Goal: Task Accomplishment & Management: Use online tool/utility

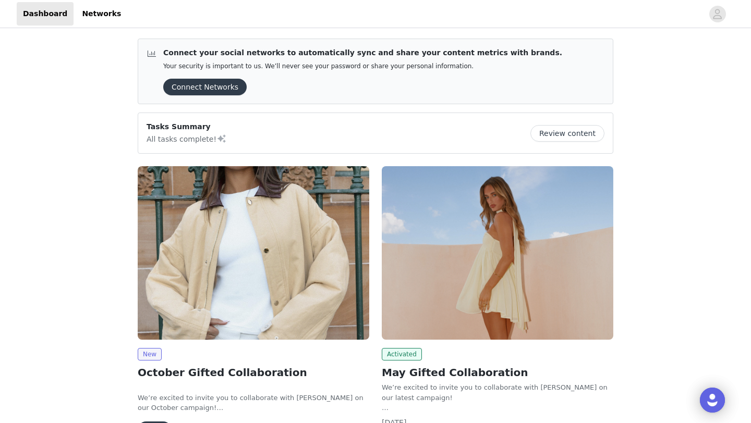
click at [225, 279] on img at bounding box center [253, 253] width 231 height 174
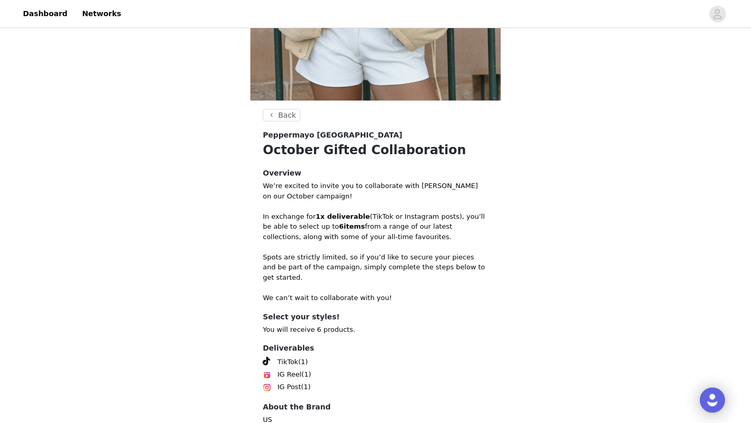
scroll to position [337, 0]
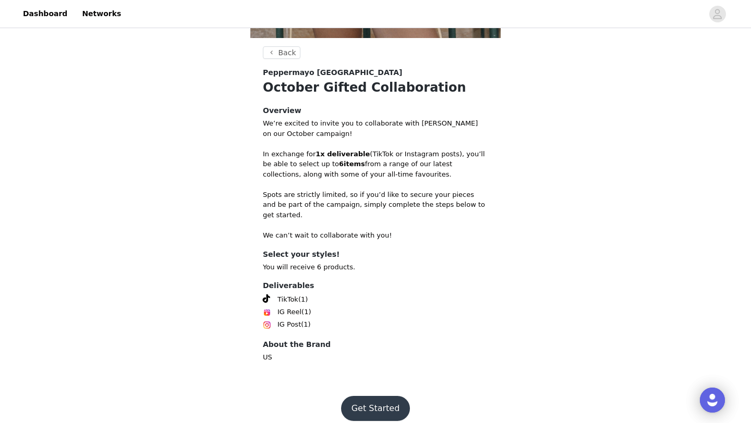
click at [370, 403] on button "Get Started" at bounding box center [375, 408] width 69 height 25
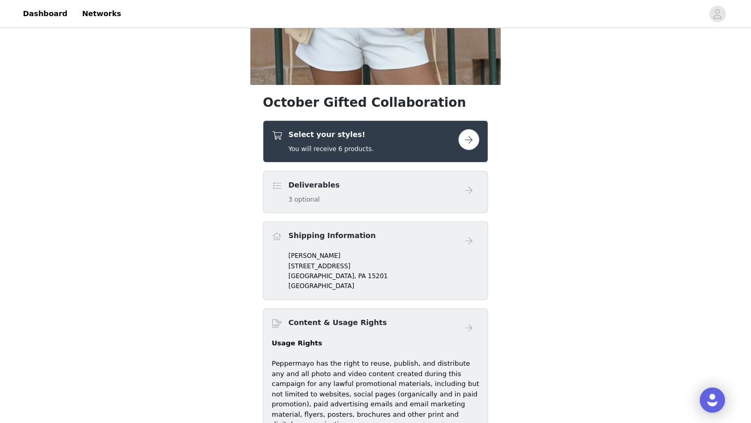
scroll to position [295, 0]
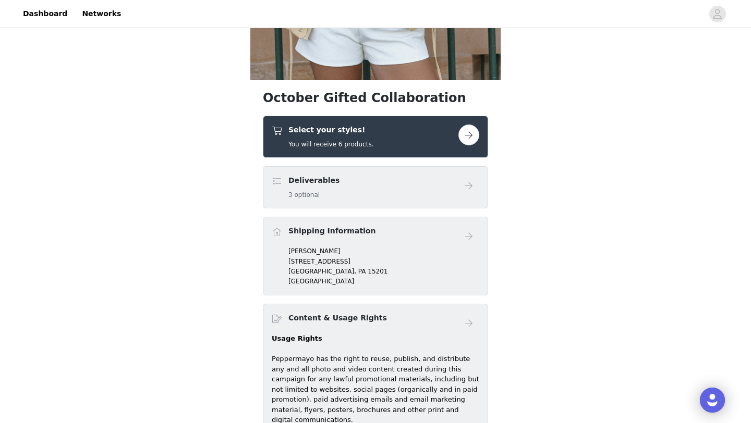
click at [362, 131] on h4 "Select your styles!" at bounding box center [330, 130] width 85 height 11
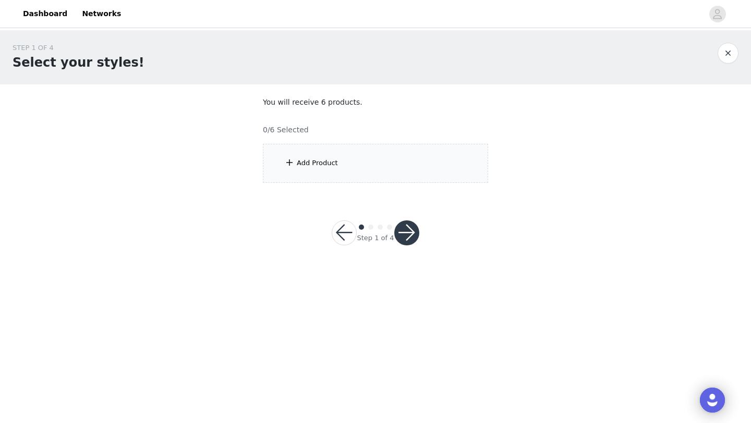
click at [321, 169] on div "Add Product" at bounding box center [375, 163] width 225 height 39
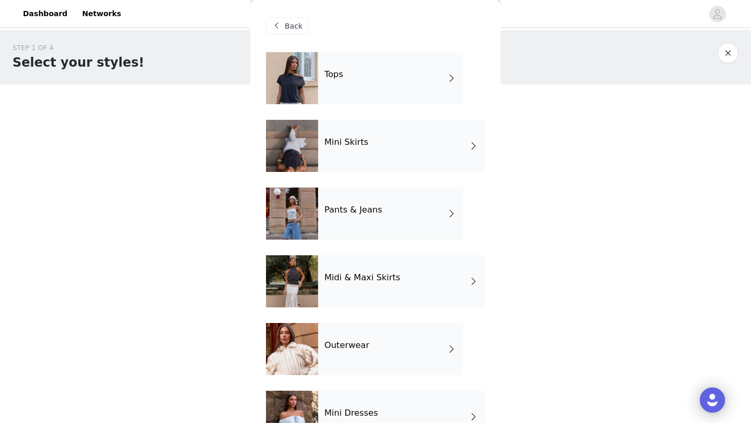
click at [316, 81] on div at bounding box center [292, 78] width 52 height 52
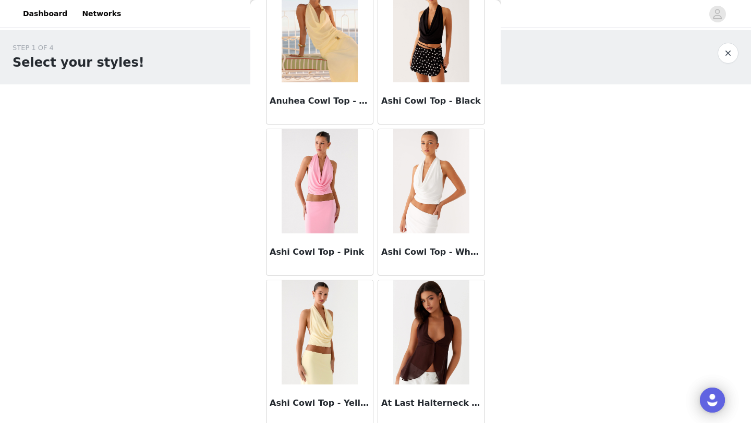
scroll to position [1172, 0]
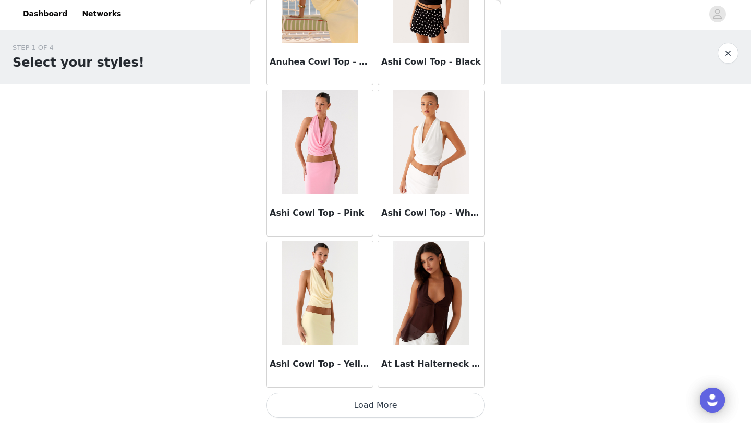
click at [346, 413] on button "Load More" at bounding box center [375, 405] width 219 height 25
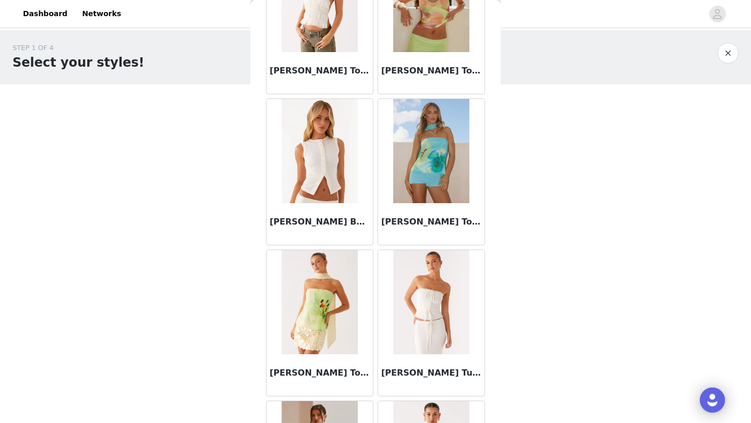
scroll to position [2684, 0]
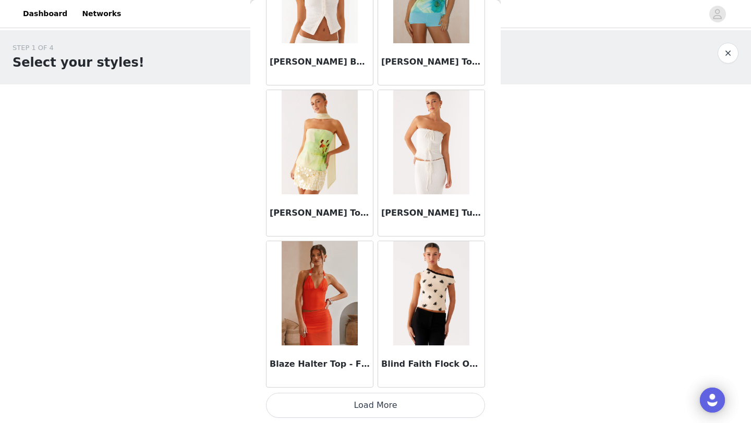
click at [345, 401] on button "Load More" at bounding box center [375, 405] width 219 height 25
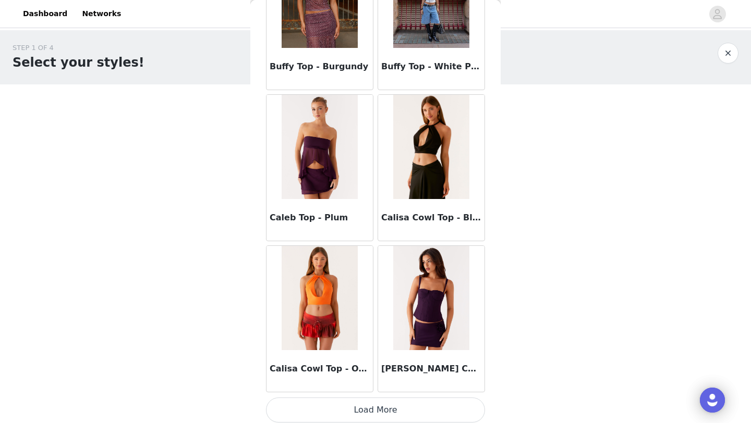
scroll to position [4196, 0]
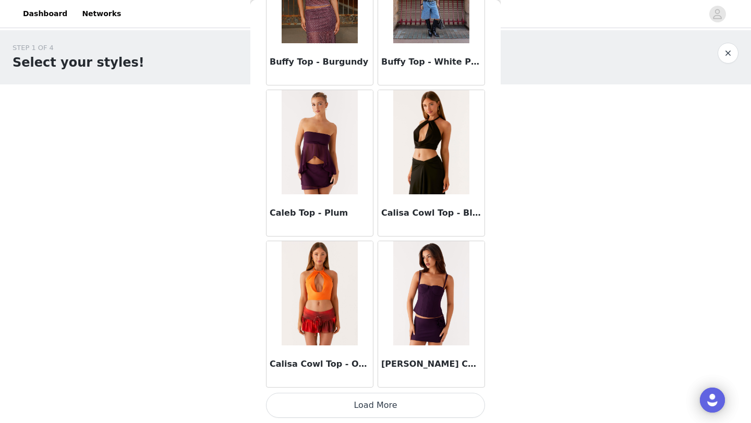
click at [332, 406] on button "Load More" at bounding box center [375, 405] width 219 height 25
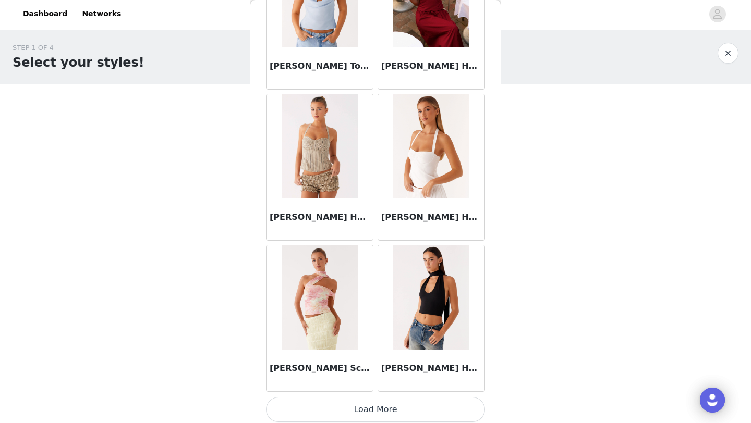
scroll to position [5708, 0]
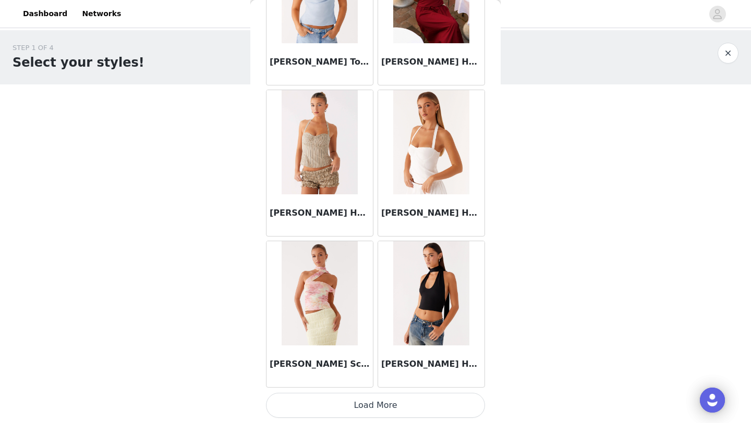
click at [337, 405] on button "Load More" at bounding box center [375, 405] width 219 height 25
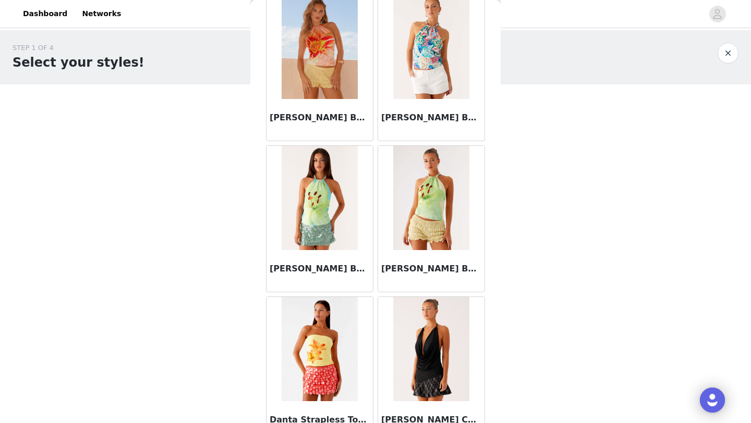
scroll to position [7220, 0]
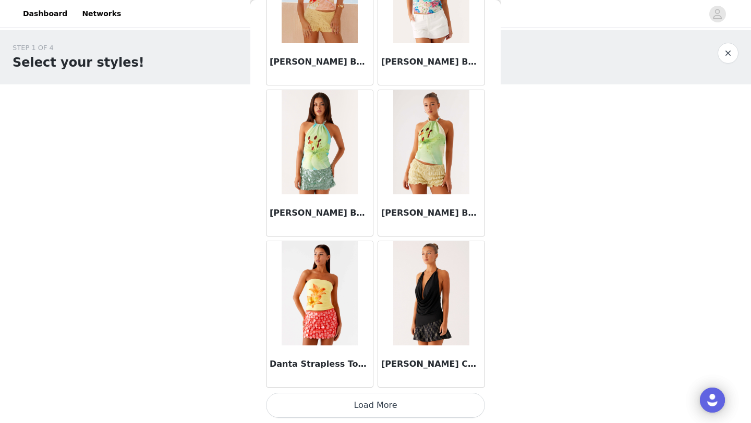
click at [313, 406] on button "Load More" at bounding box center [375, 405] width 219 height 25
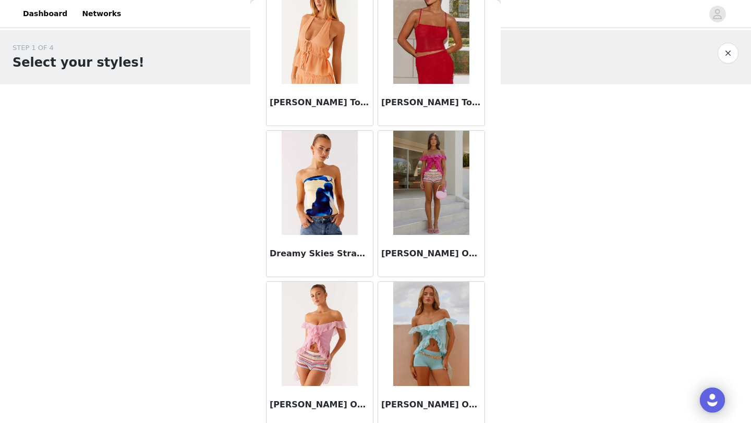
scroll to position [8732, 0]
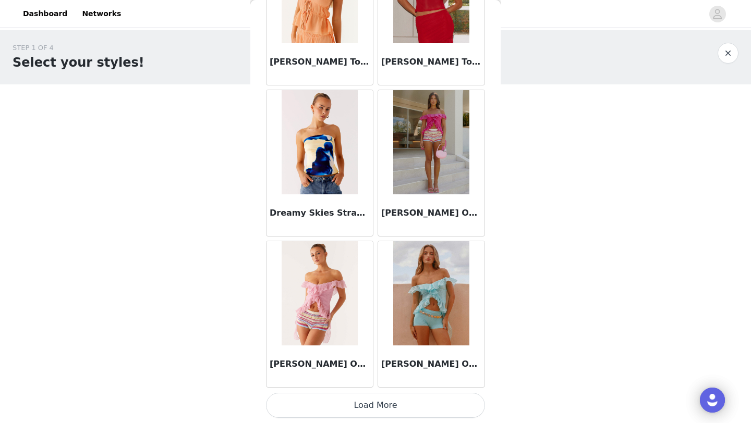
click at [336, 405] on button "Load More" at bounding box center [375, 405] width 219 height 25
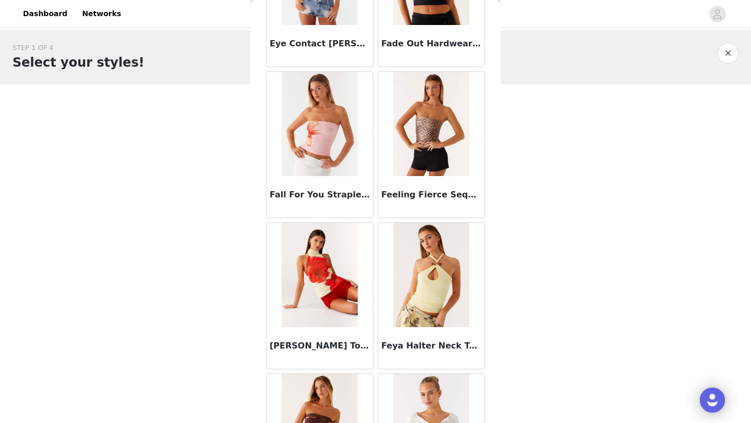
scroll to position [10244, 0]
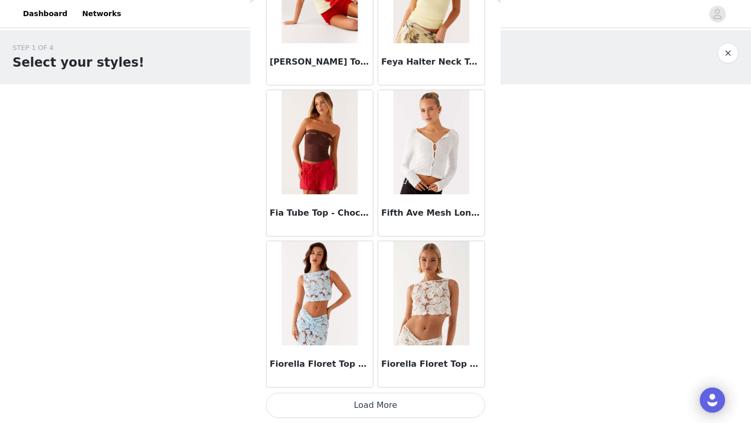
click at [307, 408] on button "Load More" at bounding box center [375, 405] width 219 height 25
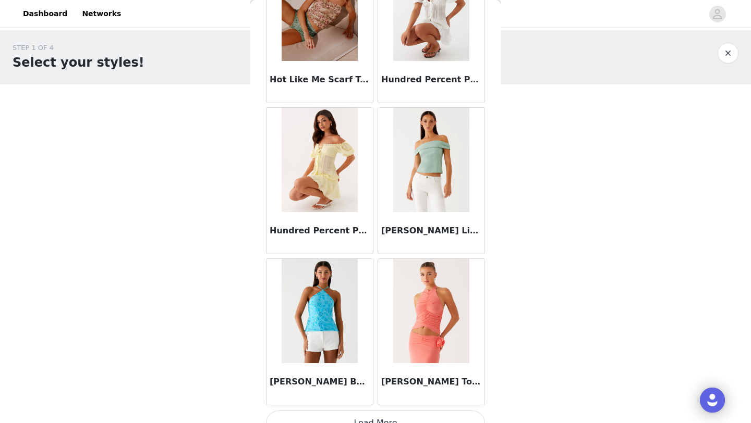
scroll to position [11756, 0]
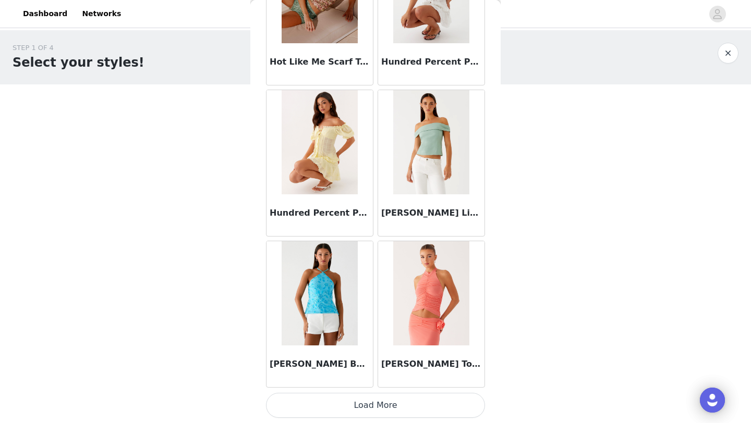
click at [357, 402] on button "Load More" at bounding box center [375, 405] width 219 height 25
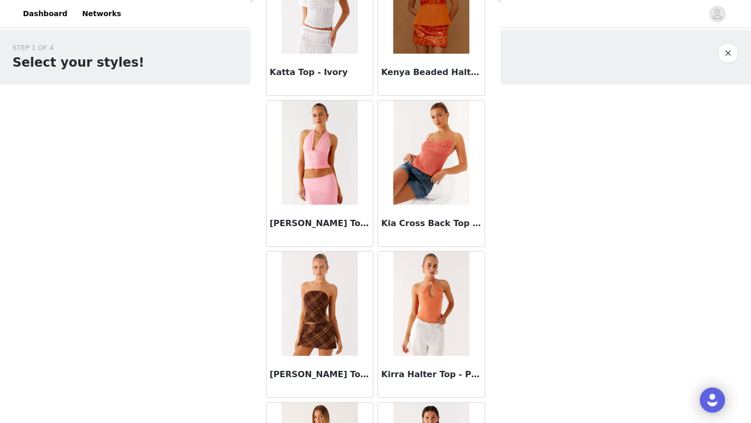
scroll to position [13268, 0]
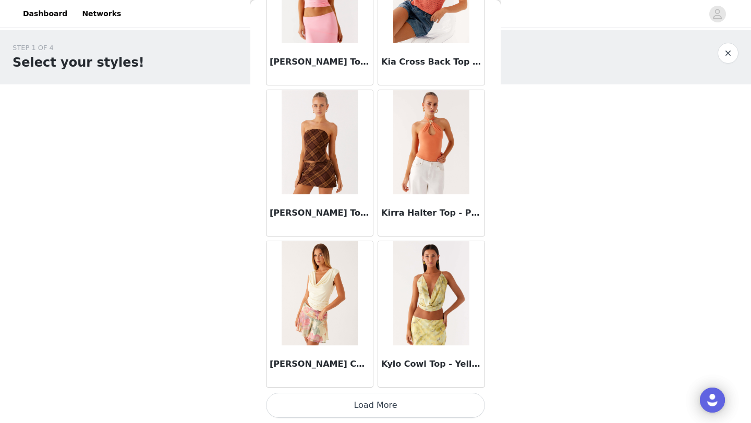
click at [341, 409] on button "Load More" at bounding box center [375, 405] width 219 height 25
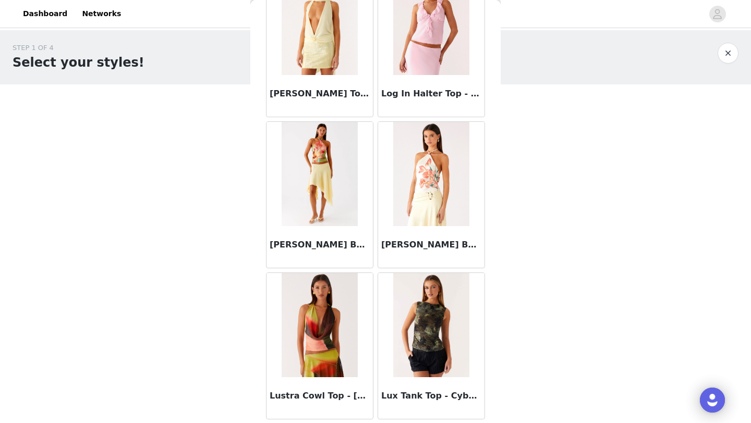
scroll to position [14780, 0]
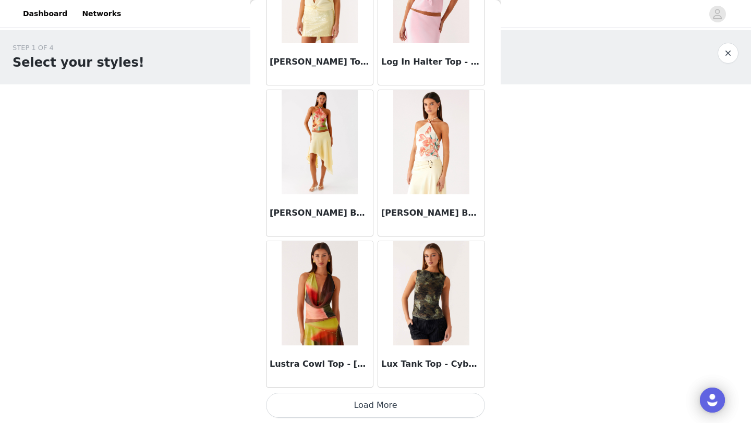
click at [340, 411] on button "Load More" at bounding box center [375, 405] width 219 height 25
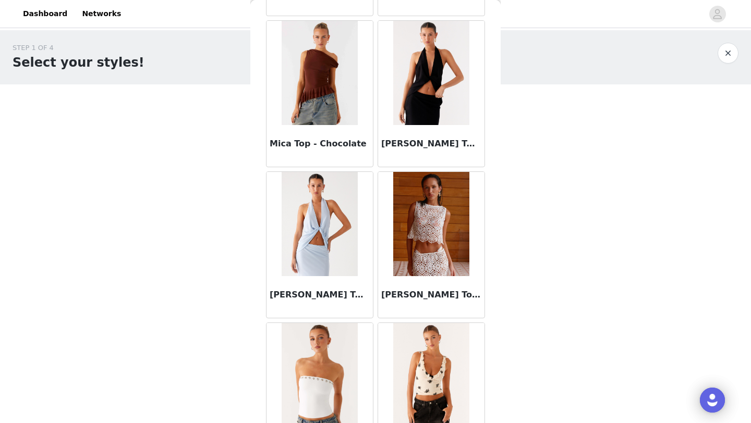
scroll to position [16292, 0]
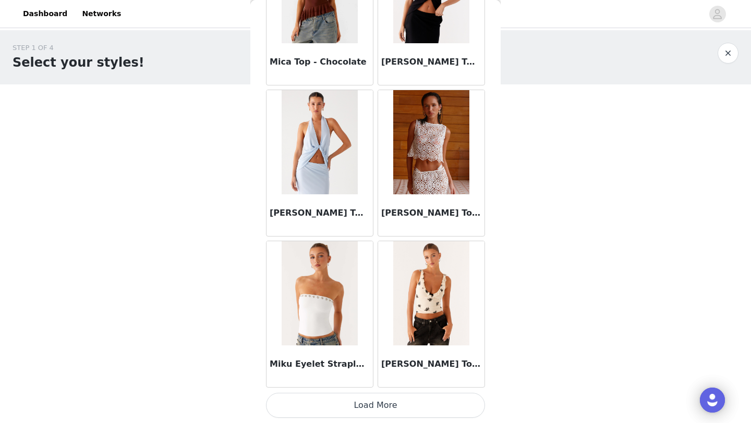
click at [330, 411] on button "Load More" at bounding box center [375, 405] width 219 height 25
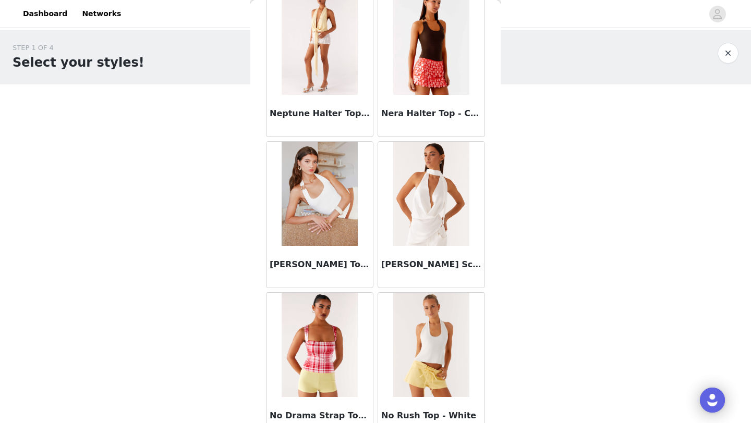
scroll to position [17804, 0]
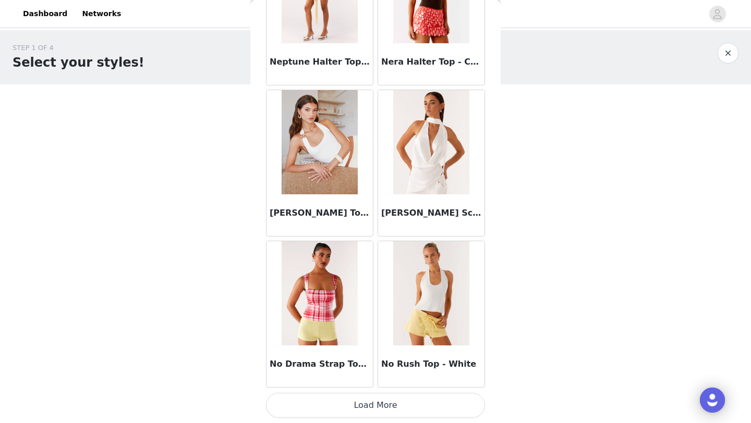
click at [325, 402] on button "Load More" at bounding box center [375, 405] width 219 height 25
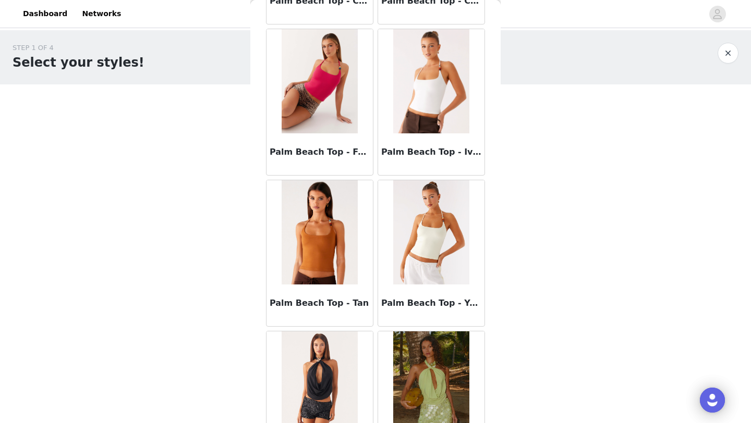
scroll to position [19316, 0]
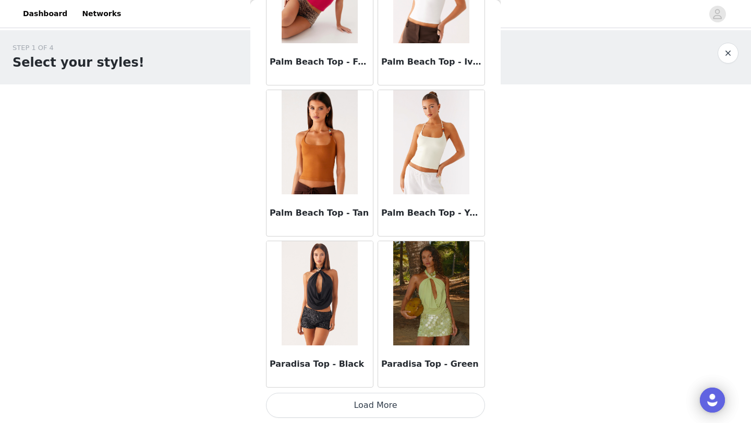
click at [344, 414] on button "Load More" at bounding box center [375, 405] width 219 height 25
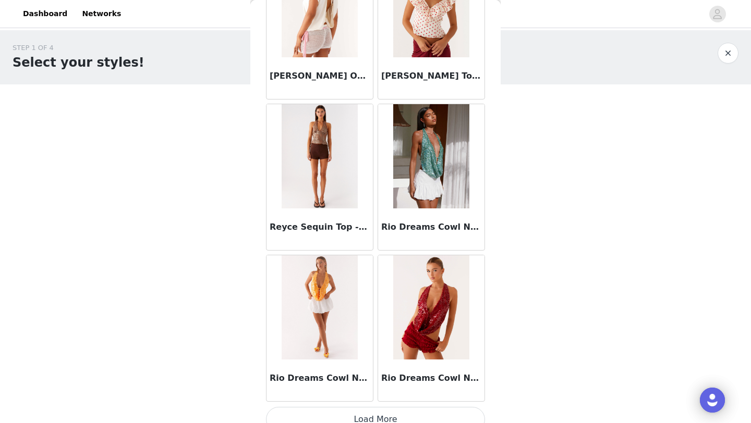
scroll to position [20828, 0]
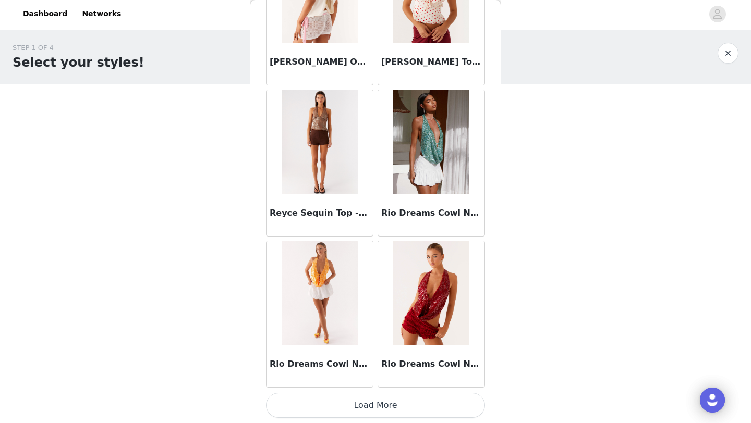
click at [332, 405] on button "Load More" at bounding box center [375, 405] width 219 height 25
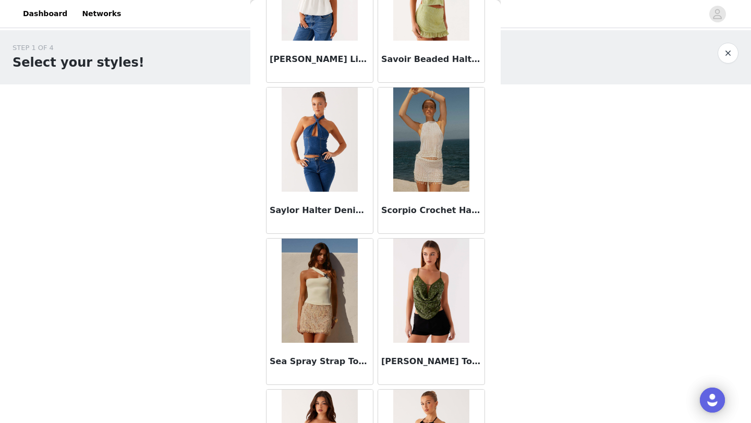
scroll to position [22340, 0]
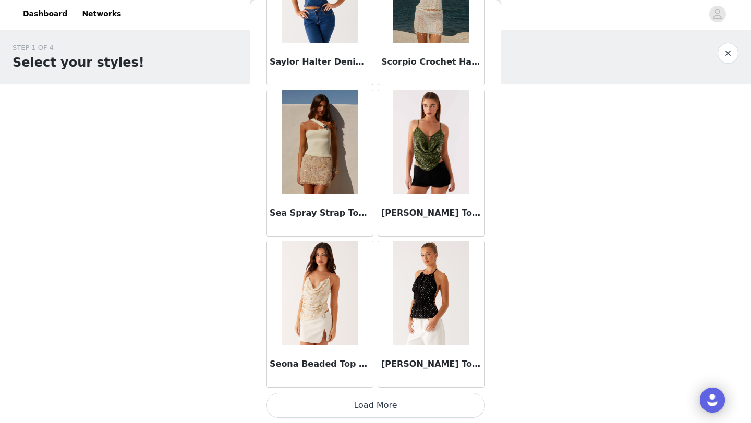
click at [333, 399] on button "Load More" at bounding box center [375, 405] width 219 height 25
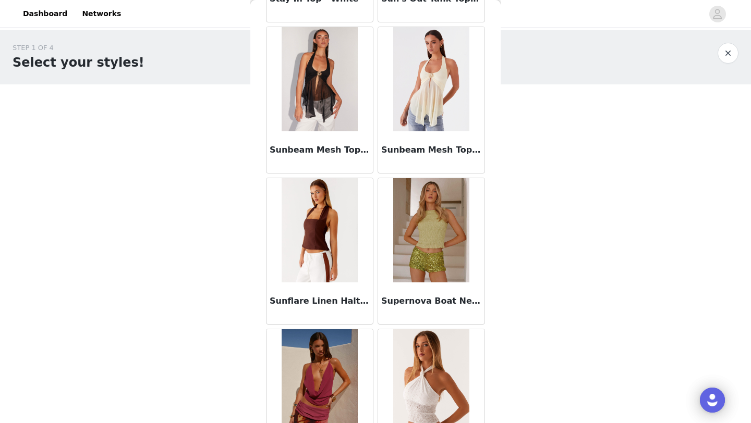
scroll to position [23766, 0]
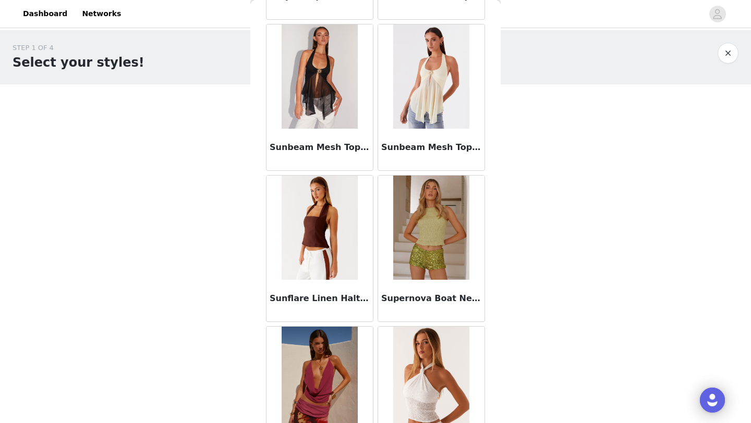
click at [318, 97] on img at bounding box center [320, 77] width 76 height 104
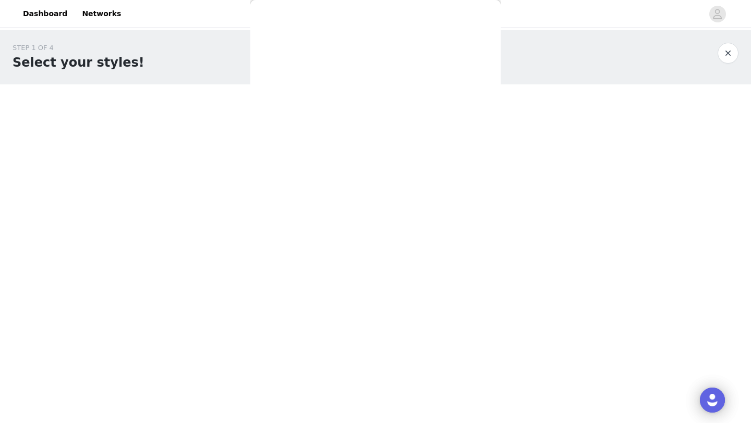
scroll to position [115, 0]
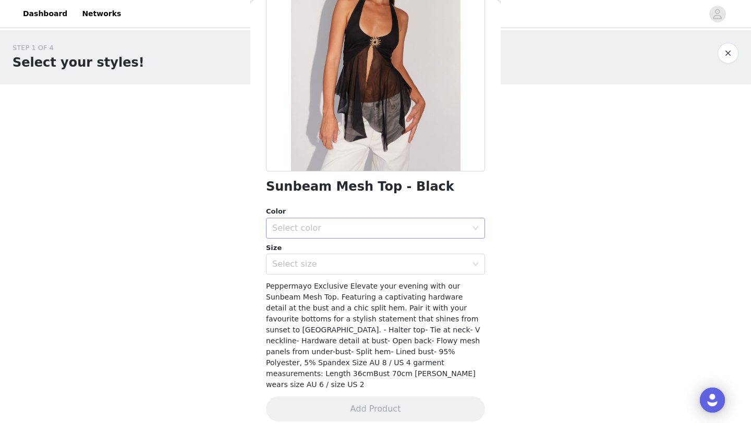
click at [320, 227] on div "Select color" at bounding box center [369, 228] width 195 height 10
click at [317, 257] on li "Black" at bounding box center [375, 251] width 219 height 17
click at [317, 262] on div "Select size" at bounding box center [369, 264] width 195 height 10
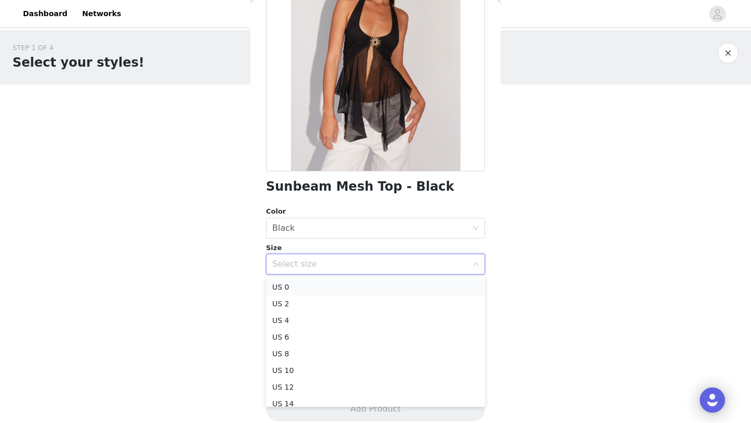
click at [310, 289] on li "US 0" at bounding box center [375, 287] width 219 height 17
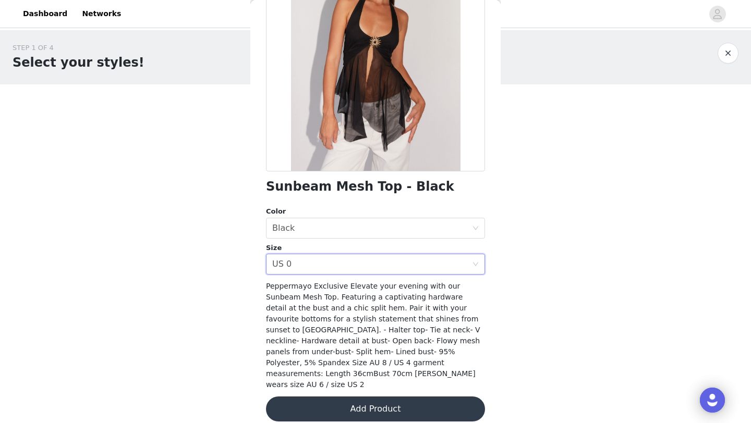
click at [352, 397] on button "Add Product" at bounding box center [375, 409] width 219 height 25
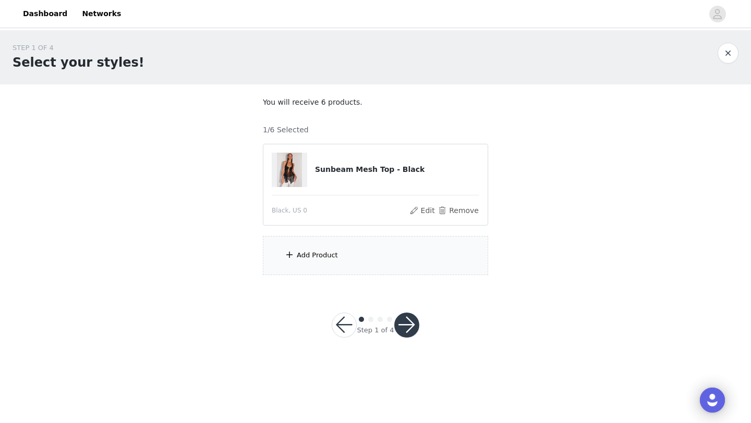
click at [340, 253] on div "Add Product" at bounding box center [375, 255] width 225 height 39
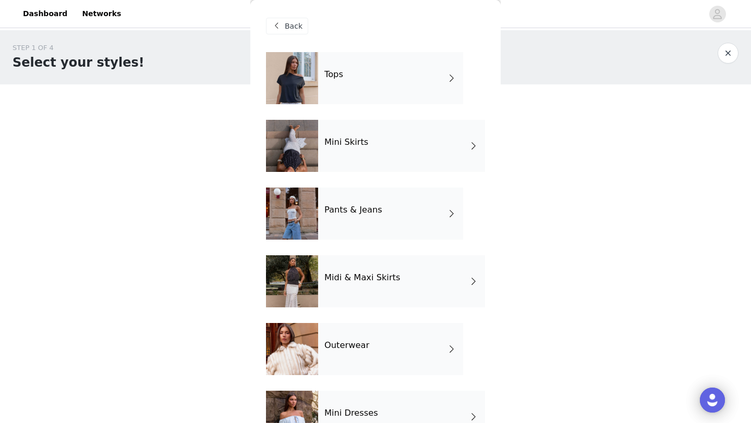
click at [349, 79] on div "Tops" at bounding box center [390, 78] width 145 height 52
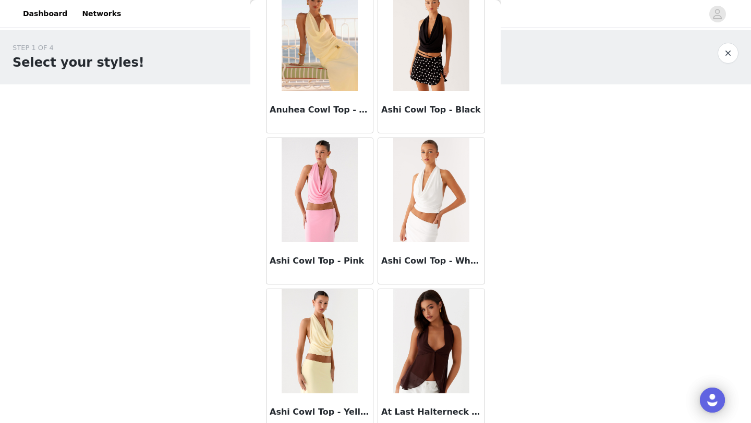
scroll to position [1172, 0]
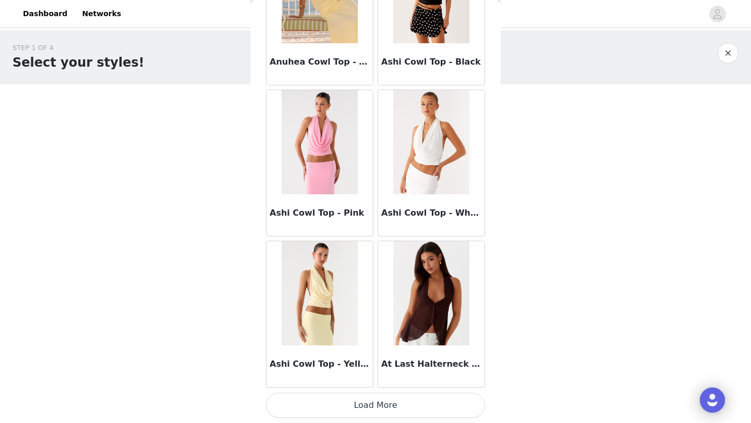
click at [331, 414] on button "Load More" at bounding box center [375, 405] width 219 height 25
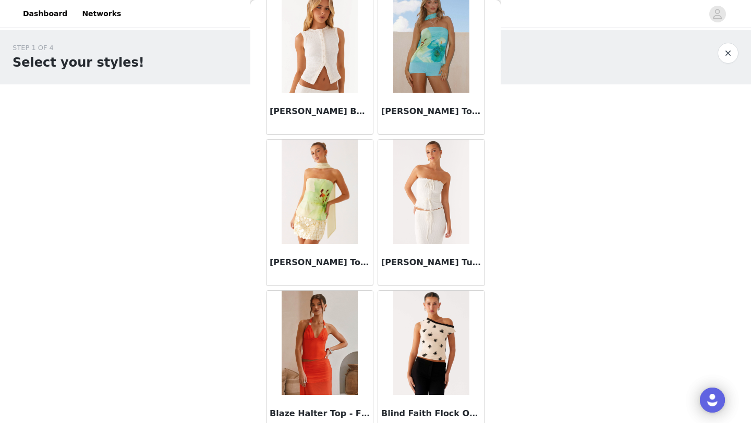
scroll to position [2684, 0]
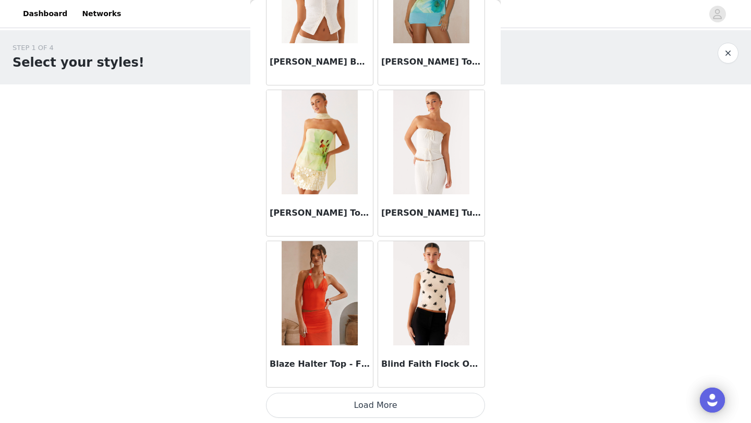
click at [331, 413] on button "Load More" at bounding box center [375, 405] width 219 height 25
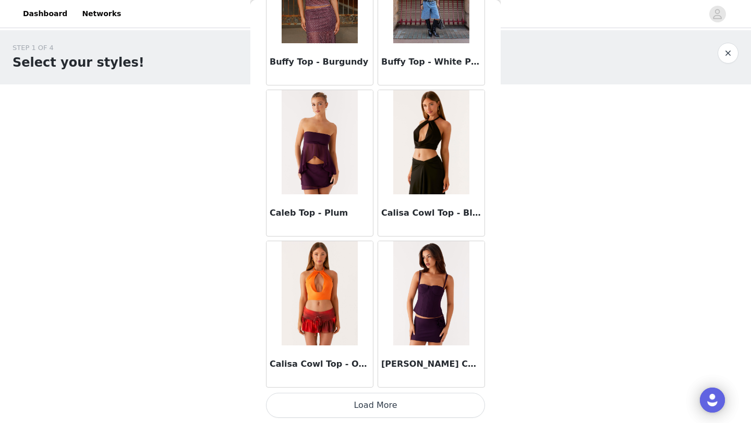
click at [320, 405] on button "Load More" at bounding box center [375, 405] width 219 height 25
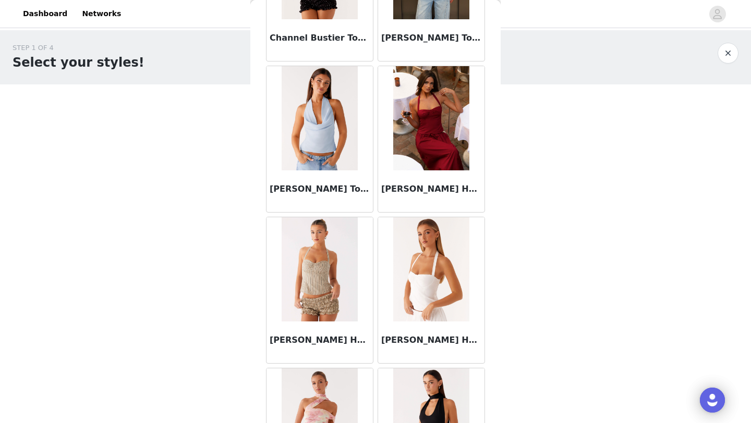
scroll to position [5708, 0]
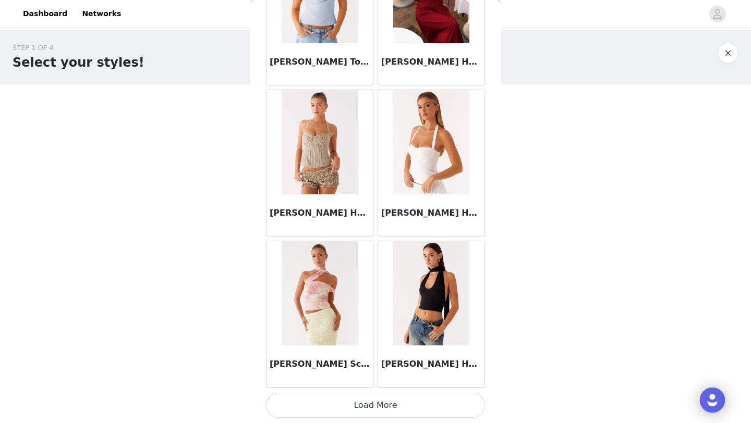
click at [304, 412] on button "Load More" at bounding box center [375, 405] width 219 height 25
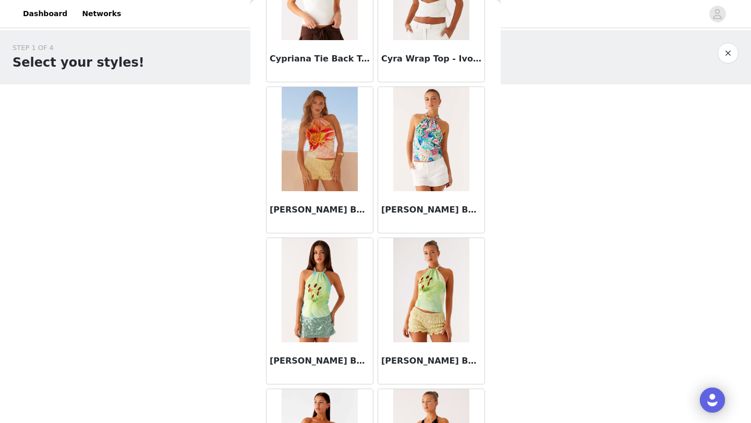
scroll to position [7220, 0]
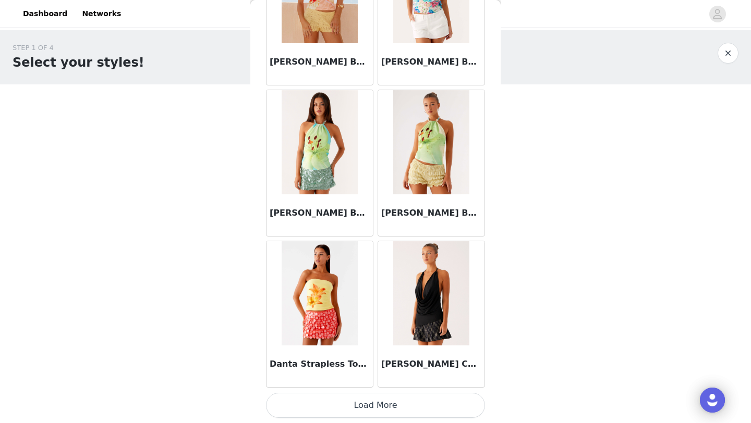
click at [299, 404] on button "Load More" at bounding box center [375, 405] width 219 height 25
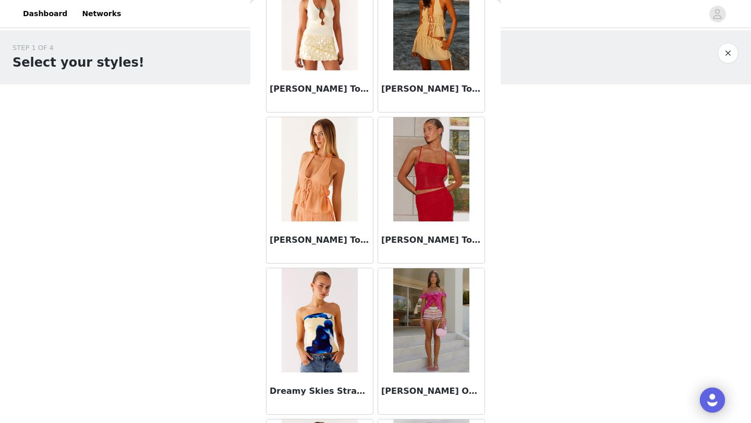
scroll to position [8732, 0]
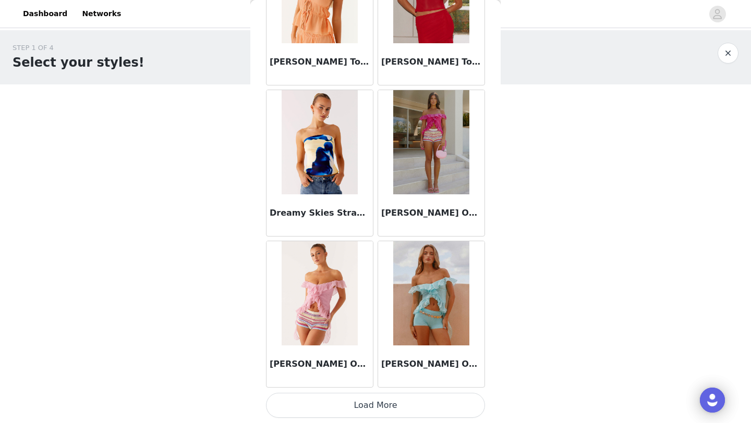
click at [305, 407] on button "Load More" at bounding box center [375, 405] width 219 height 25
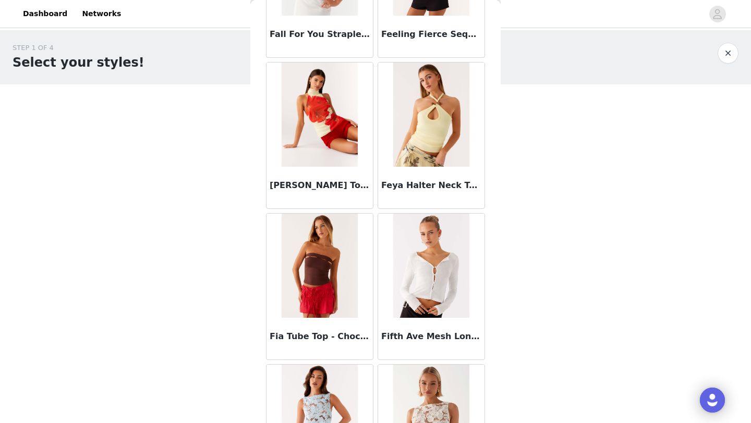
scroll to position [10244, 0]
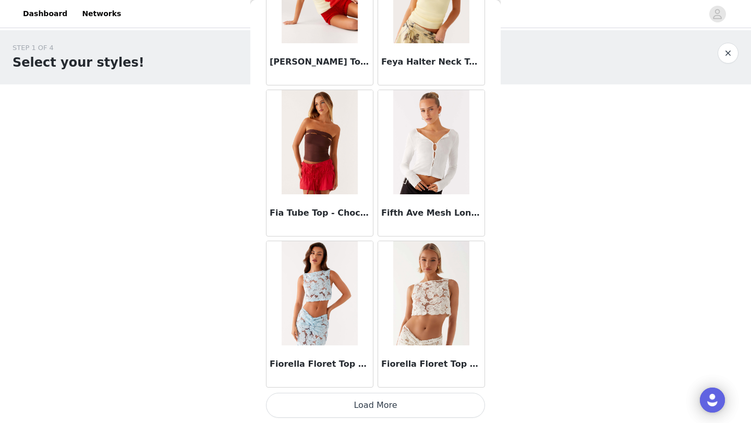
click at [316, 406] on button "Load More" at bounding box center [375, 405] width 219 height 25
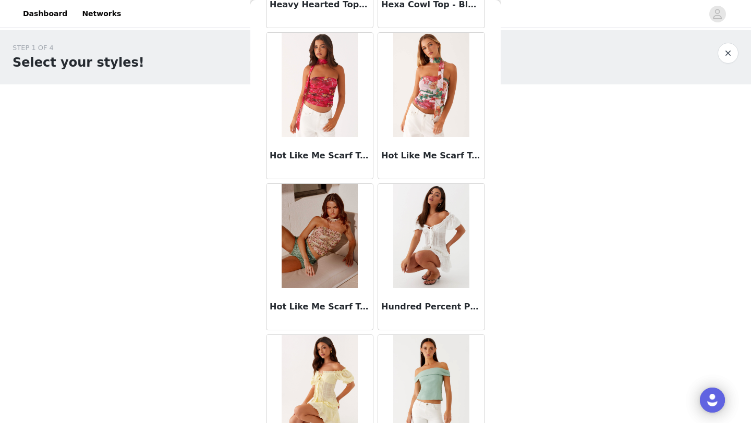
scroll to position [11756, 0]
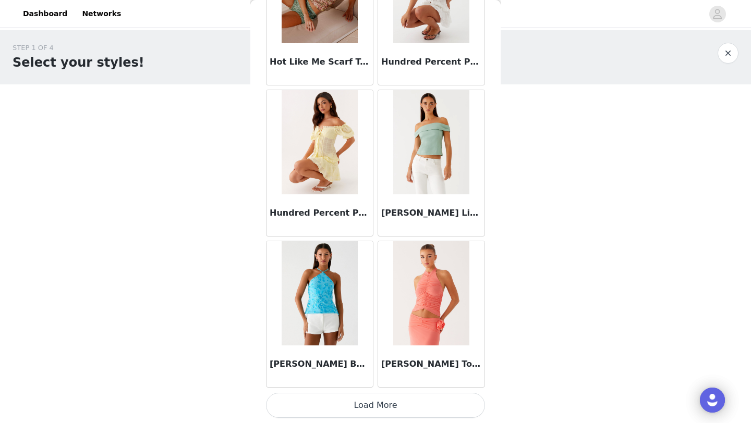
click at [320, 412] on button "Load More" at bounding box center [375, 405] width 219 height 25
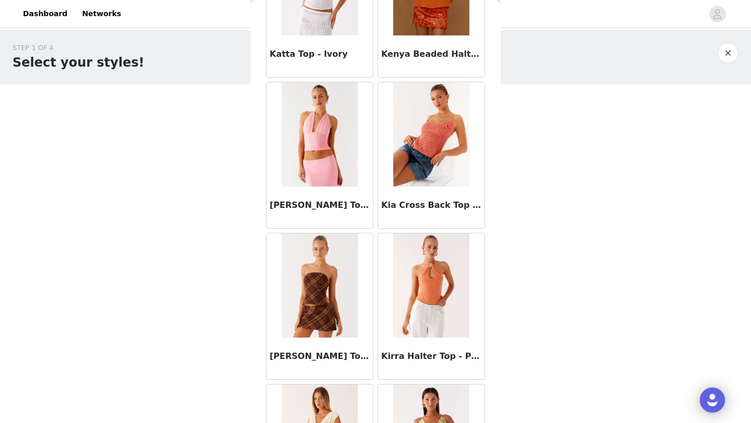
scroll to position [13268, 0]
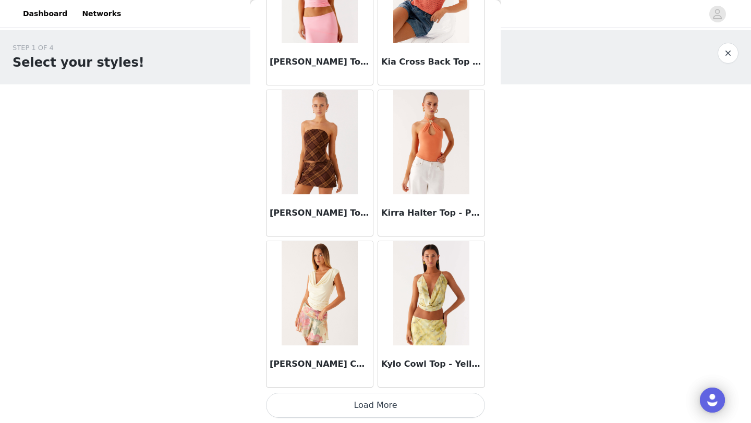
click at [313, 410] on button "Load More" at bounding box center [375, 405] width 219 height 25
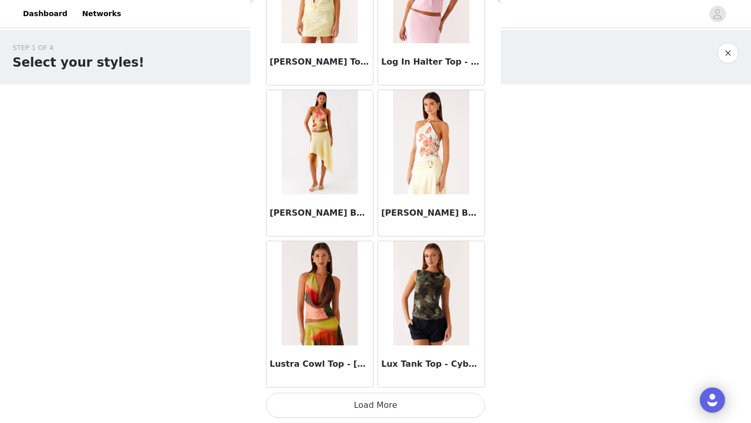
click at [330, 414] on button "Load More" at bounding box center [375, 405] width 219 height 25
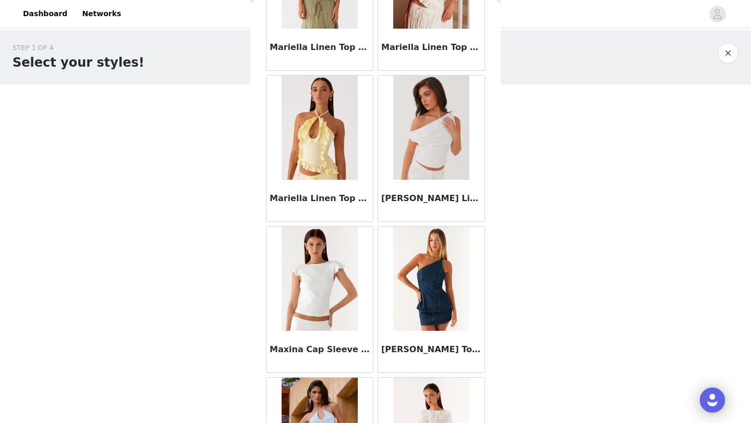
scroll to position [16292, 0]
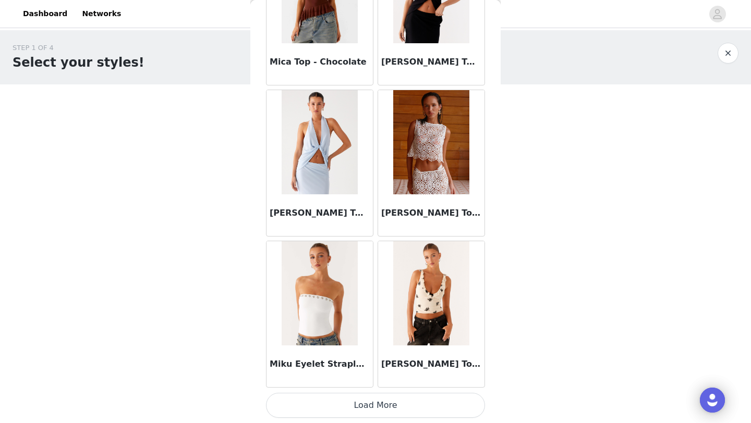
click at [326, 401] on button "Load More" at bounding box center [375, 405] width 219 height 25
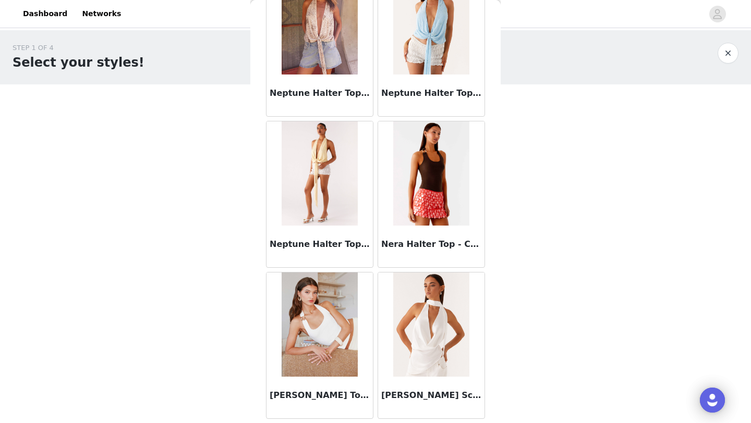
scroll to position [17804, 0]
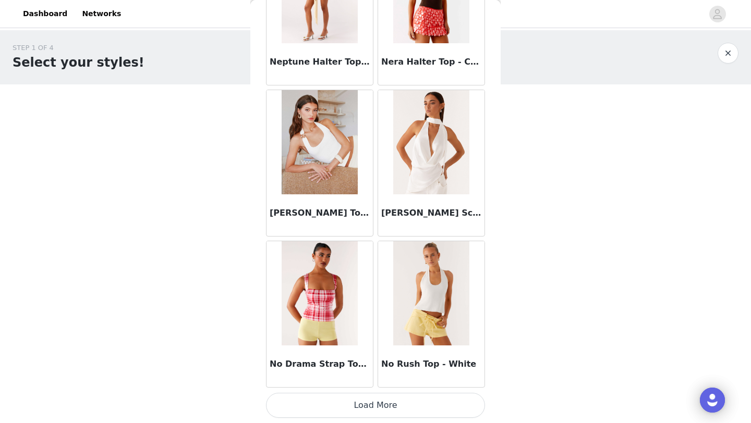
click at [309, 406] on button "Load More" at bounding box center [375, 405] width 219 height 25
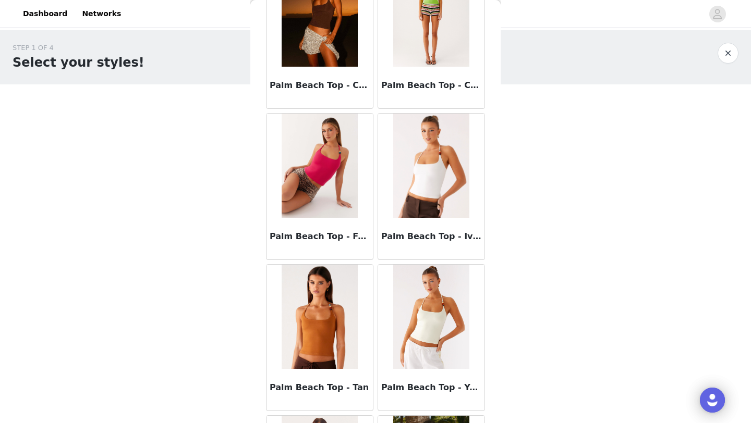
scroll to position [19316, 0]
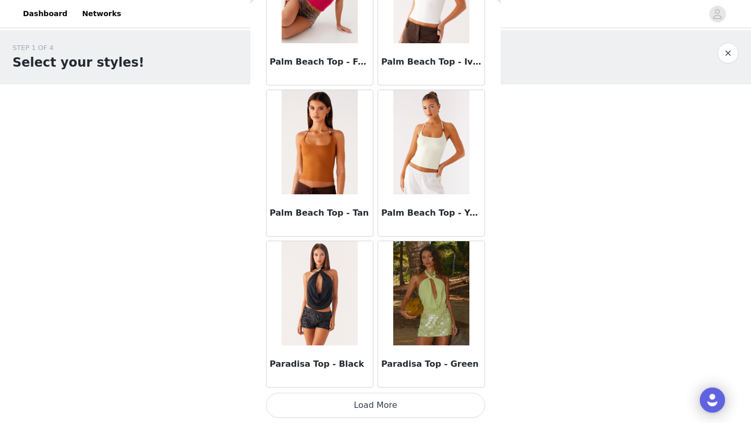
click at [340, 410] on button "Load More" at bounding box center [375, 405] width 219 height 25
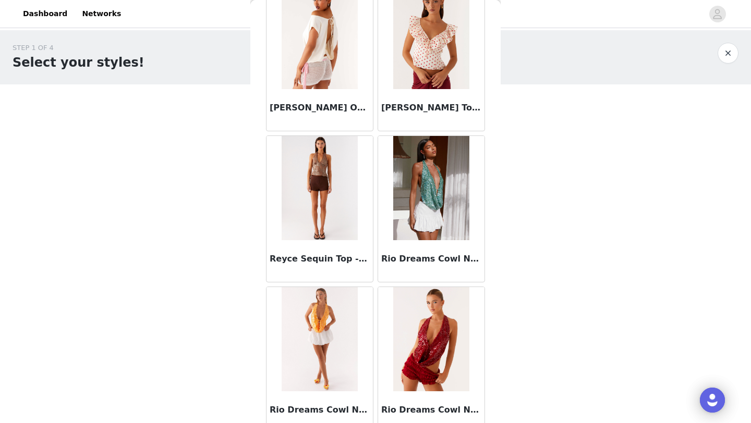
scroll to position [20828, 0]
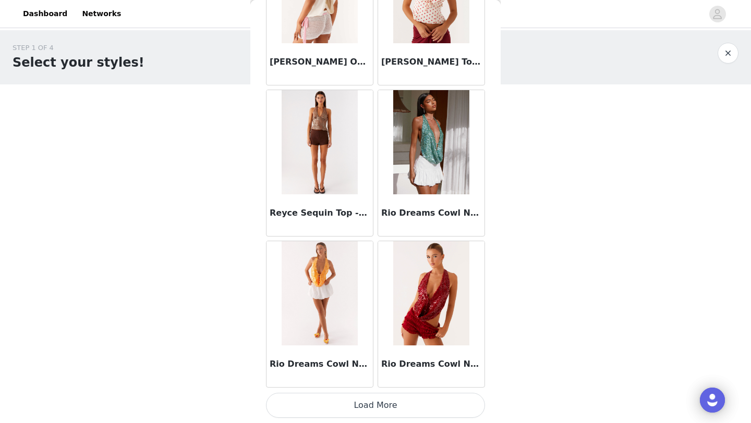
click at [337, 407] on button "Load More" at bounding box center [375, 405] width 219 height 25
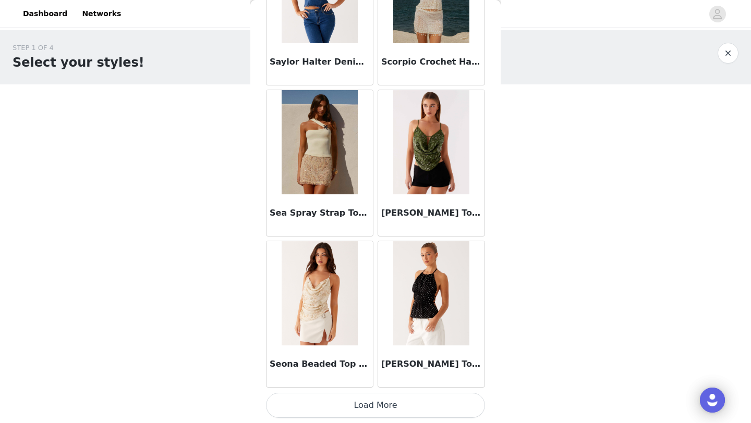
click at [334, 404] on button "Load More" at bounding box center [375, 405] width 219 height 25
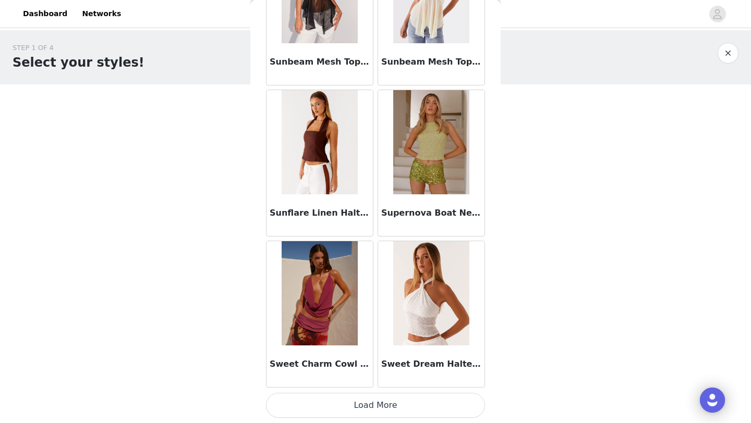
click at [348, 412] on button "Load More" at bounding box center [375, 405] width 219 height 25
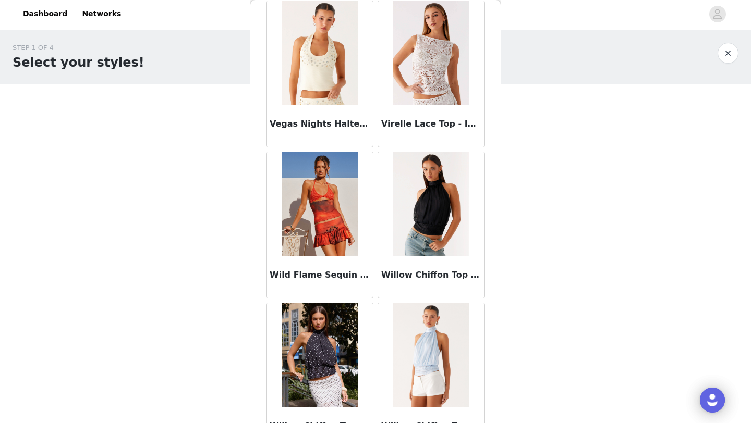
scroll to position [25363, 0]
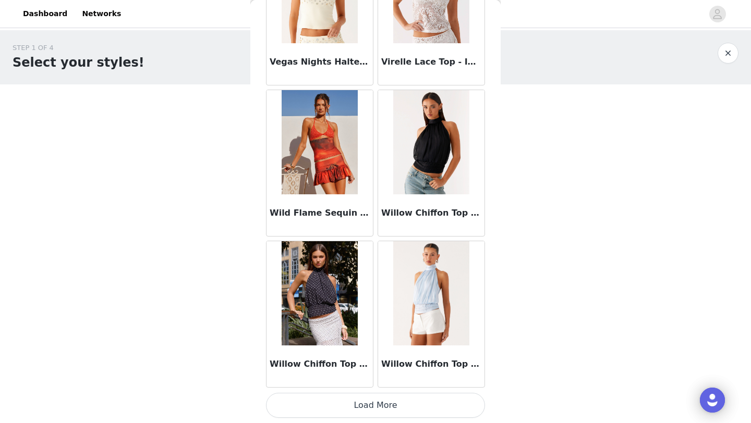
click at [349, 410] on button "Load More" at bounding box center [375, 405] width 219 height 25
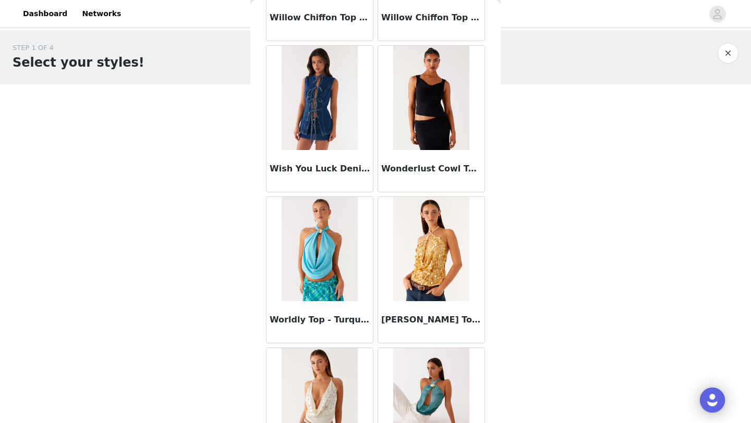
scroll to position [25974, 0]
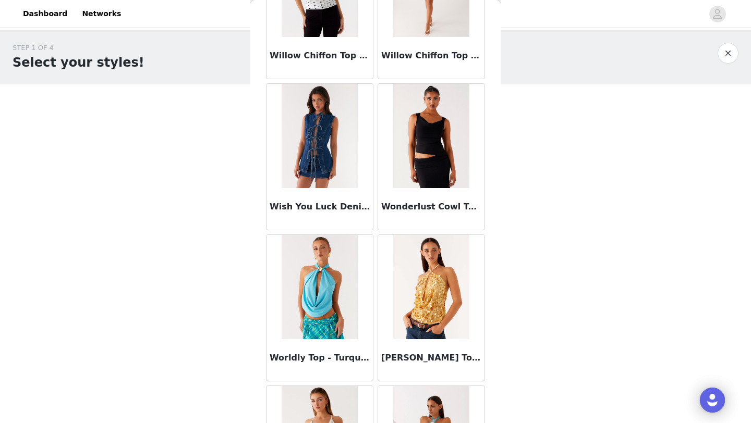
click at [727, 53] on button "button" at bounding box center [727, 53] width 21 height 21
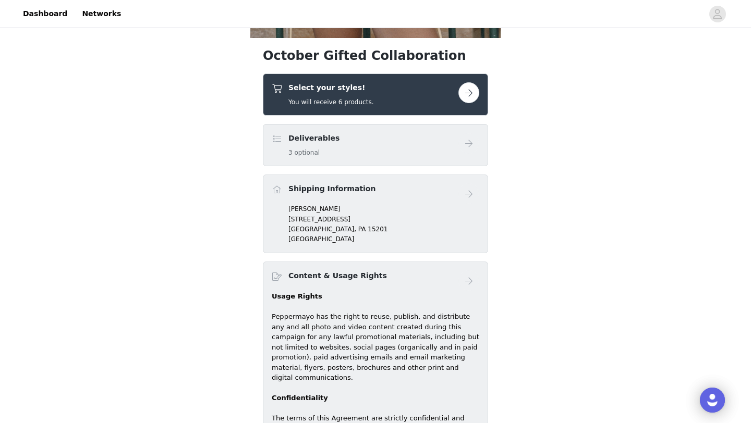
scroll to position [323, 0]
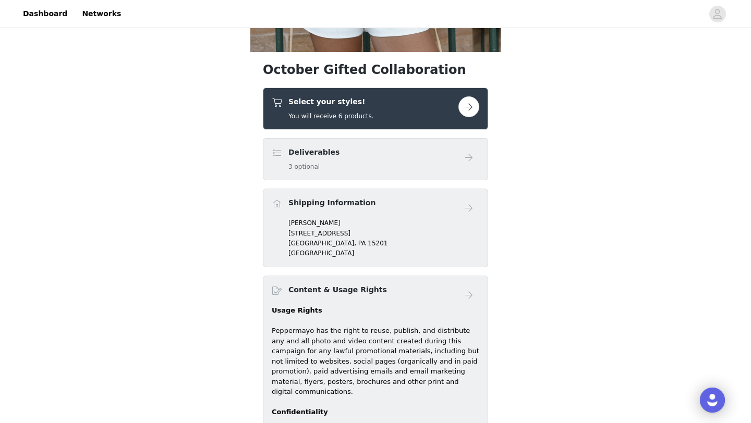
click at [429, 121] on div "Select your styles! You will receive 6 products." at bounding box center [375, 109] width 225 height 42
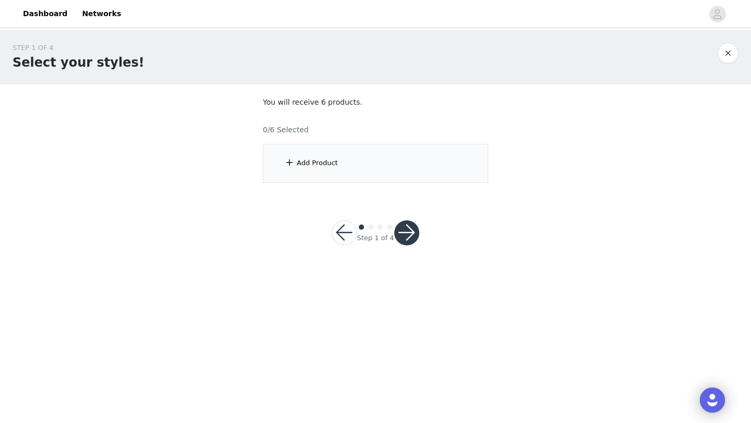
click at [406, 176] on div "Add Product" at bounding box center [375, 163] width 225 height 39
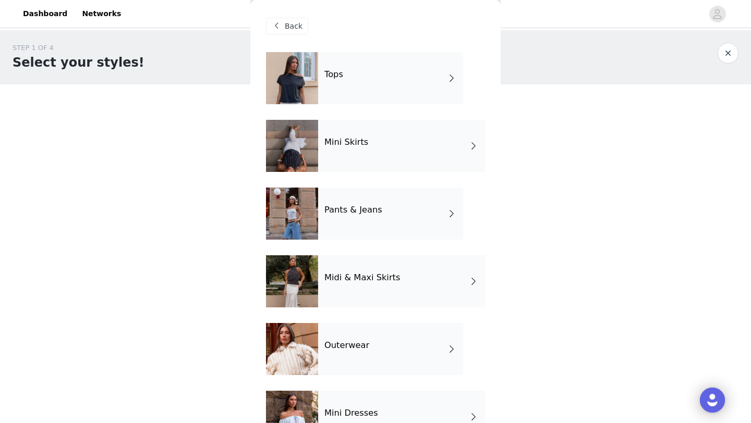
click at [377, 75] on div "Tops" at bounding box center [390, 78] width 145 height 52
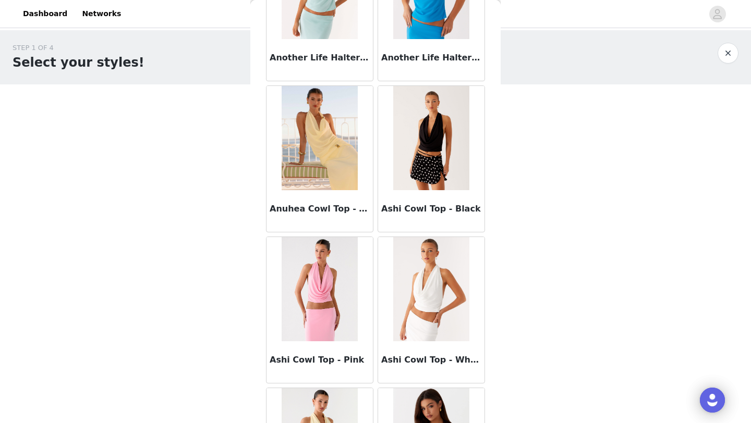
scroll to position [1172, 0]
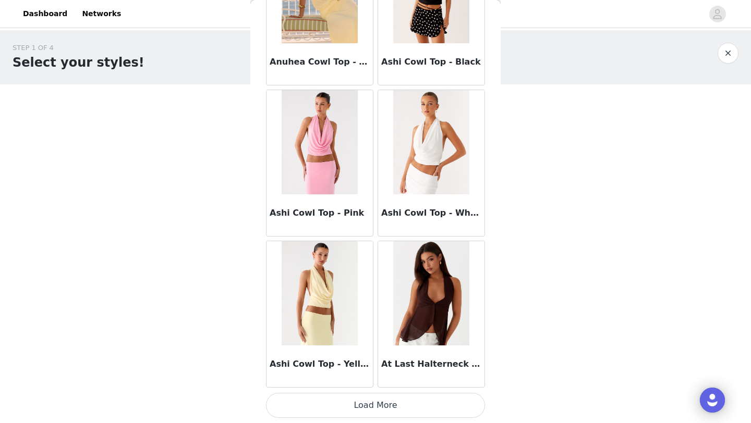
click at [375, 409] on button "Load More" at bounding box center [375, 405] width 219 height 25
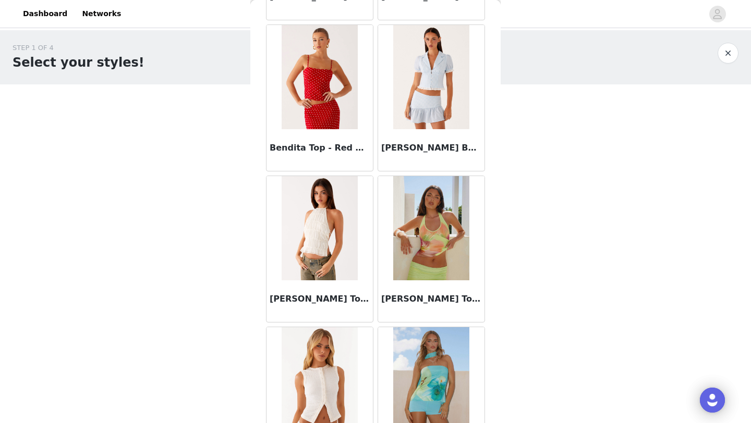
scroll to position [2684, 0]
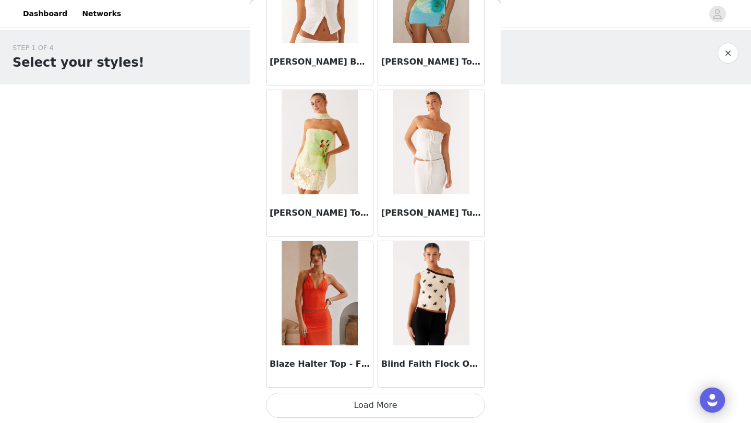
click at [369, 411] on button "Load More" at bounding box center [375, 405] width 219 height 25
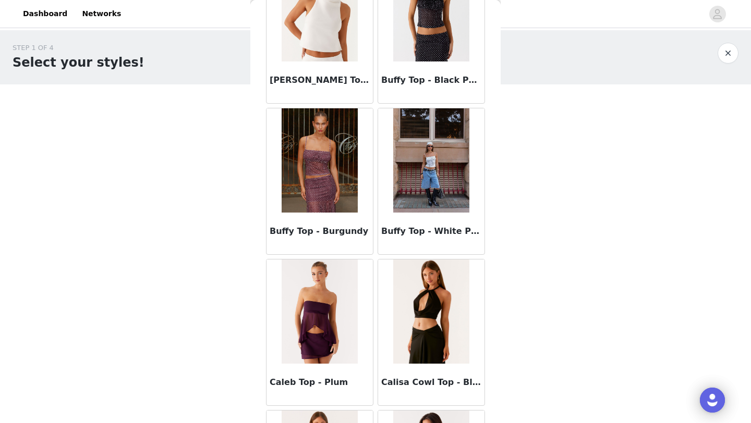
scroll to position [4196, 0]
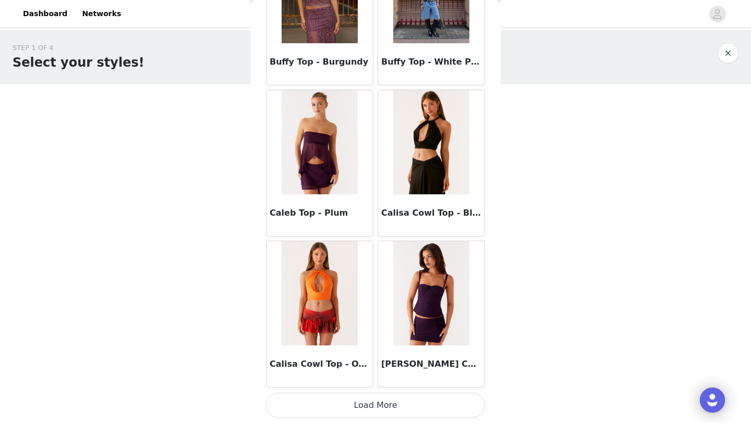
click at [361, 394] on button "Load More" at bounding box center [375, 405] width 219 height 25
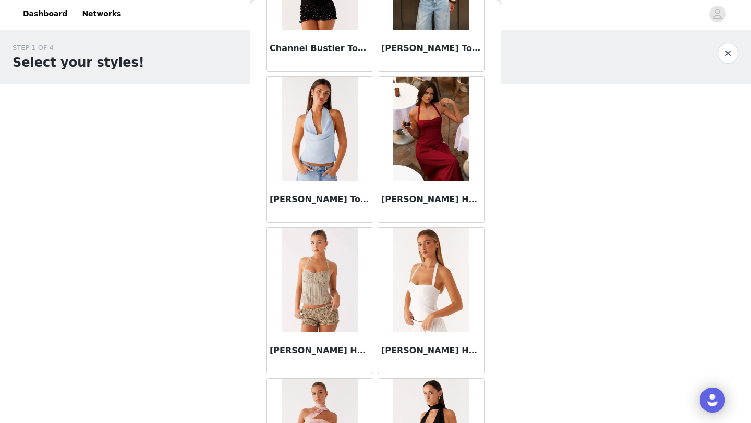
scroll to position [5708, 0]
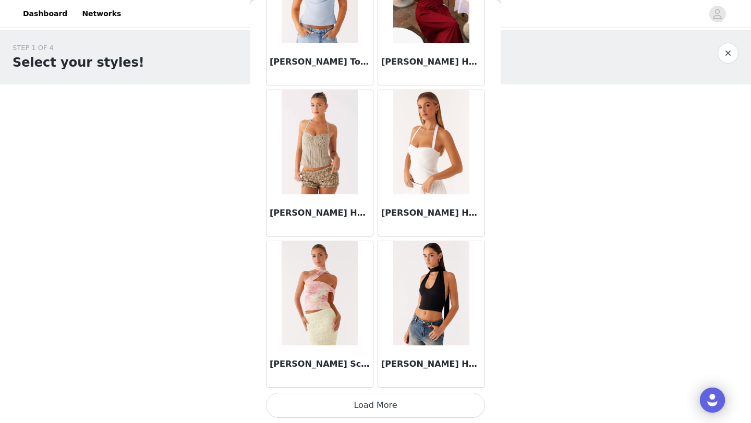
click at [355, 417] on button "Load More" at bounding box center [375, 405] width 219 height 25
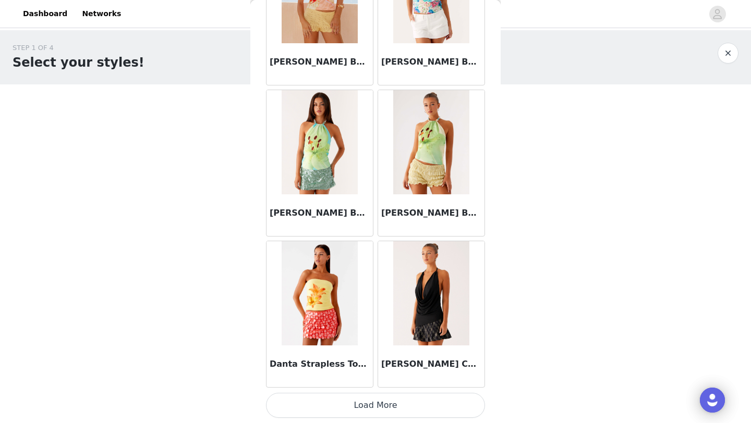
click at [350, 417] on button "Load More" at bounding box center [375, 405] width 219 height 25
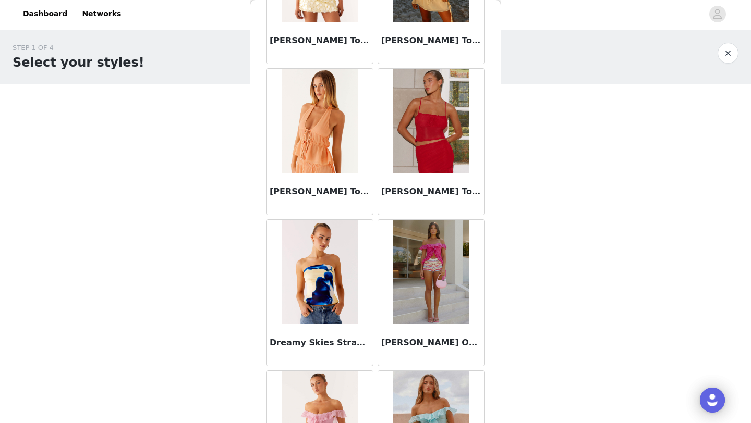
scroll to position [8732, 0]
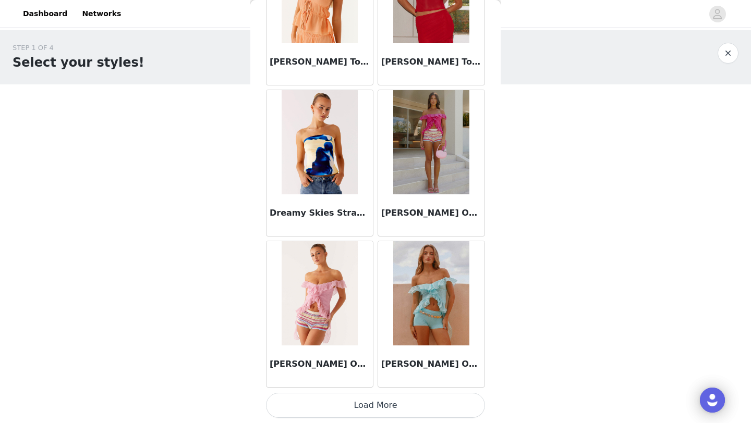
click at [331, 411] on button "Load More" at bounding box center [375, 405] width 219 height 25
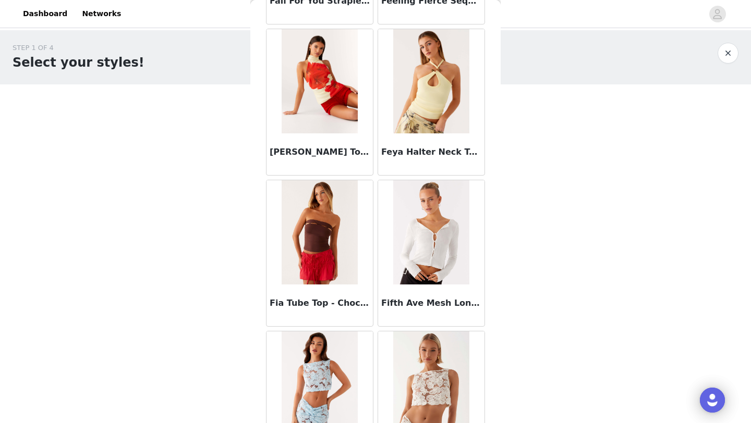
scroll to position [10244, 0]
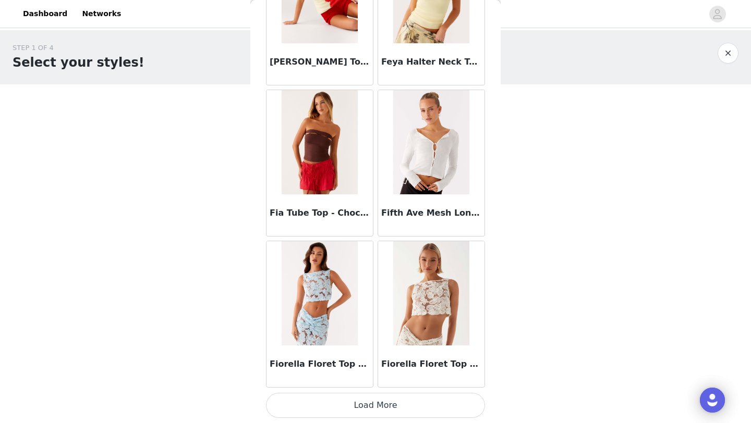
click at [340, 408] on button "Load More" at bounding box center [375, 405] width 219 height 25
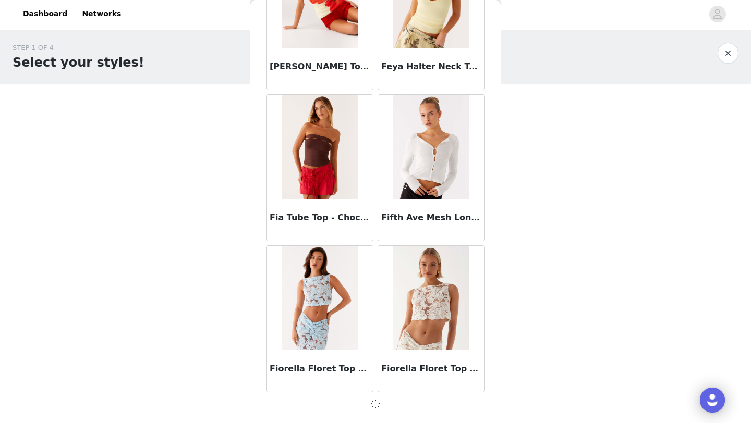
scroll to position [10239, 0]
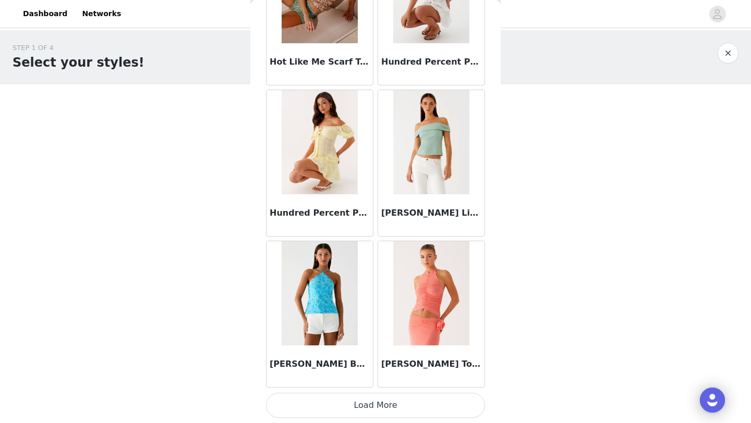
click at [339, 406] on button "Load More" at bounding box center [375, 405] width 219 height 25
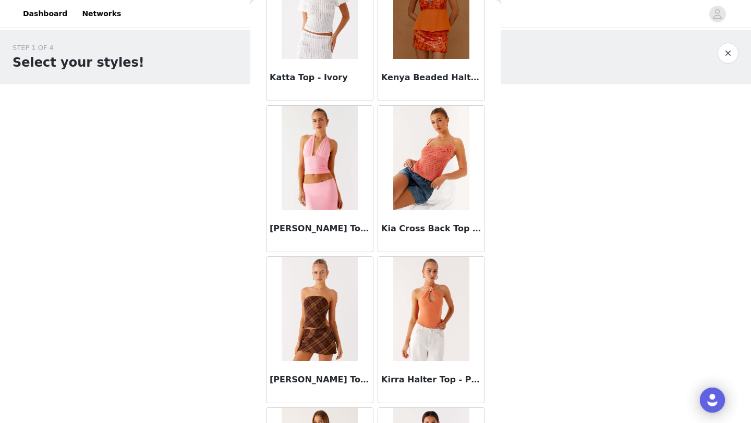
scroll to position [13268, 0]
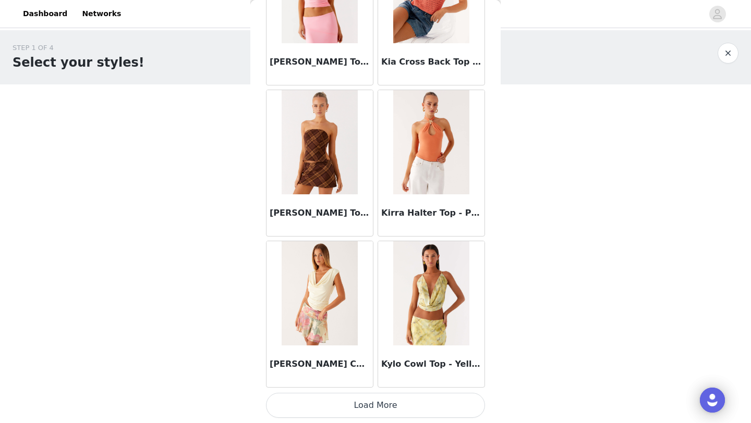
click at [335, 398] on button "Load More" at bounding box center [375, 405] width 219 height 25
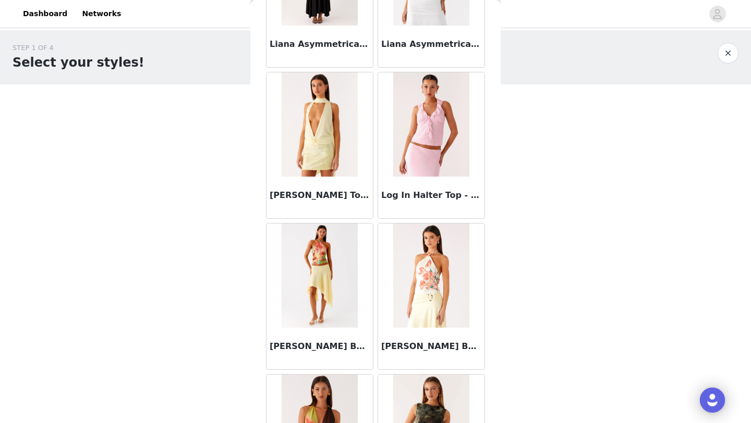
scroll to position [14780, 0]
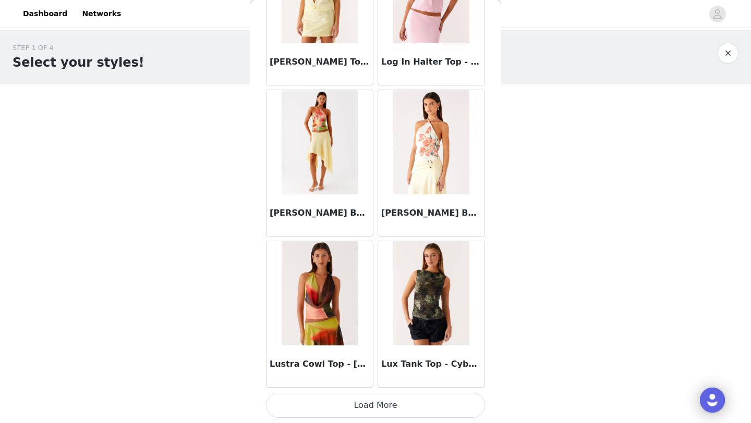
click at [335, 414] on button "Load More" at bounding box center [375, 405] width 219 height 25
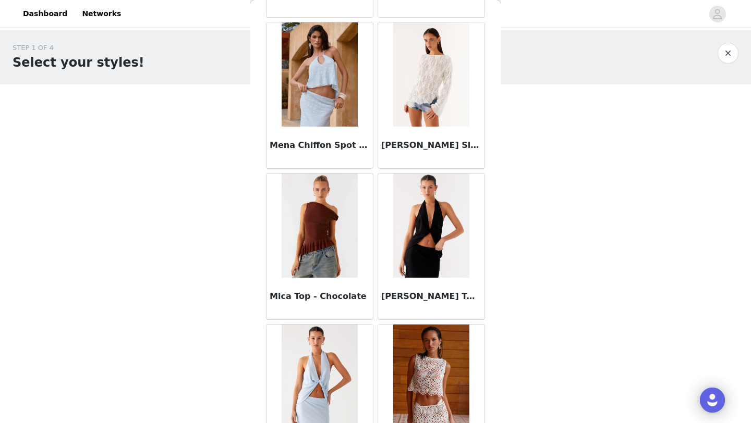
scroll to position [16292, 0]
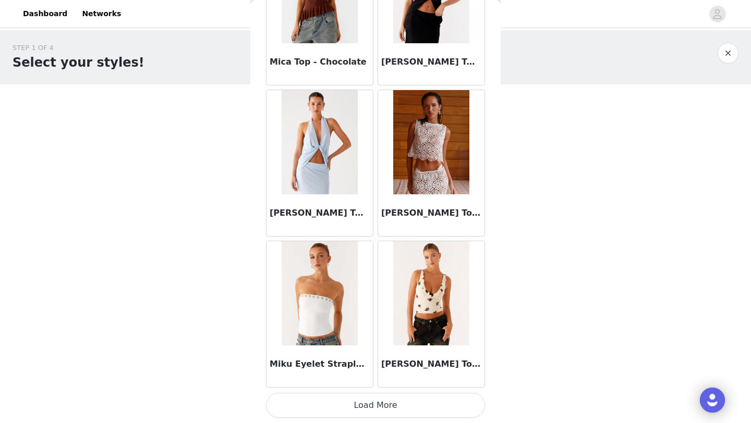
click at [325, 407] on button "Load More" at bounding box center [375, 405] width 219 height 25
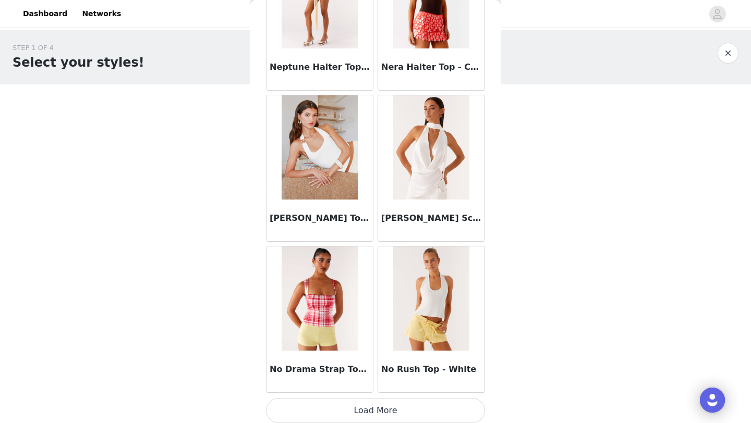
scroll to position [17804, 0]
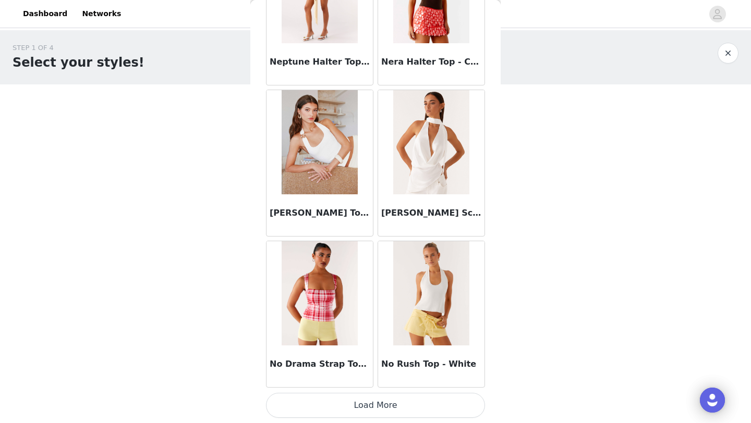
click at [321, 401] on button "Load More" at bounding box center [375, 405] width 219 height 25
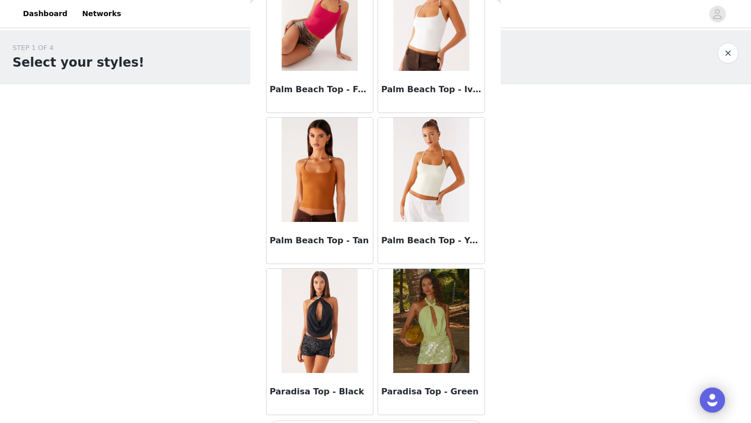
scroll to position [19316, 0]
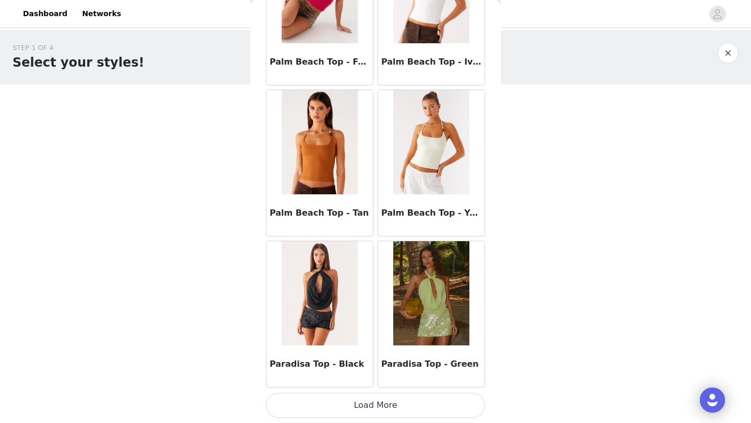
click at [315, 404] on button "Load More" at bounding box center [375, 405] width 219 height 25
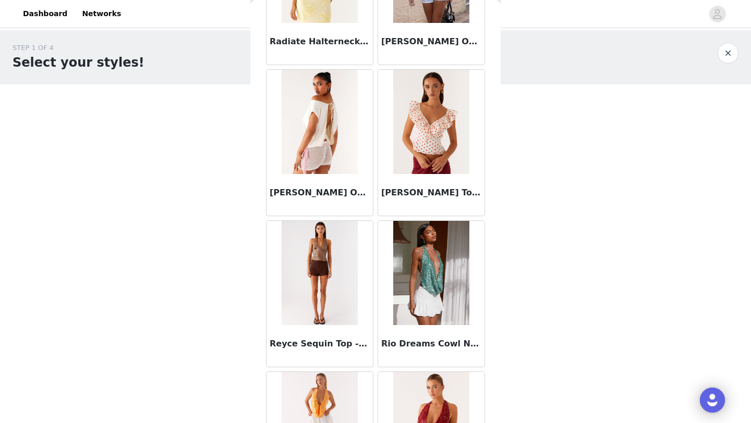
scroll to position [20828, 0]
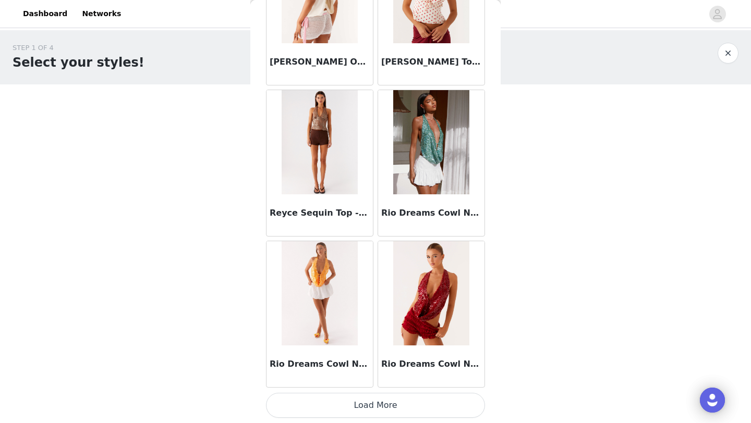
click at [315, 409] on button "Load More" at bounding box center [375, 405] width 219 height 25
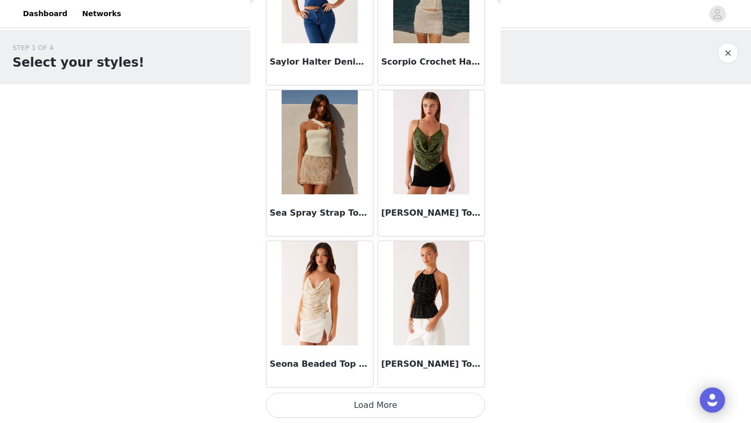
click at [315, 407] on button "Load More" at bounding box center [375, 405] width 219 height 25
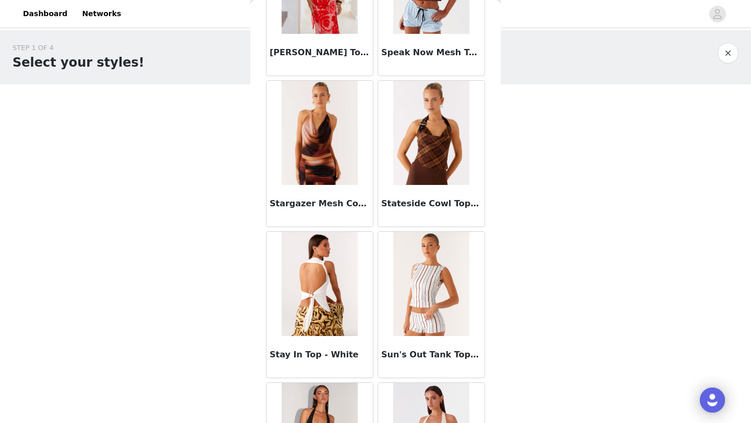
scroll to position [23746, 0]
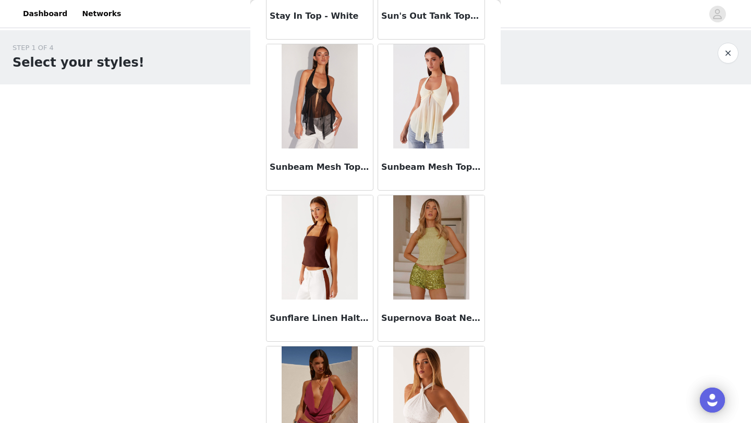
click at [327, 128] on img at bounding box center [320, 96] width 76 height 104
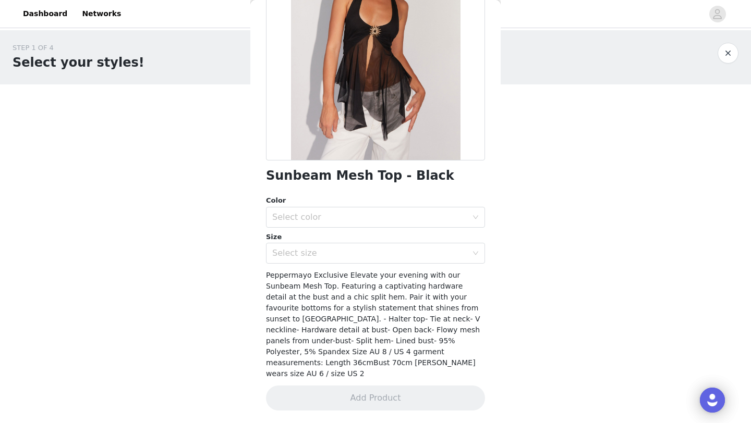
scroll to position [115, 0]
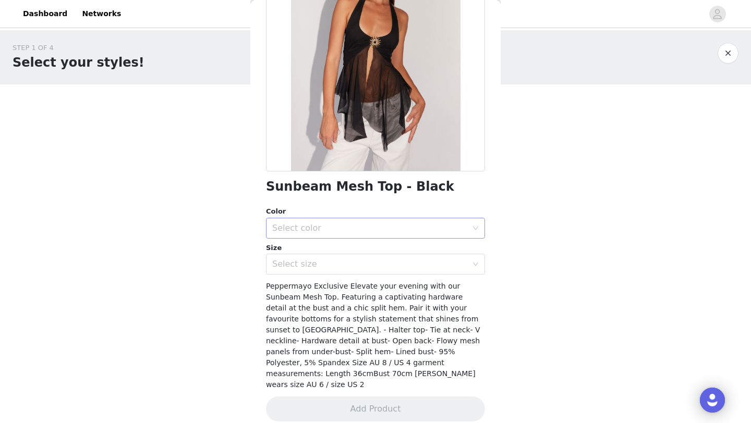
click at [296, 230] on div "Select color" at bounding box center [369, 228] width 195 height 10
click at [296, 254] on li "Black" at bounding box center [375, 251] width 219 height 17
click at [296, 259] on div "Select size" at bounding box center [372, 264] width 200 height 20
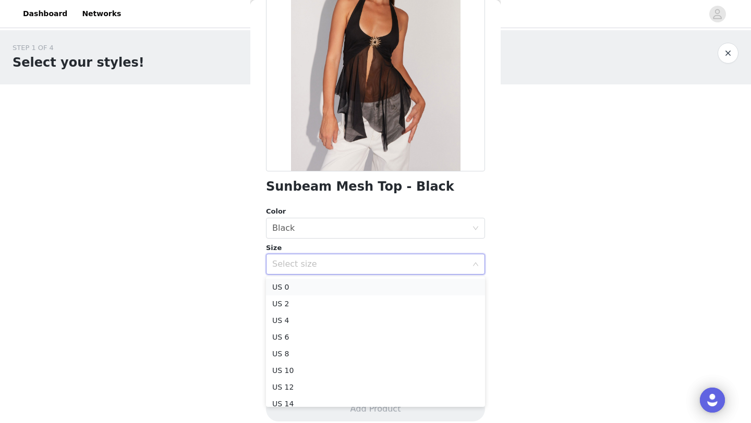
click at [290, 282] on li "US 0" at bounding box center [375, 287] width 219 height 17
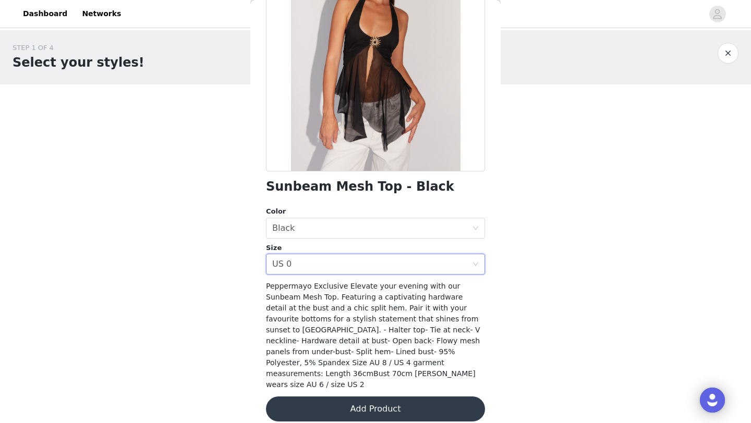
click at [327, 402] on button "Add Product" at bounding box center [375, 409] width 219 height 25
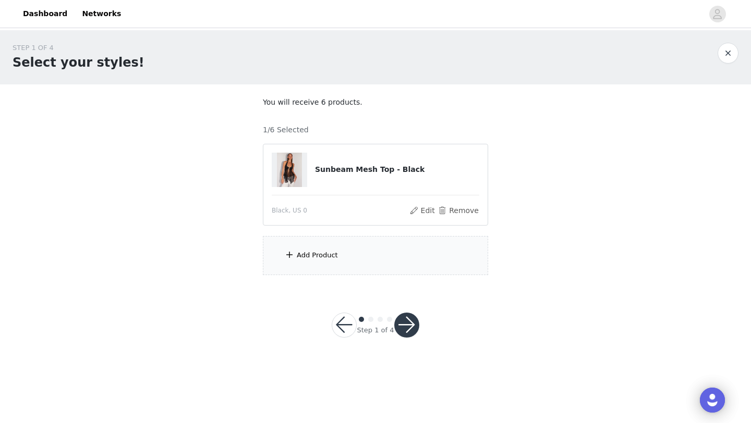
click at [356, 251] on div "Add Product" at bounding box center [375, 255] width 225 height 39
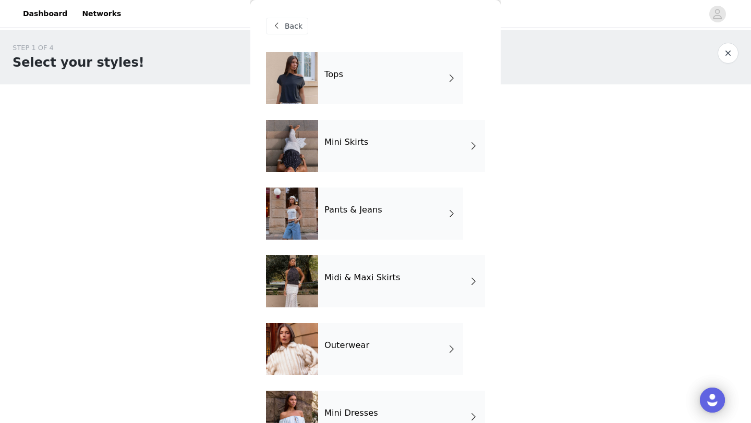
click at [319, 158] on div "Mini Skirts" at bounding box center [401, 146] width 167 height 52
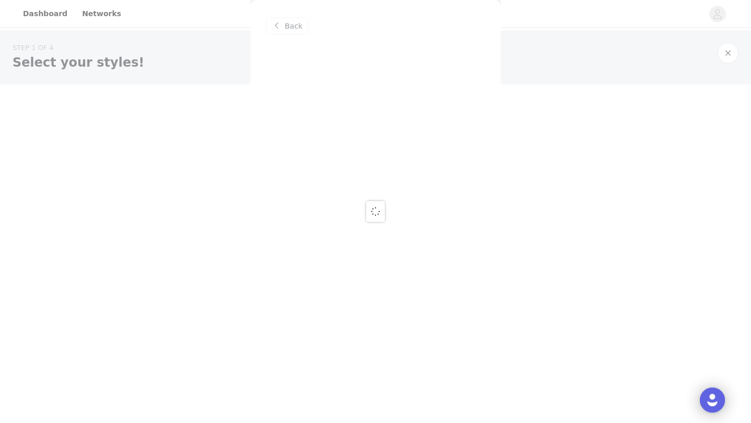
click at [288, 29] on div "Back" at bounding box center [375, 211] width 250 height 423
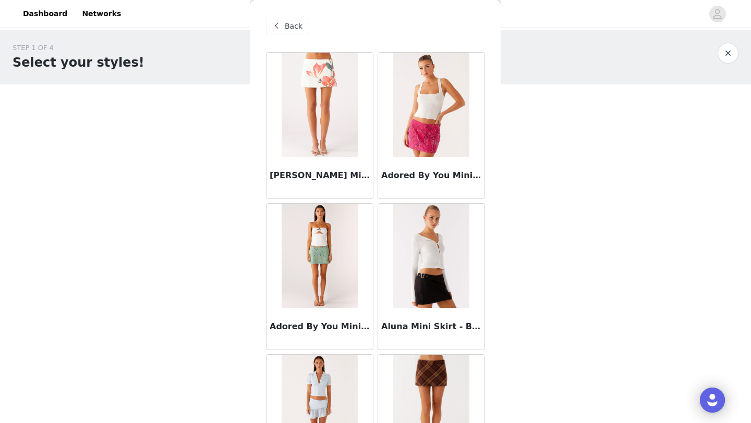
click at [287, 27] on span "Back" at bounding box center [294, 26] width 18 height 11
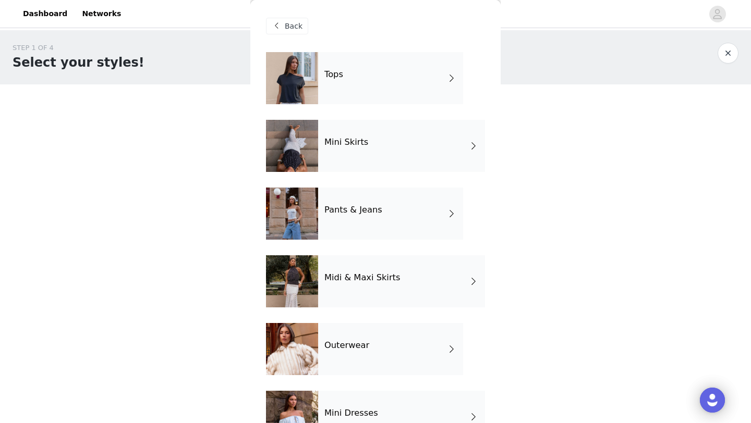
click at [315, 87] on div at bounding box center [292, 78] width 52 height 52
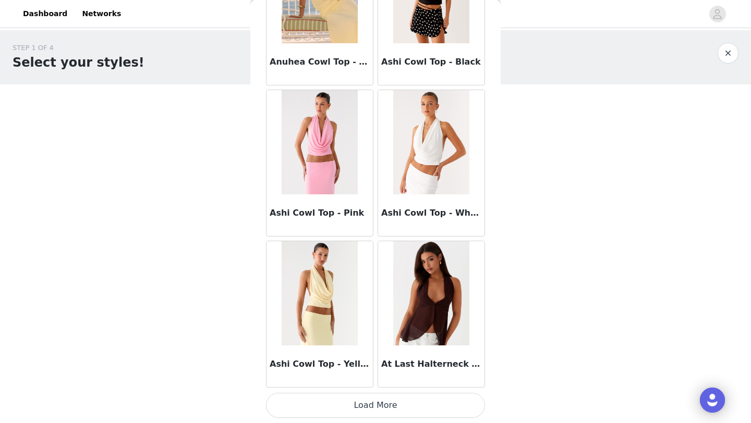
click at [360, 406] on button "Load More" at bounding box center [375, 405] width 219 height 25
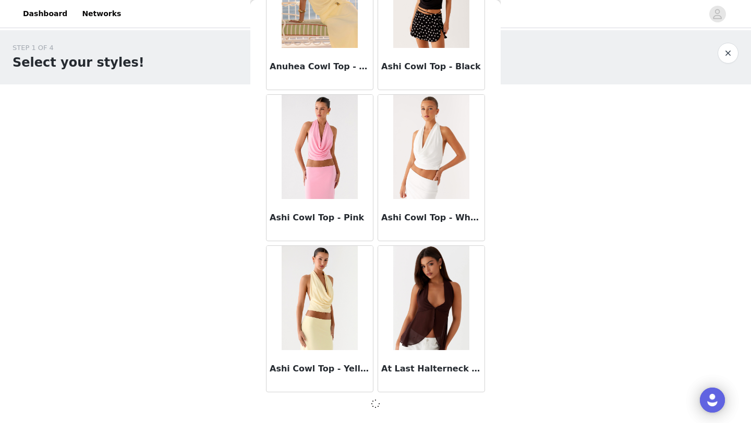
scroll to position [1167, 0]
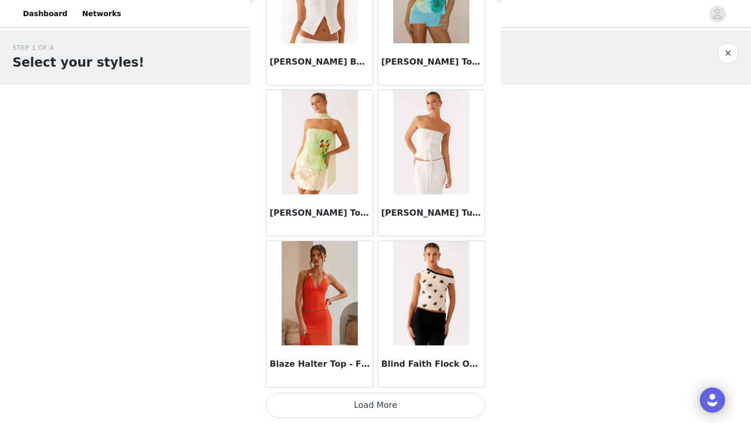
click at [360, 406] on button "Load More" at bounding box center [375, 405] width 219 height 25
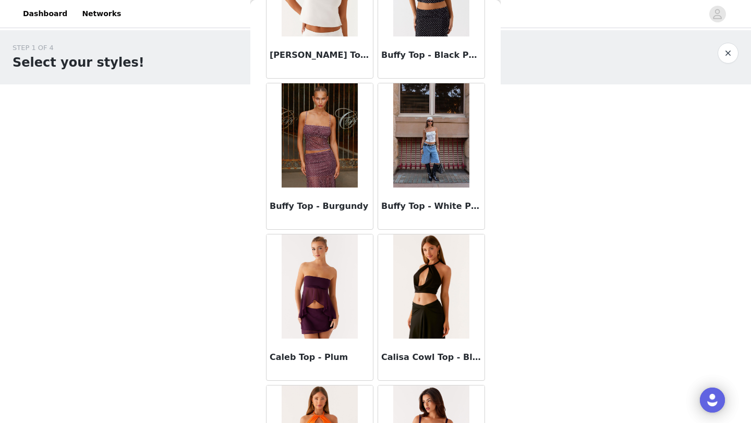
scroll to position [4196, 0]
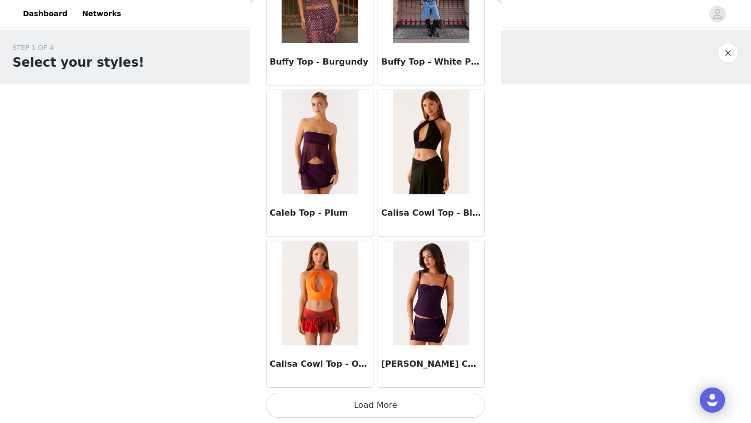
click at [360, 406] on button "Load More" at bounding box center [375, 405] width 219 height 25
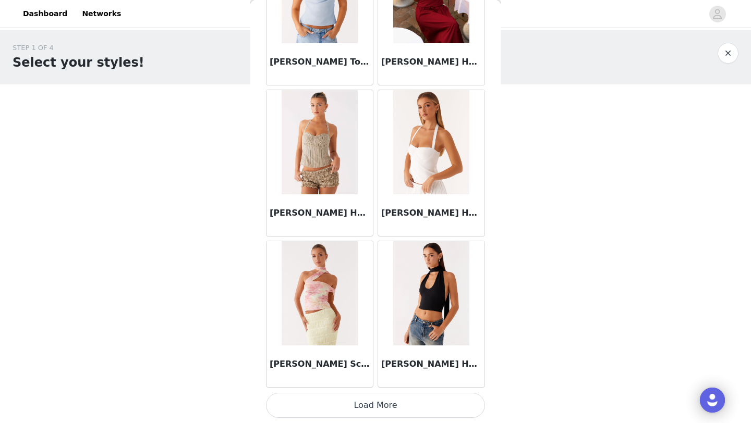
click at [360, 406] on button "Load More" at bounding box center [375, 405] width 219 height 25
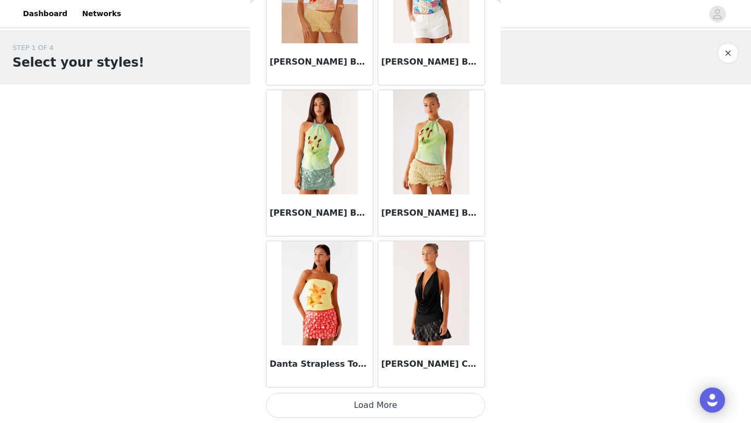
click at [360, 406] on button "Load More" at bounding box center [375, 405] width 219 height 25
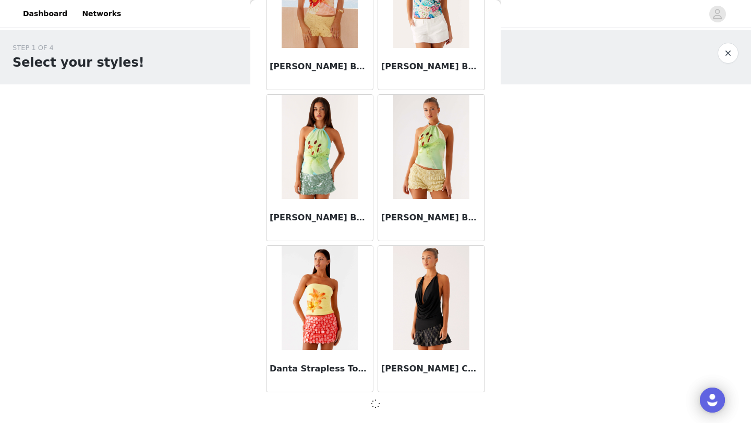
scroll to position [7215, 0]
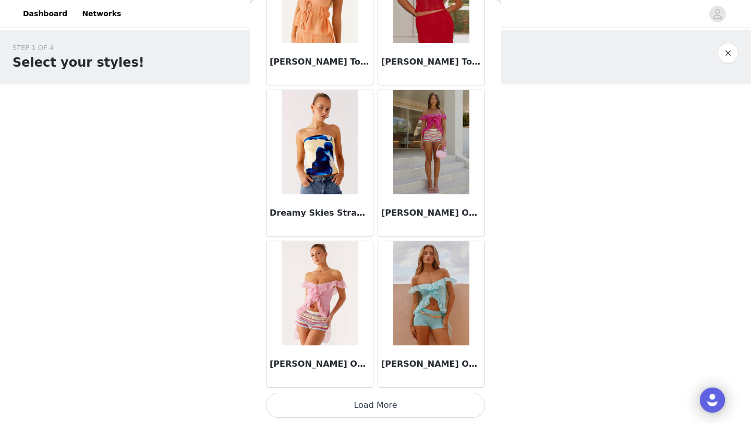
click at [360, 406] on button "Load More" at bounding box center [375, 405] width 219 height 25
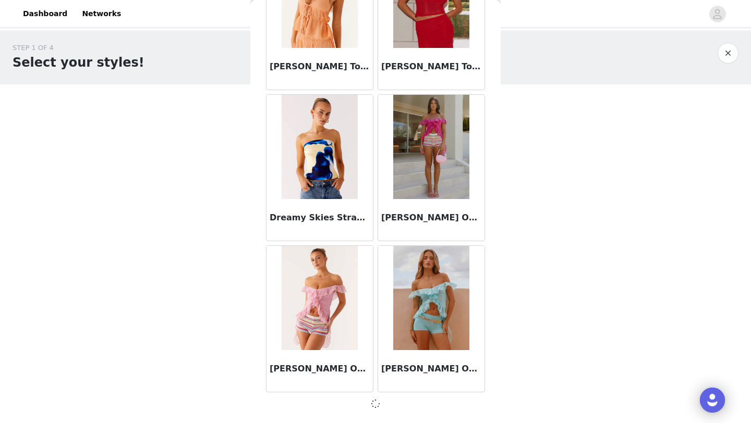
scroll to position [8727, 0]
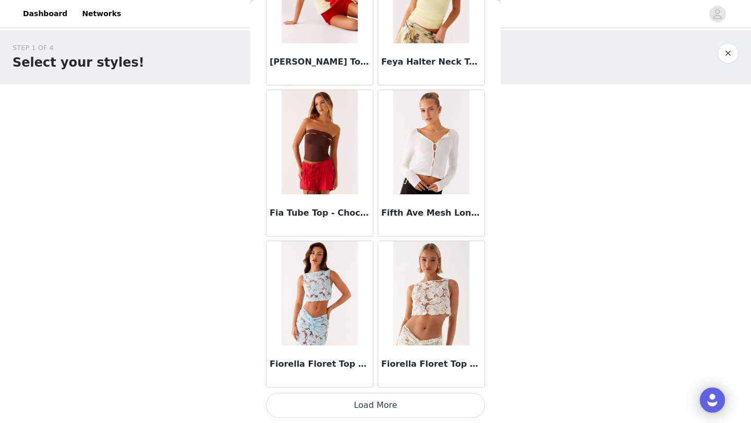
click at [360, 406] on button "Load More" at bounding box center [375, 405] width 219 height 25
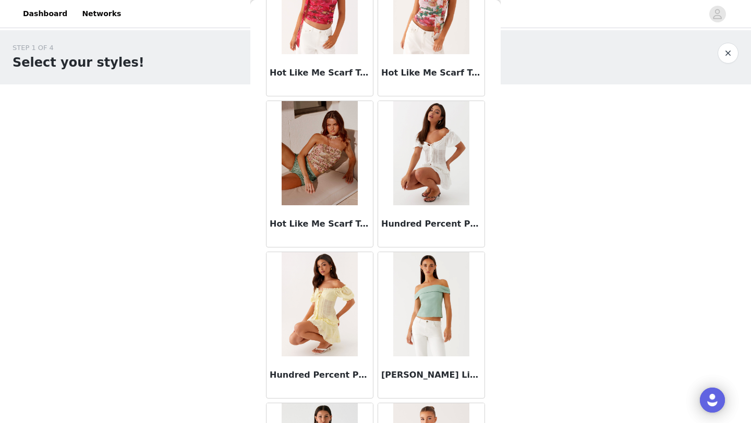
scroll to position [11756, 0]
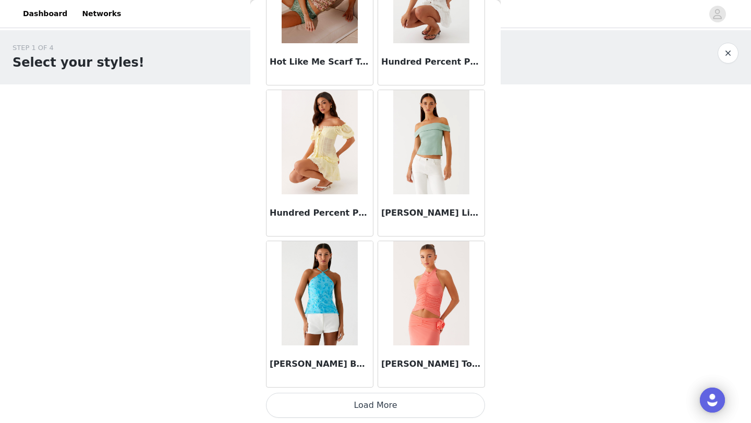
click at [360, 417] on button "Load More" at bounding box center [375, 405] width 219 height 25
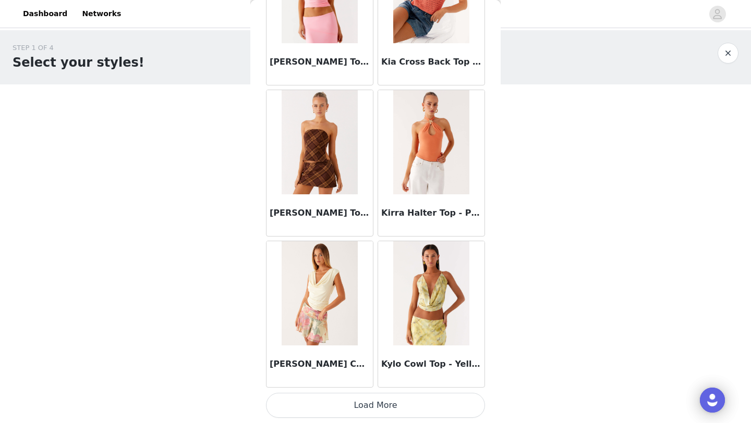
click at [401, 405] on button "Load More" at bounding box center [375, 405] width 219 height 25
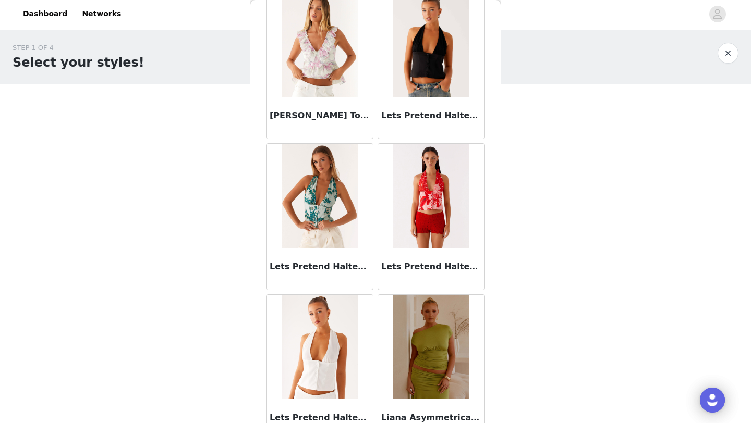
scroll to position [14780, 0]
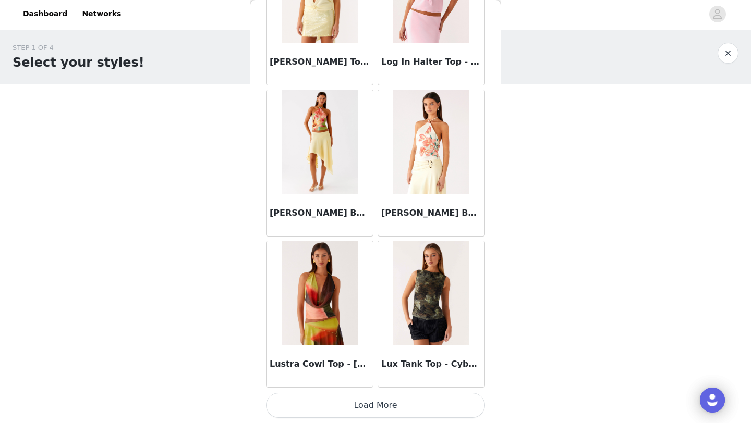
click at [401, 405] on button "Load More" at bounding box center [375, 405] width 219 height 25
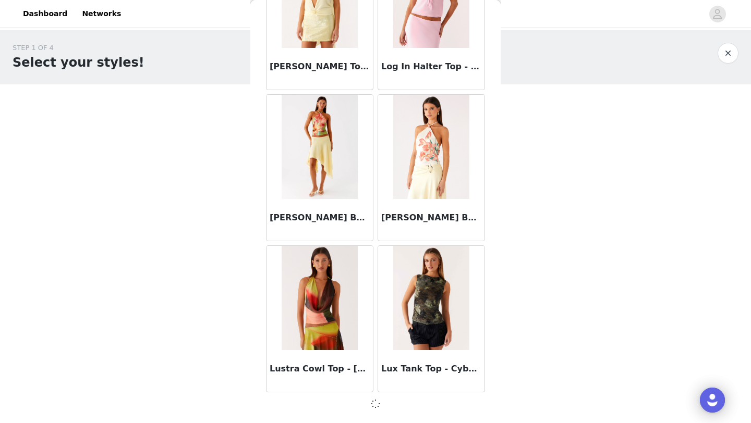
scroll to position [14775, 0]
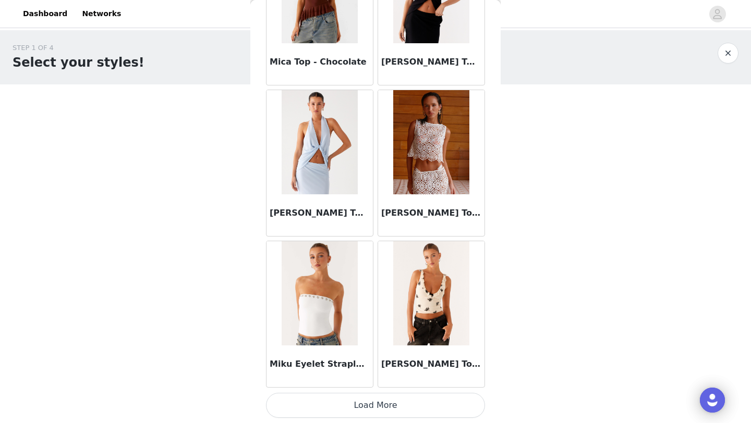
click at [401, 405] on button "Load More" at bounding box center [375, 405] width 219 height 25
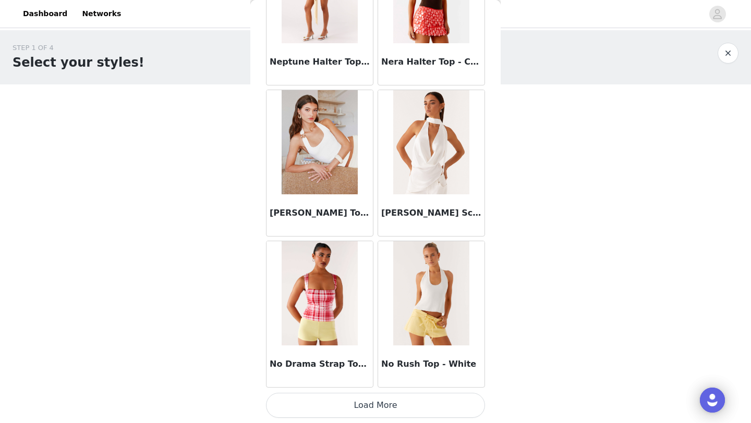
click at [401, 405] on button "Load More" at bounding box center [375, 405] width 219 height 25
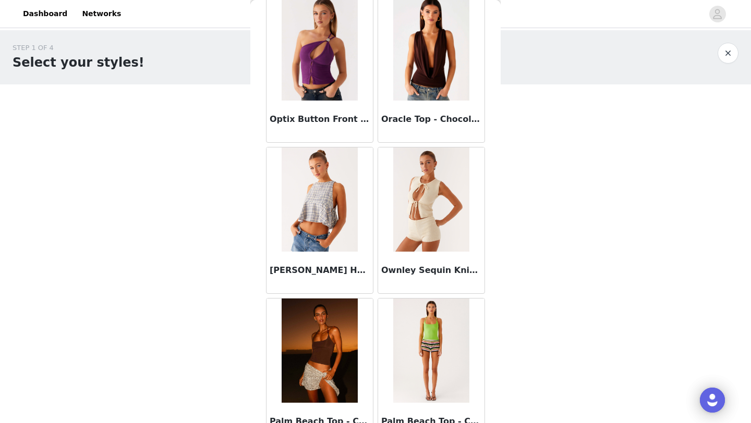
scroll to position [19316, 0]
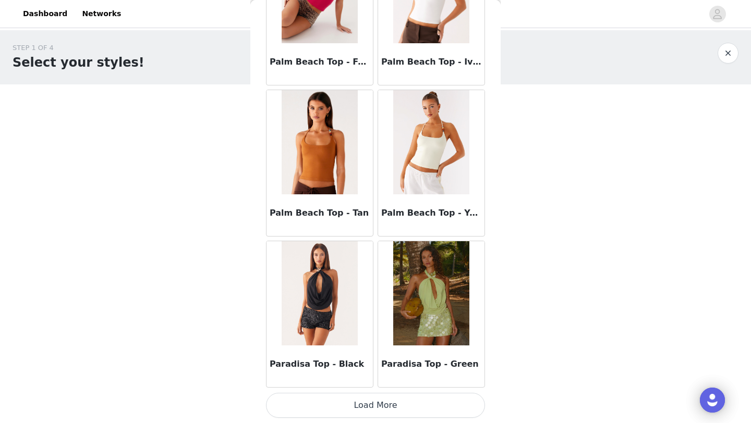
click at [400, 408] on button "Load More" at bounding box center [375, 405] width 219 height 25
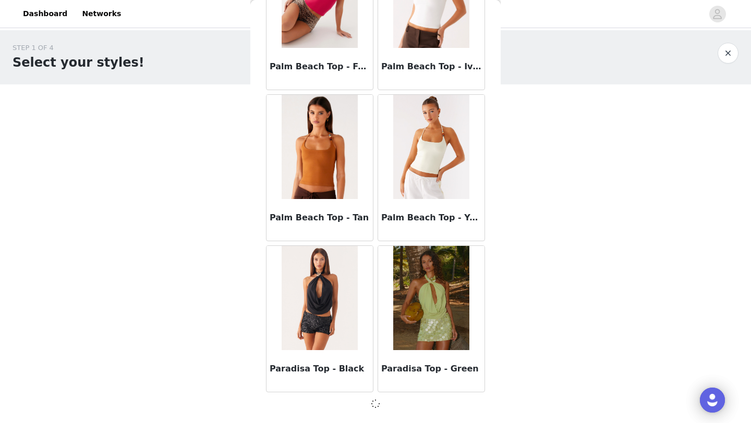
scroll to position [19311, 0]
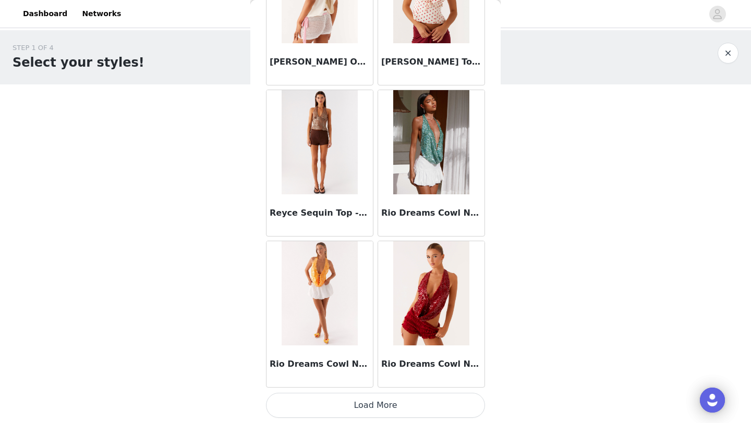
click at [400, 406] on button "Load More" at bounding box center [375, 405] width 219 height 25
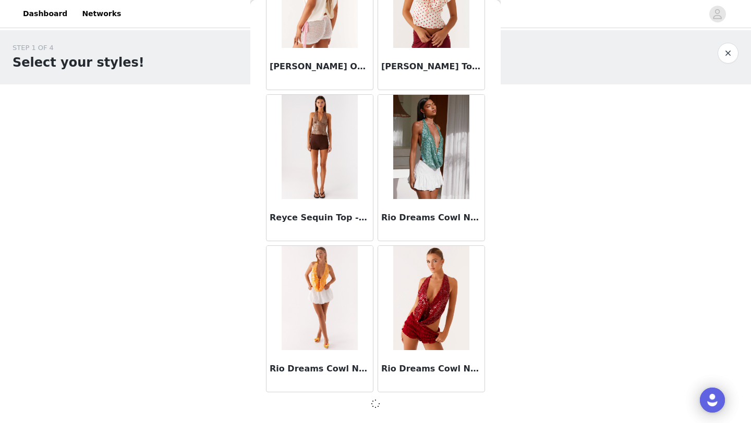
scroll to position [20823, 0]
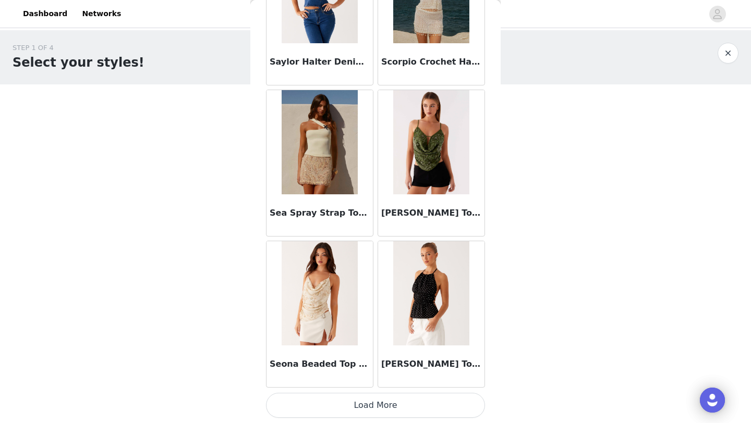
click at [400, 406] on button "Load More" at bounding box center [375, 405] width 219 height 25
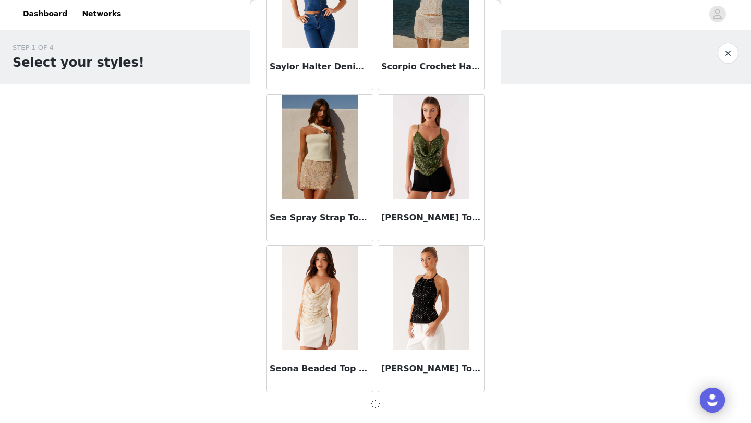
scroll to position [22335, 0]
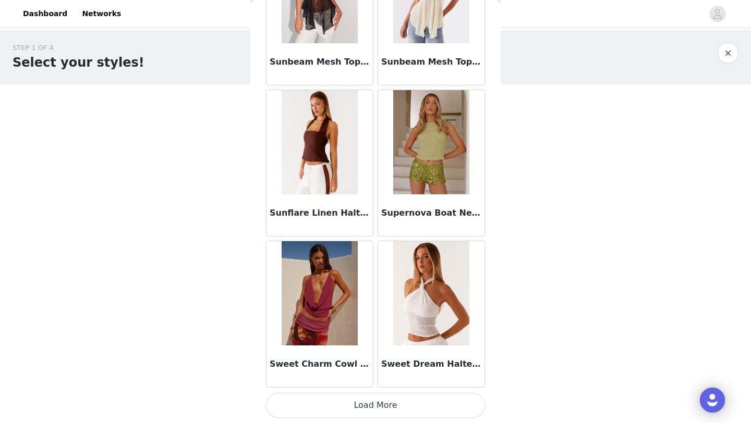
click at [400, 406] on button "Load More" at bounding box center [375, 405] width 219 height 25
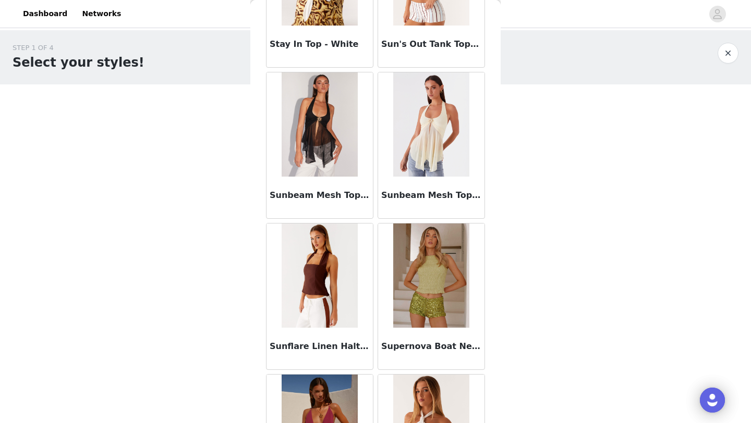
scroll to position [23715, 0]
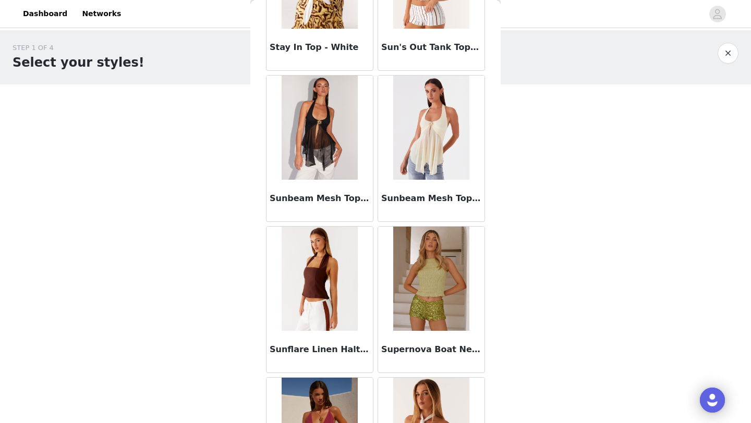
click at [421, 139] on img at bounding box center [431, 128] width 76 height 104
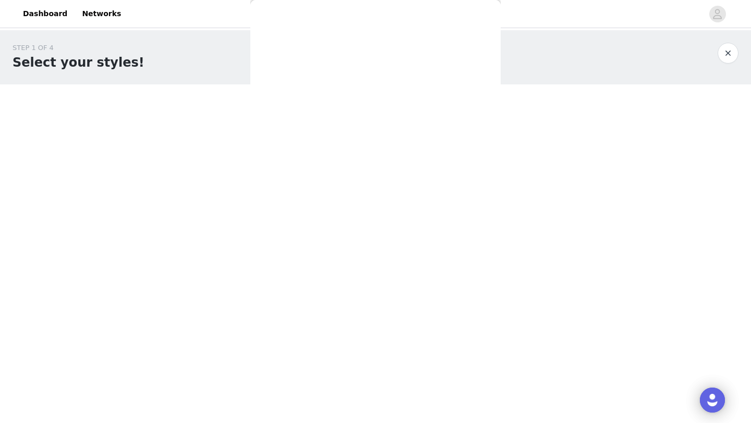
scroll to position [104, 0]
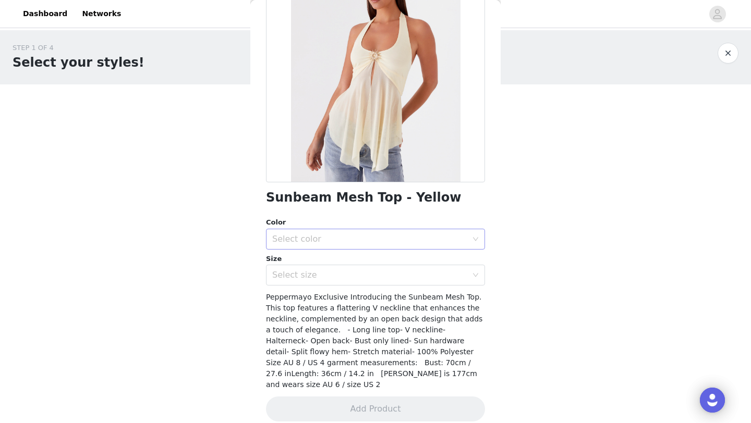
click at [309, 245] on div "Select color" at bounding box center [372, 239] width 200 height 20
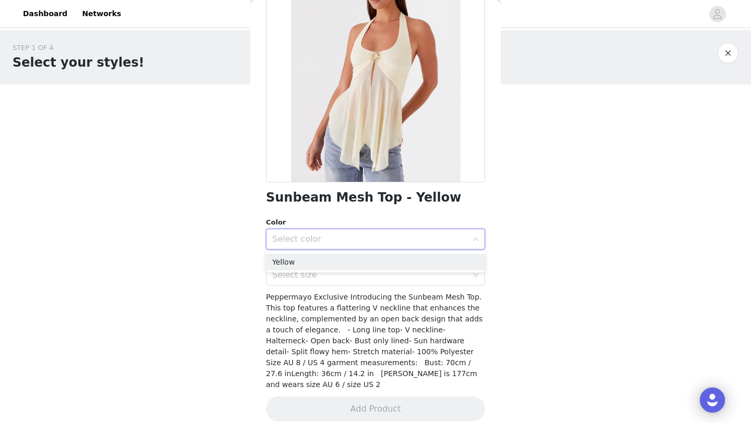
click at [321, 238] on div "Select color" at bounding box center [369, 239] width 195 height 10
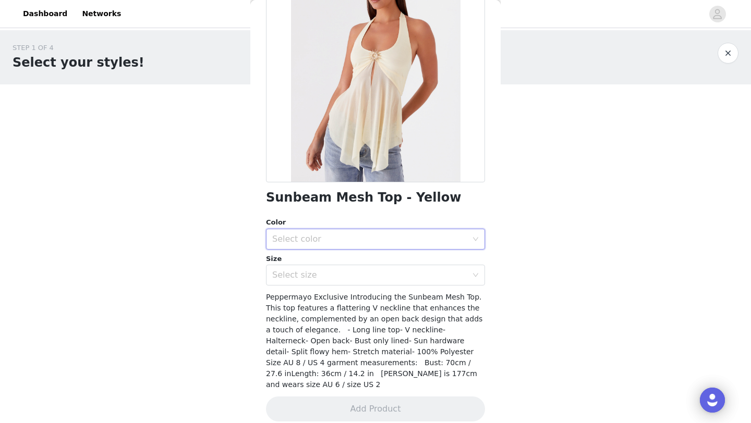
click at [321, 238] on div "Select color" at bounding box center [369, 239] width 195 height 10
click at [321, 259] on li "Yellow" at bounding box center [375, 262] width 219 height 17
click at [321, 266] on div "Select size" at bounding box center [372, 275] width 200 height 20
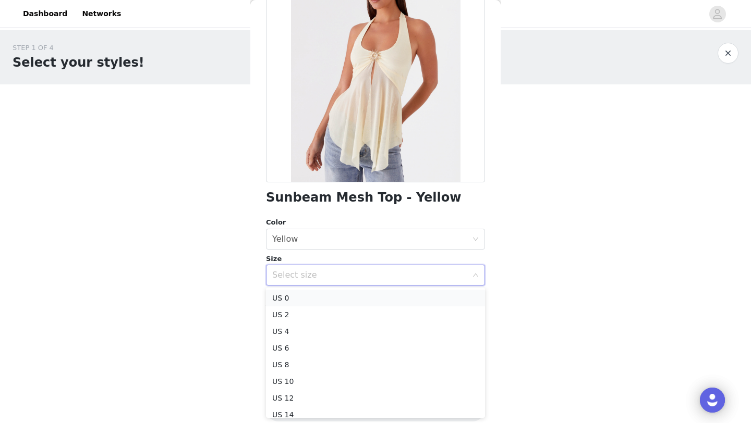
click at [321, 298] on li "US 0" at bounding box center [375, 298] width 219 height 17
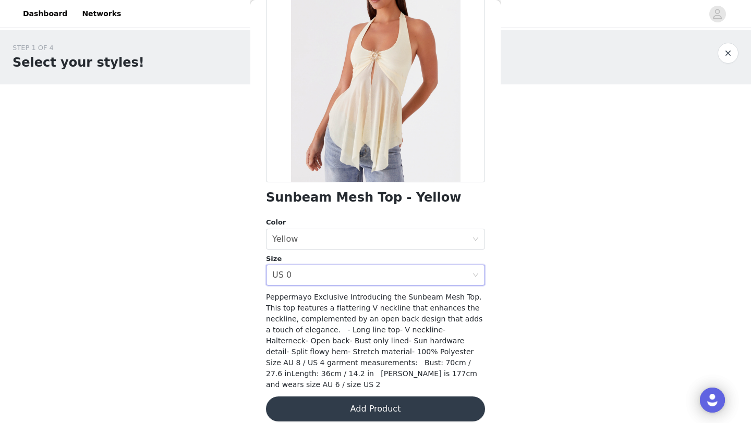
click at [393, 399] on button "Add Product" at bounding box center [375, 409] width 219 height 25
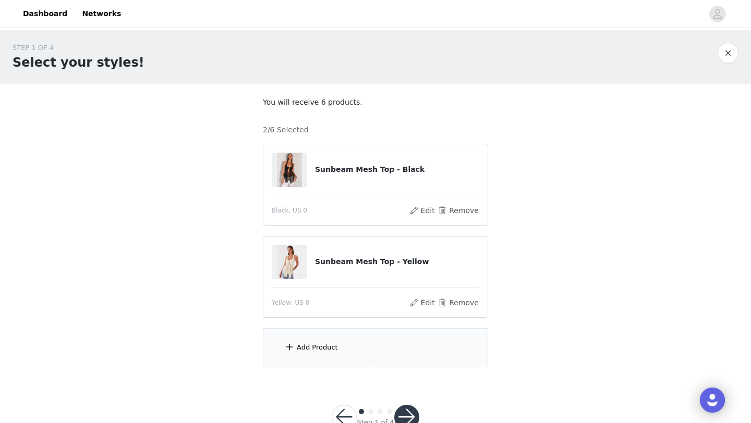
click at [300, 348] on div "Add Product" at bounding box center [317, 348] width 41 height 10
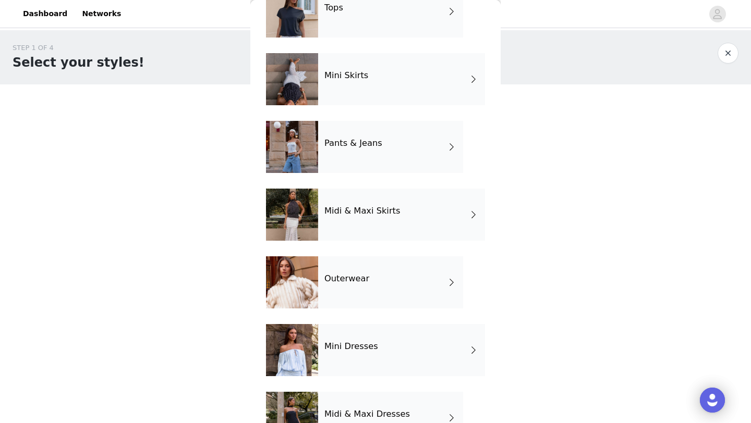
scroll to position [78, 0]
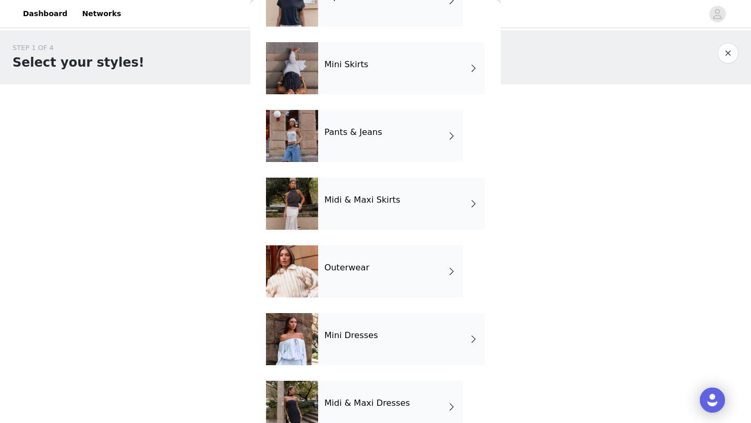
click at [358, 76] on div "Mini Skirts" at bounding box center [401, 68] width 167 height 52
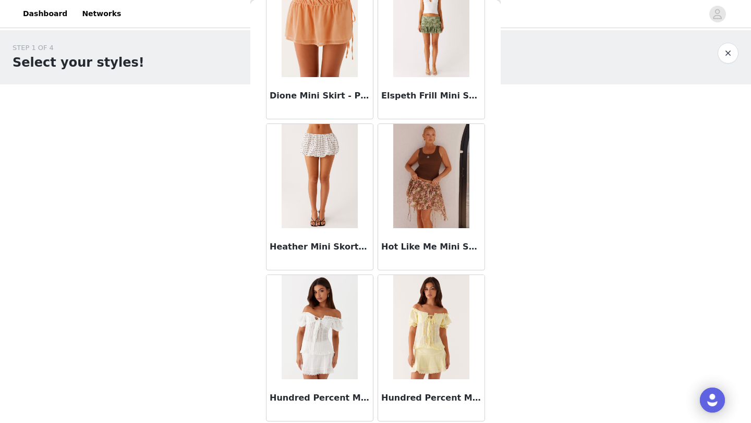
scroll to position [1172, 0]
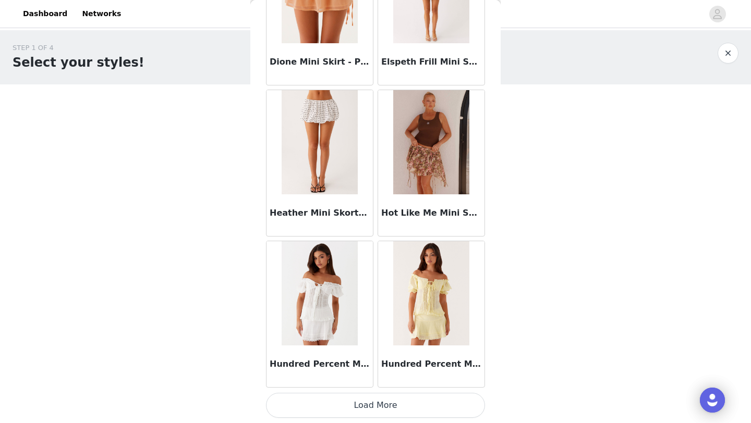
click at [341, 404] on button "Load More" at bounding box center [375, 405] width 219 height 25
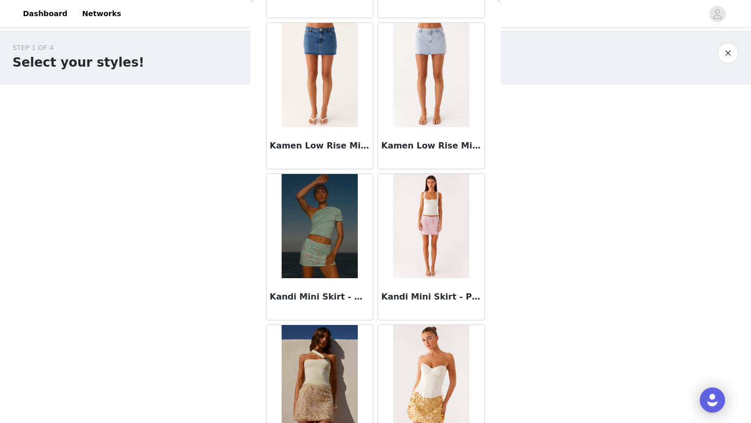
scroll to position [1694, 0]
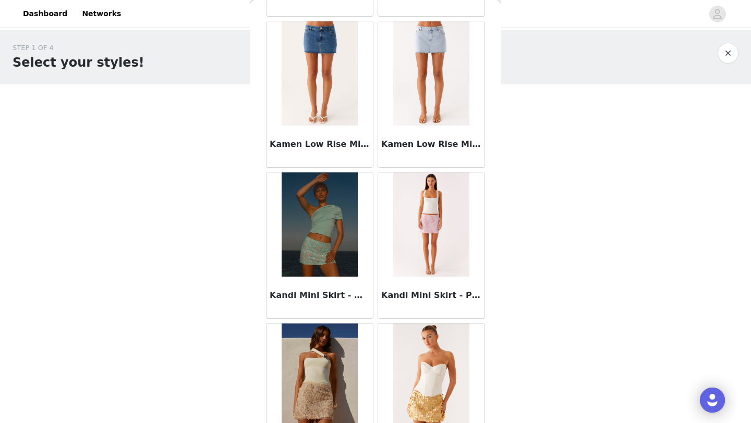
click at [317, 267] on img at bounding box center [320, 225] width 76 height 104
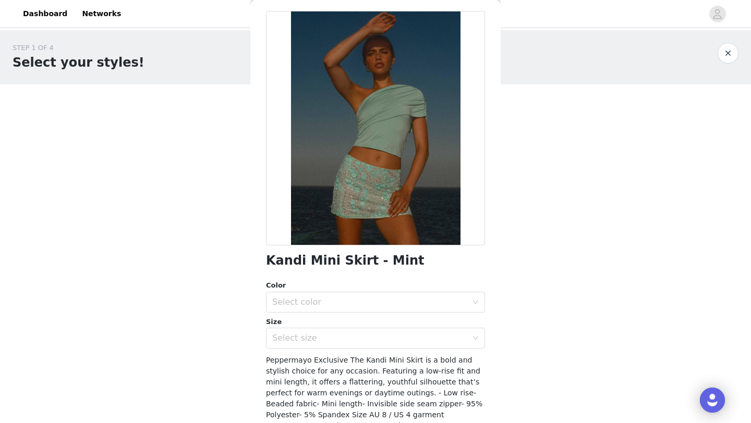
scroll to position [0, 0]
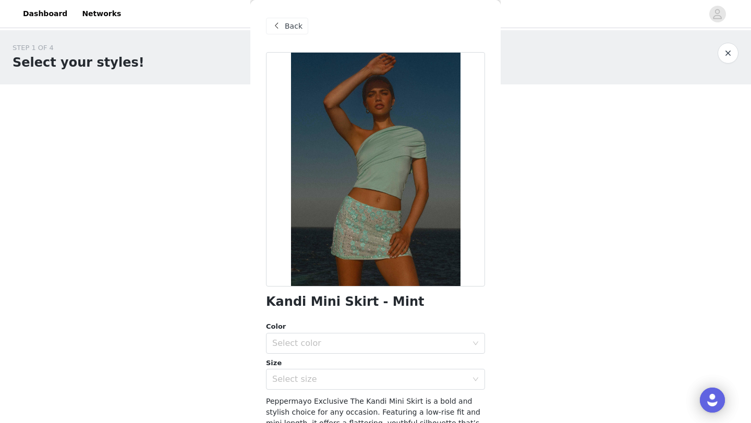
click at [283, 23] on div "Back" at bounding box center [287, 26] width 42 height 17
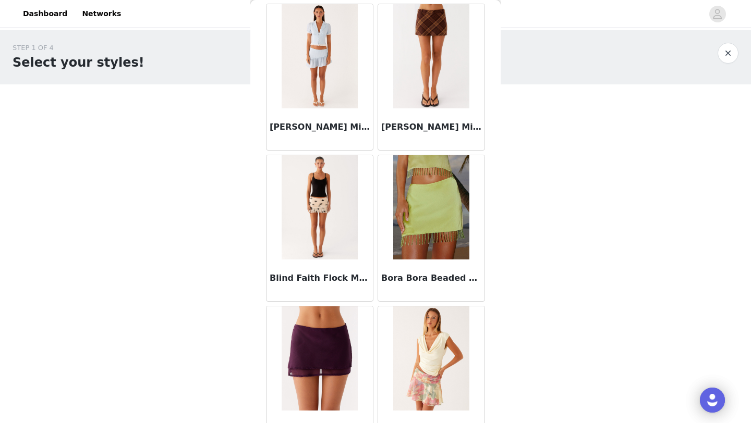
scroll to position [358, 0]
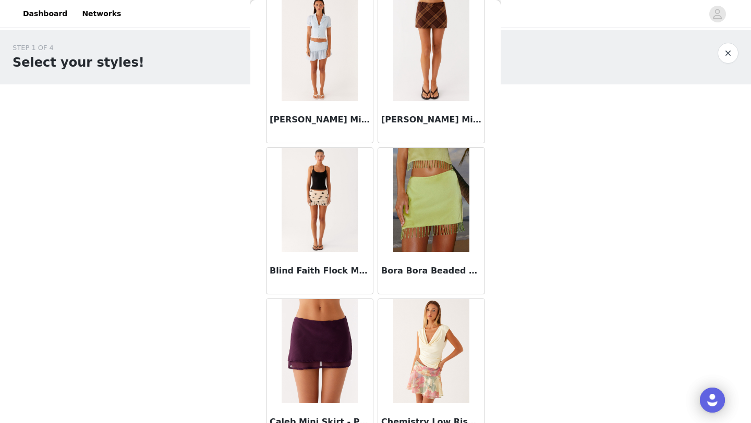
click at [323, 72] on img at bounding box center [320, 49] width 76 height 104
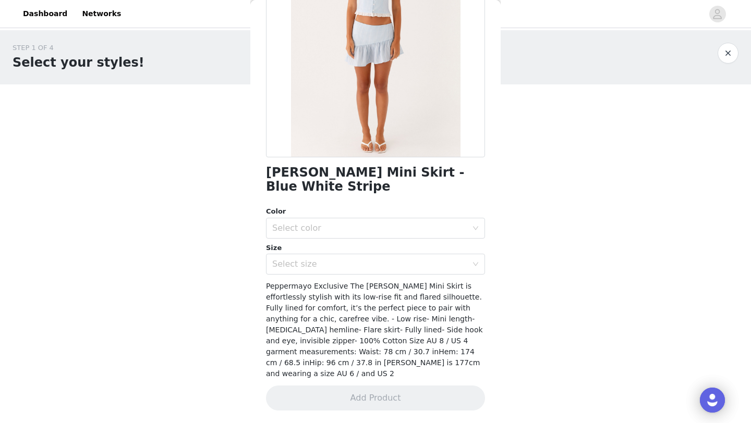
scroll to position [0, 0]
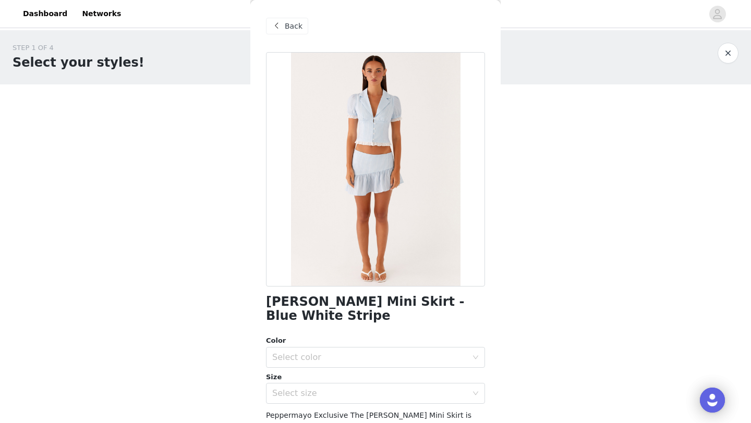
click at [281, 23] on span at bounding box center [276, 26] width 13 height 13
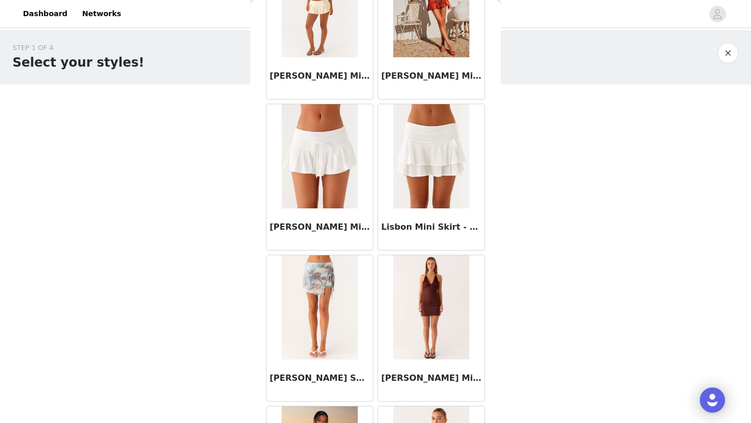
scroll to position [2369, 0]
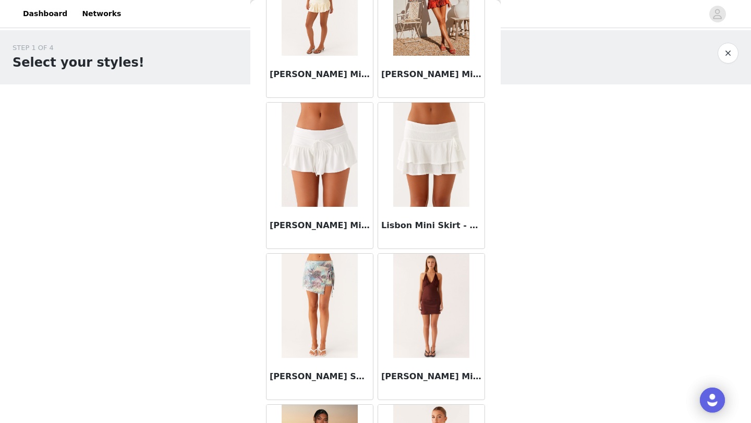
click at [412, 178] on img at bounding box center [431, 155] width 76 height 104
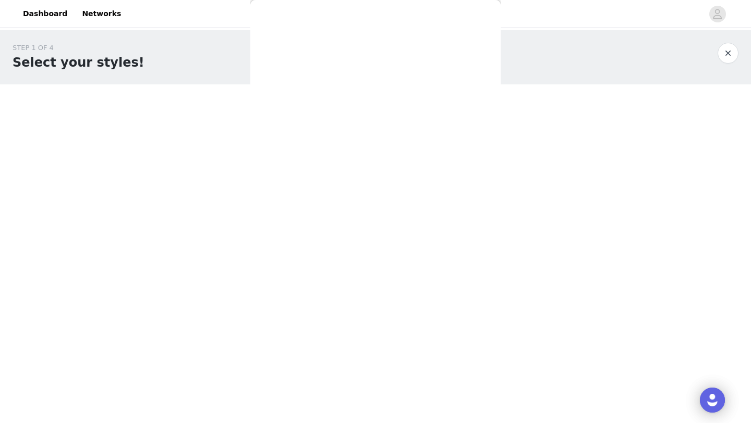
scroll to position [0, 0]
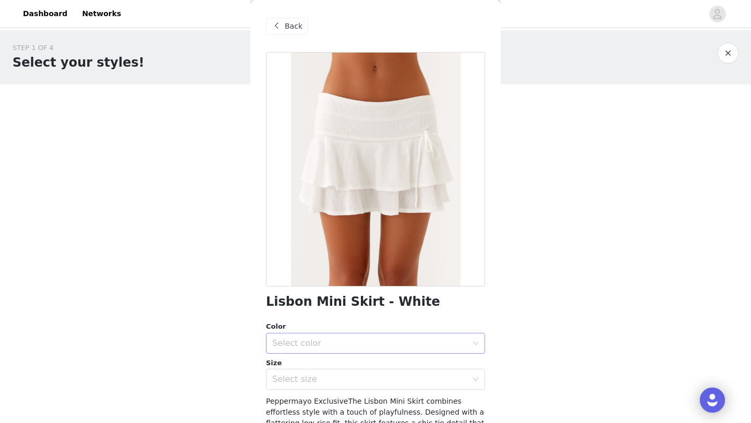
click at [327, 340] on div "Select color" at bounding box center [369, 343] width 195 height 10
click at [323, 369] on li "White" at bounding box center [375, 366] width 219 height 17
click at [323, 375] on div "Select size" at bounding box center [369, 379] width 195 height 10
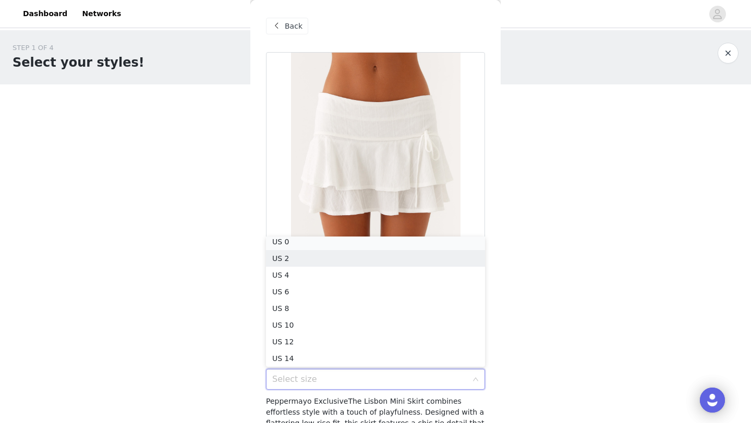
scroll to position [2, 0]
click at [303, 245] on li "US 0" at bounding box center [375, 245] width 219 height 17
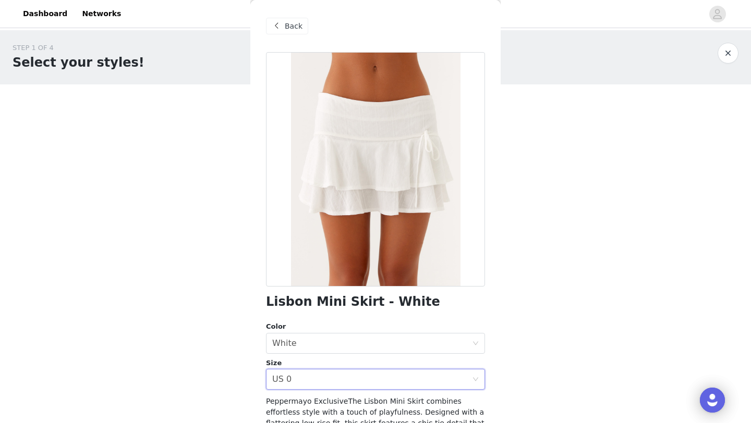
scroll to position [115, 0]
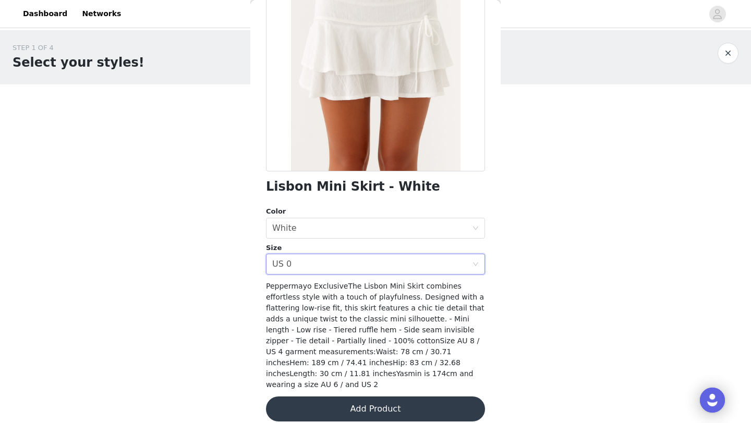
click at [335, 397] on button "Add Product" at bounding box center [375, 409] width 219 height 25
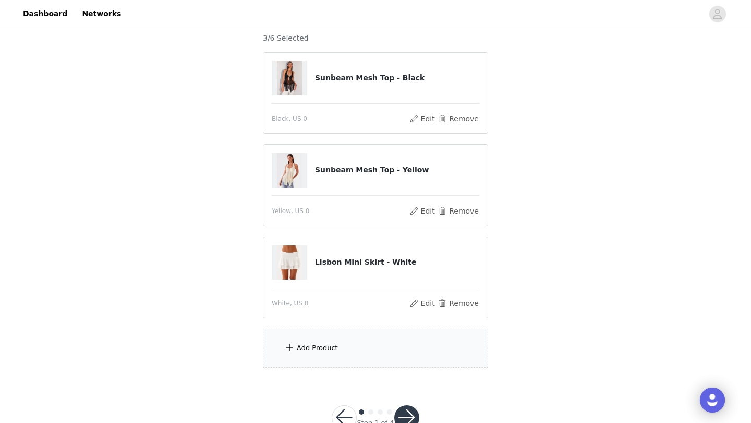
scroll to position [124, 0]
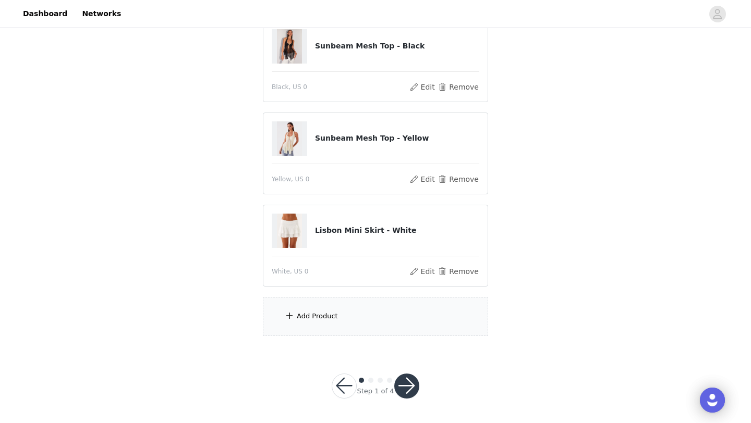
click at [316, 319] on div "Add Product" at bounding box center [317, 316] width 41 height 10
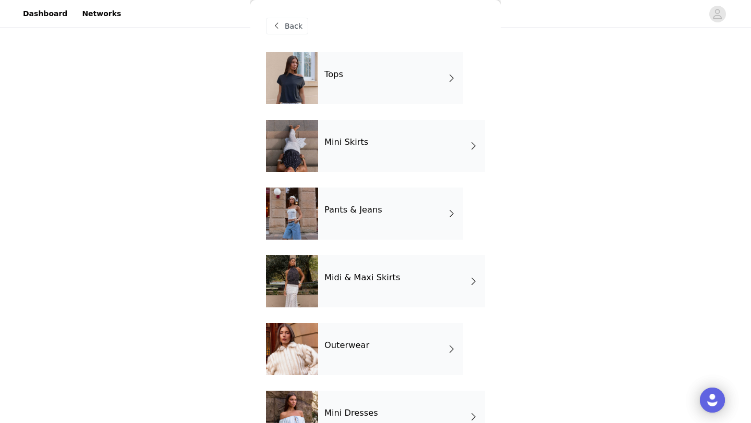
click at [357, 142] on h4 "Mini Skirts" at bounding box center [346, 142] width 44 height 9
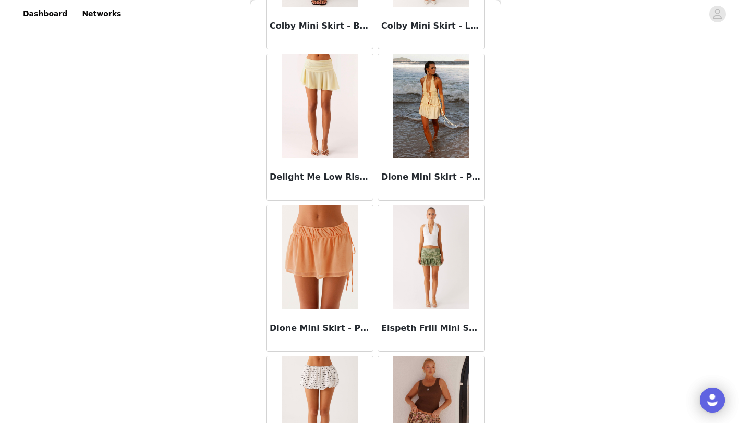
scroll to position [1172, 0]
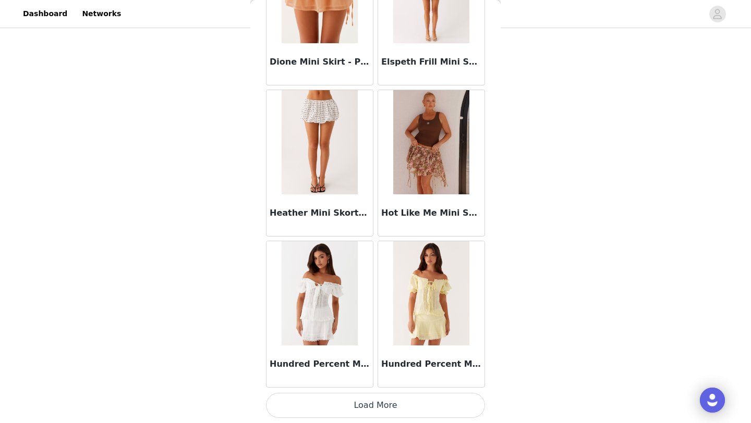
click at [355, 393] on button "Load More" at bounding box center [375, 405] width 219 height 25
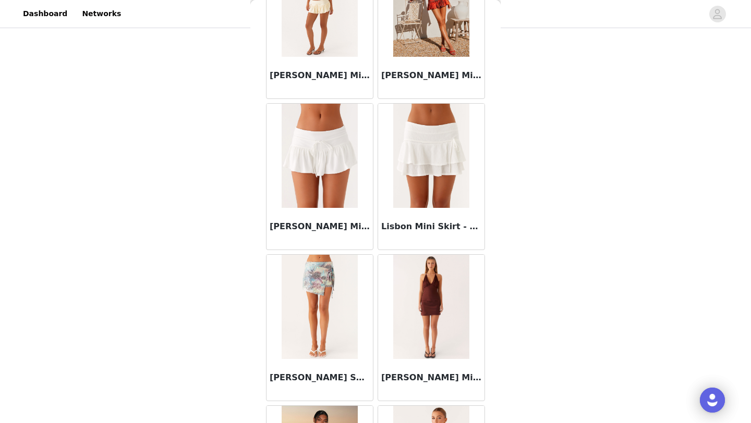
scroll to position [2684, 0]
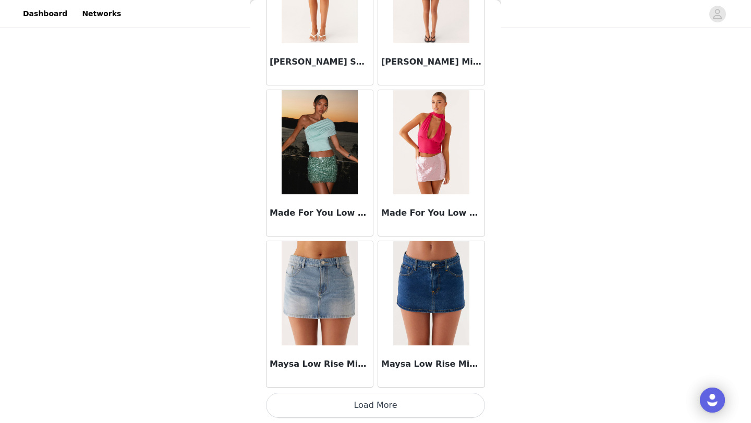
click at [345, 407] on button "Load More" at bounding box center [375, 405] width 219 height 25
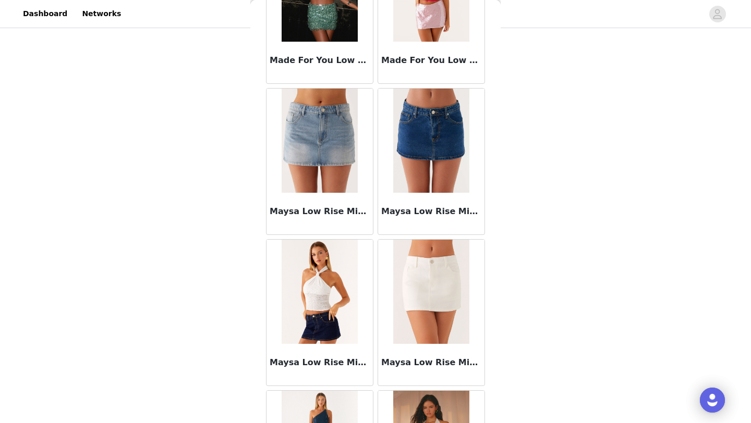
scroll to position [2838, 0]
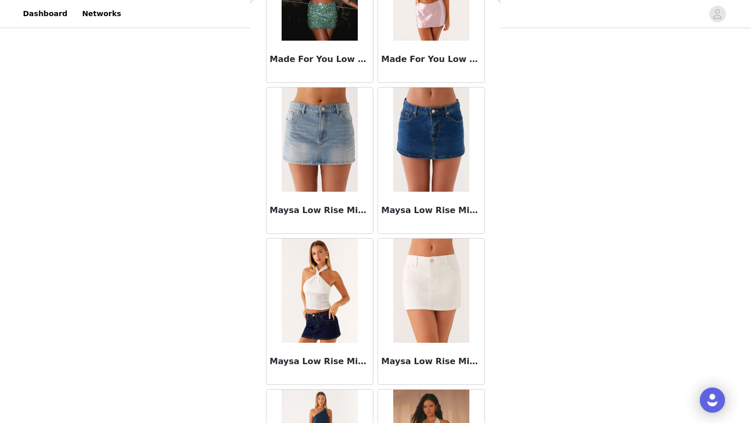
click at [422, 189] on img at bounding box center [431, 140] width 76 height 104
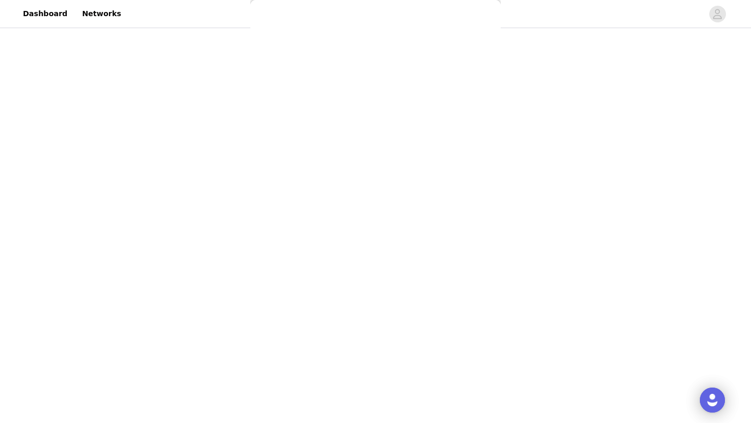
scroll to position [0, 0]
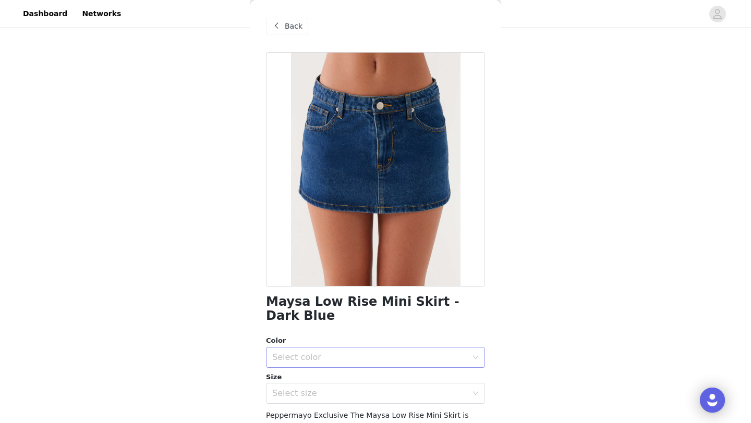
click at [365, 352] on div "Select color" at bounding box center [369, 357] width 195 height 10
click at [358, 364] on li "Dark Blue" at bounding box center [375, 366] width 219 height 17
click at [356, 390] on div "Maysa Low Rise Mini Skirt - Dark Blue Color Select color Dark Blue Size Select …" at bounding box center [375, 307] width 219 height 511
click at [354, 388] on div "Select size" at bounding box center [372, 394] width 200 height 20
click at [352, 399] on li "US 0" at bounding box center [375, 403] width 219 height 17
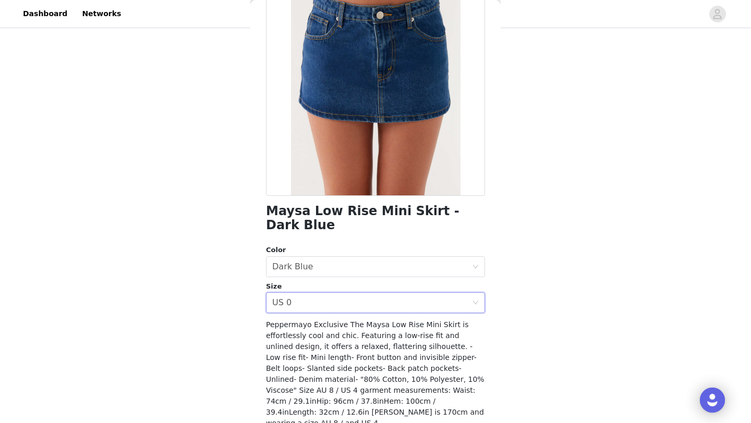
scroll to position [115, 0]
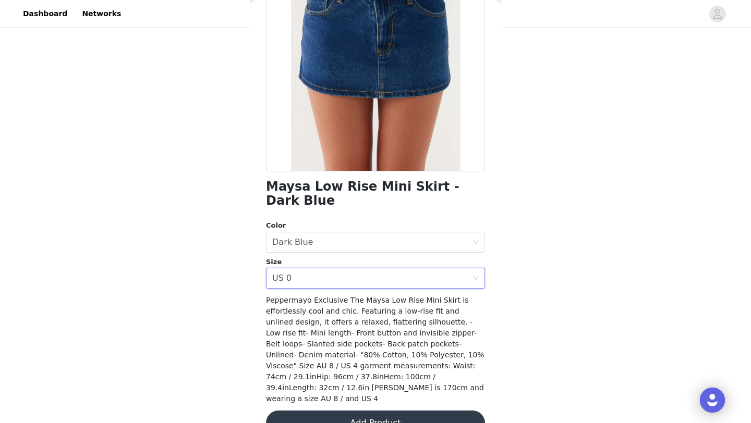
click at [352, 411] on button "Add Product" at bounding box center [375, 423] width 219 height 25
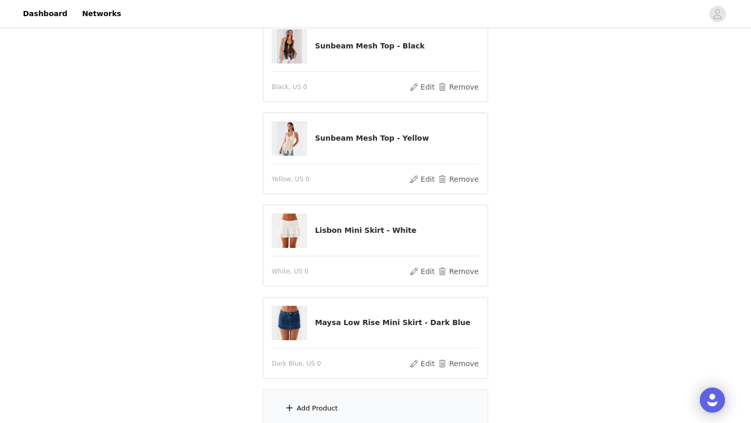
click at [316, 413] on div "Add Product" at bounding box center [317, 409] width 41 height 10
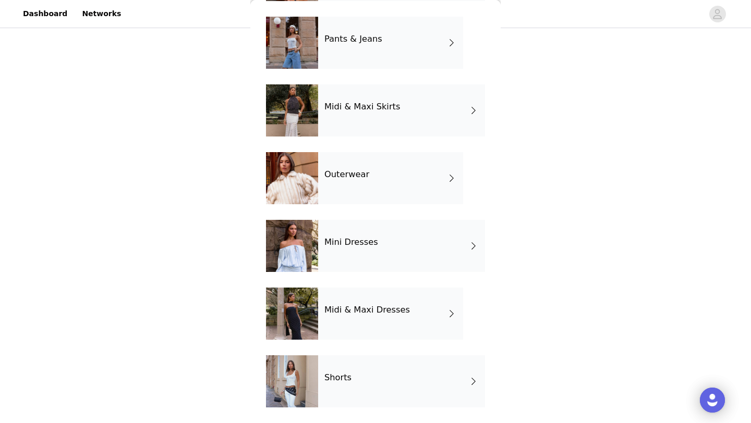
scroll to position [0, 0]
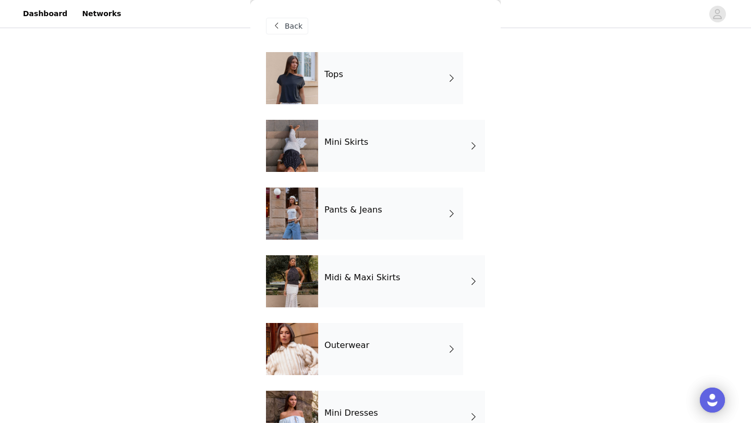
click at [337, 170] on div "Mini Skirts" at bounding box center [401, 146] width 167 height 52
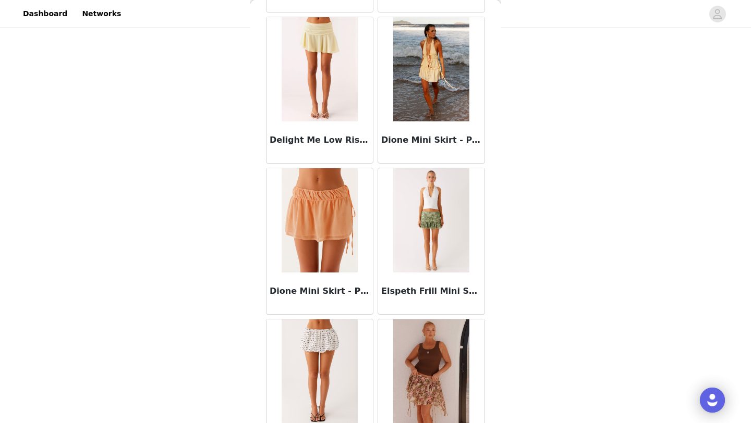
scroll to position [1172, 0]
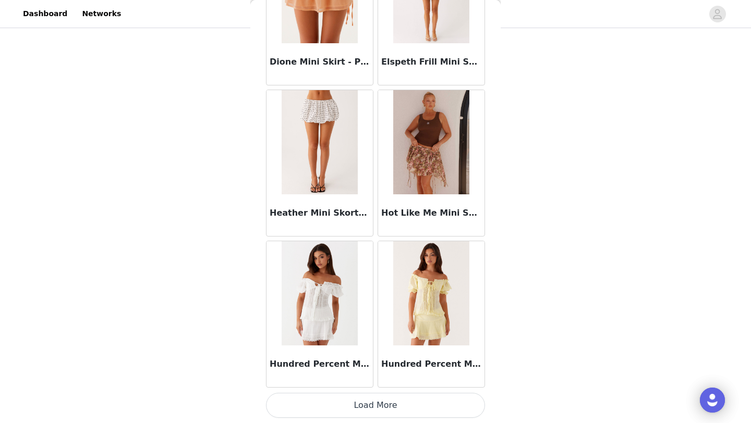
click at [335, 408] on button "Load More" at bounding box center [375, 405] width 219 height 25
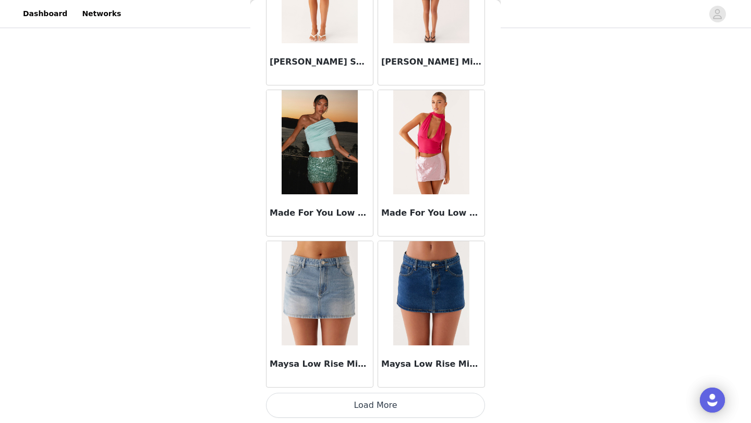
scroll to position [163, 0]
click at [335, 408] on button "Load More" at bounding box center [375, 405] width 219 height 25
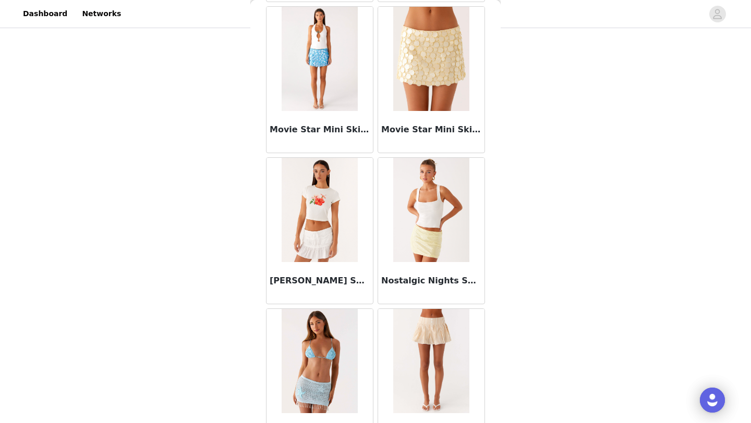
scroll to position [4196, 0]
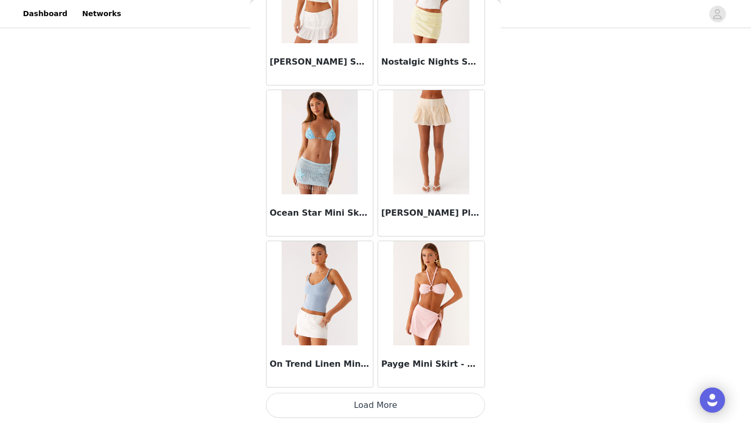
click at [333, 411] on button "Load More" at bounding box center [375, 405] width 219 height 25
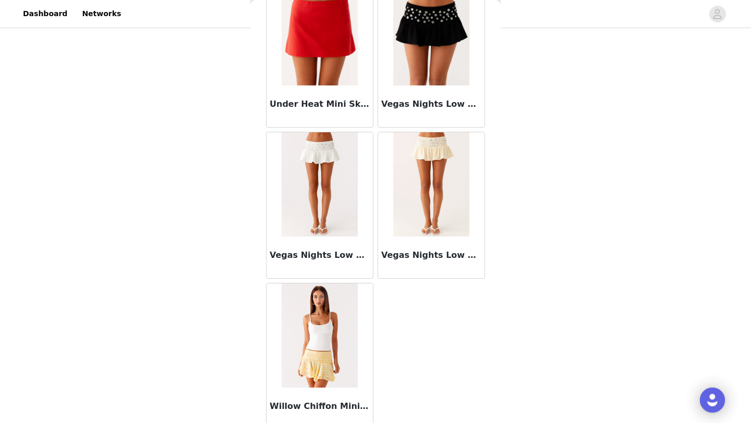
scroll to position [5221, 0]
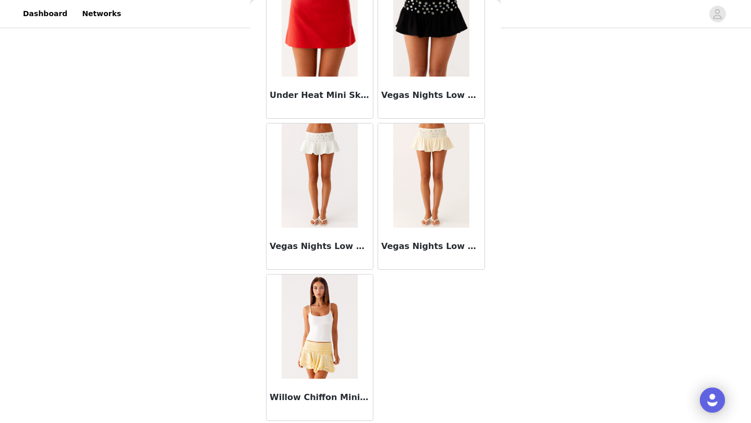
click at [332, 199] on img at bounding box center [320, 176] width 76 height 104
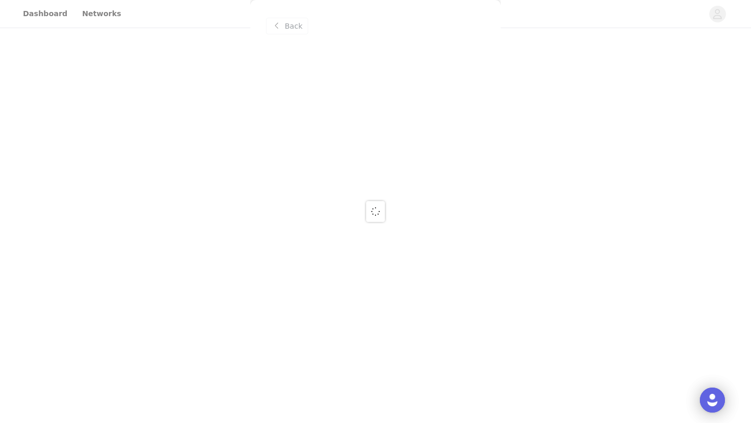
scroll to position [0, 0]
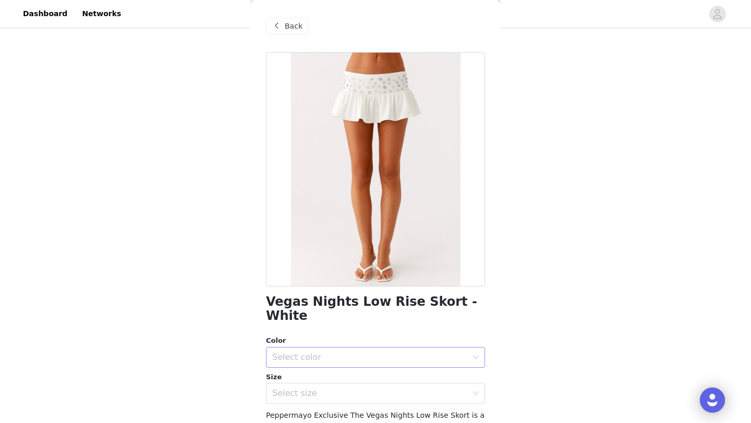
click at [320, 352] on div "Select color" at bounding box center [369, 357] width 195 height 10
click at [315, 370] on li "White" at bounding box center [375, 366] width 219 height 17
click at [315, 388] on div "Select size" at bounding box center [369, 393] width 195 height 10
click at [313, 398] on li "US 0" at bounding box center [375, 403] width 219 height 17
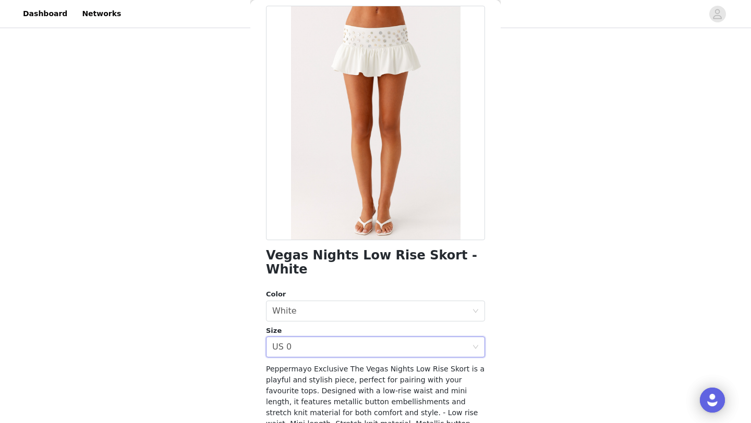
scroll to position [115, 0]
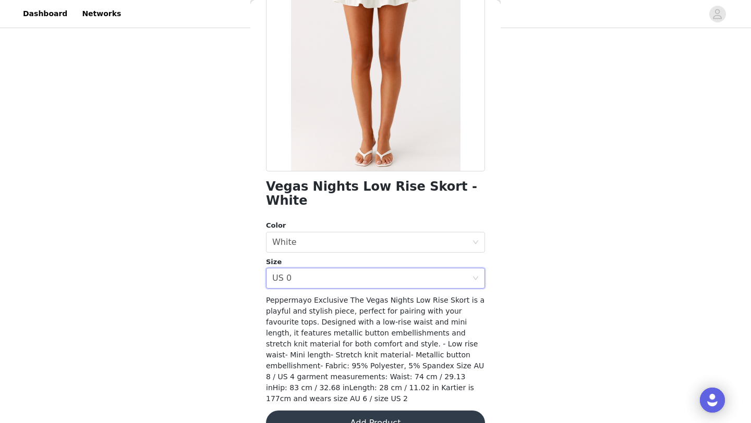
click at [338, 411] on button "Add Product" at bounding box center [375, 423] width 219 height 25
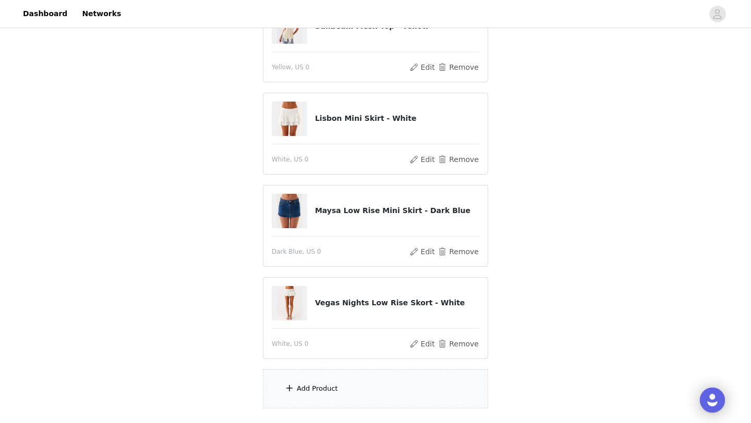
scroll to position [240, 0]
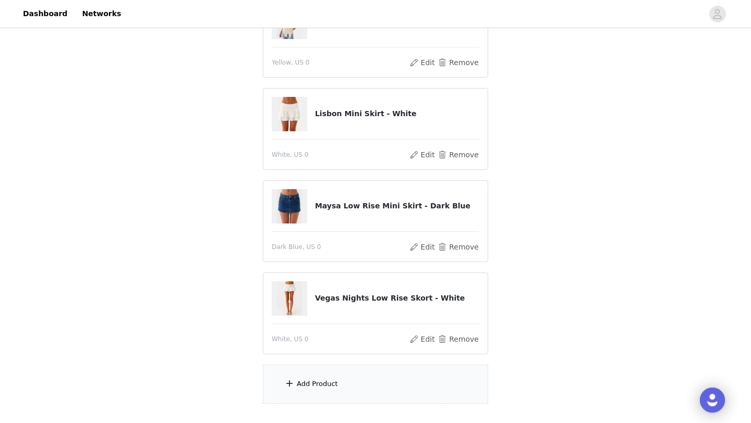
click at [352, 375] on div "Add Product" at bounding box center [375, 384] width 225 height 39
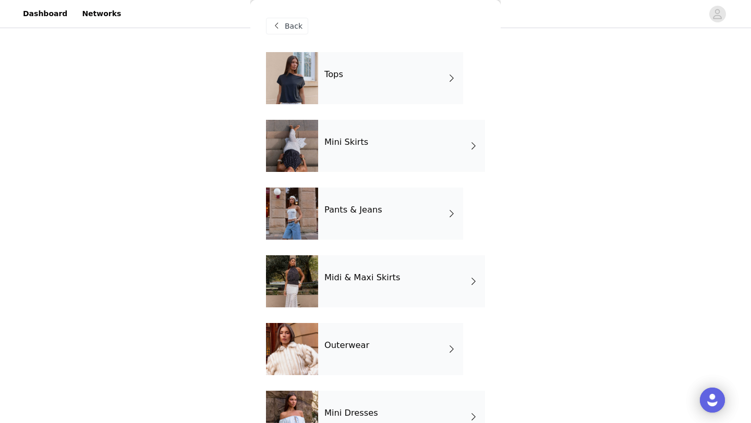
click at [325, 146] on h4 "Mini Skirts" at bounding box center [346, 142] width 44 height 9
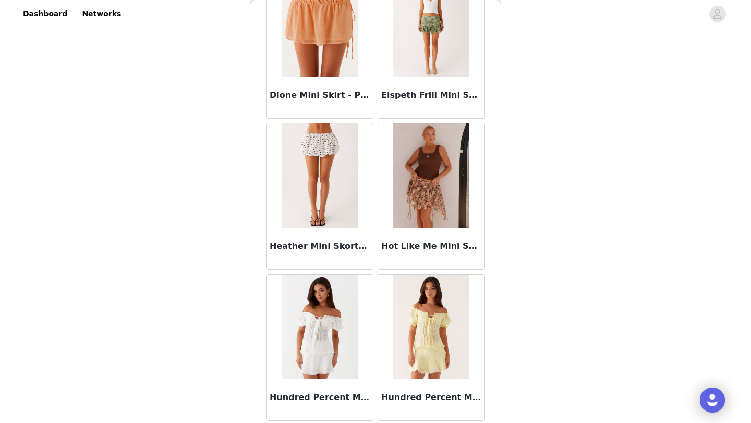
scroll to position [1172, 0]
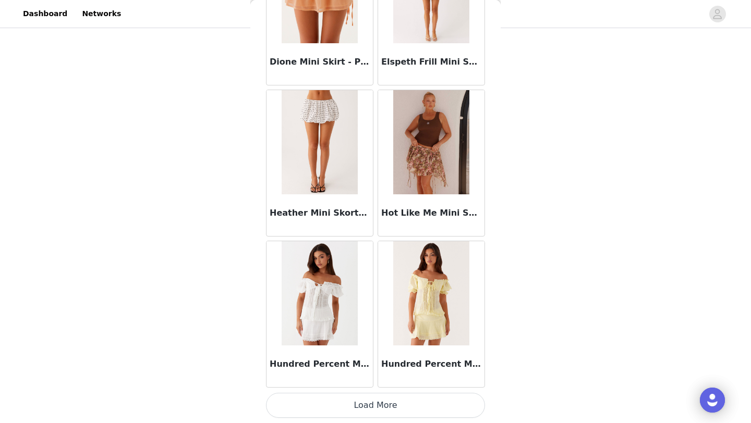
click at [337, 407] on button "Load More" at bounding box center [375, 405] width 219 height 25
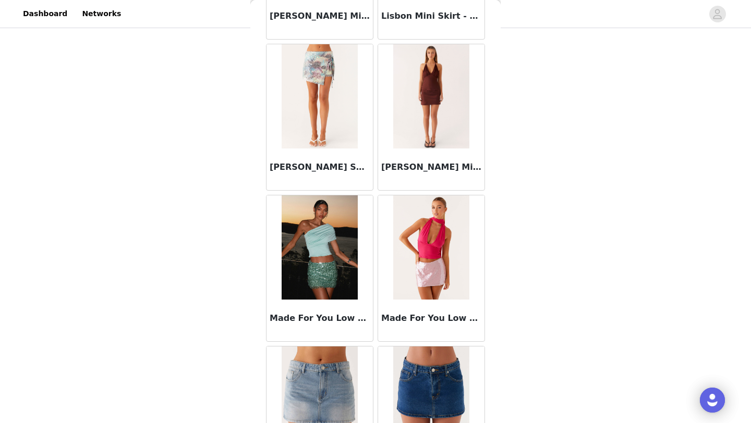
scroll to position [2684, 0]
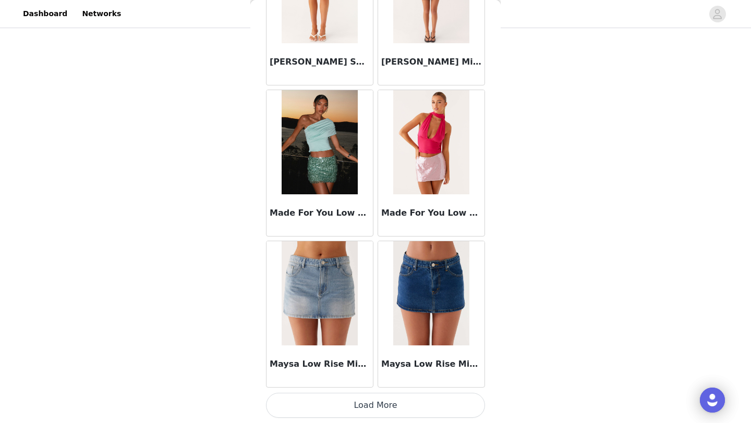
click at [341, 401] on button "Load More" at bounding box center [375, 405] width 219 height 25
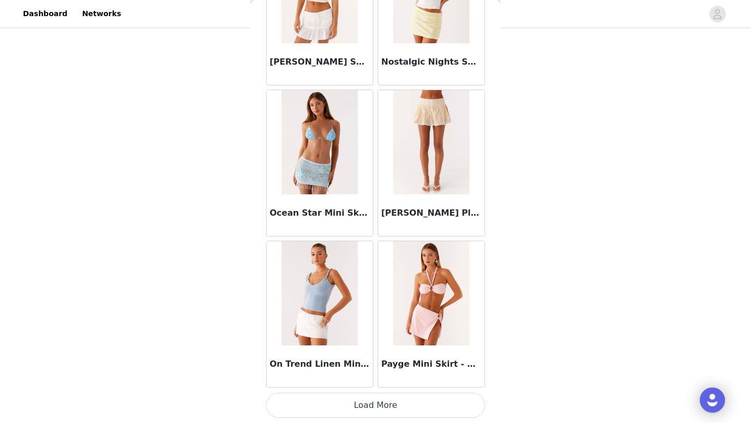
click at [341, 401] on button "Load More" at bounding box center [375, 405] width 219 height 25
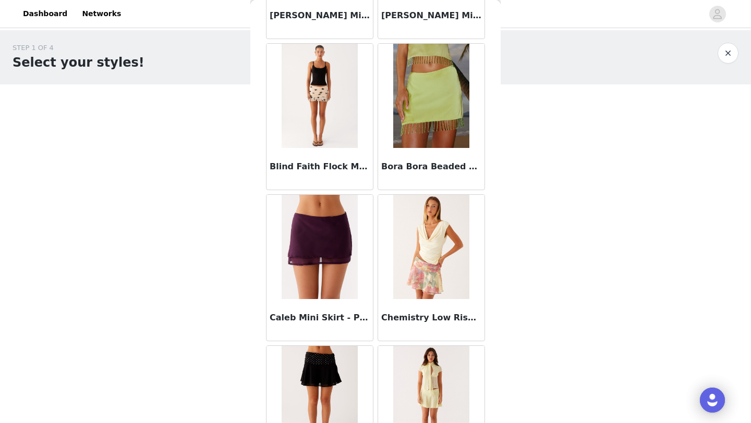
scroll to position [0, 0]
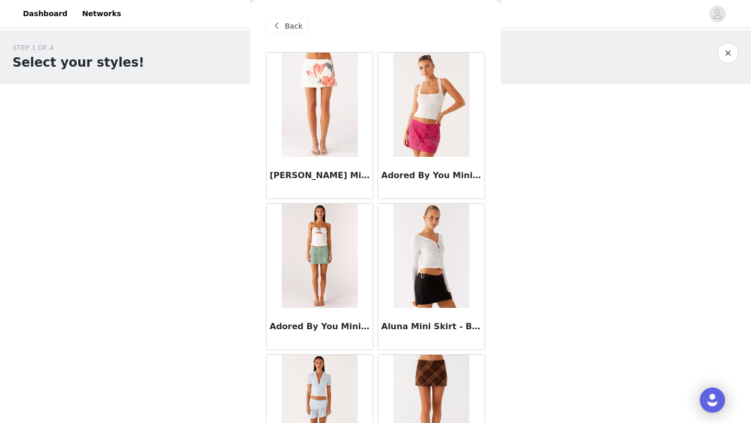
click at [289, 20] on div "Back" at bounding box center [287, 26] width 42 height 17
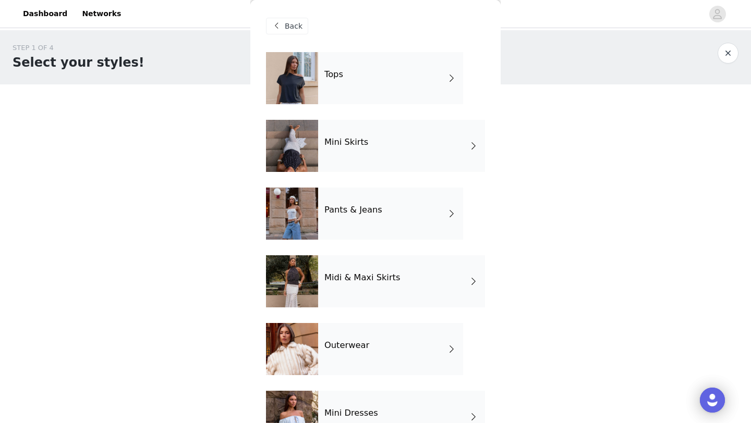
click at [344, 214] on h4 "Pants & Jeans" at bounding box center [353, 209] width 58 height 9
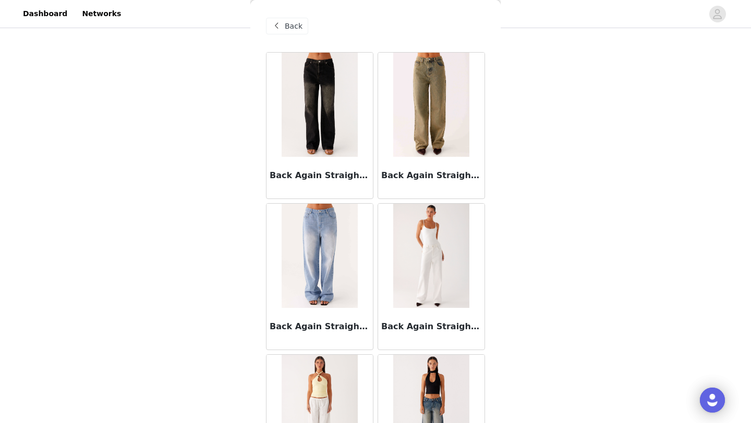
click at [287, 29] on span "Back" at bounding box center [294, 26] width 18 height 11
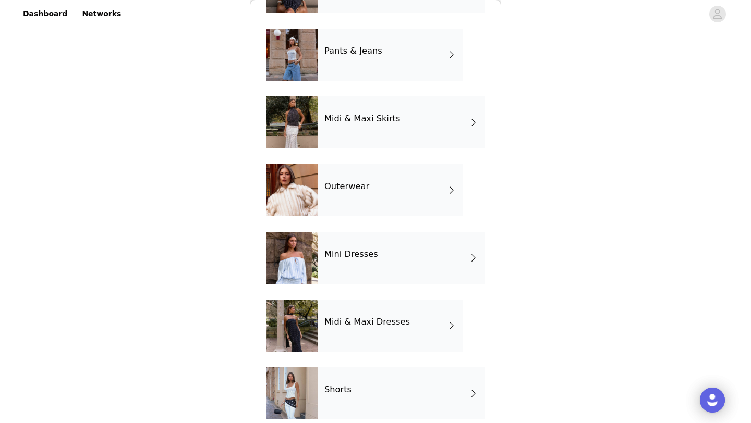
scroll to position [171, 0]
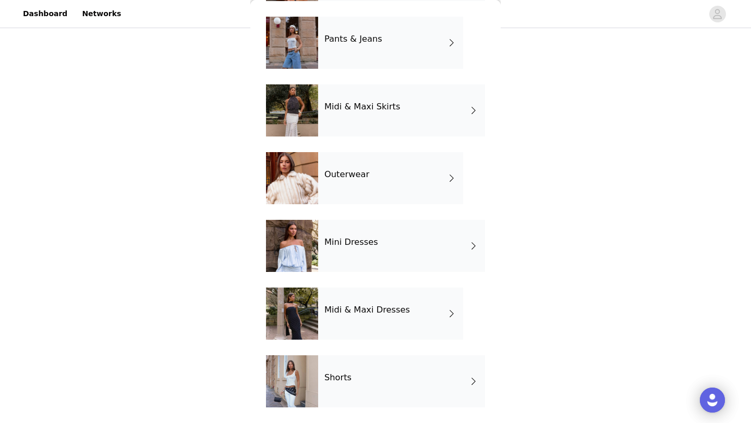
click at [326, 126] on div "Midi & Maxi Skirts" at bounding box center [401, 110] width 167 height 52
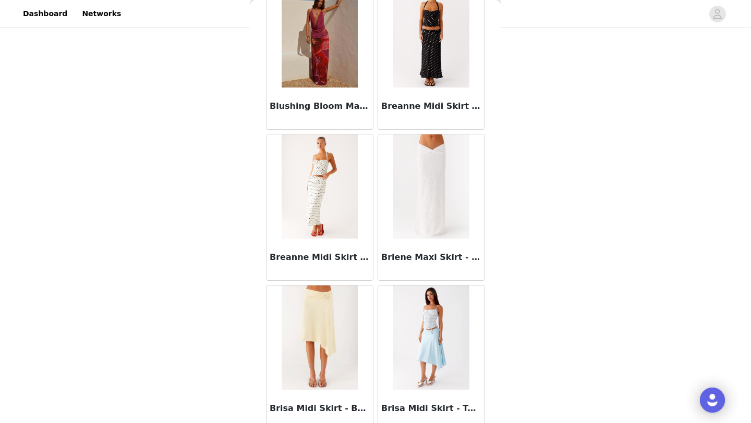
scroll to position [1172, 0]
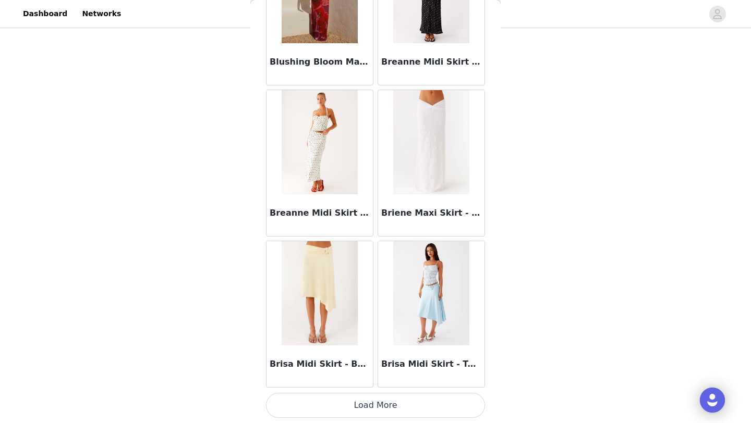
click at [360, 400] on button "Load More" at bounding box center [375, 405] width 219 height 25
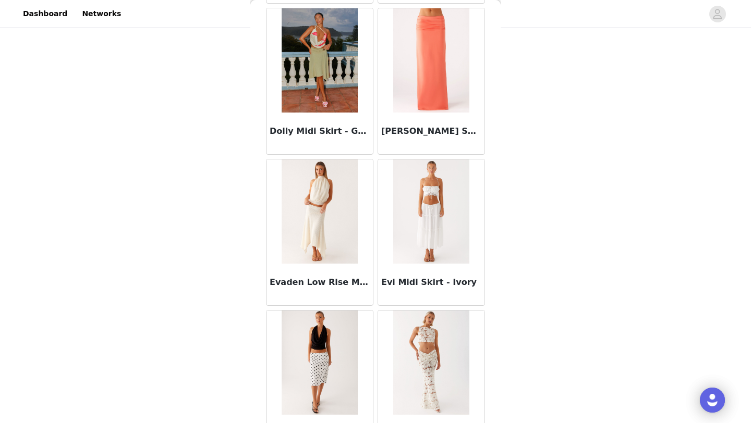
scroll to position [2684, 0]
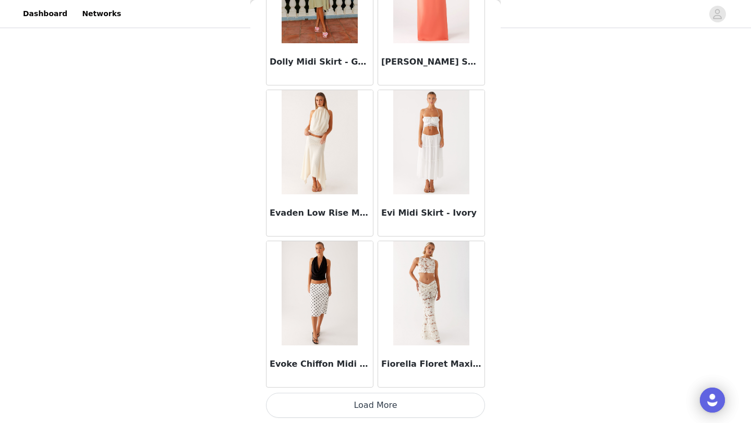
click at [361, 416] on button "Load More" at bounding box center [375, 405] width 219 height 25
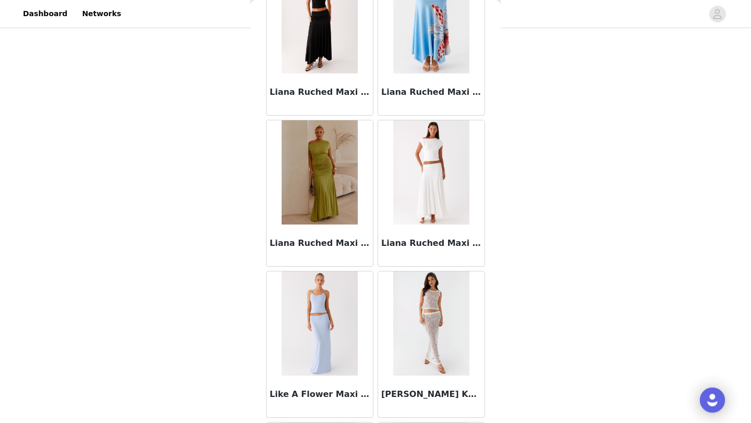
scroll to position [4196, 0]
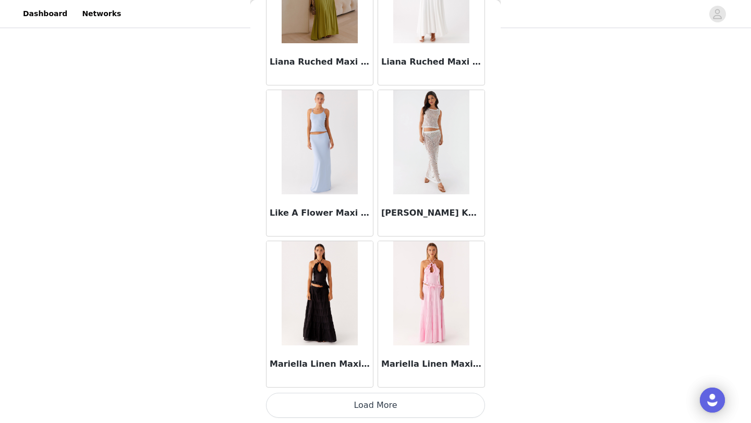
click at [381, 402] on button "Load More" at bounding box center [375, 405] width 219 height 25
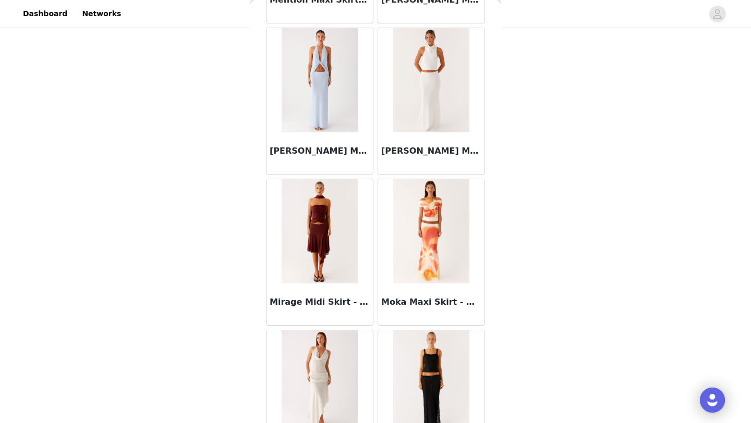
scroll to position [5708, 0]
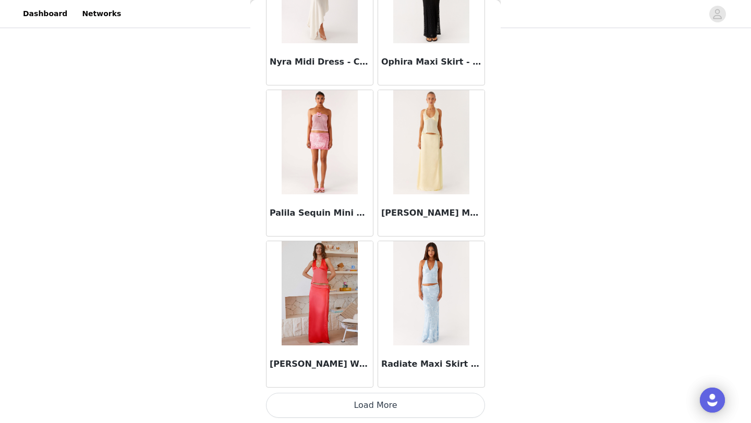
click at [364, 402] on button "Load More" at bounding box center [375, 405] width 219 height 25
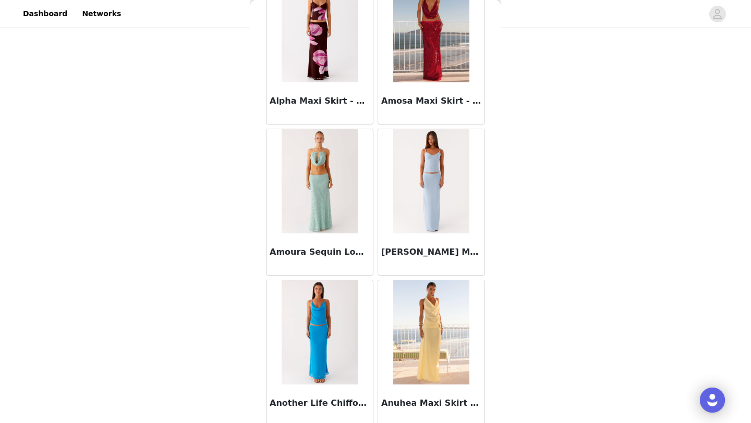
scroll to position [0, 0]
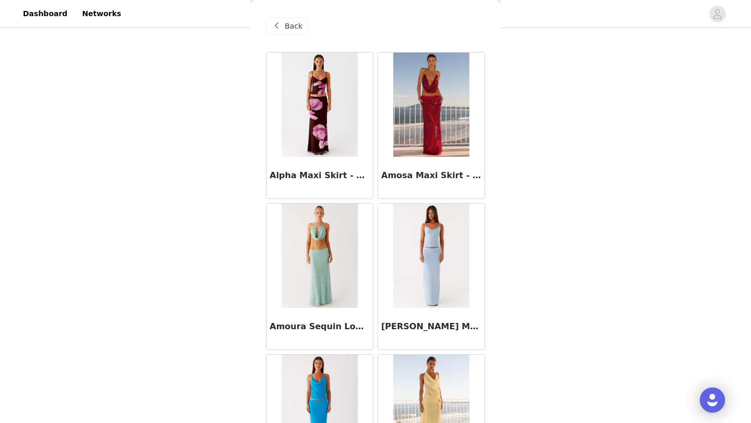
click at [279, 23] on span at bounding box center [276, 26] width 13 height 13
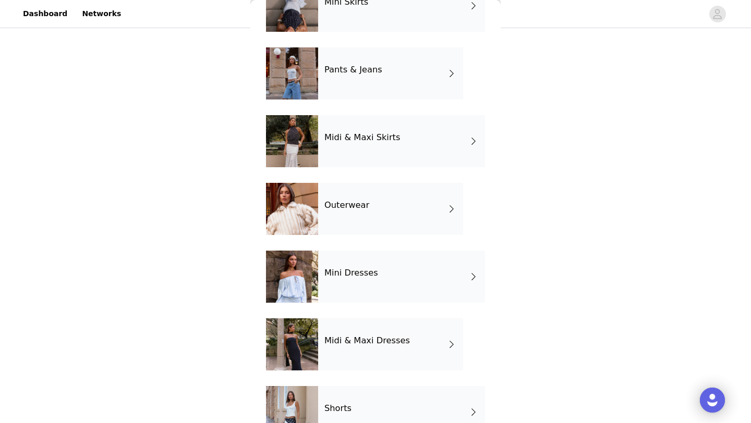
scroll to position [143, 0]
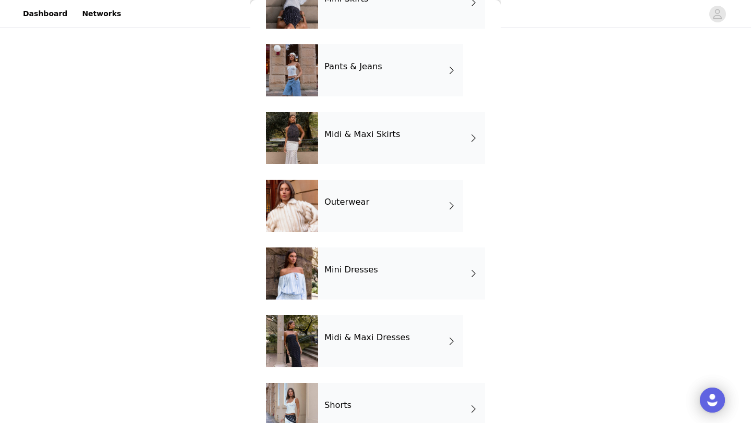
click at [327, 206] on h4 "Outerwear" at bounding box center [346, 202] width 45 height 9
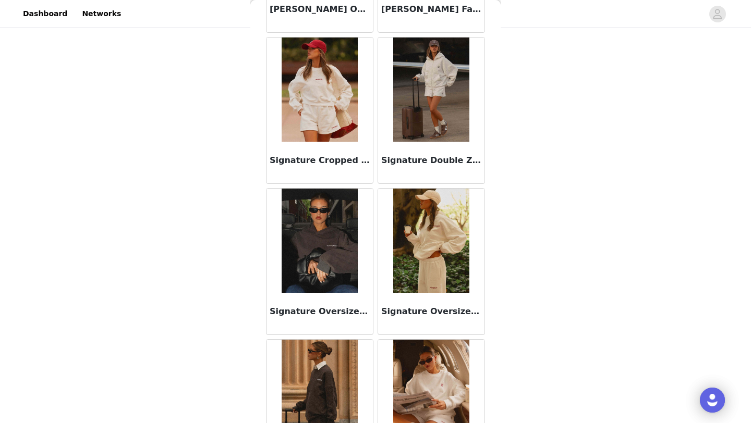
scroll to position [0, 0]
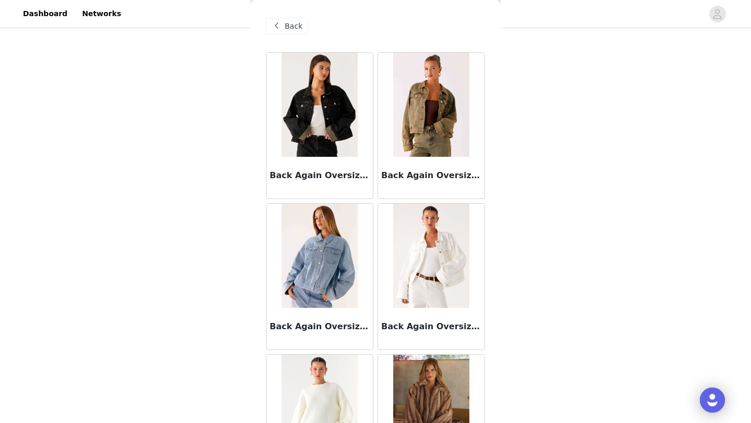
click at [284, 26] on div "Back" at bounding box center [287, 26] width 42 height 17
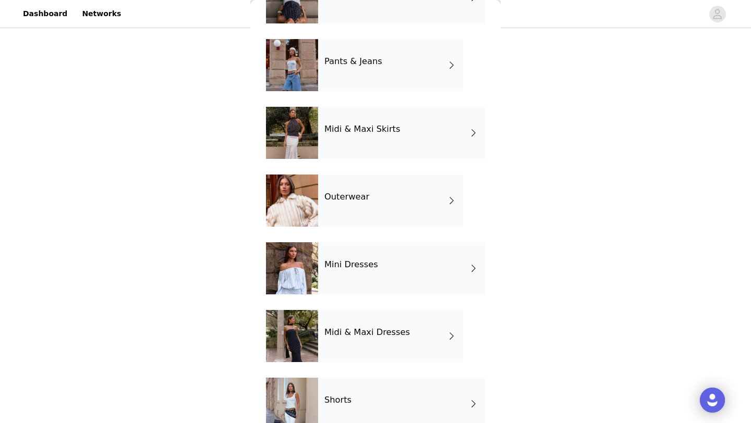
scroll to position [153, 0]
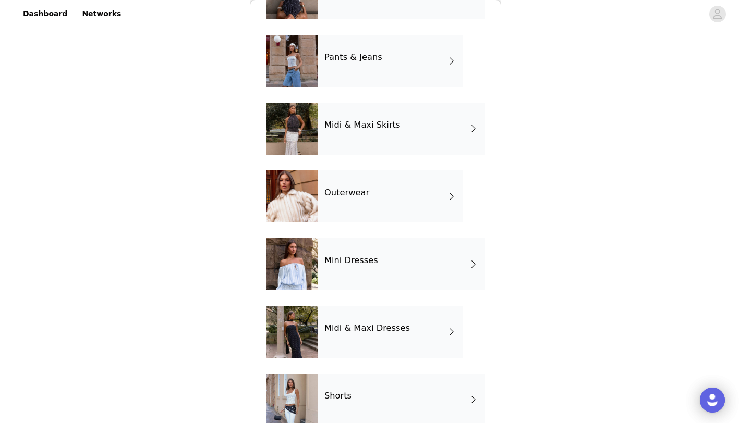
click at [304, 282] on div at bounding box center [292, 264] width 52 height 52
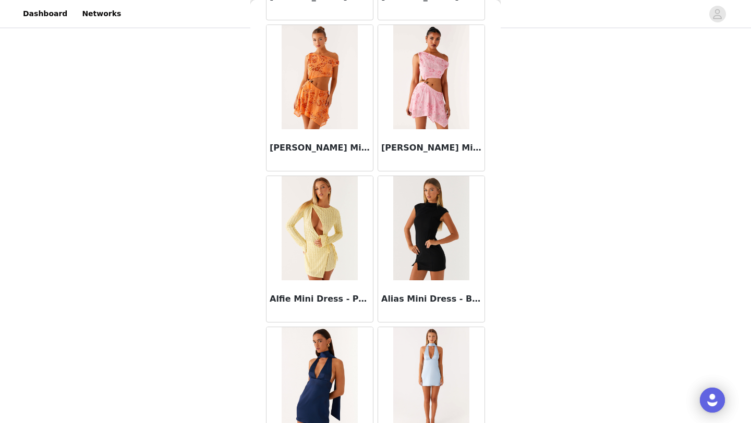
scroll to position [1172, 0]
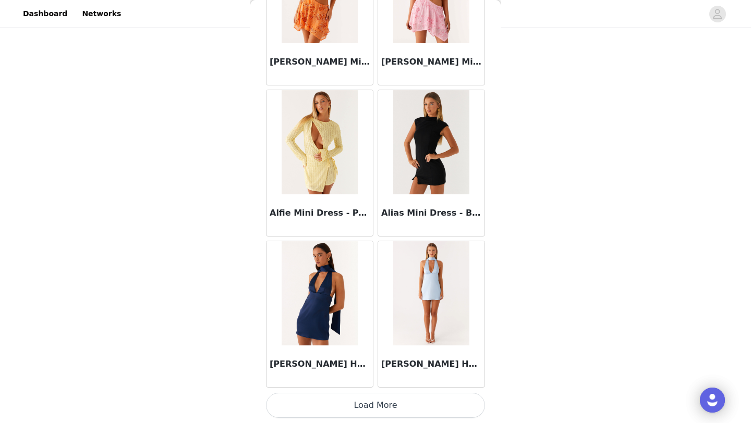
click at [295, 417] on button "Load More" at bounding box center [375, 405] width 219 height 25
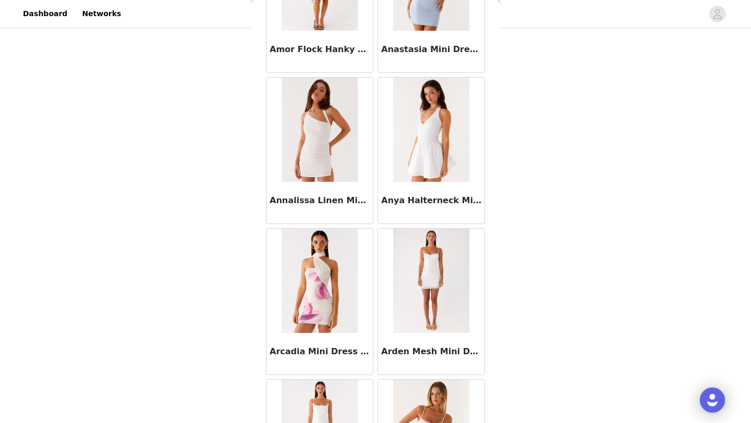
scroll to position [2684, 0]
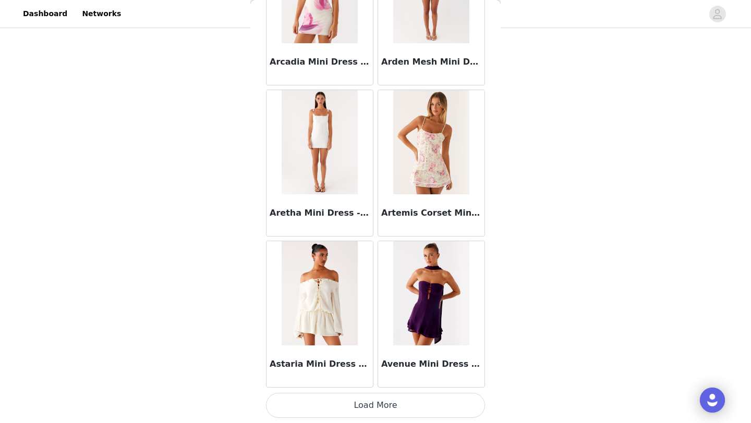
click at [321, 406] on button "Load More" at bounding box center [375, 405] width 219 height 25
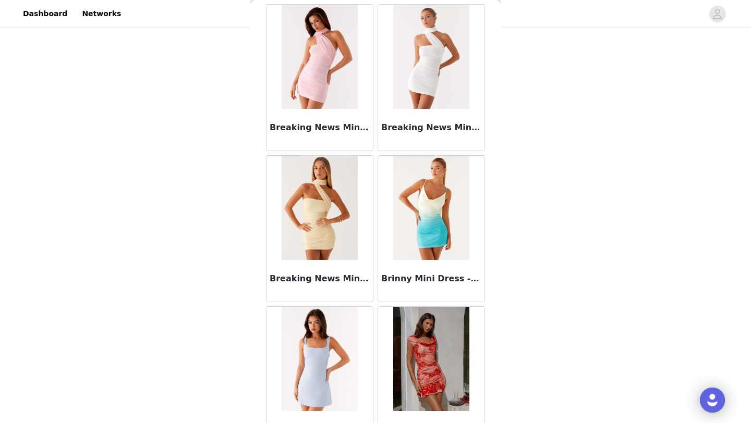
scroll to position [4196, 0]
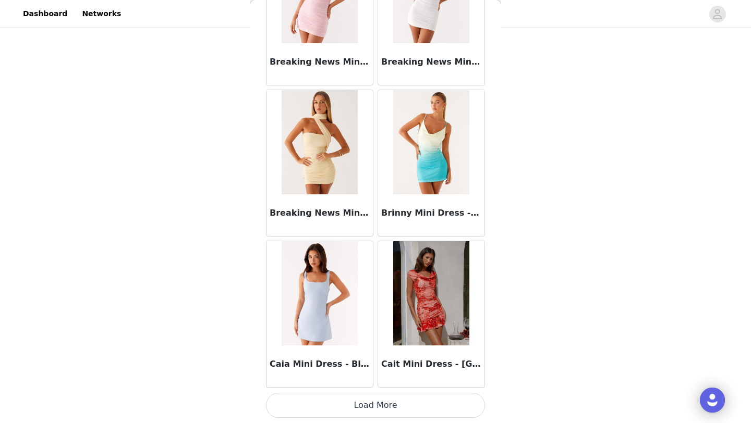
click at [296, 404] on button "Load More" at bounding box center [375, 405] width 219 height 25
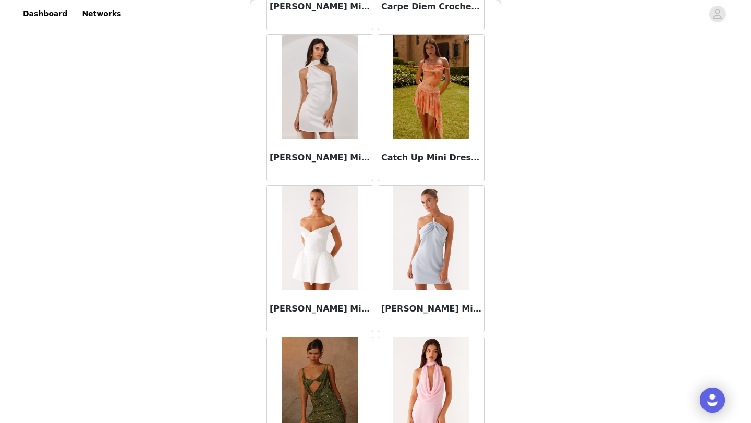
scroll to position [5708, 0]
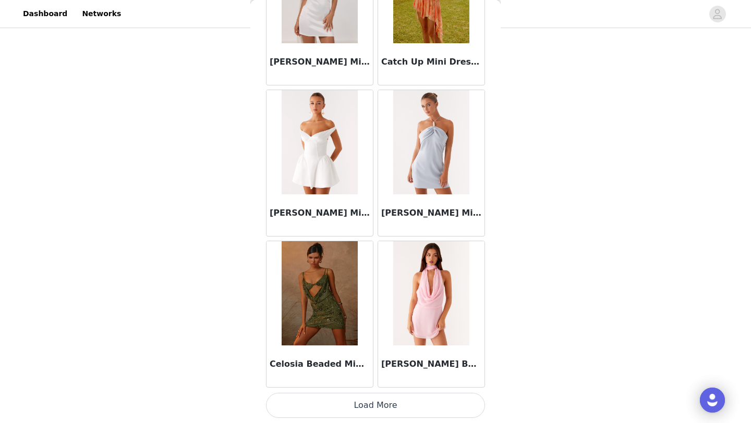
click at [307, 405] on button "Load More" at bounding box center [375, 405] width 219 height 25
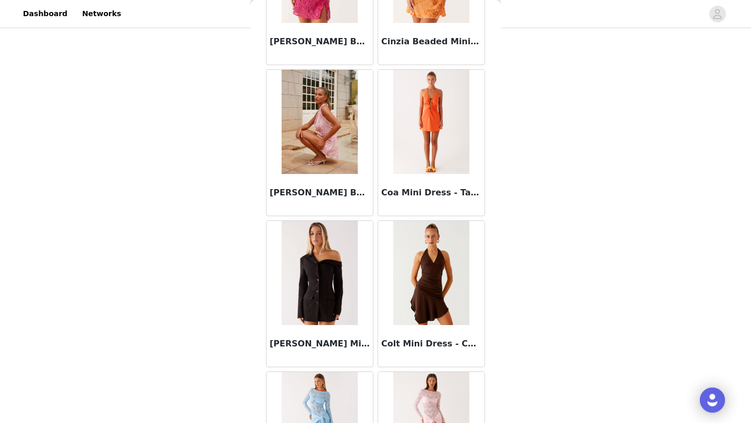
scroll to position [6993, 0]
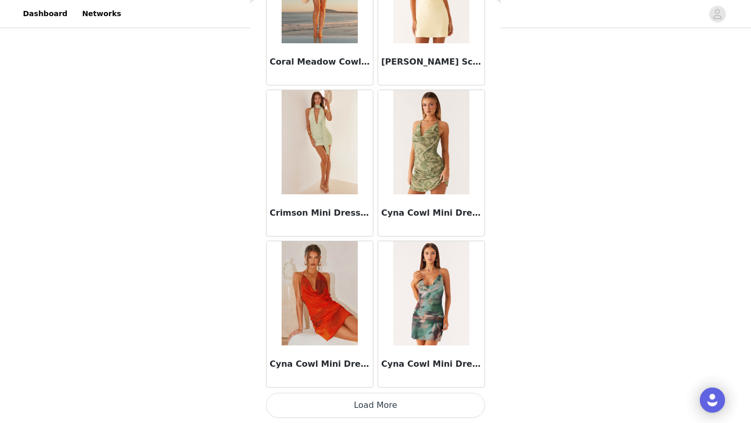
click at [285, 393] on button "Load More" at bounding box center [375, 405] width 219 height 25
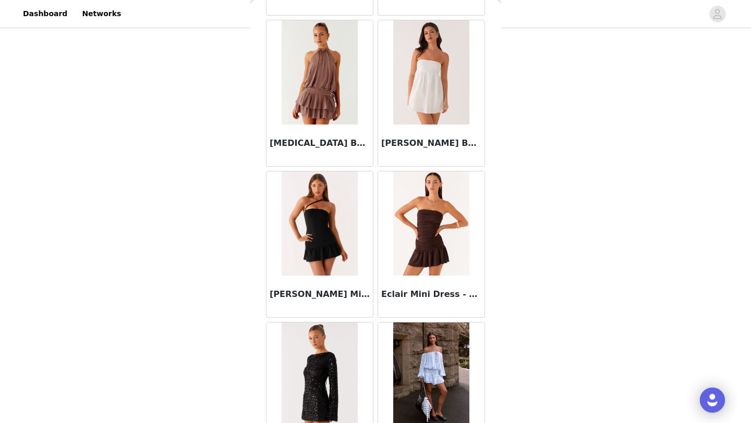
scroll to position [8263, 0]
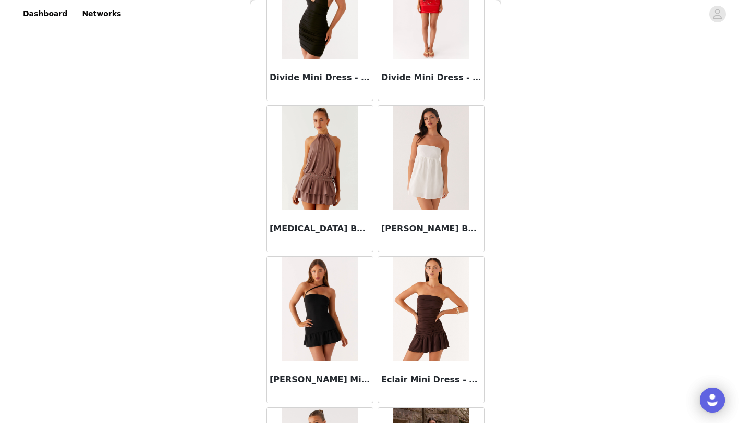
click at [313, 176] on img at bounding box center [320, 158] width 76 height 104
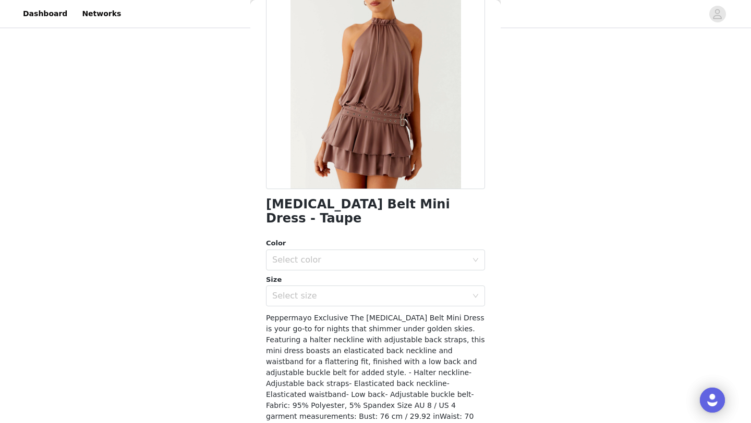
scroll to position [92, 0]
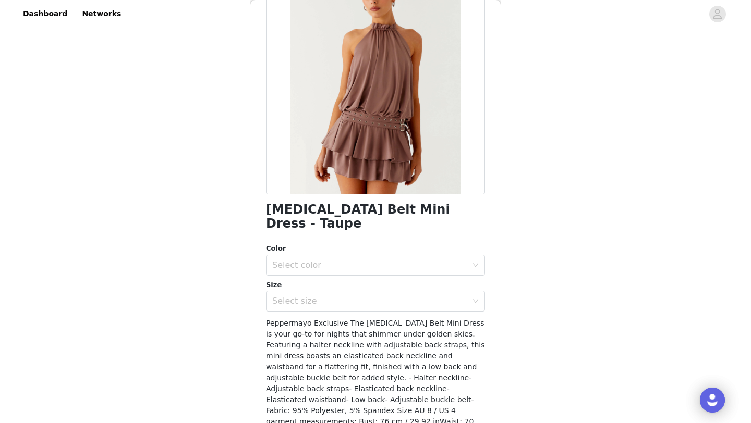
click at [300, 280] on div "Size" at bounding box center [375, 285] width 219 height 10
click at [297, 260] on div "Select color" at bounding box center [369, 265] width 195 height 10
click at [294, 275] on li "Taupe" at bounding box center [375, 274] width 219 height 17
click at [294, 296] on div "Select size" at bounding box center [369, 301] width 195 height 10
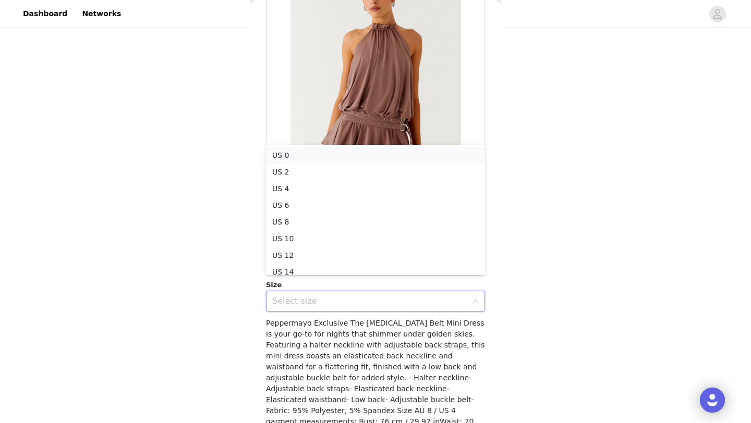
click at [309, 154] on li "US 0" at bounding box center [375, 155] width 219 height 17
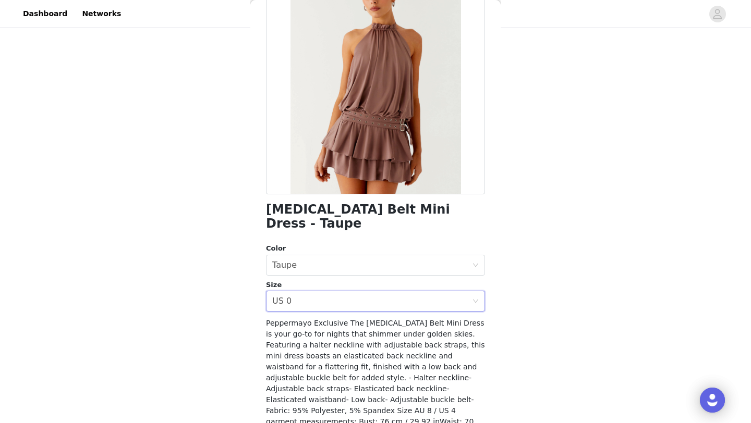
scroll to position [137, 0]
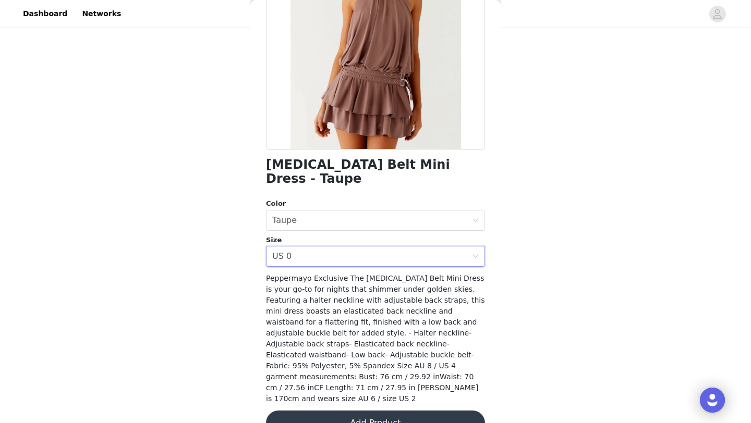
click at [310, 411] on button "Add Product" at bounding box center [375, 423] width 219 height 25
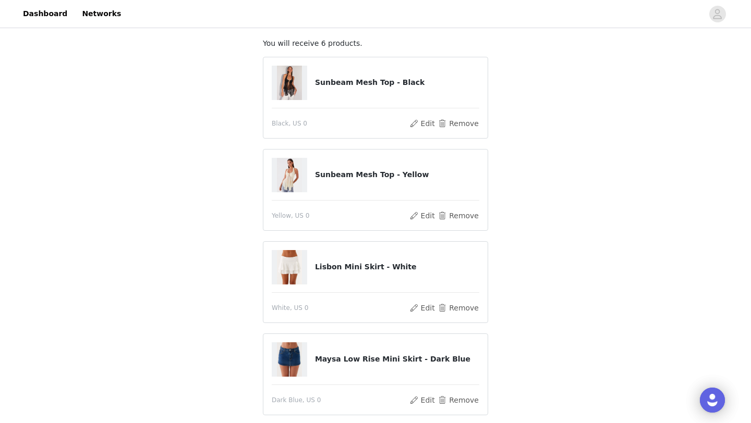
scroll to position [60, 0]
click at [444, 212] on button "Remove" at bounding box center [458, 215] width 42 height 13
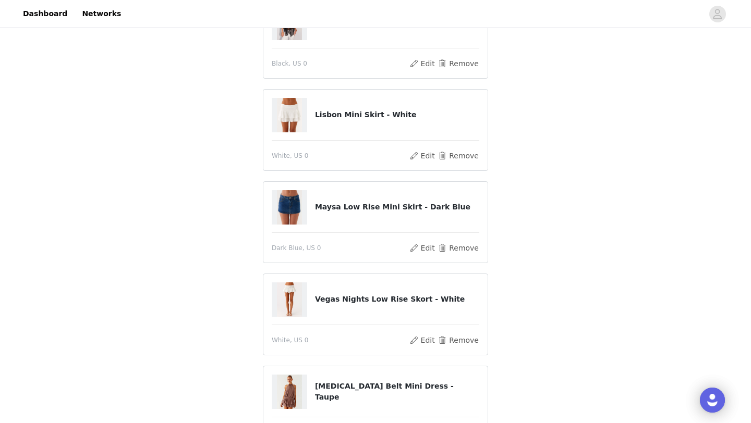
scroll to position [308, 0]
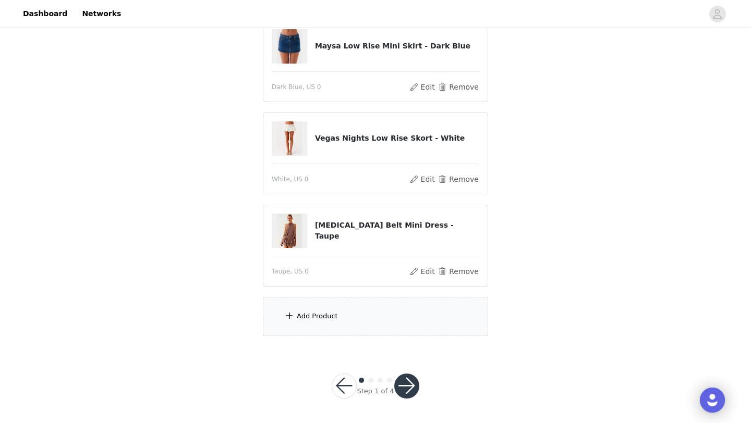
click at [384, 310] on div "Add Product" at bounding box center [375, 316] width 225 height 39
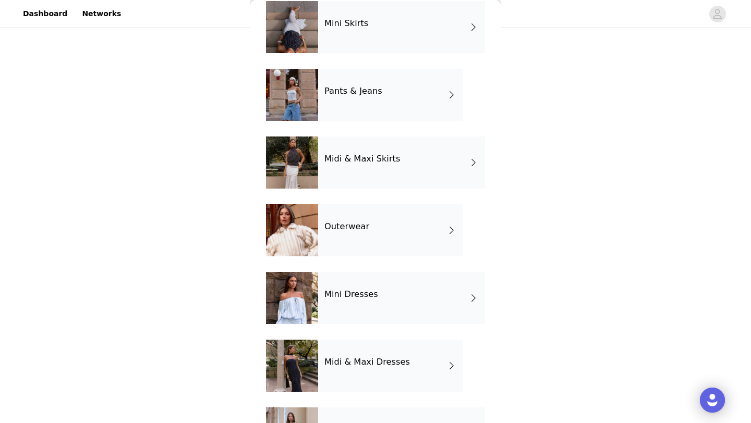
scroll to position [119, 0]
click at [340, 306] on div "Mini Dresses" at bounding box center [401, 298] width 167 height 52
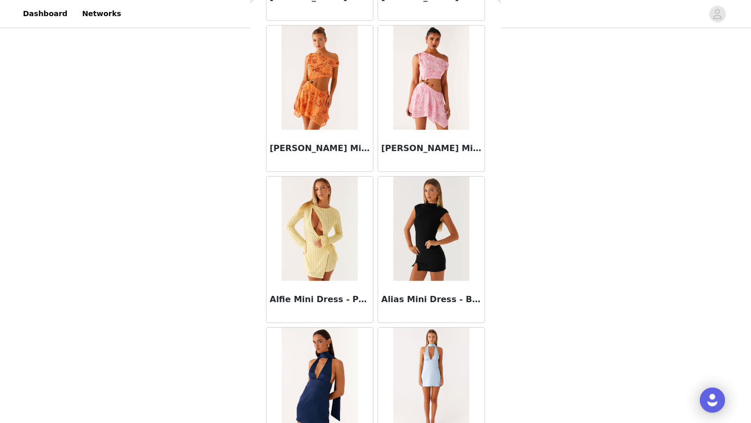
scroll to position [1172, 0]
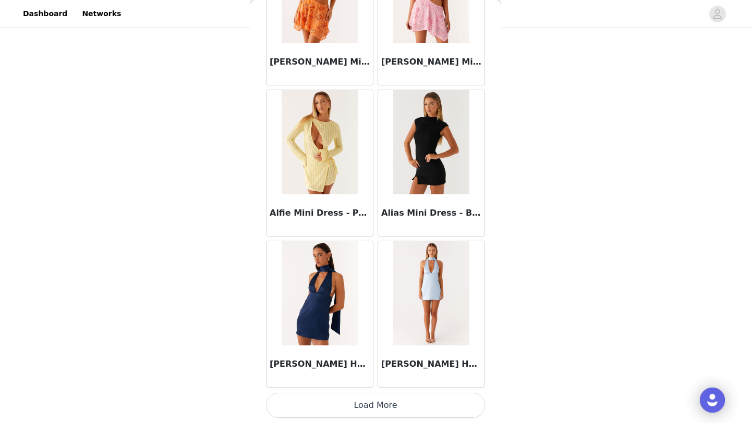
click at [341, 404] on button "Load More" at bounding box center [375, 405] width 219 height 25
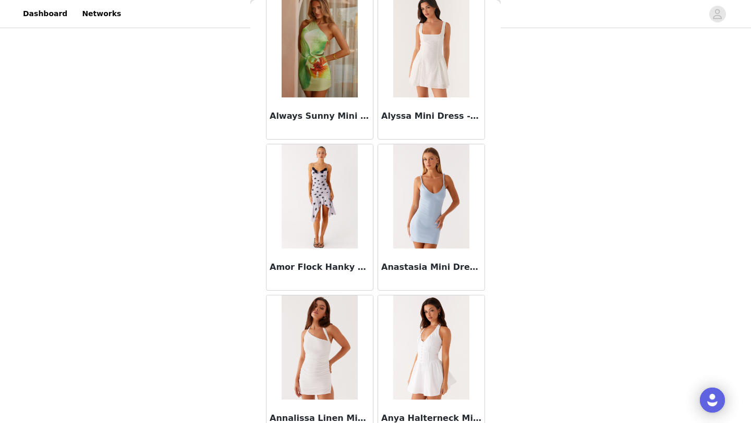
scroll to position [2684, 0]
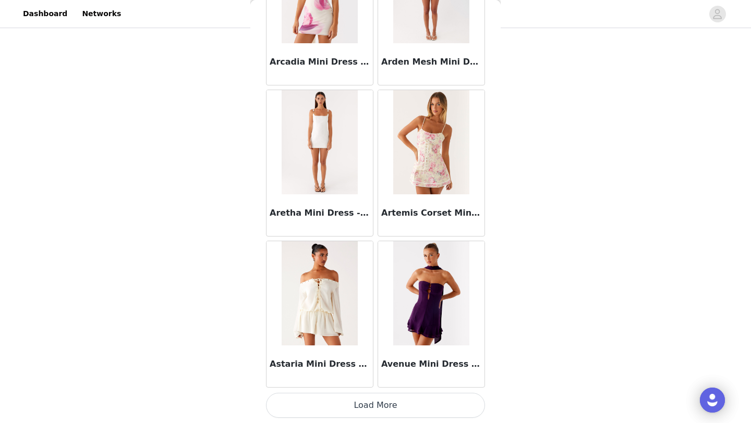
click at [338, 413] on button "Load More" at bounding box center [375, 405] width 219 height 25
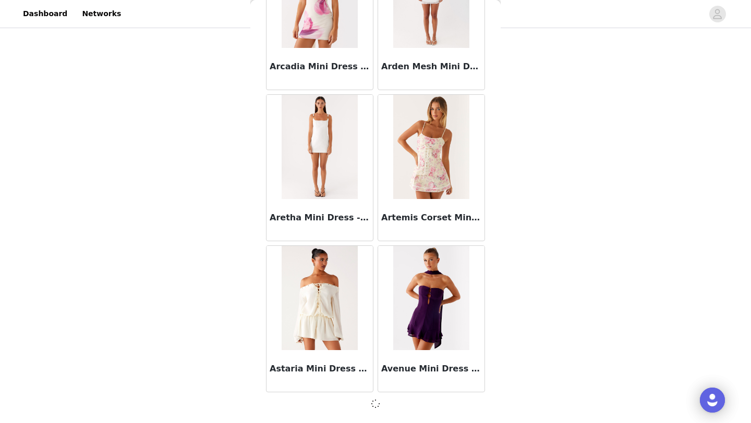
scroll to position [2679, 0]
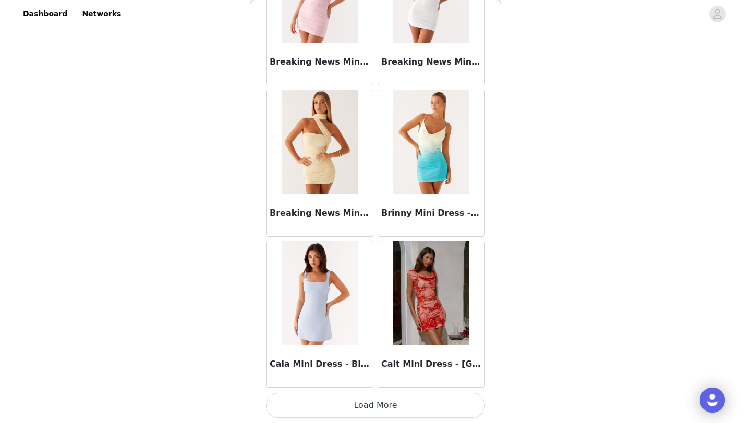
click at [336, 411] on button "Load More" at bounding box center [375, 405] width 219 height 25
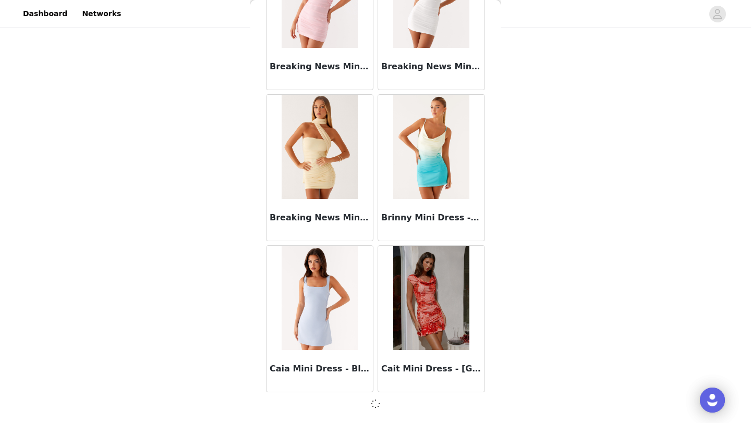
scroll to position [4191, 0]
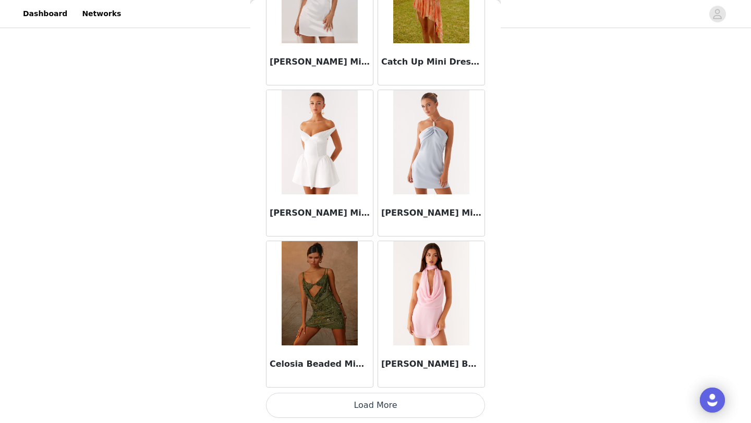
click at [336, 411] on button "Load More" at bounding box center [375, 405] width 219 height 25
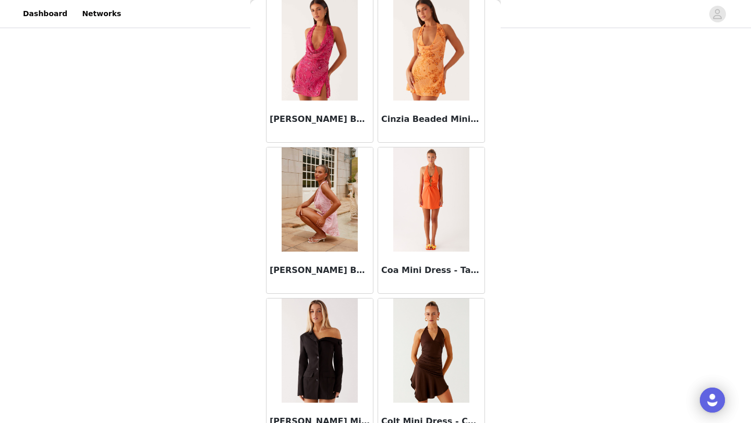
scroll to position [7220, 0]
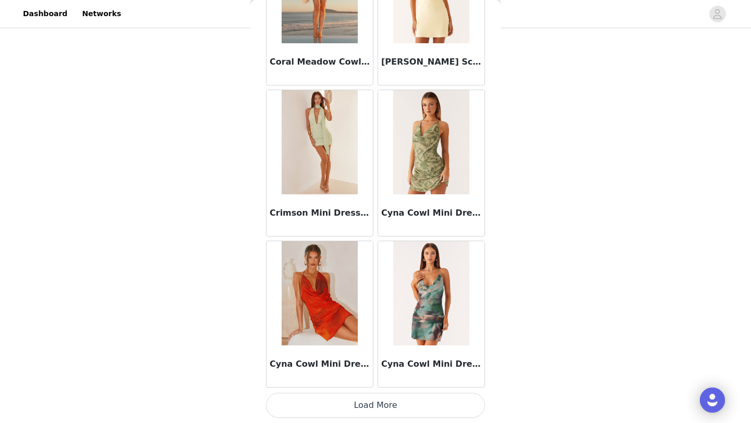
click at [330, 406] on button "Load More" at bounding box center [375, 405] width 219 height 25
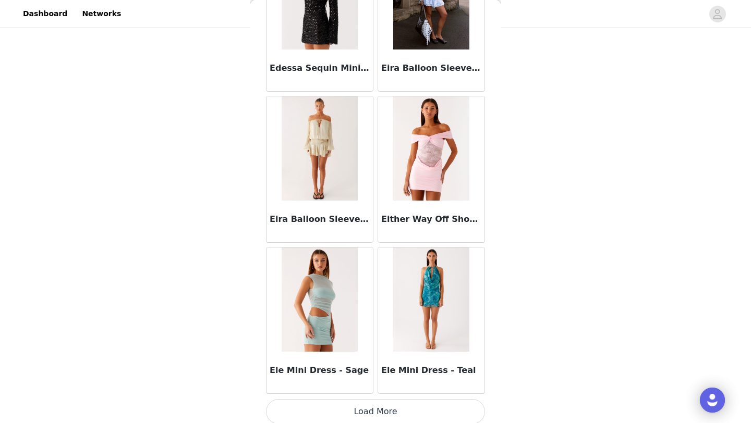
scroll to position [8732, 0]
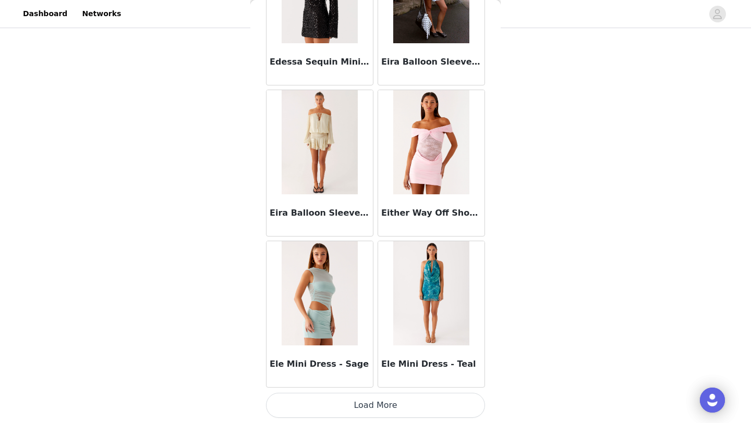
click at [323, 416] on button "Load More" at bounding box center [375, 405] width 219 height 25
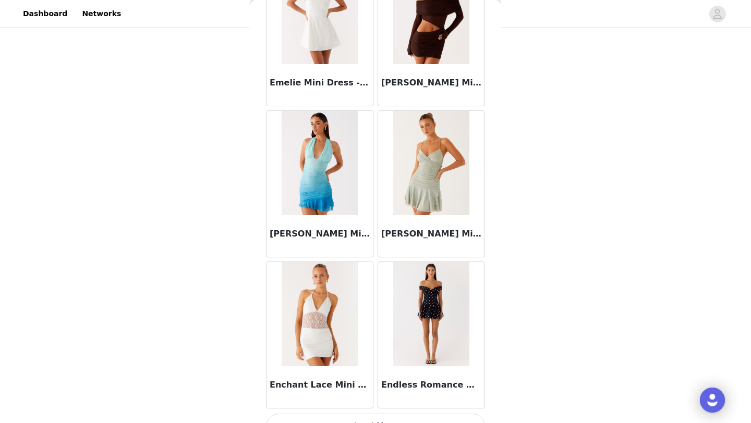
scroll to position [10244, 0]
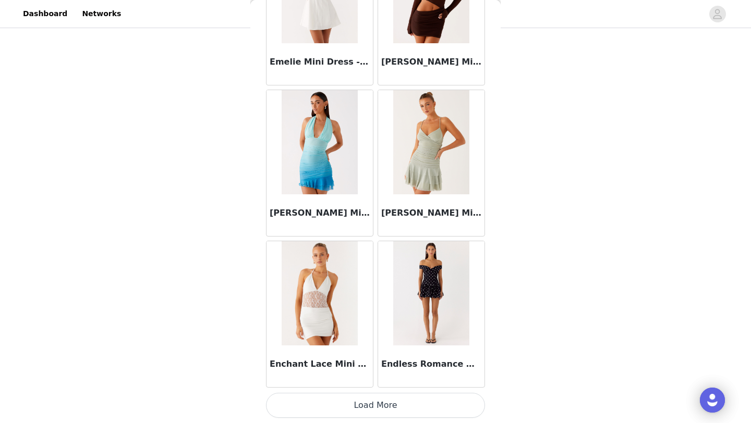
click at [323, 416] on button "Load More" at bounding box center [375, 405] width 219 height 25
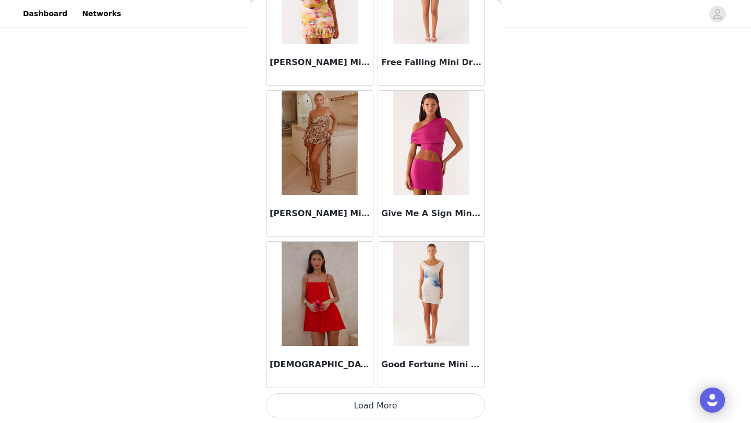
scroll to position [11756, 0]
click at [321, 409] on button "Load More" at bounding box center [375, 405] width 219 height 25
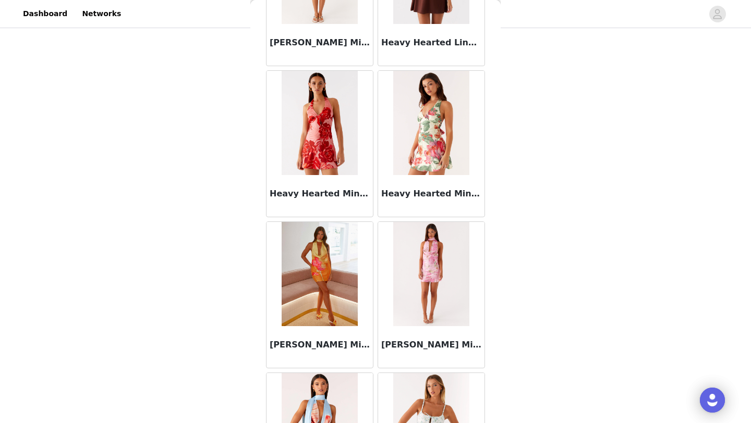
scroll to position [13268, 0]
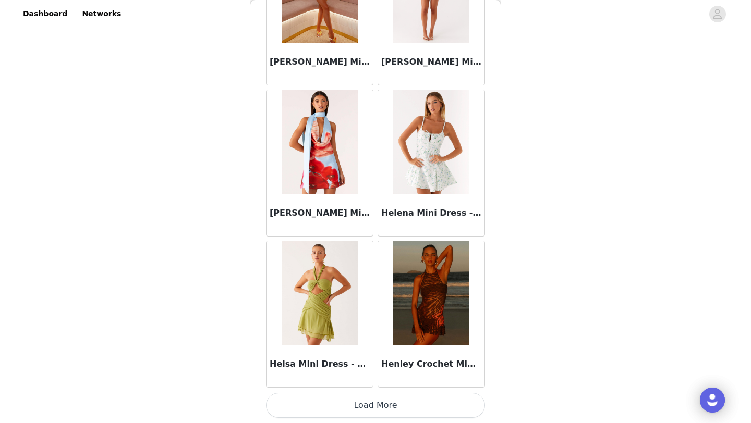
click at [409, 413] on button "Load More" at bounding box center [375, 405] width 219 height 25
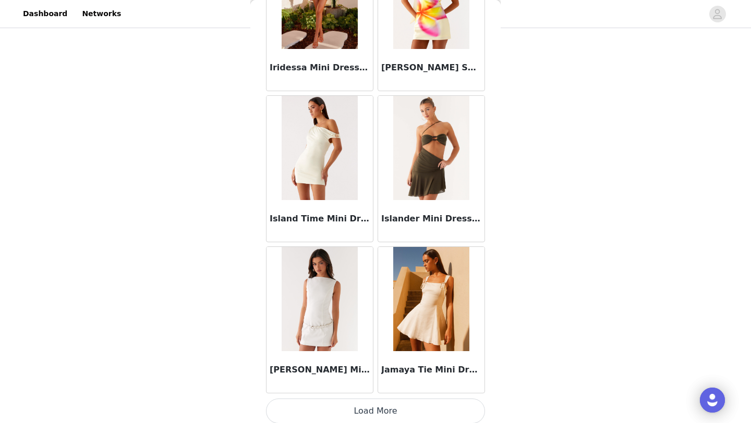
scroll to position [14780, 0]
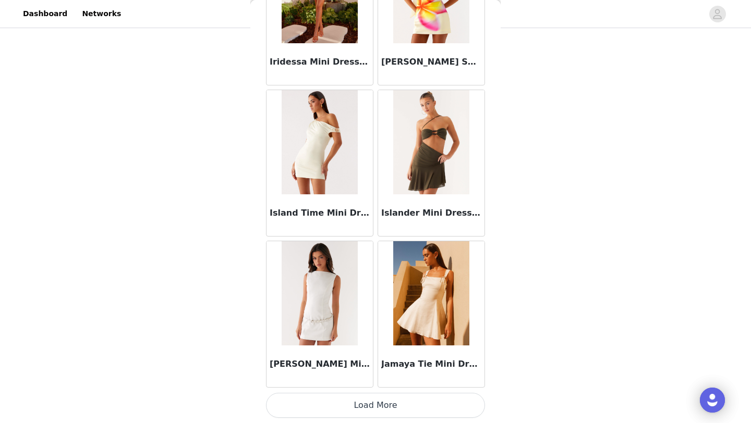
click at [383, 403] on button "Load More" at bounding box center [375, 405] width 219 height 25
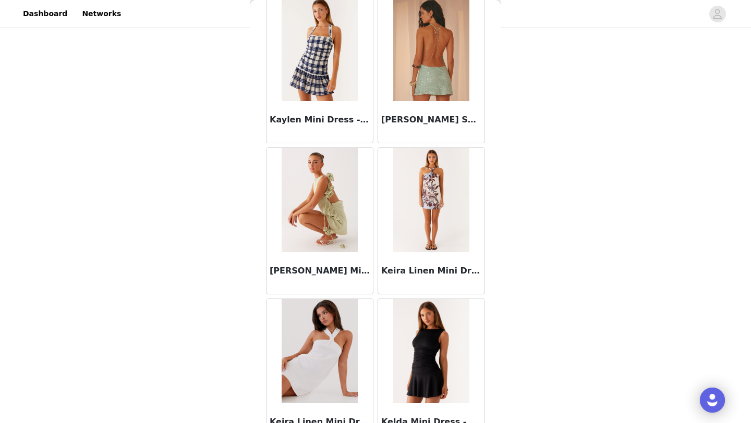
scroll to position [16292, 0]
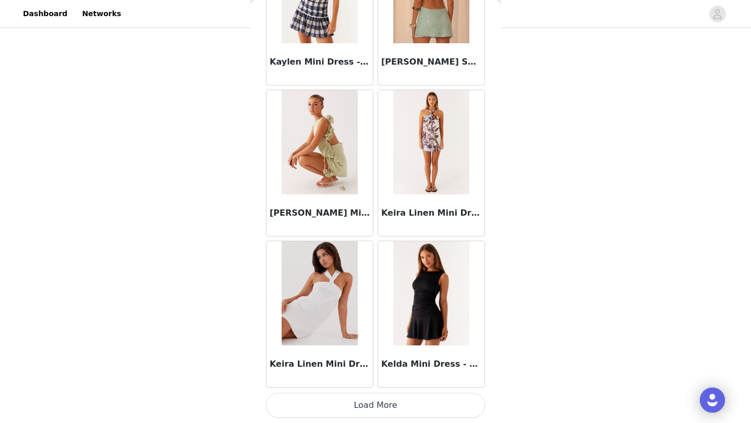
click at [348, 406] on button "Load More" at bounding box center [375, 405] width 219 height 25
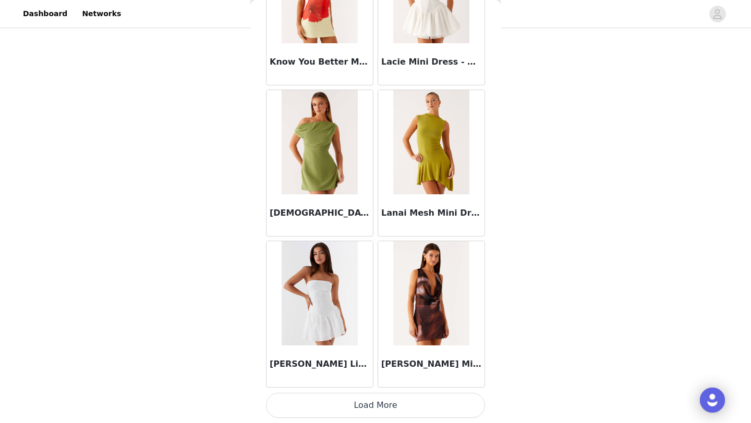
click at [349, 402] on button "Load More" at bounding box center [375, 405] width 219 height 25
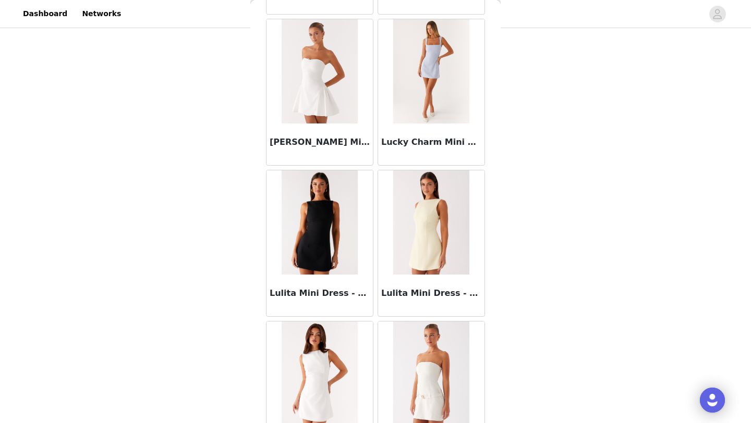
scroll to position [19316, 0]
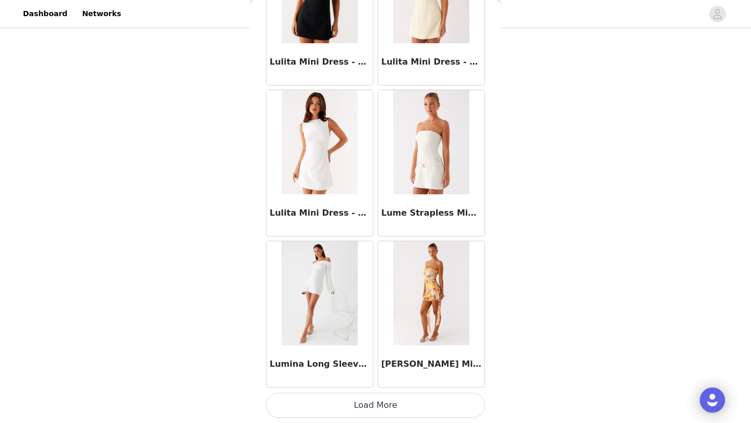
click at [337, 407] on button "Load More" at bounding box center [375, 405] width 219 height 25
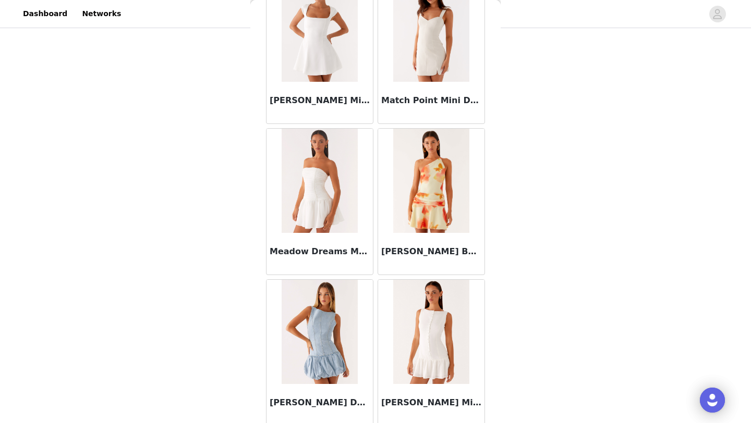
scroll to position [20828, 0]
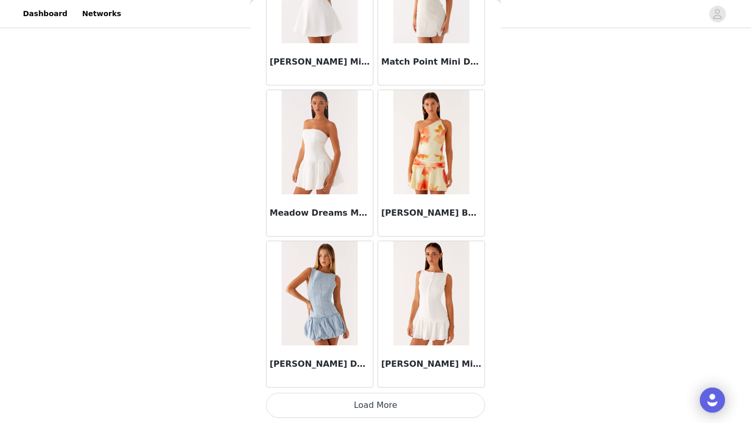
click at [328, 415] on button "Load More" at bounding box center [375, 405] width 219 height 25
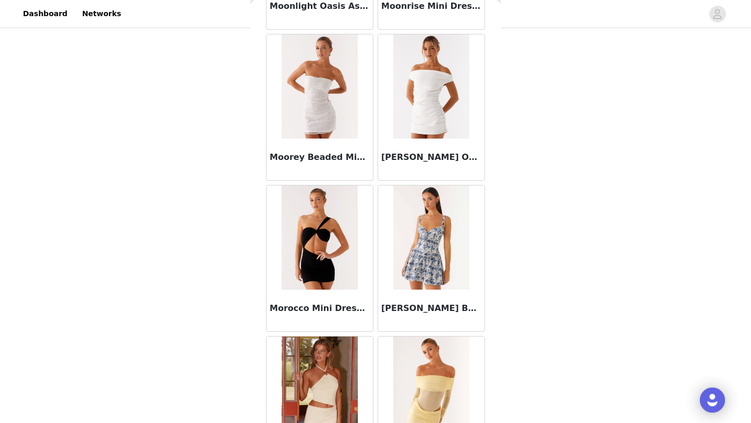
scroll to position [22340, 0]
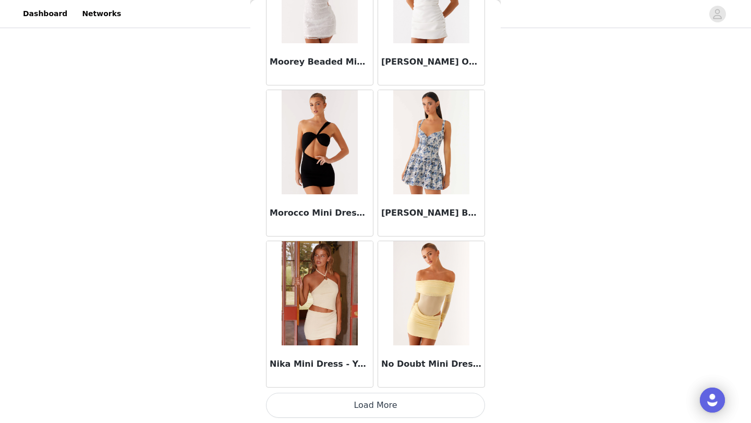
click at [349, 404] on button "Load More" at bounding box center [375, 405] width 219 height 25
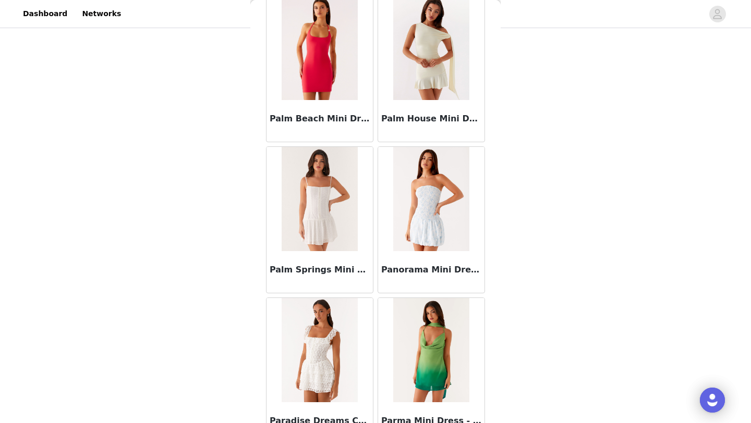
scroll to position [23851, 0]
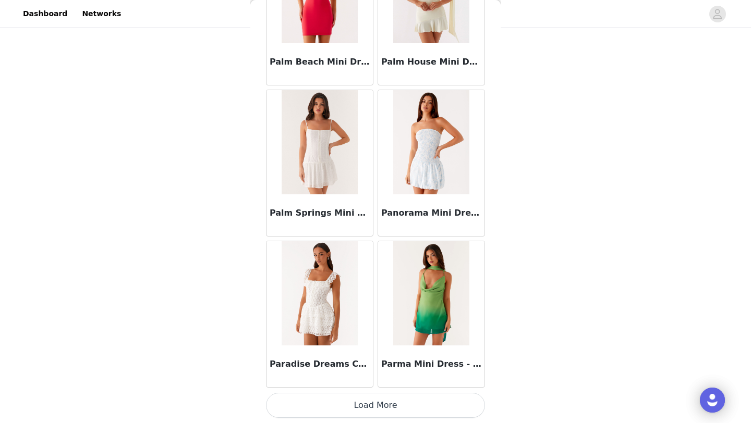
click at [343, 400] on button "Load More" at bounding box center [375, 405] width 219 height 25
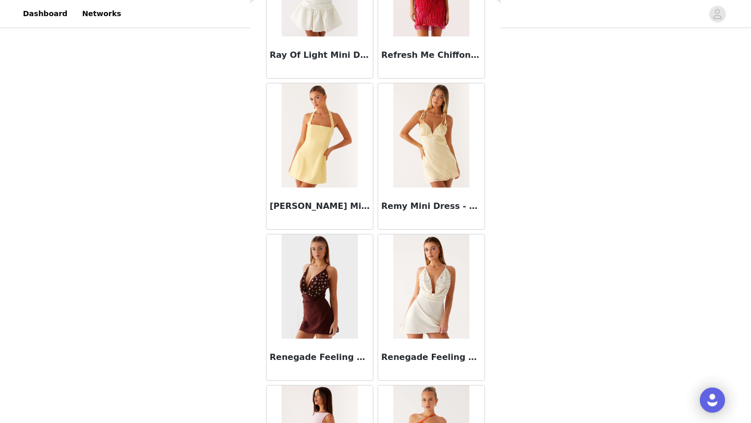
scroll to position [25363, 0]
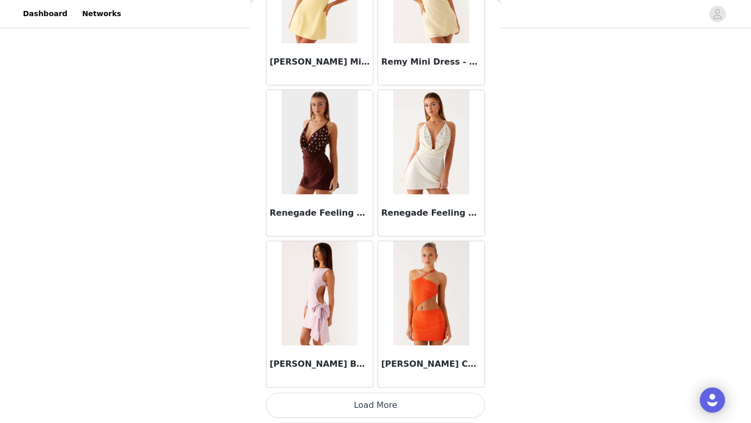
click at [343, 414] on button "Load More" at bounding box center [375, 405] width 219 height 25
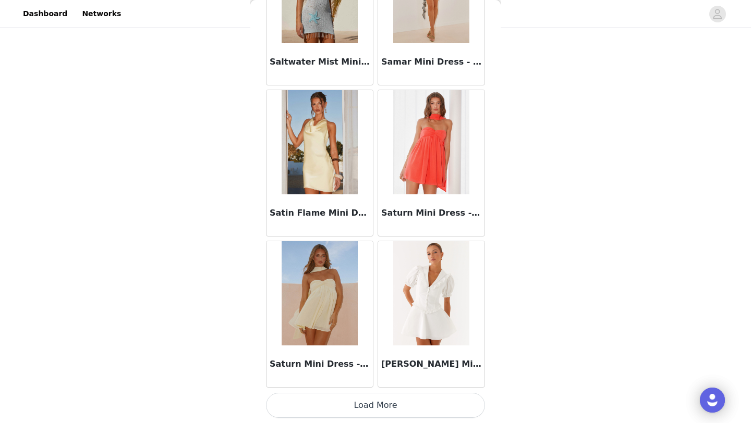
scroll to position [287, 0]
click at [406, 404] on button "Load More" at bounding box center [375, 405] width 219 height 25
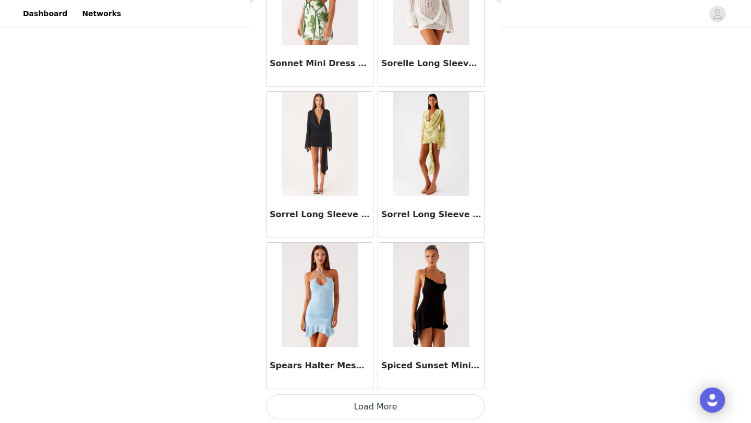
scroll to position [28387, 0]
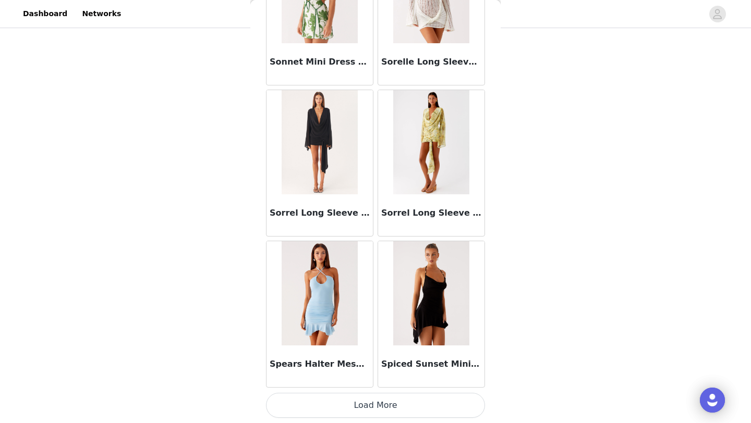
click at [368, 400] on button "Load More" at bounding box center [375, 405] width 219 height 25
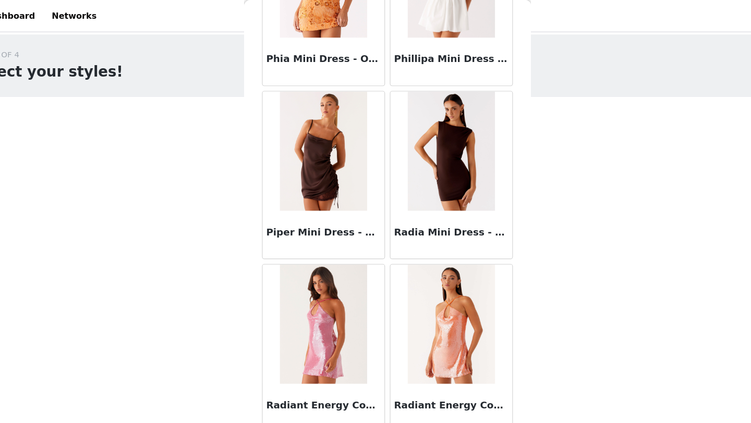
scroll to position [24618, 0]
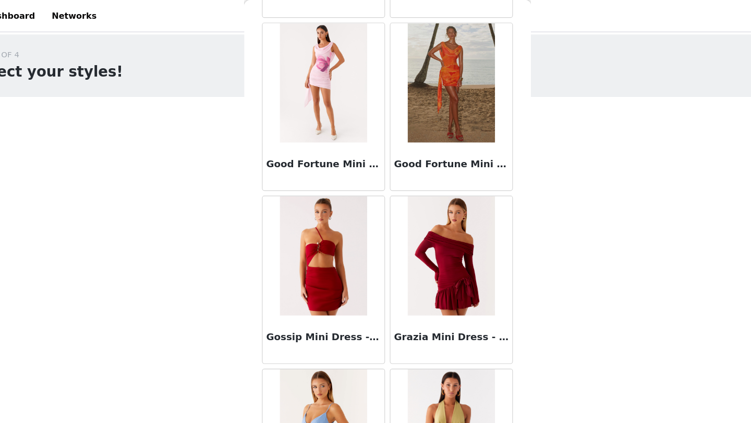
click at [417, 219] on img at bounding box center [431, 224] width 76 height 104
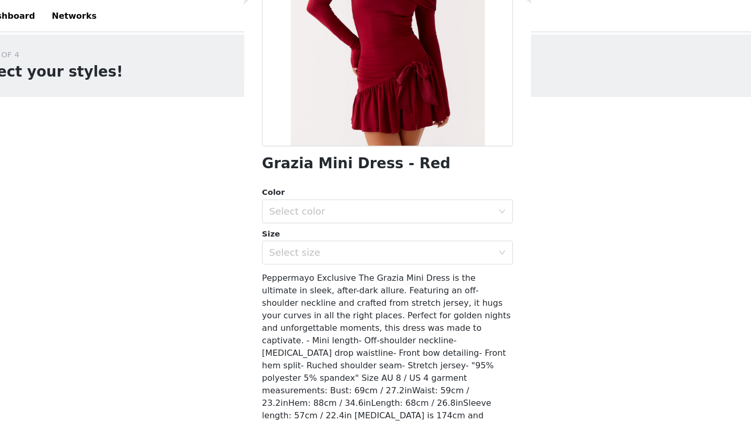
scroll to position [137, 0]
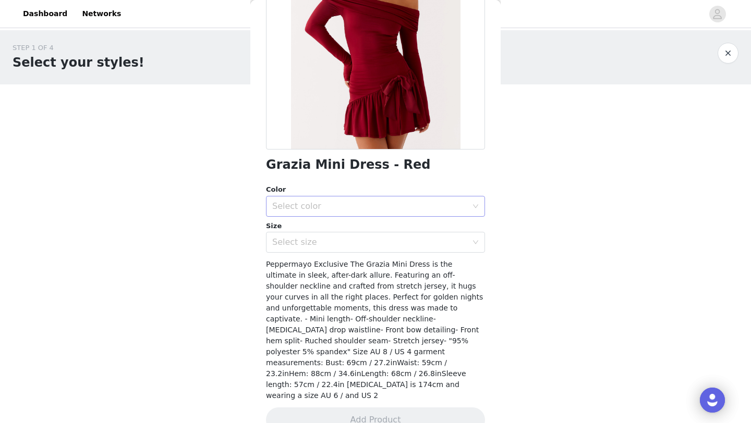
click at [376, 200] on div "Select color" at bounding box center [372, 207] width 200 height 20
click at [377, 230] on li "Red" at bounding box center [375, 229] width 219 height 17
click at [377, 231] on div "Size Select size" at bounding box center [375, 237] width 219 height 32
click at [377, 244] on div "Select size" at bounding box center [369, 242] width 195 height 10
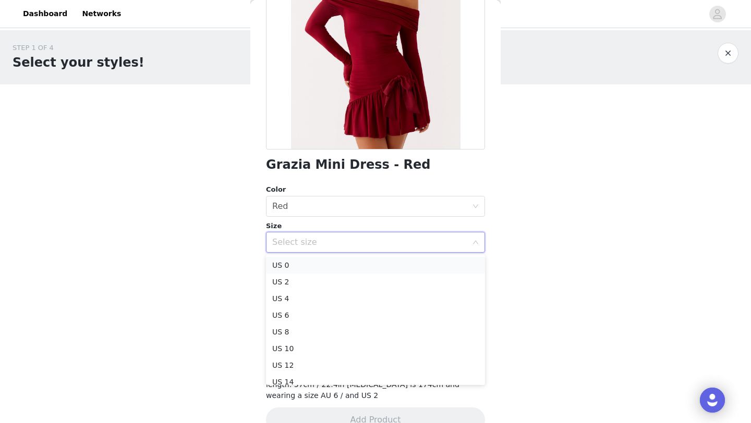
click at [368, 266] on li "US 0" at bounding box center [375, 265] width 219 height 17
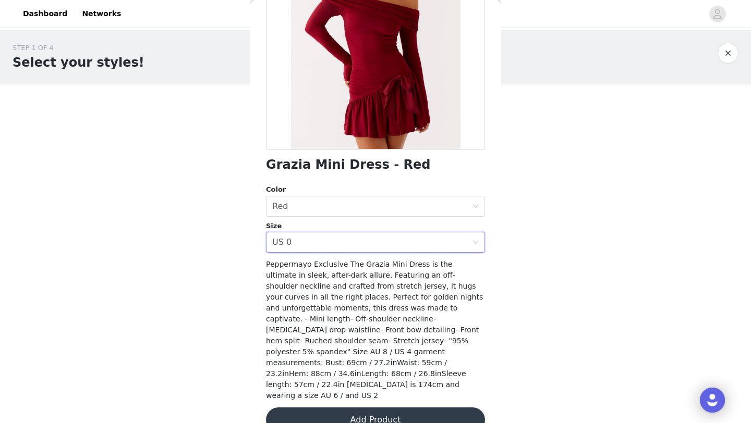
click at [357, 408] on button "Add Product" at bounding box center [375, 420] width 219 height 25
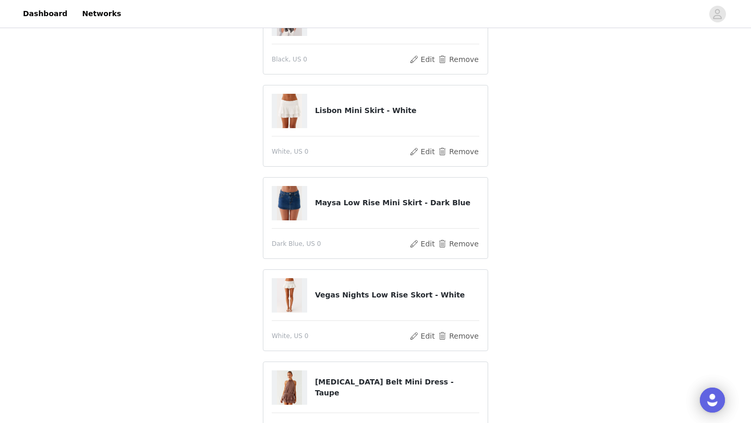
scroll to position [126, 0]
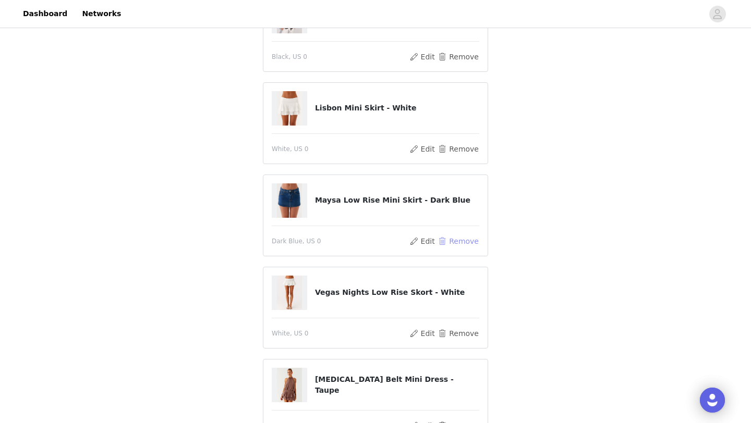
click at [457, 239] on button "Remove" at bounding box center [458, 241] width 42 height 13
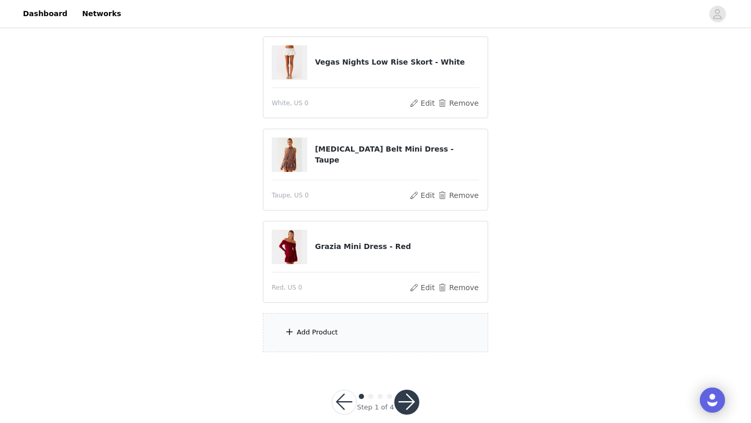
scroll to position [308, 0]
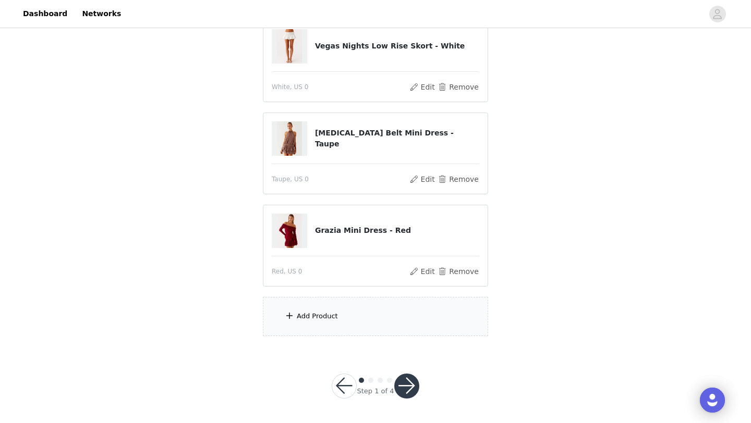
click at [368, 312] on div "Add Product" at bounding box center [375, 316] width 225 height 39
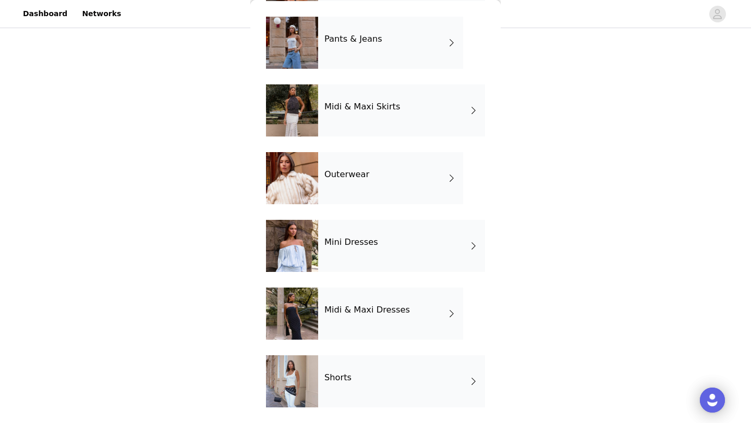
scroll to position [169, 0]
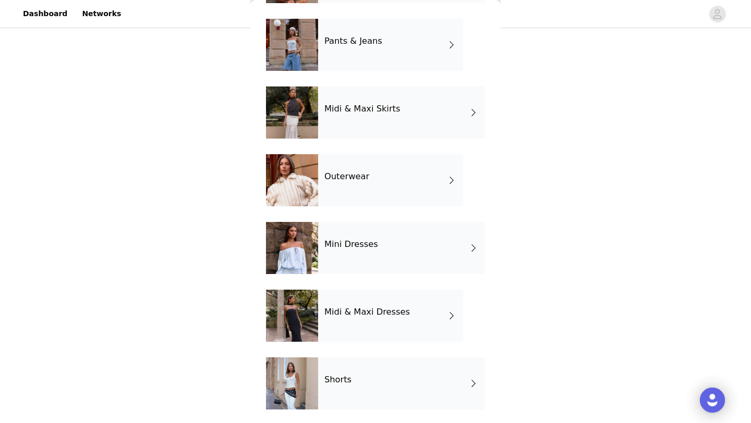
click at [364, 314] on h4 "Midi & Maxi Dresses" at bounding box center [367, 312] width 86 height 9
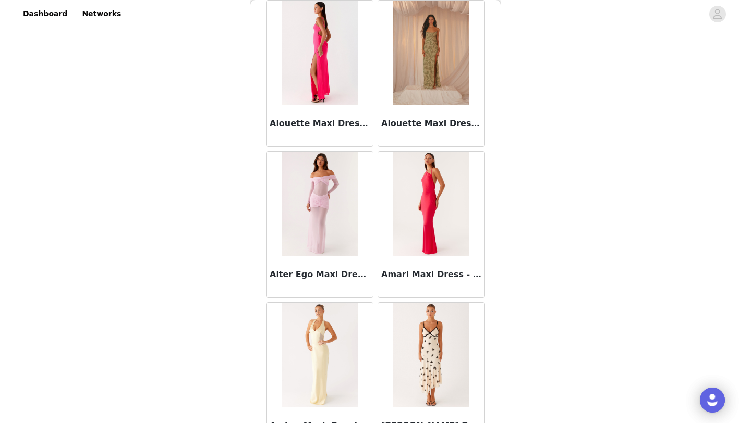
scroll to position [1172, 0]
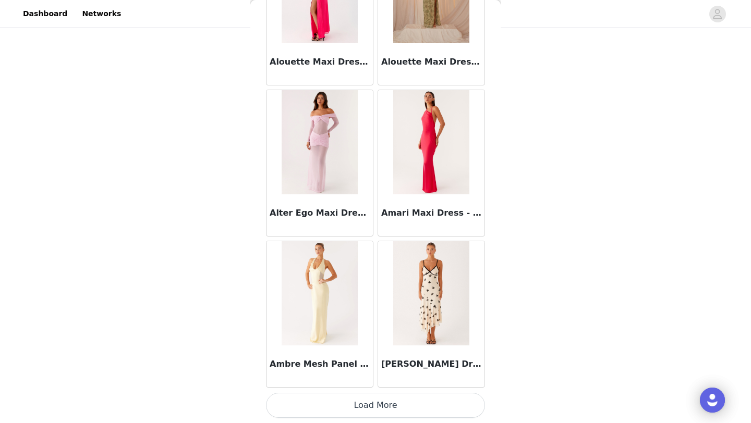
click at [313, 404] on button "Load More" at bounding box center [375, 405] width 219 height 25
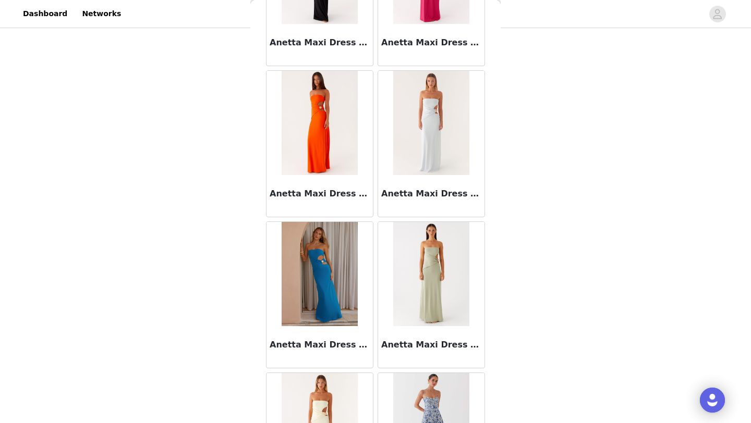
scroll to position [2684, 0]
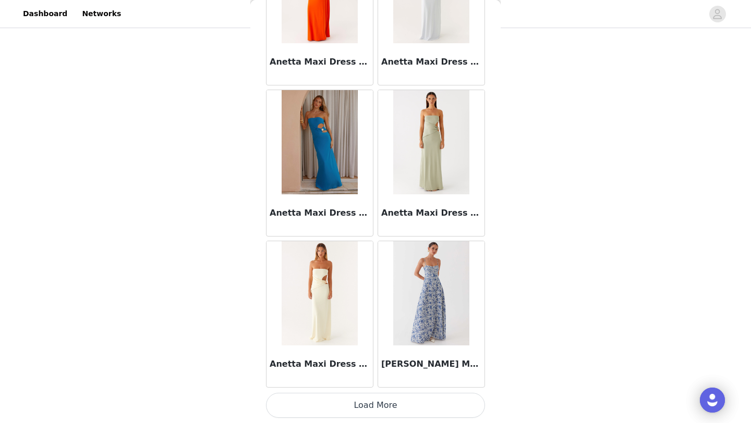
click at [312, 401] on button "Load More" at bounding box center [375, 405] width 219 height 25
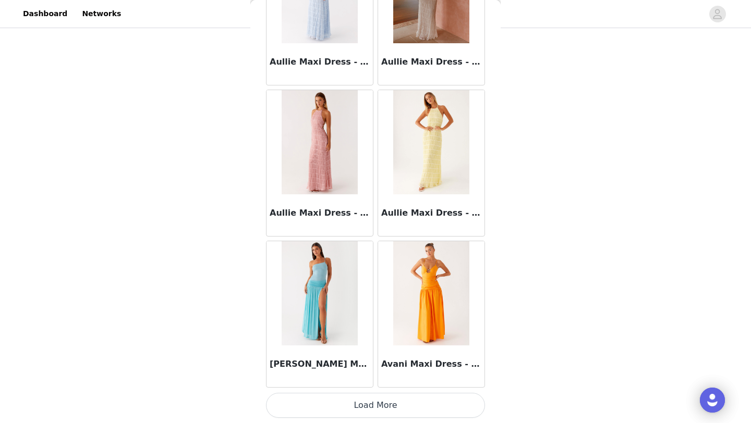
click at [312, 404] on button "Load More" at bounding box center [375, 405] width 219 height 25
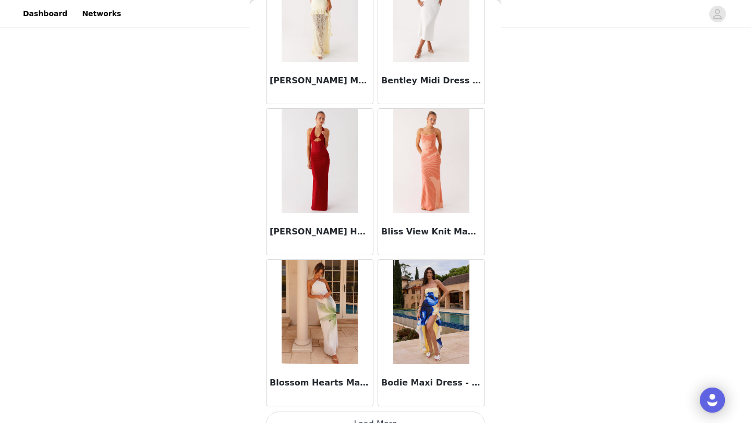
scroll to position [5708, 0]
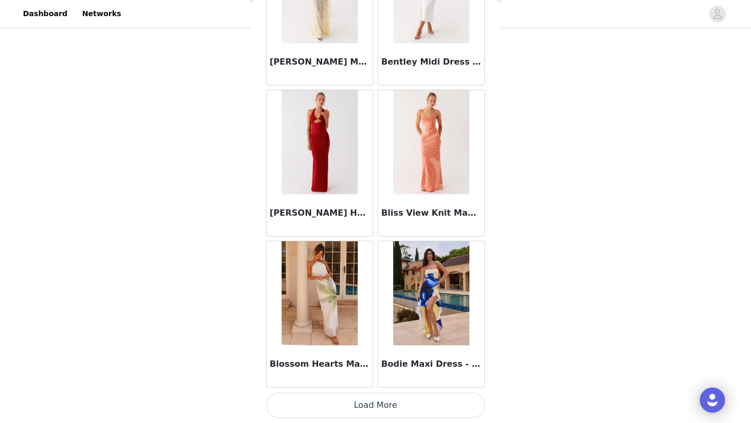
click at [353, 404] on button "Load More" at bounding box center [375, 405] width 219 height 25
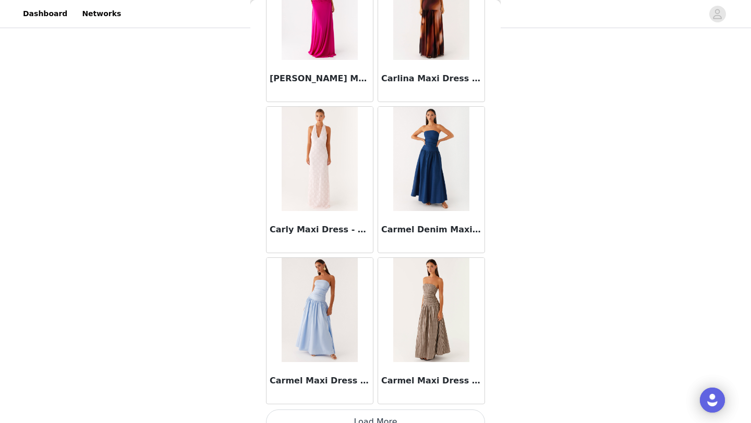
scroll to position [7220, 0]
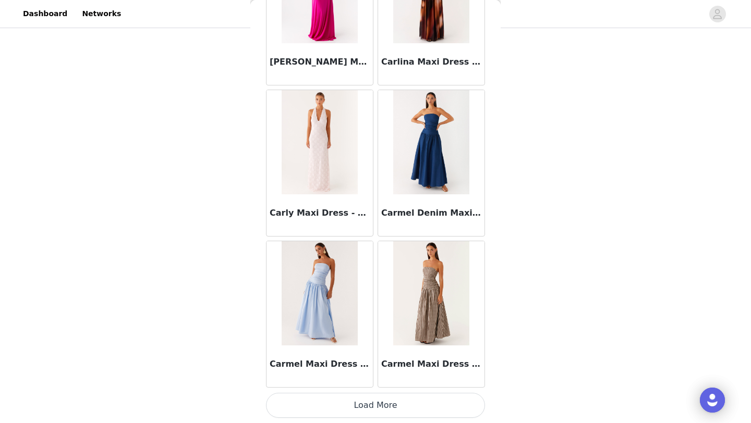
click at [352, 408] on button "Load More" at bounding box center [375, 405] width 219 height 25
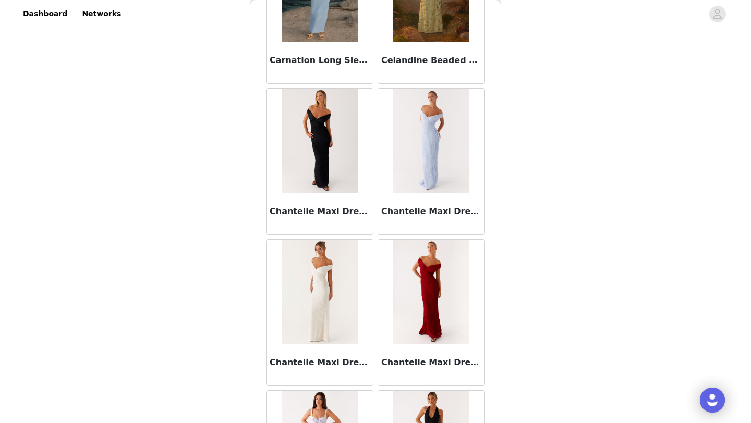
scroll to position [8732, 0]
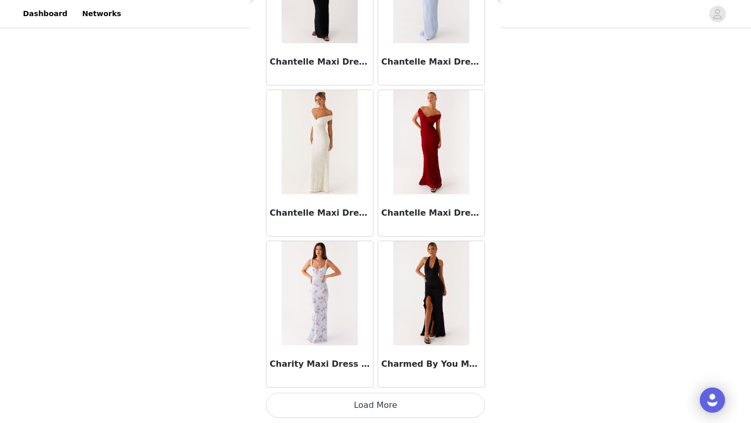
click at [341, 409] on button "Load More" at bounding box center [375, 405] width 219 height 25
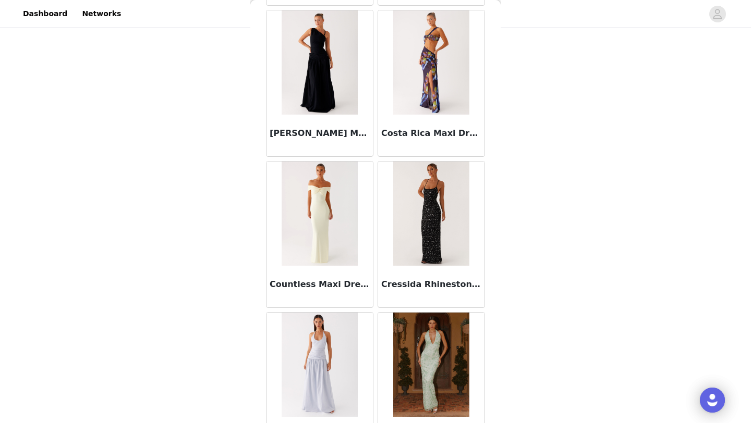
scroll to position [10244, 0]
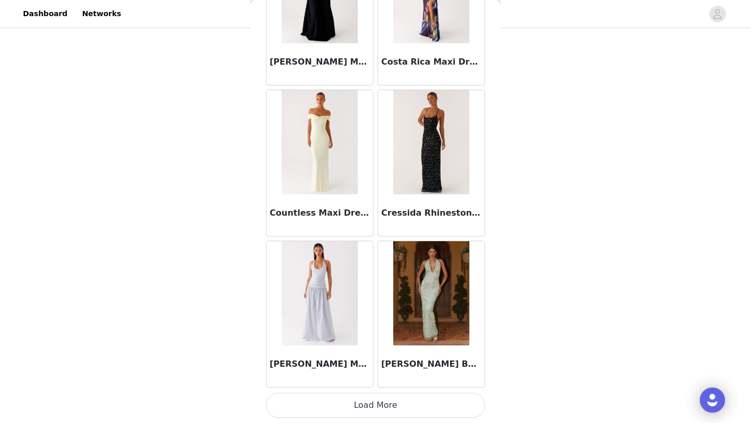
click at [355, 408] on button "Load More" at bounding box center [375, 405] width 219 height 25
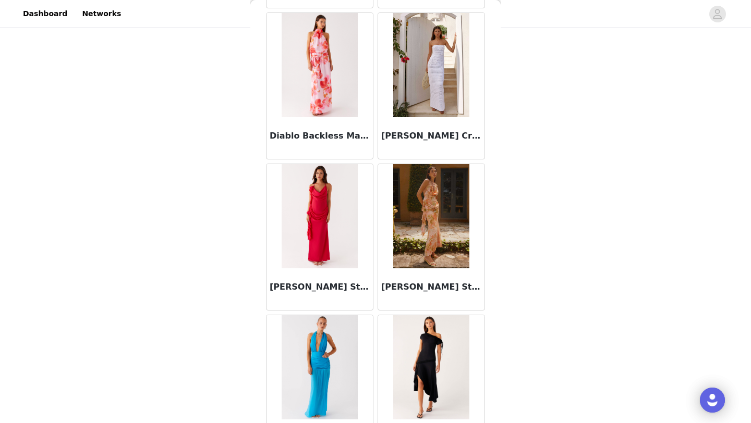
scroll to position [11756, 0]
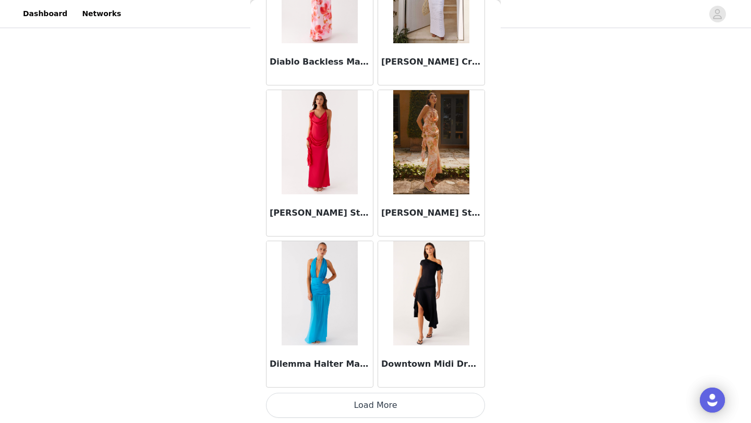
click at [345, 401] on button "Load More" at bounding box center [375, 405] width 219 height 25
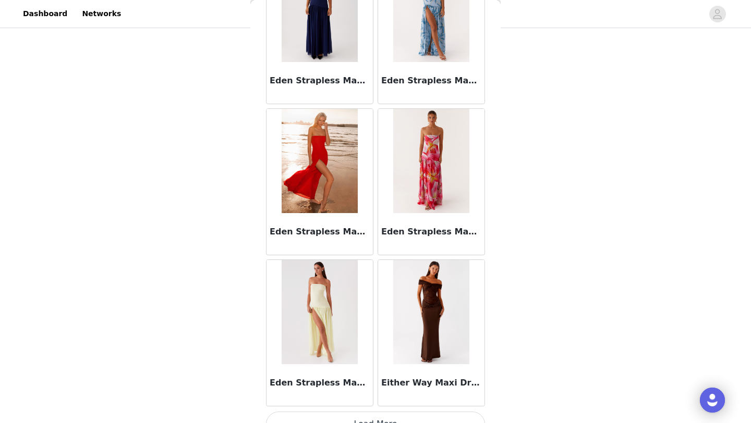
scroll to position [13268, 0]
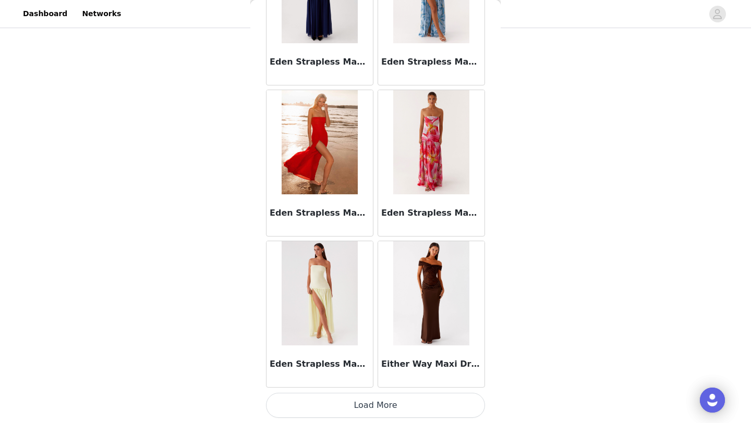
click at [320, 409] on button "Load More" at bounding box center [375, 405] width 219 height 25
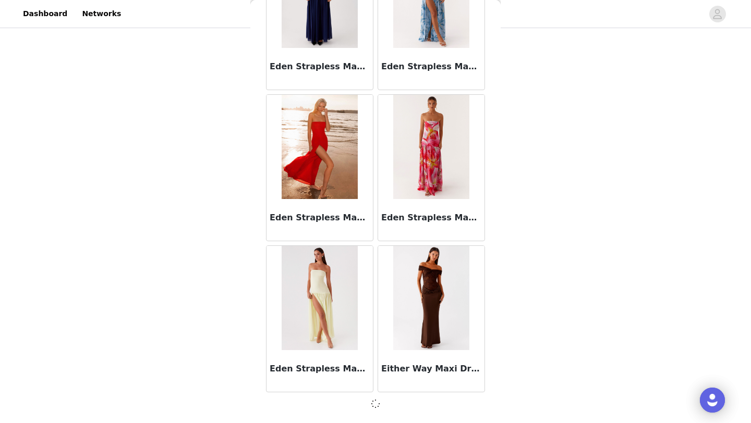
scroll to position [13263, 0]
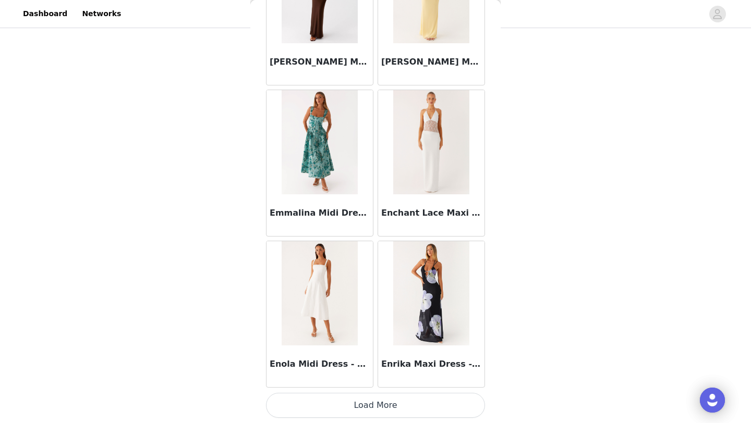
click at [312, 397] on button "Load More" at bounding box center [375, 405] width 219 height 25
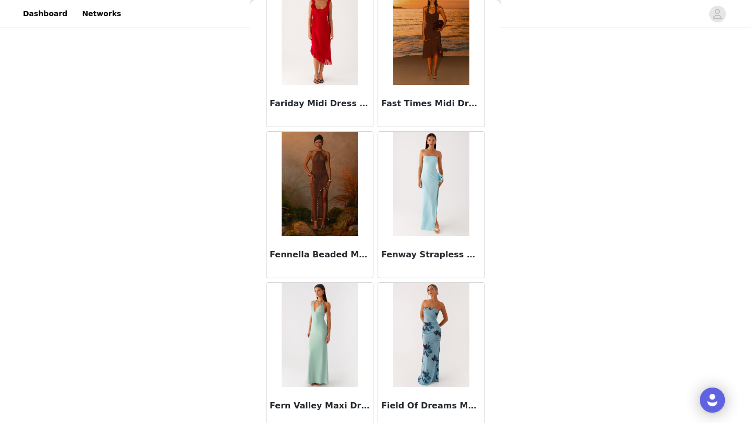
scroll to position [16292, 0]
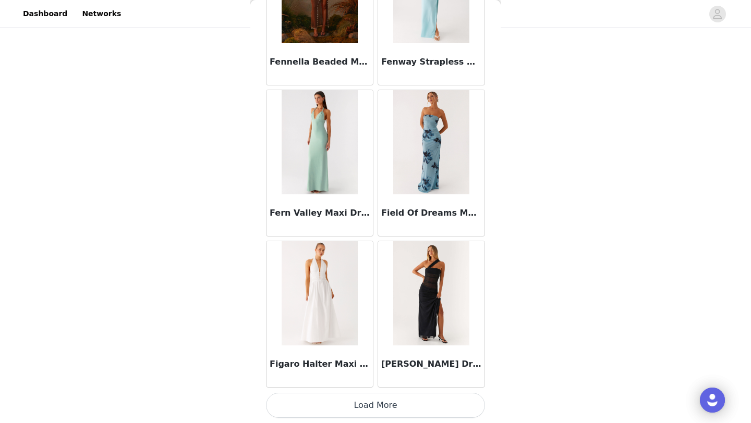
click at [303, 410] on button "Load More" at bounding box center [375, 405] width 219 height 25
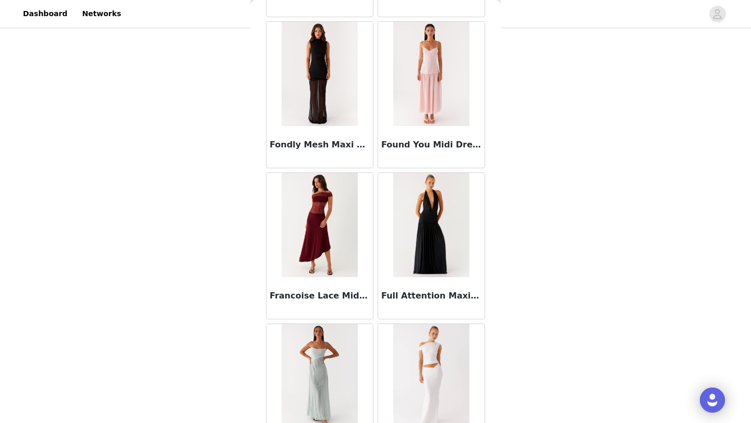
scroll to position [17804, 0]
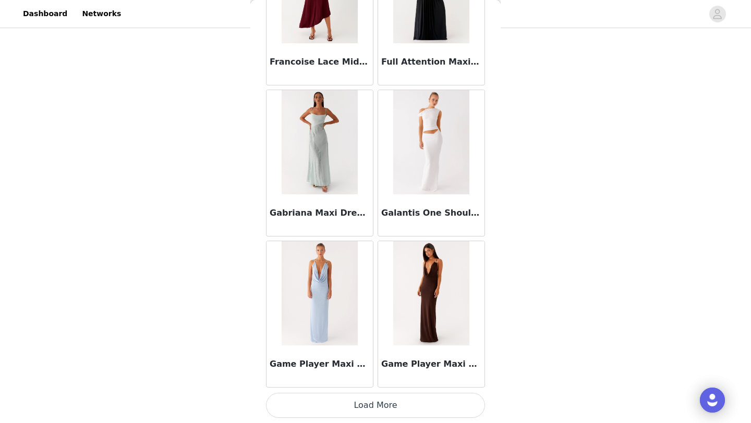
click at [309, 410] on button "Load More" at bounding box center [375, 405] width 219 height 25
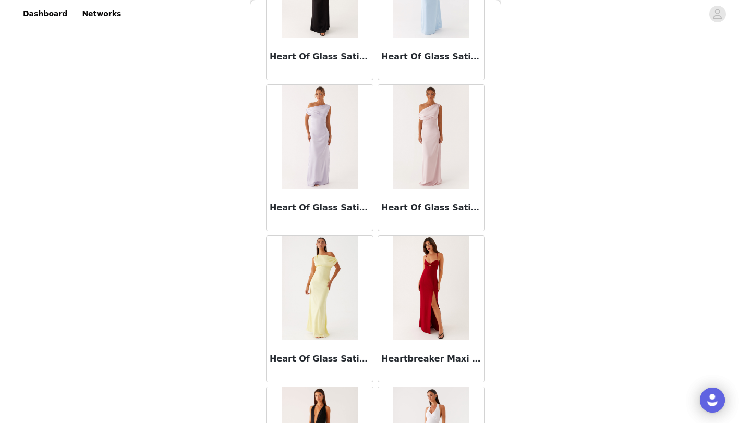
scroll to position [19316, 0]
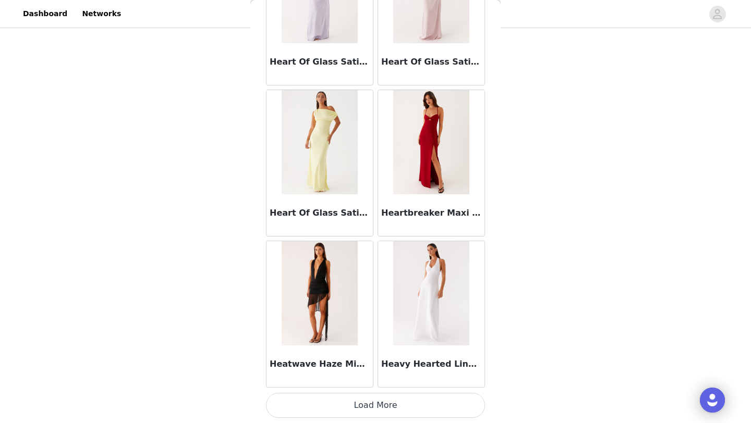
click at [295, 415] on button "Load More" at bounding box center [375, 405] width 219 height 25
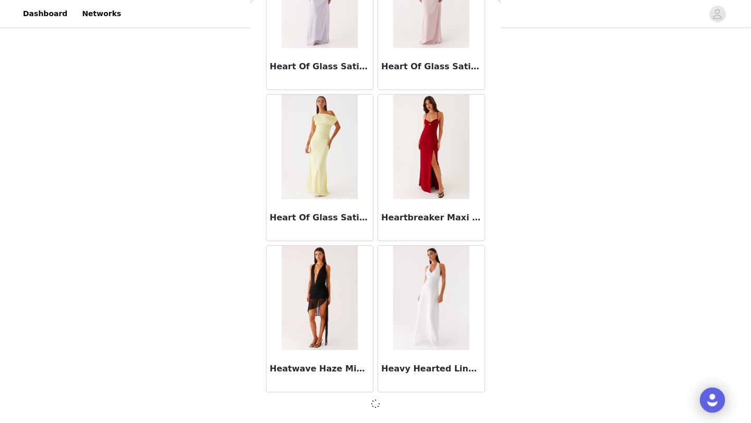
scroll to position [19311, 0]
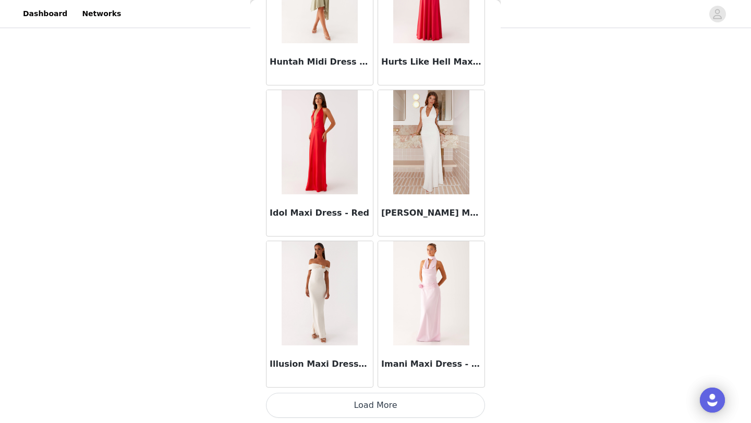
click at [302, 397] on button "Load More" at bounding box center [375, 405] width 219 height 25
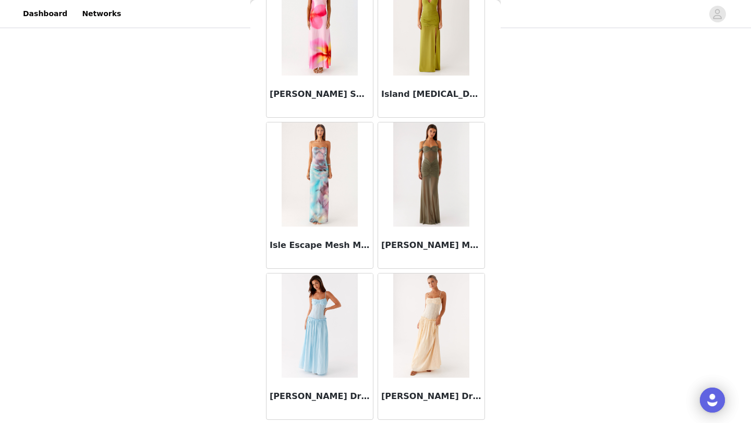
scroll to position [22340, 0]
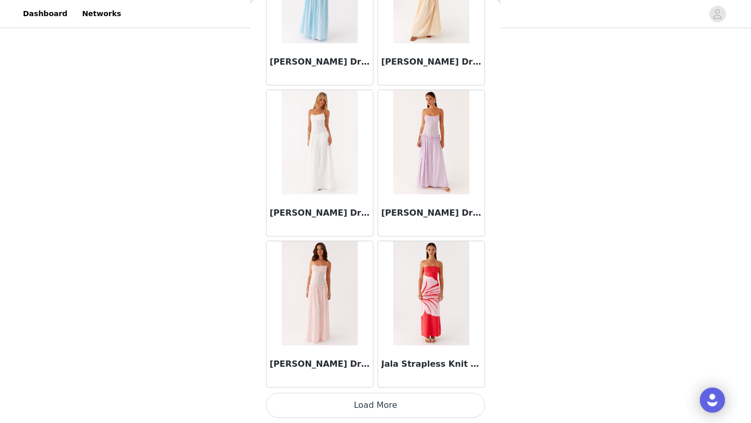
click at [302, 398] on button "Load More" at bounding box center [375, 405] width 219 height 25
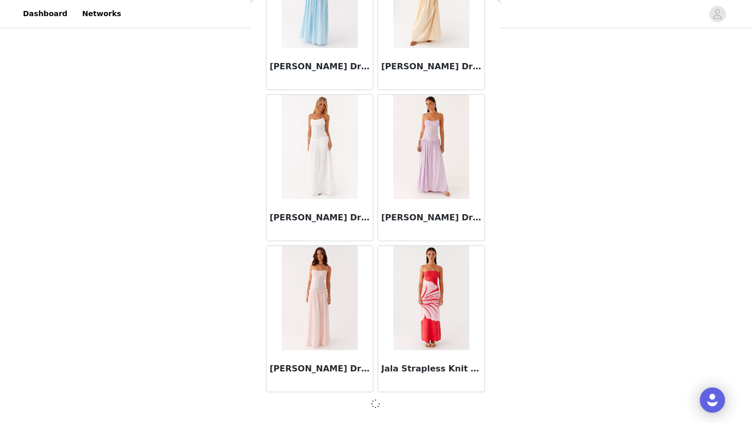
scroll to position [22335, 0]
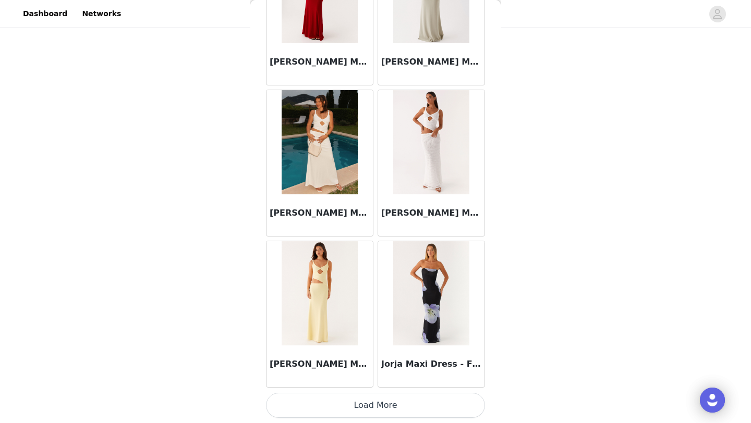
click at [304, 400] on button "Load More" at bounding box center [375, 405] width 219 height 25
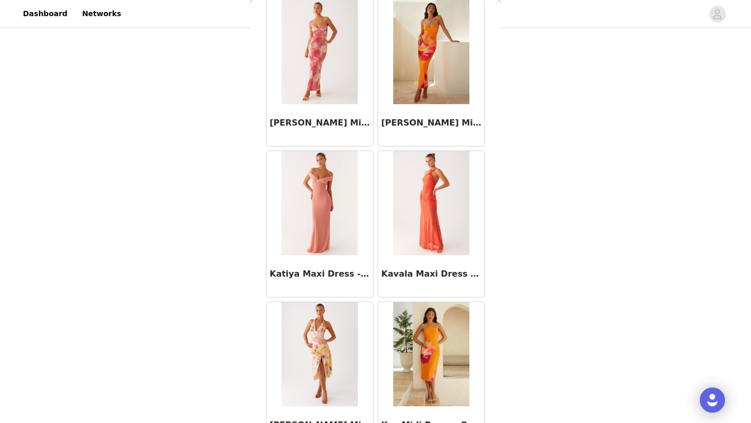
scroll to position [25363, 0]
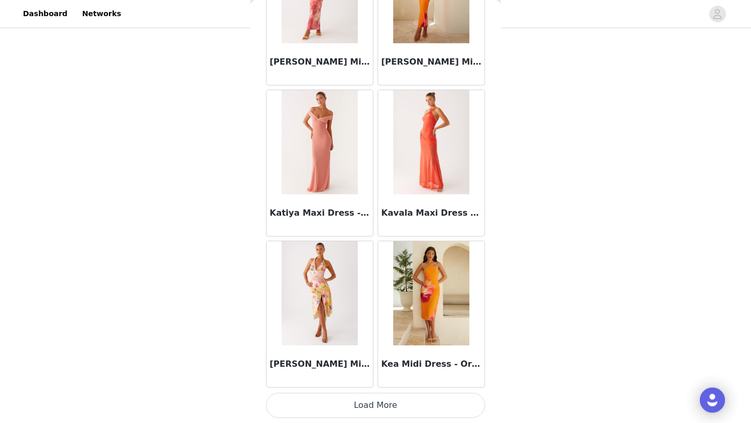
click at [305, 412] on button "Load More" at bounding box center [375, 405] width 219 height 25
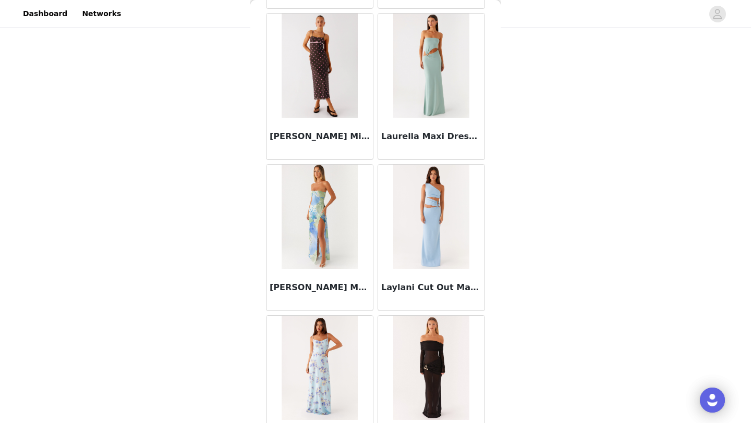
scroll to position [26875, 0]
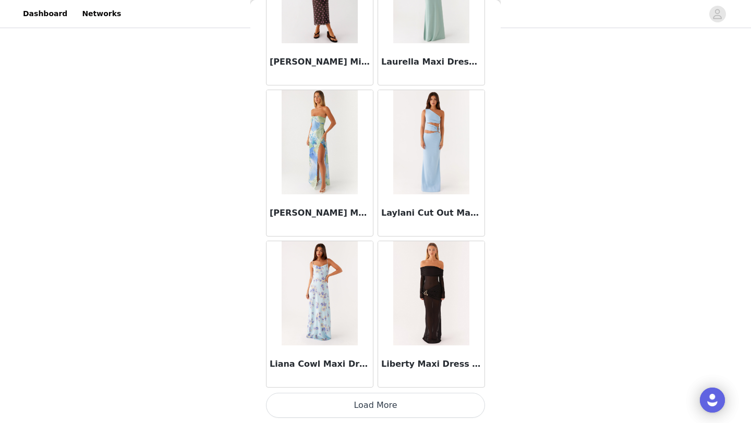
click at [311, 407] on button "Load More" at bounding box center [375, 405] width 219 height 25
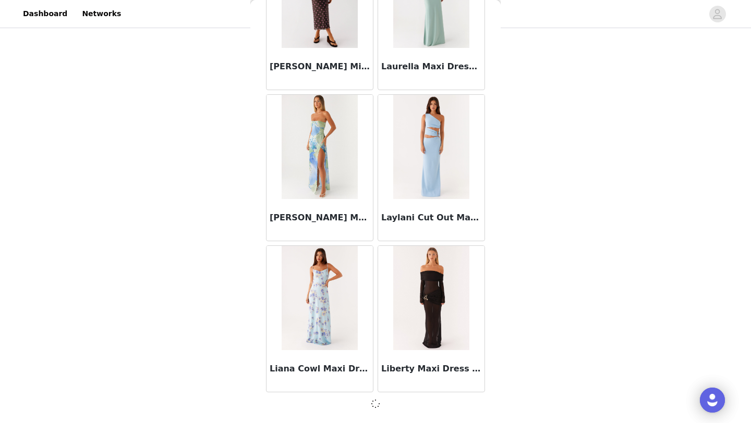
scroll to position [26871, 0]
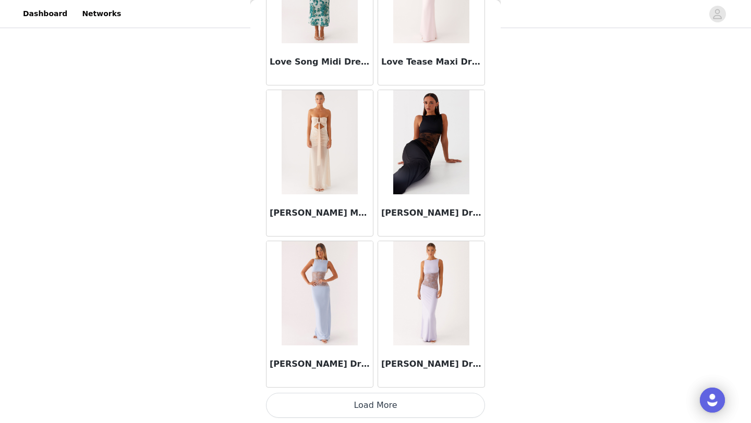
click at [311, 407] on button "Load More" at bounding box center [375, 405] width 219 height 25
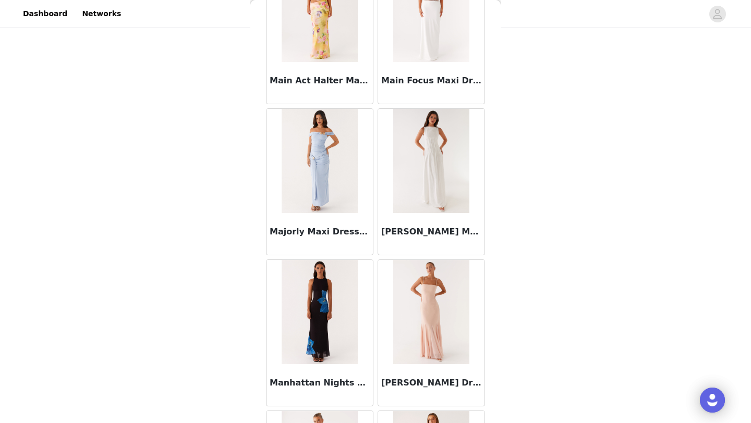
scroll to position [29899, 0]
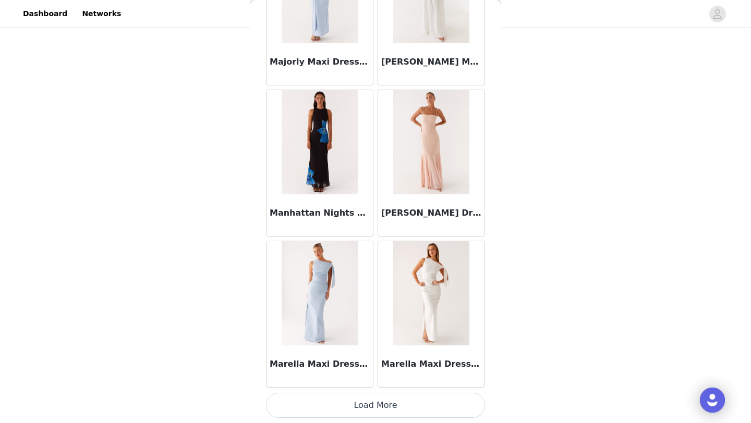
click at [311, 409] on button "Load More" at bounding box center [375, 405] width 219 height 25
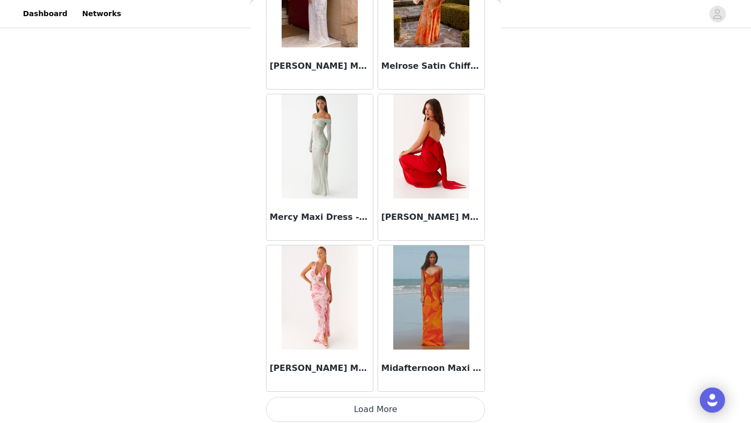
scroll to position [31411, 0]
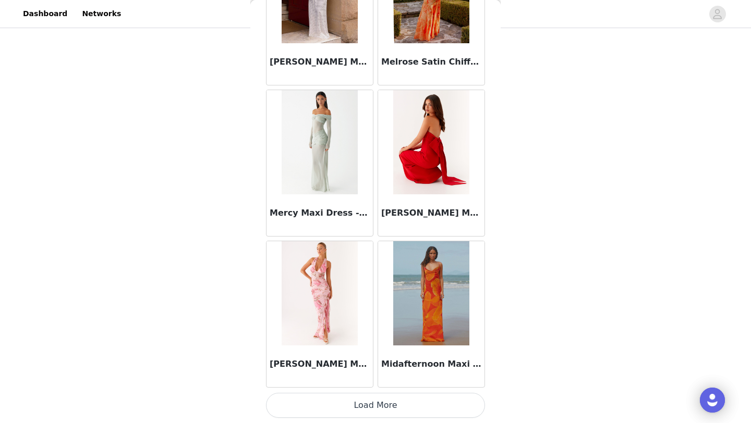
click at [316, 407] on button "Load More" at bounding box center [375, 405] width 219 height 25
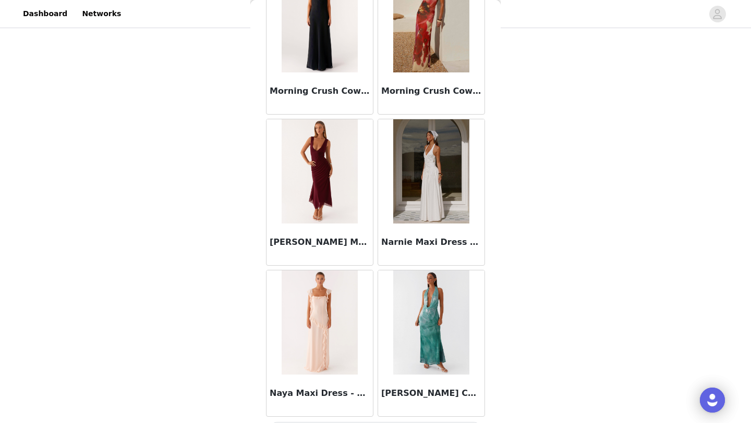
scroll to position [32923, 0]
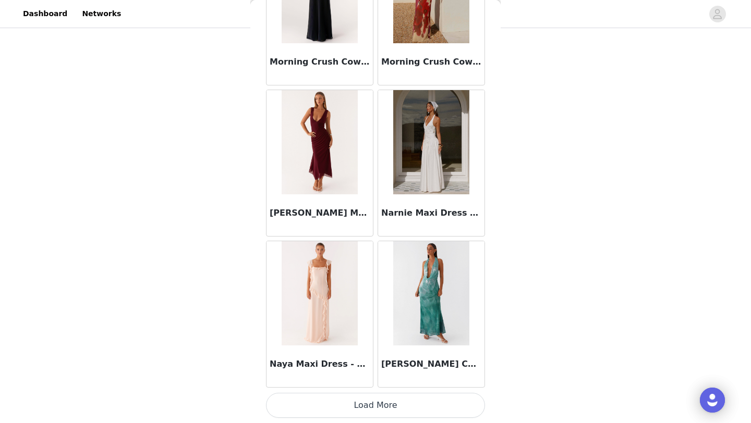
click at [331, 416] on button "Load More" at bounding box center [375, 405] width 219 height 25
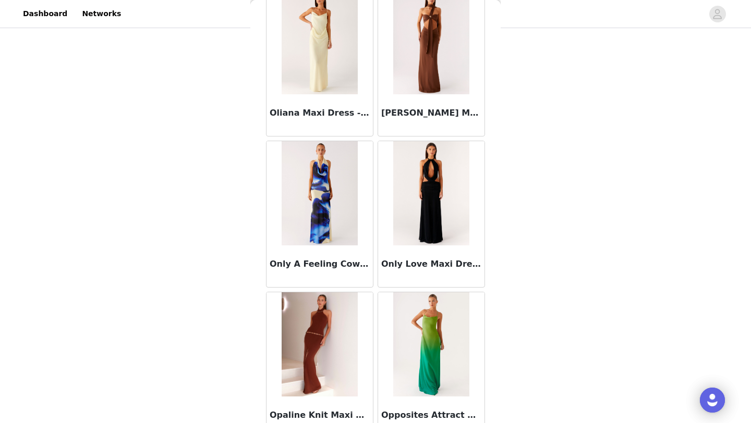
scroll to position [34435, 0]
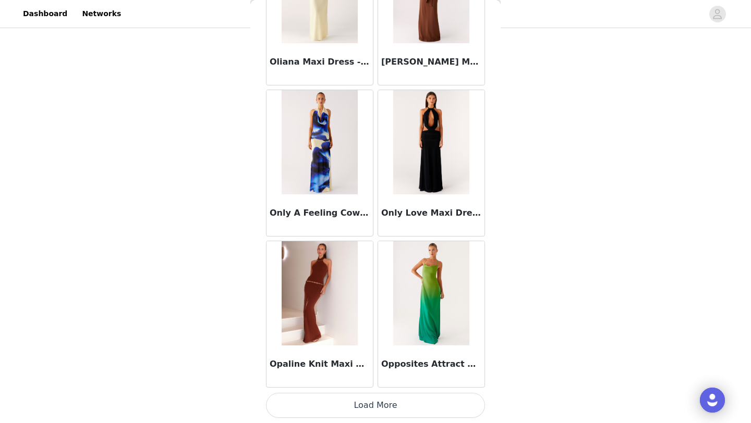
click at [312, 411] on button "Load More" at bounding box center [375, 405] width 219 height 25
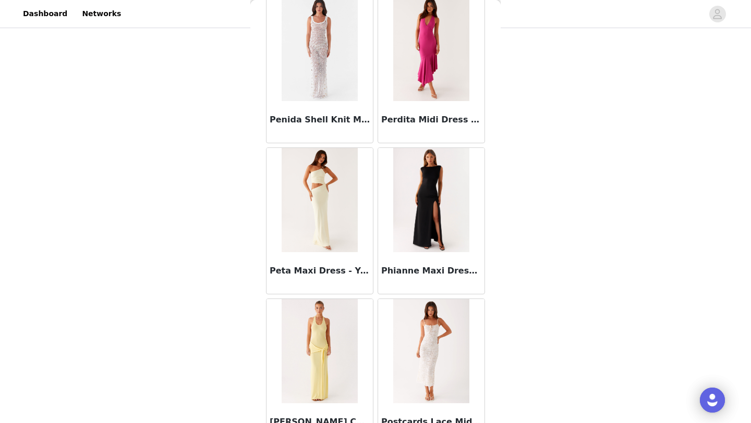
scroll to position [35947, 0]
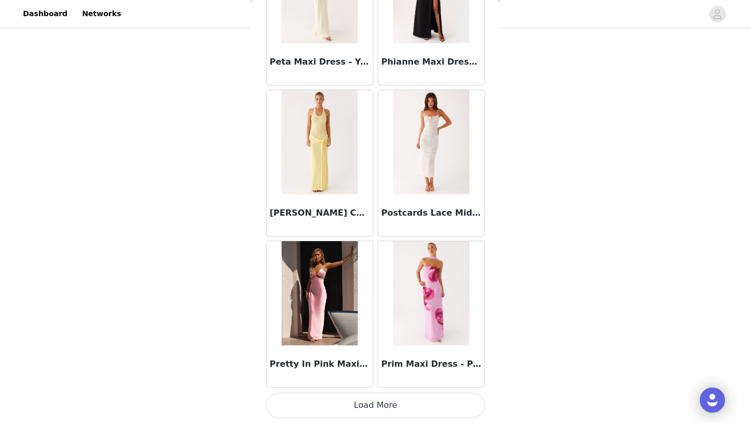
click at [328, 413] on button "Load More" at bounding box center [375, 405] width 219 height 25
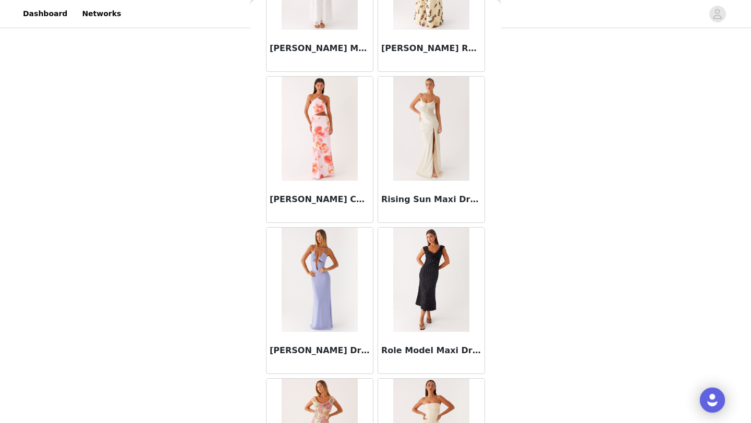
scroll to position [37459, 0]
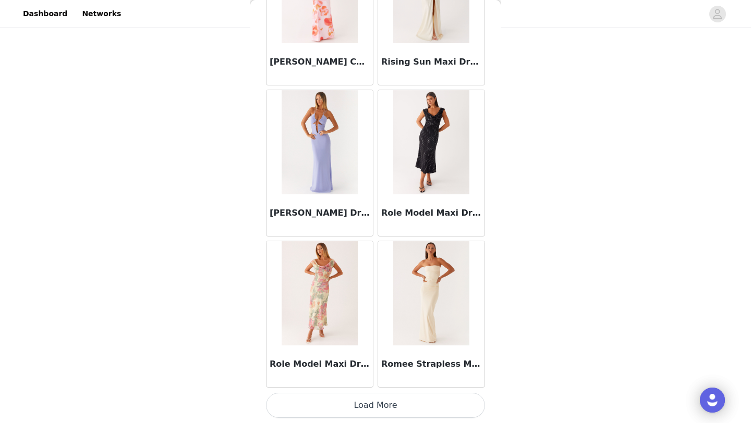
click at [359, 413] on button "Load More" at bounding box center [375, 405] width 219 height 25
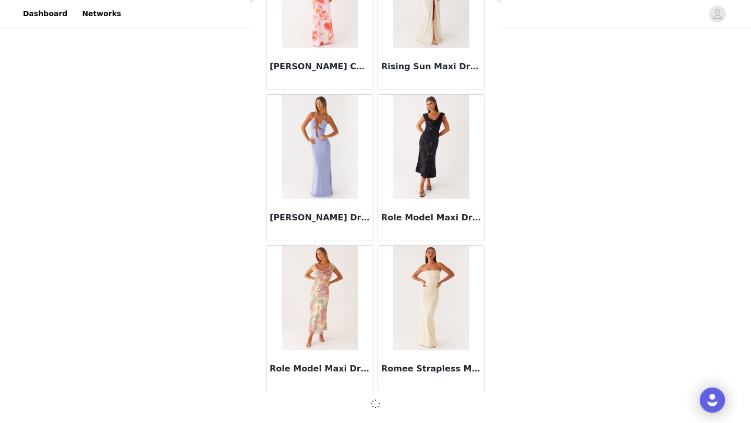
scroll to position [37454, 0]
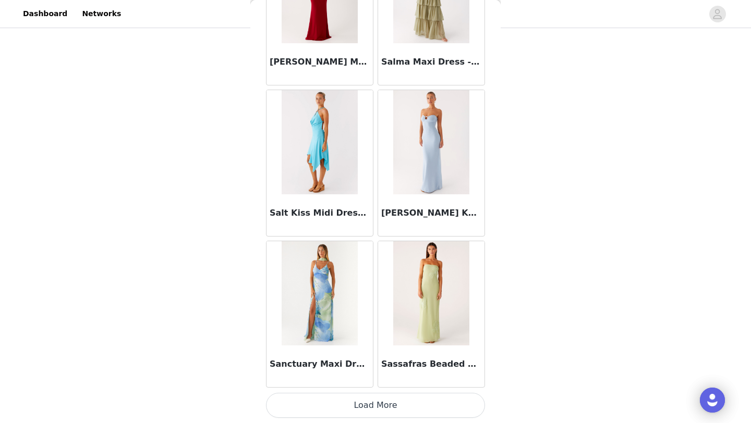
click at [359, 412] on button "Load More" at bounding box center [375, 405] width 219 height 25
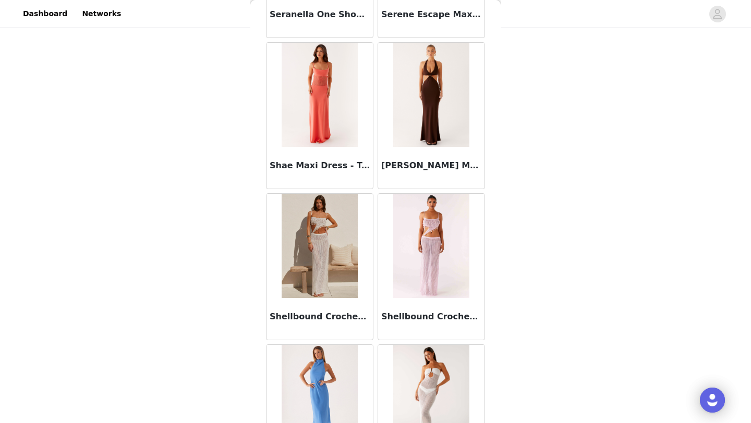
scroll to position [40483, 0]
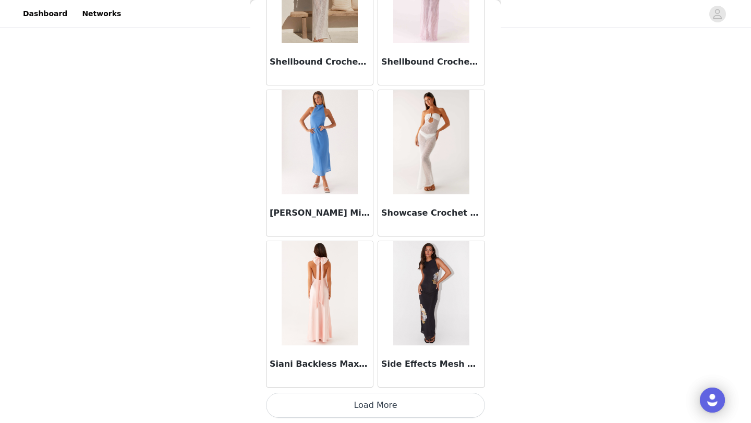
click at [358, 416] on button "Load More" at bounding box center [375, 405] width 219 height 25
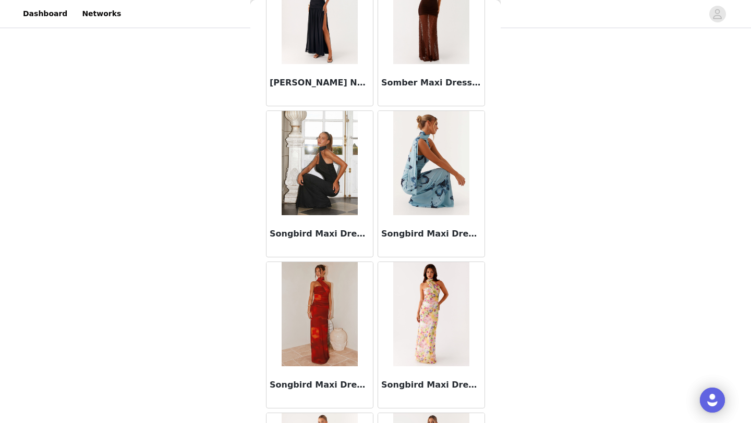
scroll to position [41995, 0]
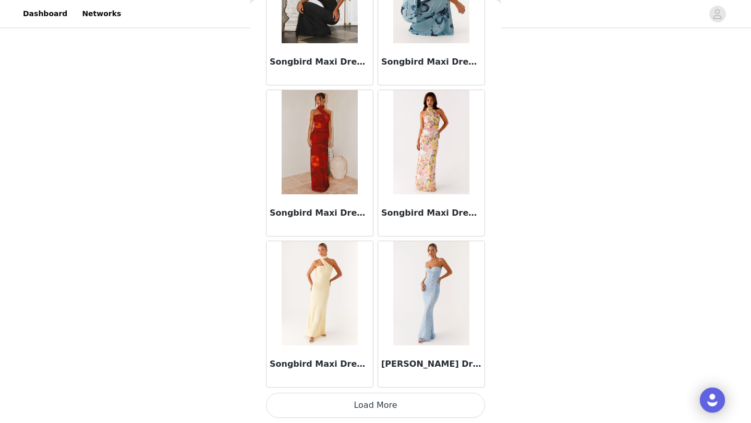
click at [349, 400] on button "Load More" at bounding box center [375, 405] width 219 height 25
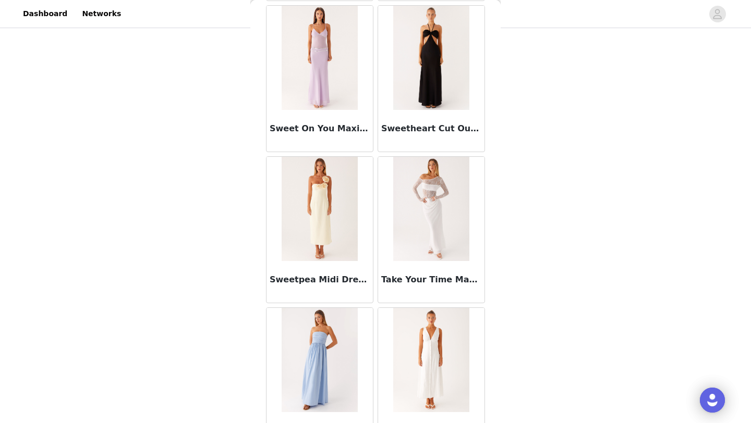
scroll to position [43507, 0]
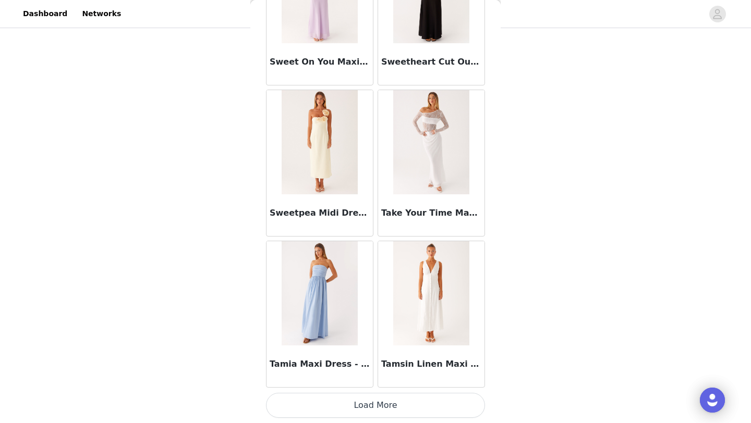
click at [335, 408] on button "Load More" at bounding box center [375, 405] width 219 height 25
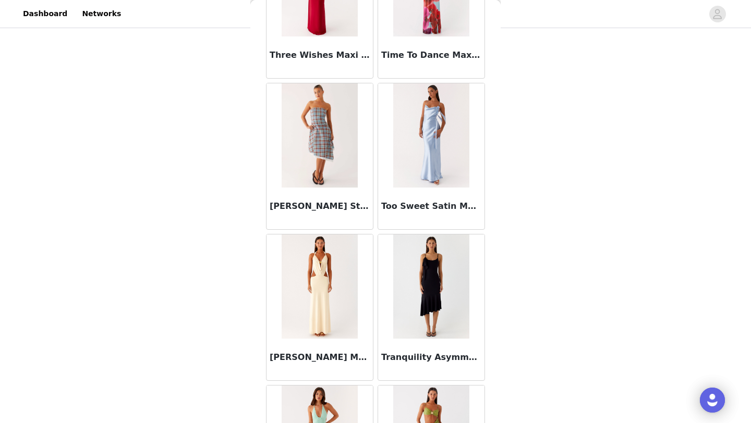
scroll to position [45019, 0]
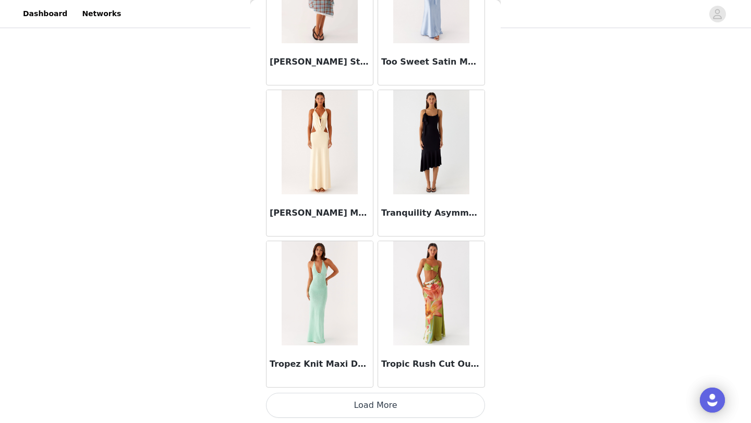
click at [335, 409] on button "Load More" at bounding box center [375, 405] width 219 height 25
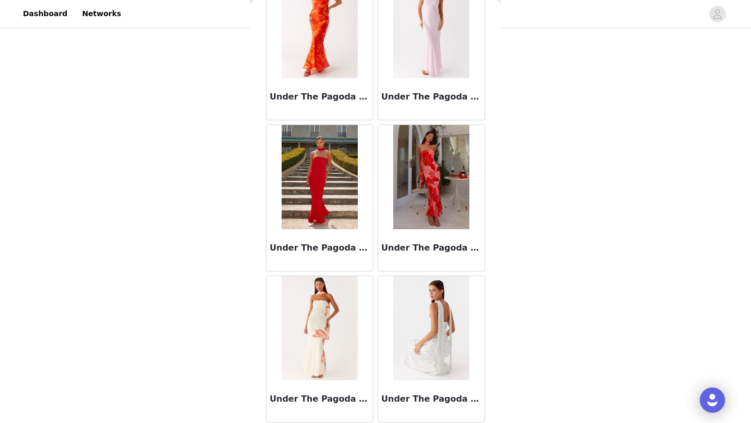
scroll to position [46531, 0]
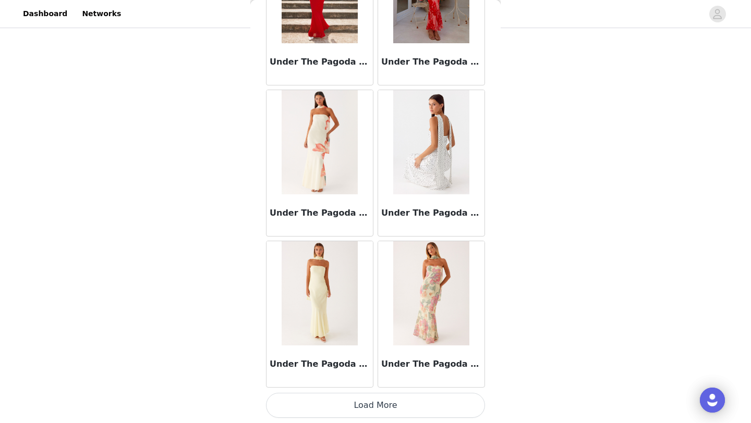
click at [335, 408] on button "Load More" at bounding box center [375, 405] width 219 height 25
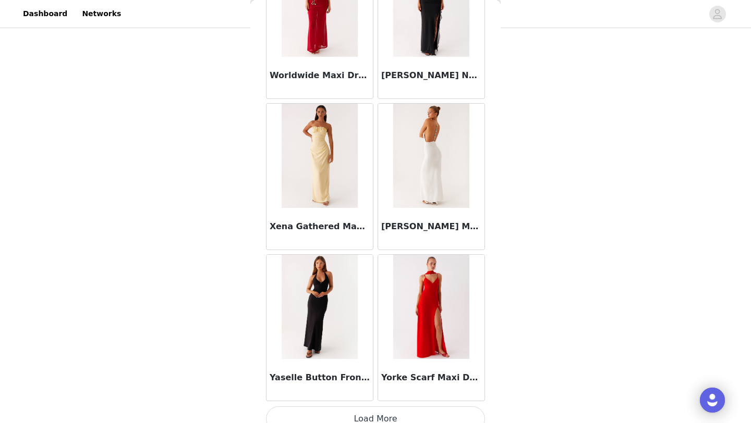
scroll to position [48043, 0]
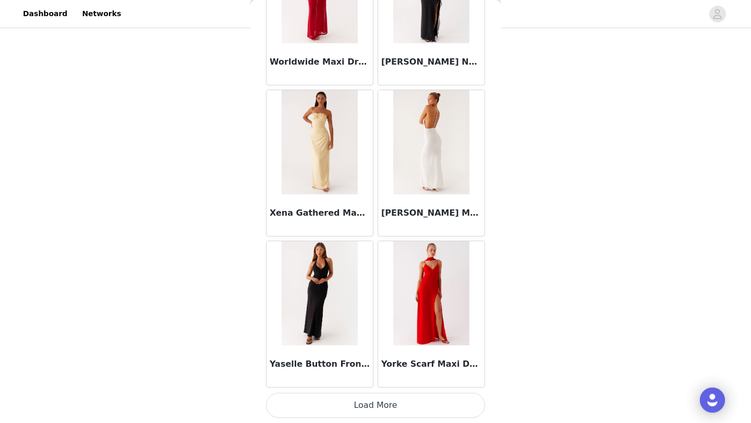
click at [335, 408] on button "Load More" at bounding box center [375, 405] width 219 height 25
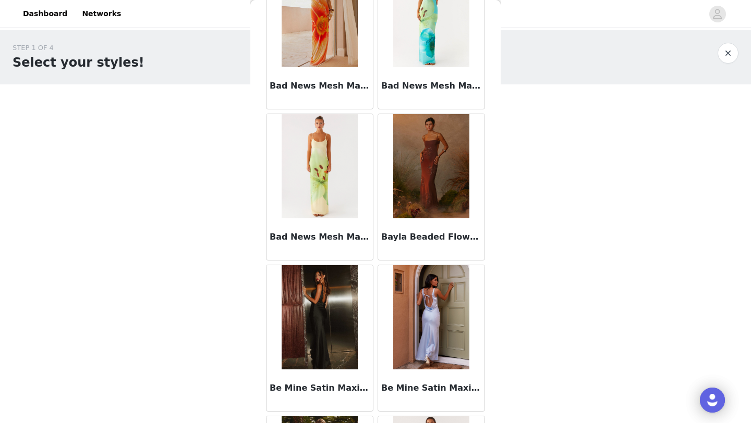
scroll to position [4771, 0]
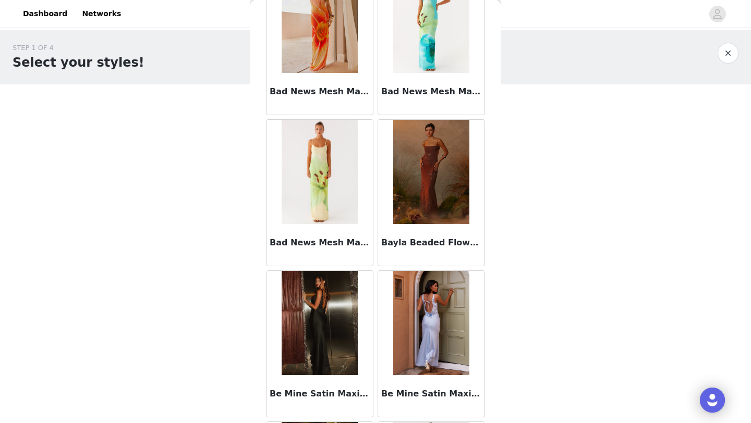
click at [430, 190] on img at bounding box center [431, 172] width 76 height 104
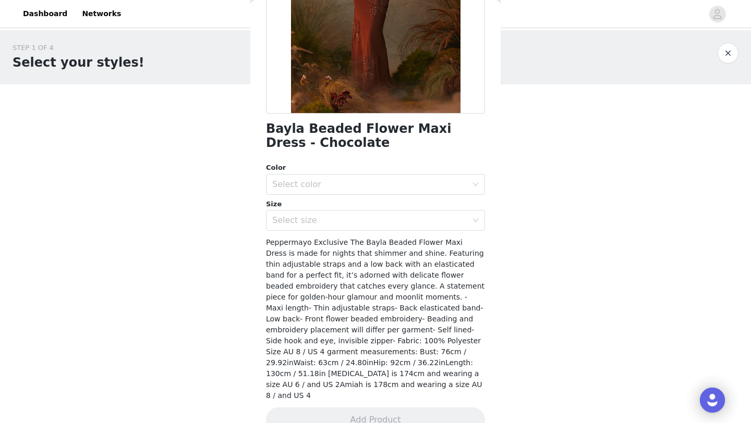
scroll to position [0, 0]
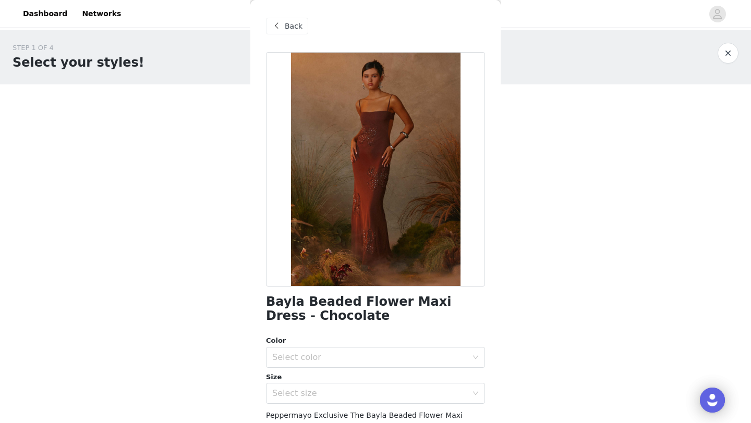
click at [351, 346] on div "Color Select color" at bounding box center [375, 352] width 219 height 32
click at [350, 363] on div "Select color" at bounding box center [372, 358] width 200 height 20
click at [349, 380] on li "Chocolate" at bounding box center [375, 380] width 219 height 17
click at [349, 386] on div "Select size" at bounding box center [372, 394] width 200 height 20
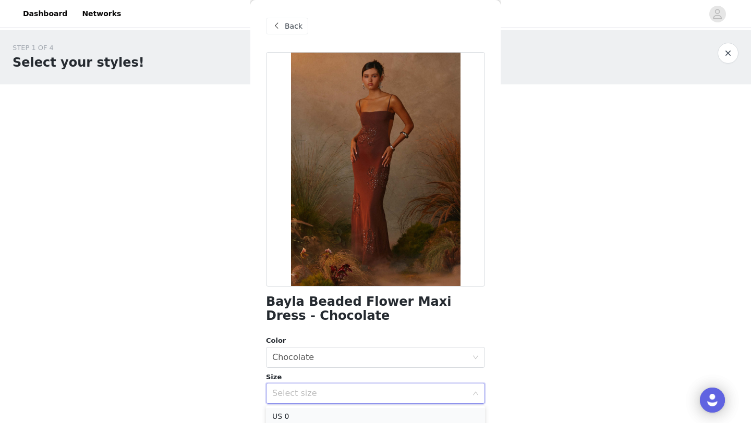
click at [345, 413] on li "US 0" at bounding box center [375, 416] width 219 height 17
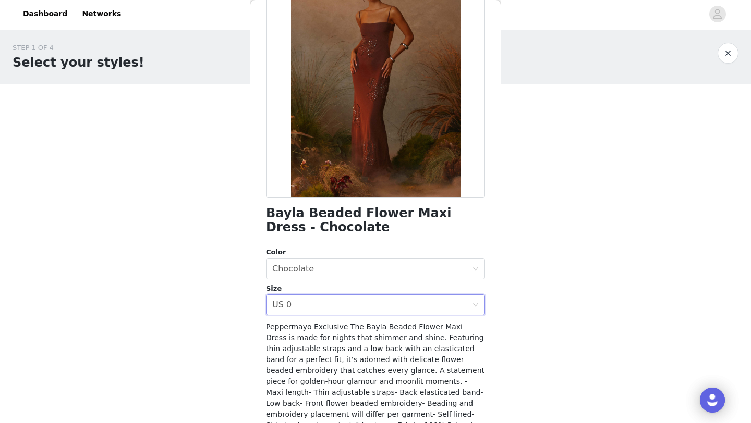
scroll to position [173, 0]
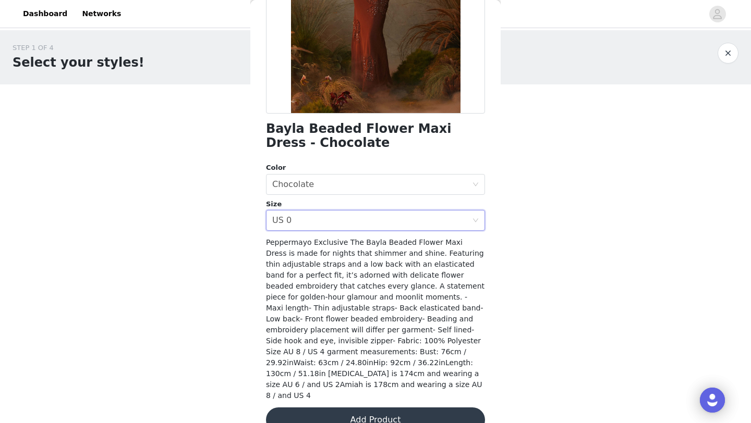
click at [340, 408] on button "Add Product" at bounding box center [375, 420] width 219 height 25
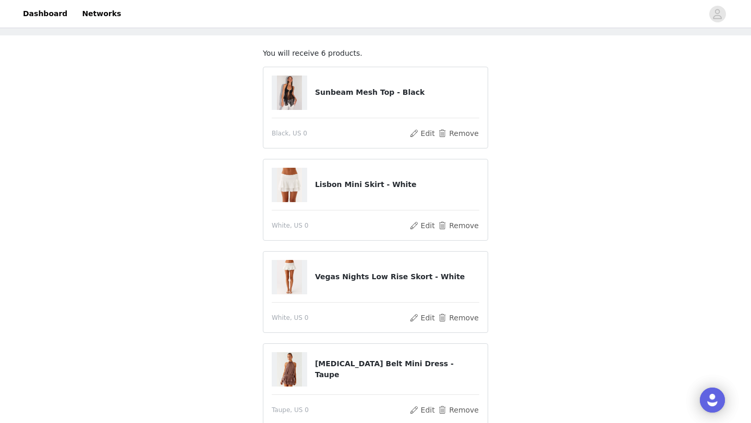
scroll to position [51, 0]
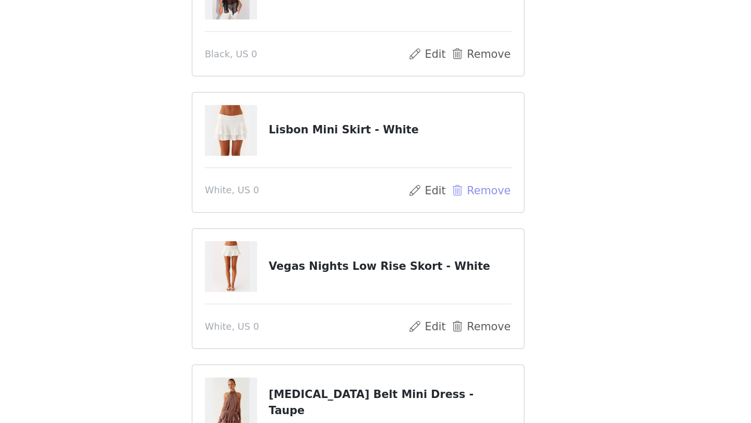
click at [444, 225] on button "Remove" at bounding box center [458, 224] width 42 height 13
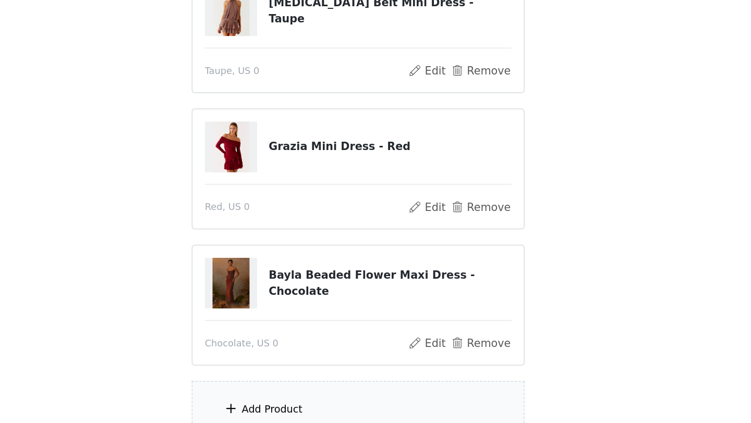
scroll to position [211, 0]
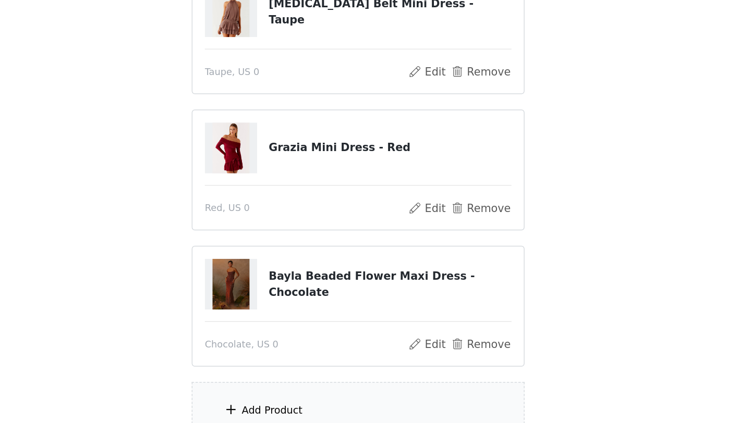
click at [357, 416] on div "Add Product" at bounding box center [375, 414] width 225 height 39
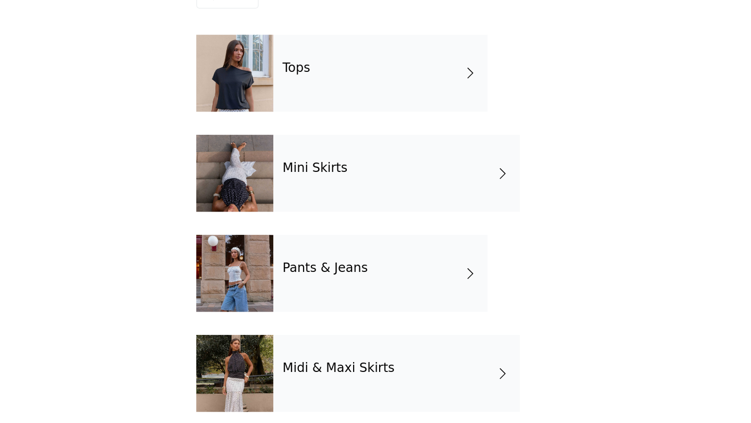
click at [360, 84] on div "Tops" at bounding box center [390, 78] width 145 height 52
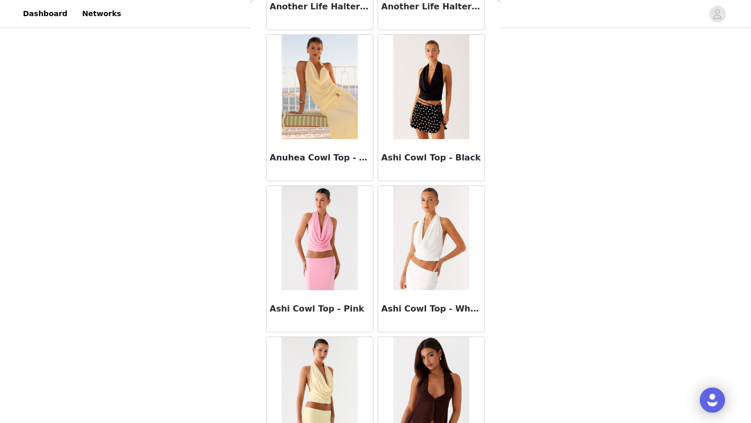
scroll to position [1172, 0]
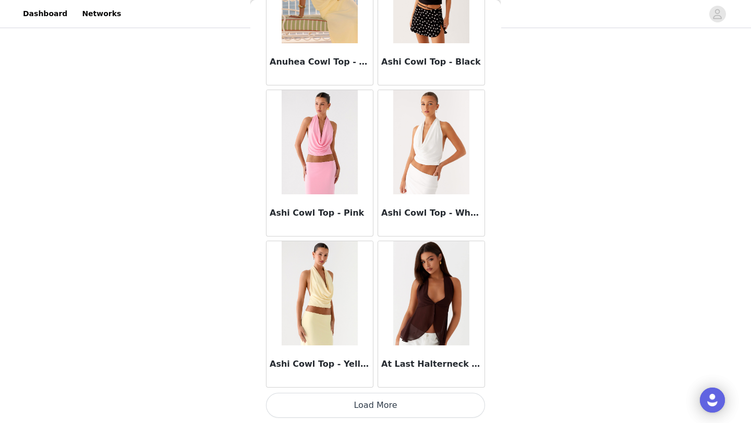
click at [332, 403] on button "Load More" at bounding box center [375, 405] width 219 height 25
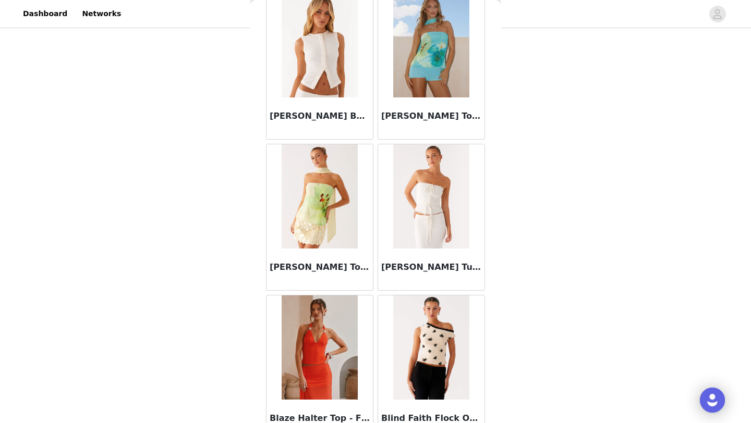
scroll to position [2684, 0]
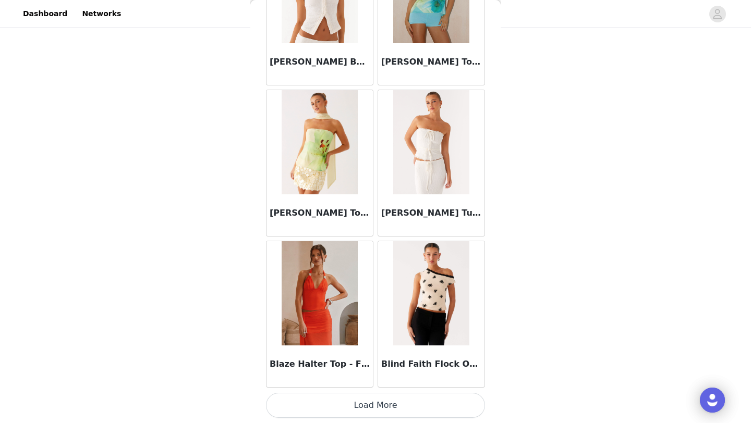
click at [319, 416] on button "Load More" at bounding box center [375, 405] width 219 height 25
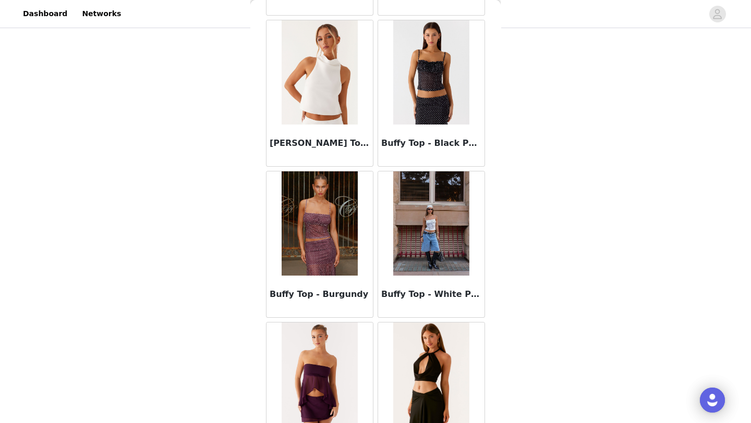
scroll to position [4196, 0]
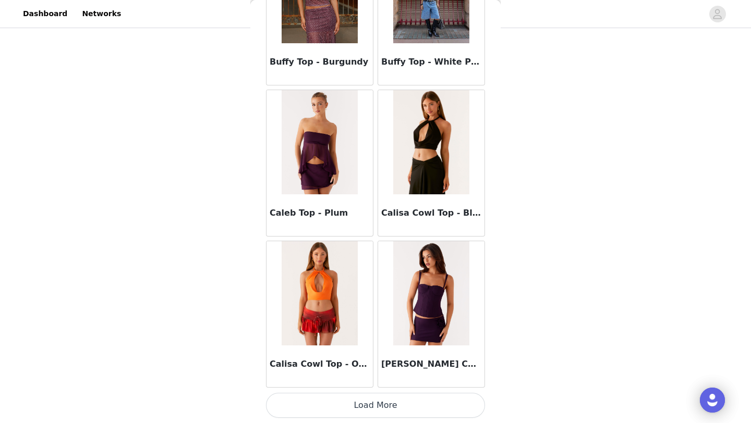
click at [320, 409] on button "Load More" at bounding box center [375, 405] width 219 height 25
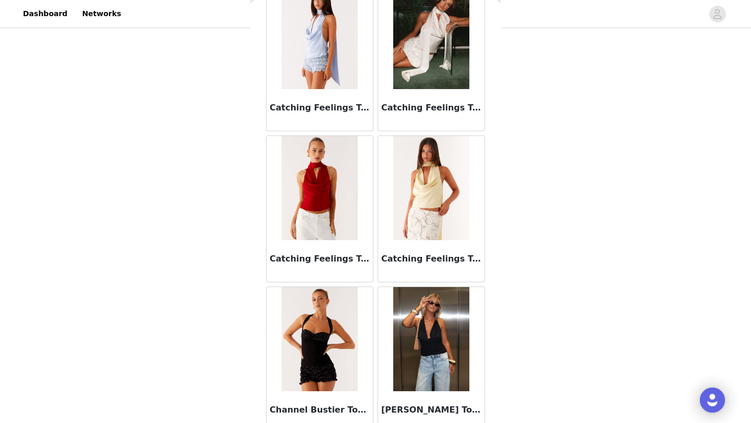
scroll to position [5708, 0]
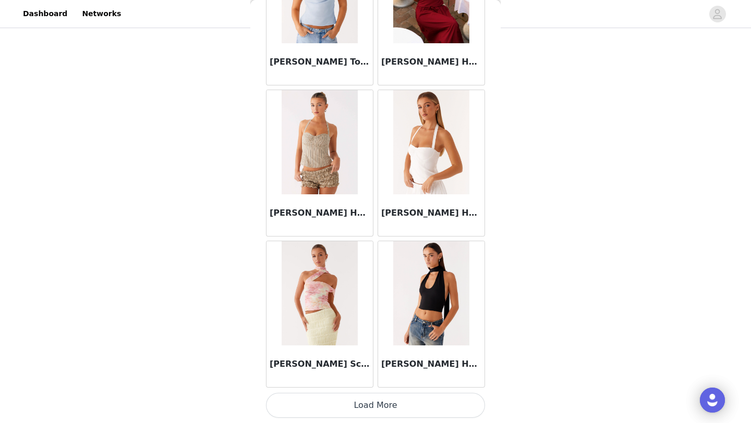
click at [317, 414] on button "Load More" at bounding box center [375, 405] width 219 height 25
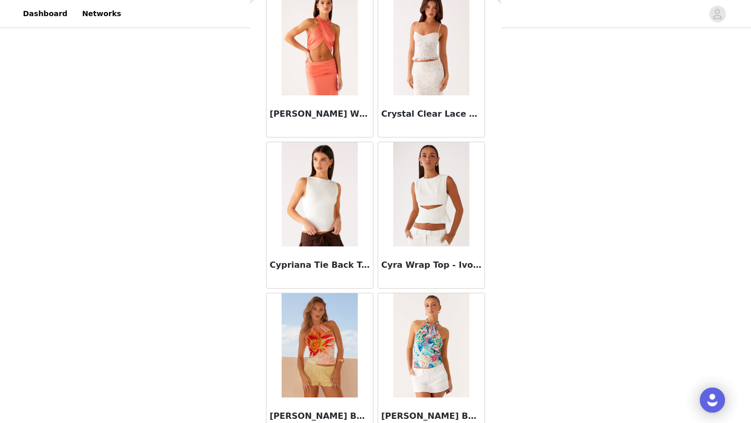
scroll to position [7220, 0]
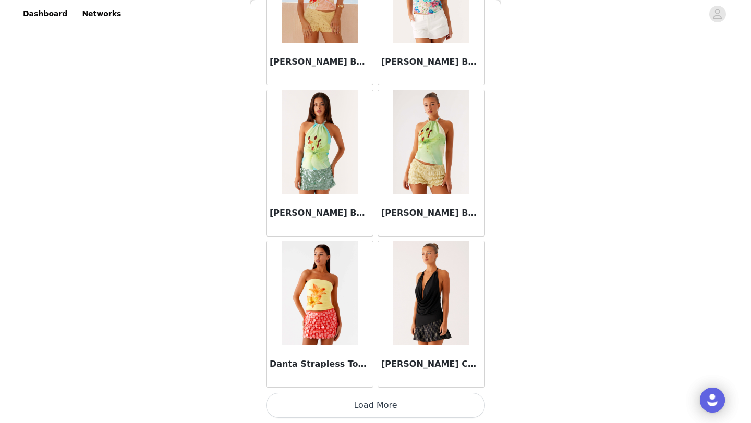
click at [318, 408] on button "Load More" at bounding box center [375, 405] width 219 height 25
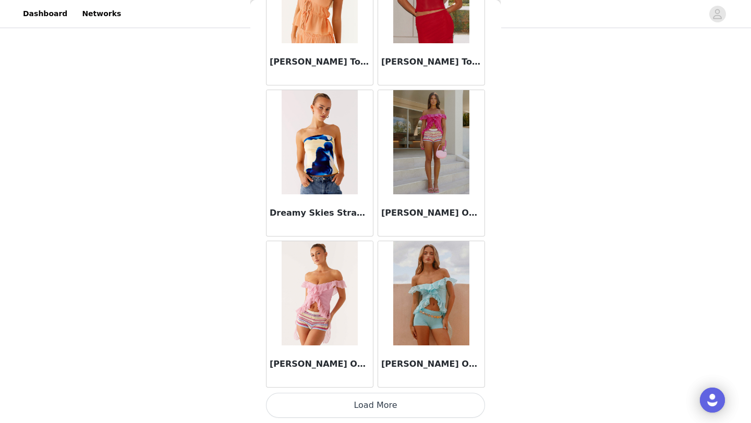
scroll to position [8730, 0]
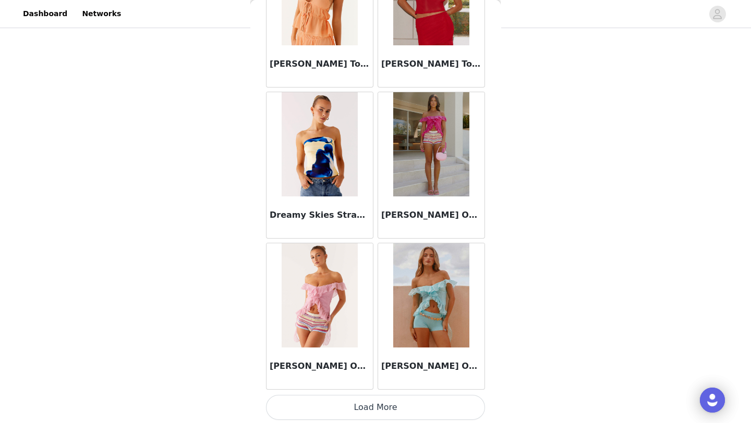
click at [312, 413] on button "Load More" at bounding box center [375, 407] width 219 height 25
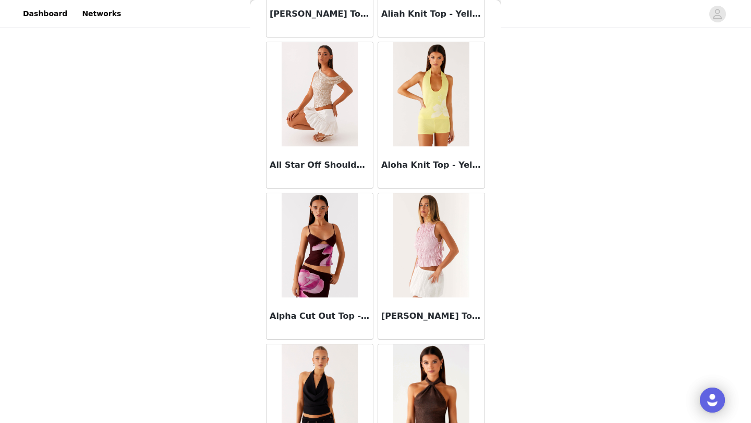
scroll to position [0, 0]
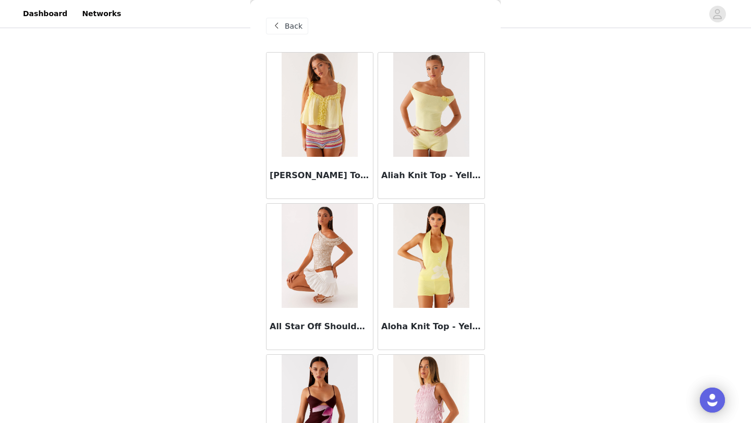
click at [285, 18] on div "Back" at bounding box center [287, 26] width 42 height 17
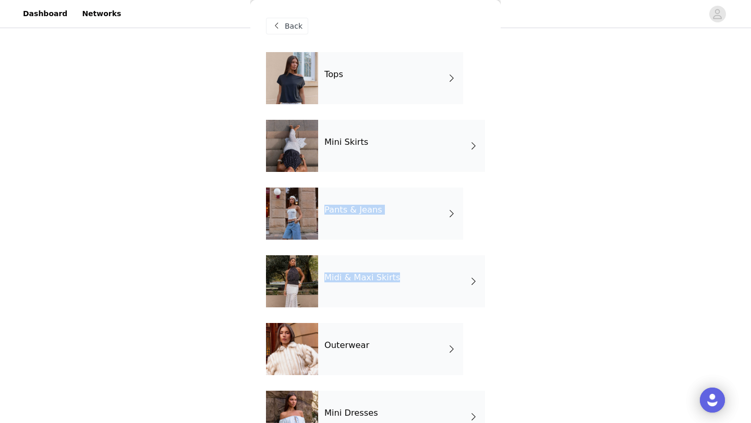
drag, startPoint x: 372, startPoint y: 304, endPoint x: 431, endPoint y: 150, distance: 165.9
click at [429, 150] on div "Tops Mini Skirts Pants & Jeans Midi & Maxi Skirts Outerwear Mini Dresses Midi &…" at bounding box center [375, 323] width 219 height 542
click at [546, 240] on div "STEP 1 OF 4 Select your styles! You will receive 6 products. 5/6 Selected Sunbe…" at bounding box center [375, 35] width 751 height 627
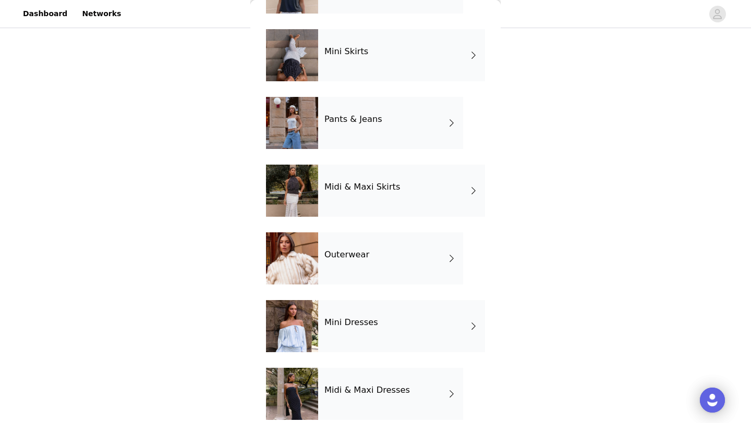
scroll to position [109, 0]
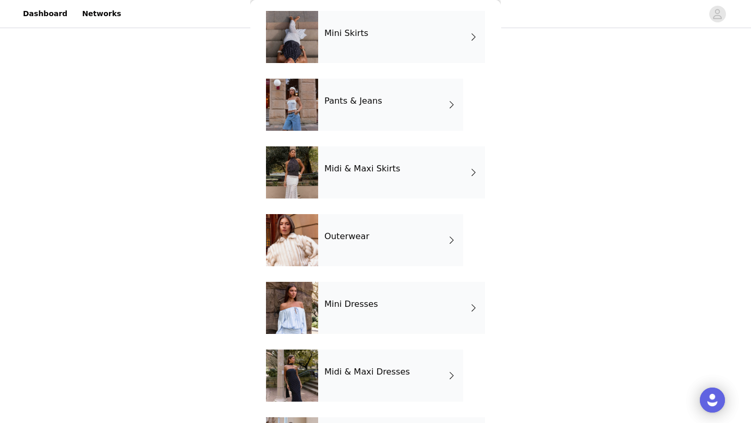
click at [381, 307] on div "Mini Dresses" at bounding box center [401, 308] width 167 height 52
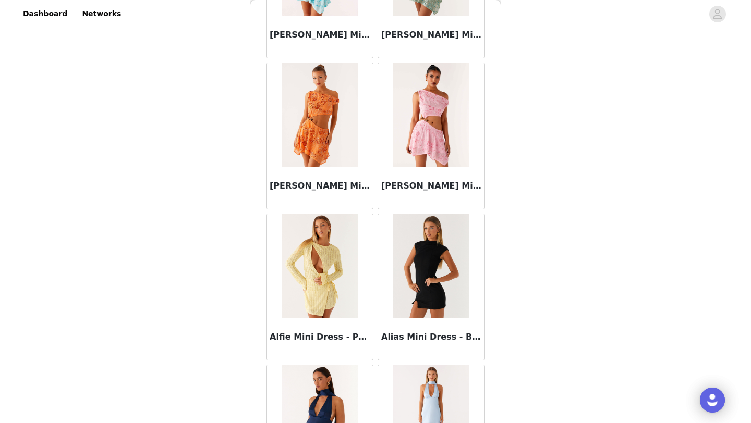
scroll to position [1172, 0]
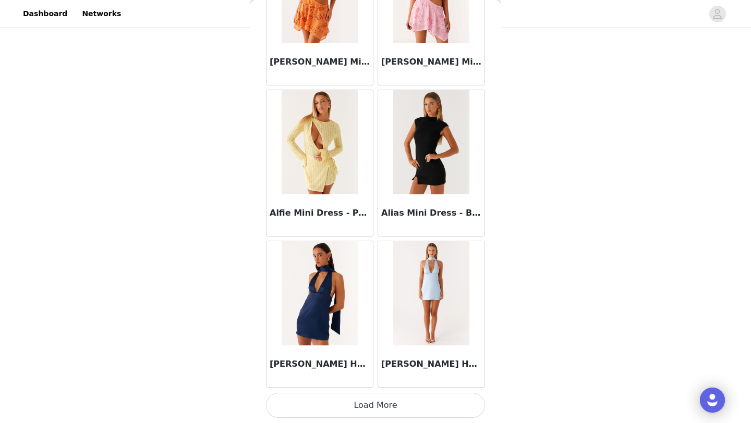
click at [372, 402] on button "Load More" at bounding box center [375, 405] width 219 height 25
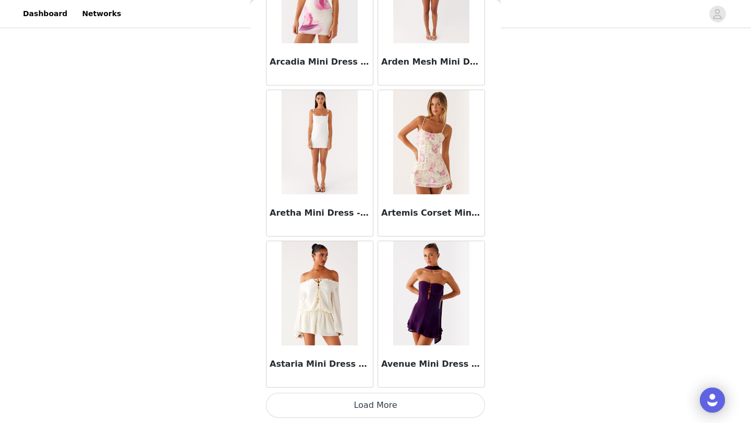
click at [372, 399] on button "Load More" at bounding box center [375, 405] width 219 height 25
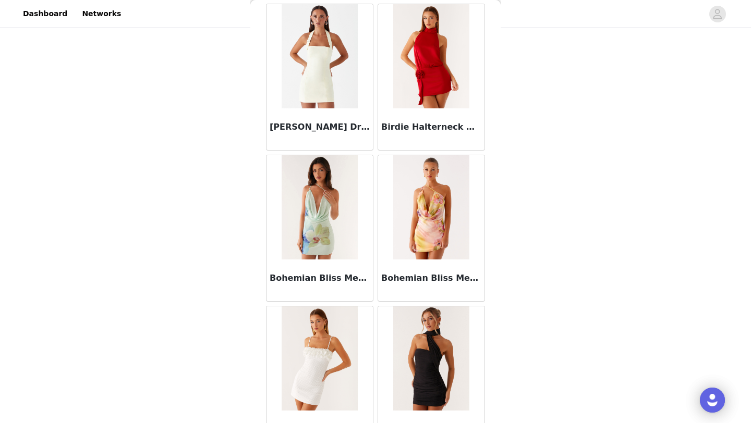
scroll to position [3763, 0]
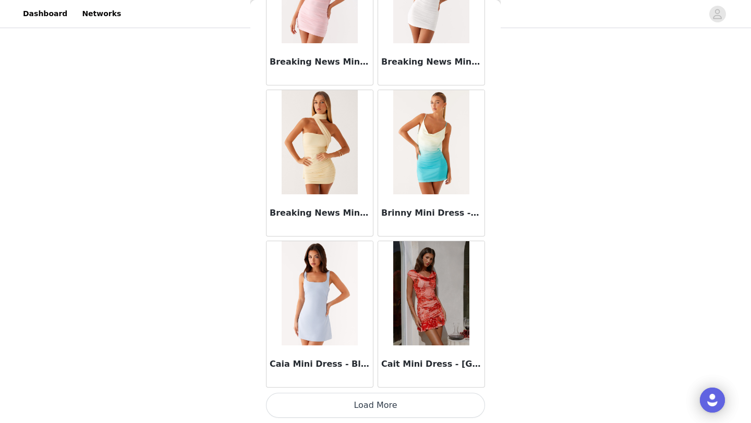
click at [372, 400] on button "Load More" at bounding box center [375, 405] width 219 height 25
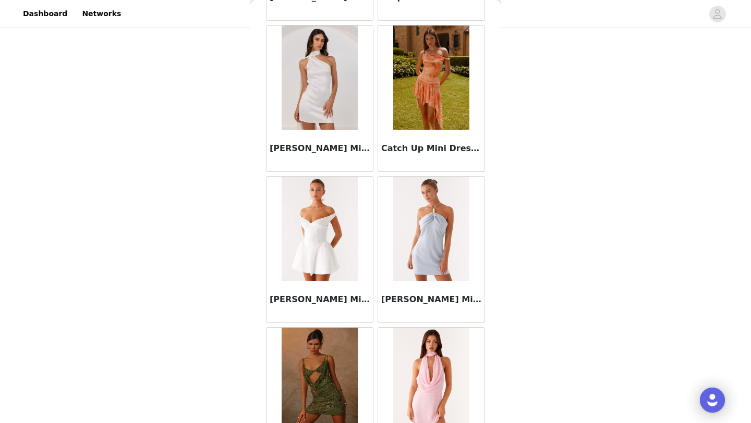
scroll to position [5708, 0]
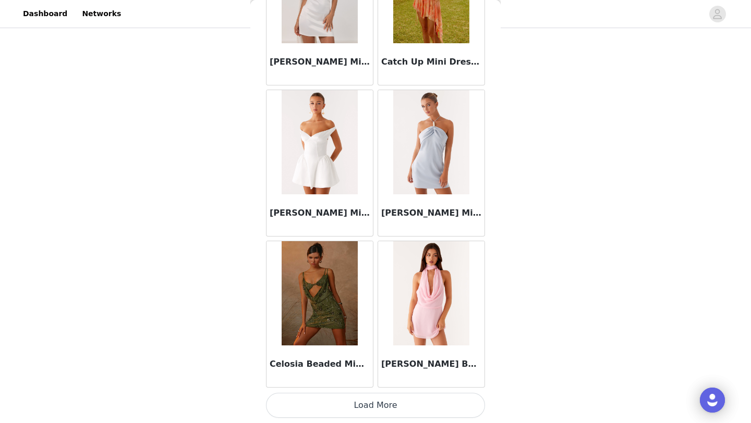
click at [348, 408] on button "Load More" at bounding box center [375, 405] width 219 height 25
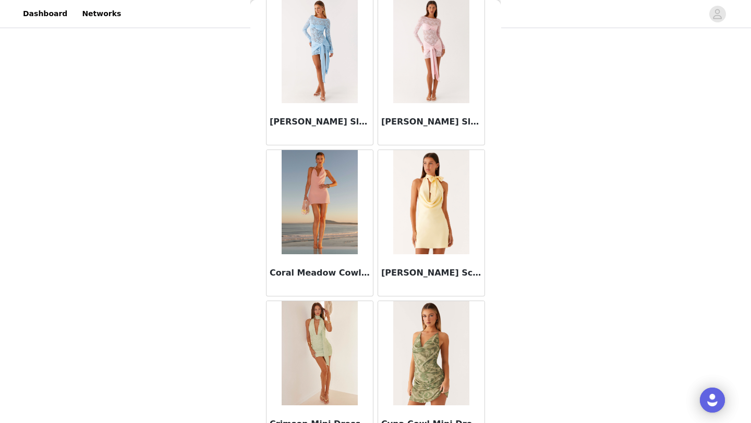
scroll to position [7220, 0]
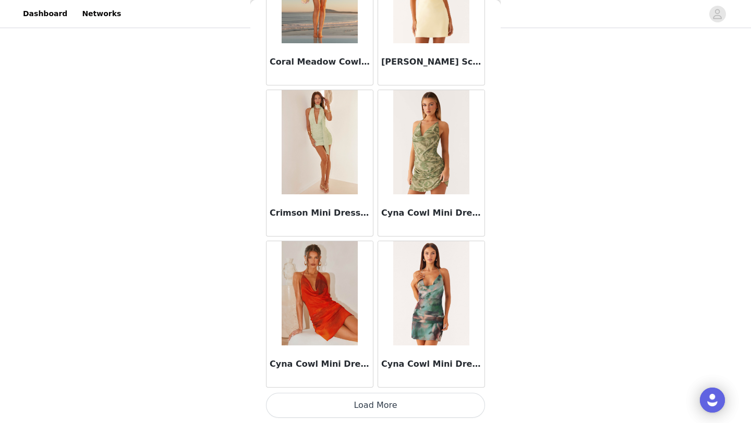
click at [381, 412] on button "Load More" at bounding box center [375, 405] width 219 height 25
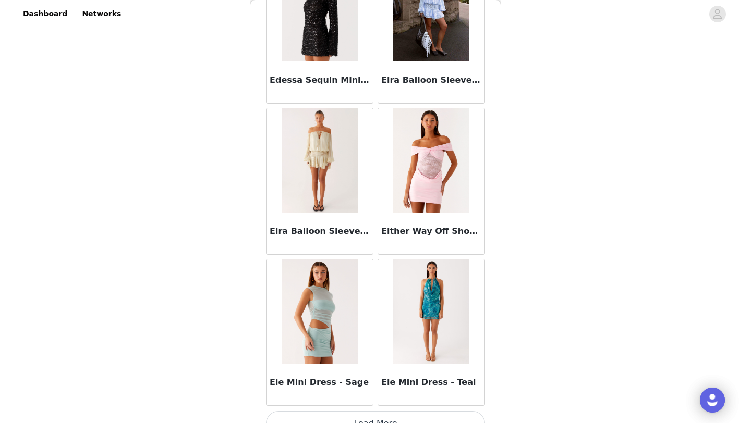
scroll to position [8732, 0]
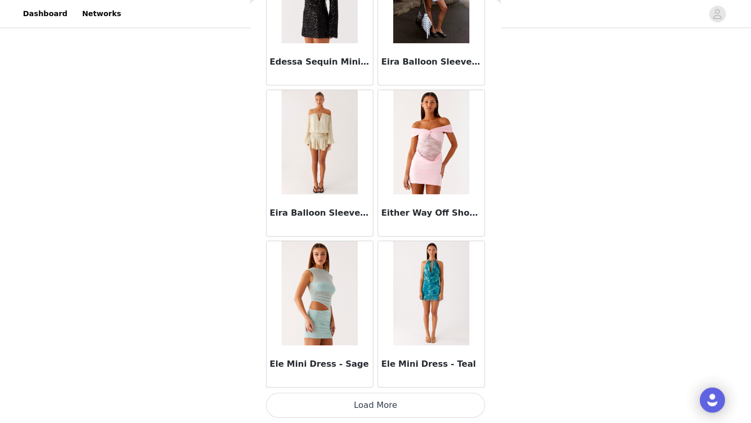
click at [333, 415] on button "Load More" at bounding box center [375, 405] width 219 height 25
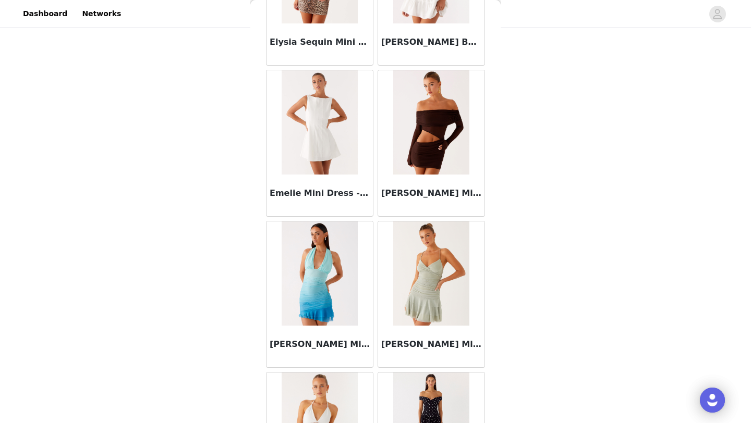
scroll to position [10244, 0]
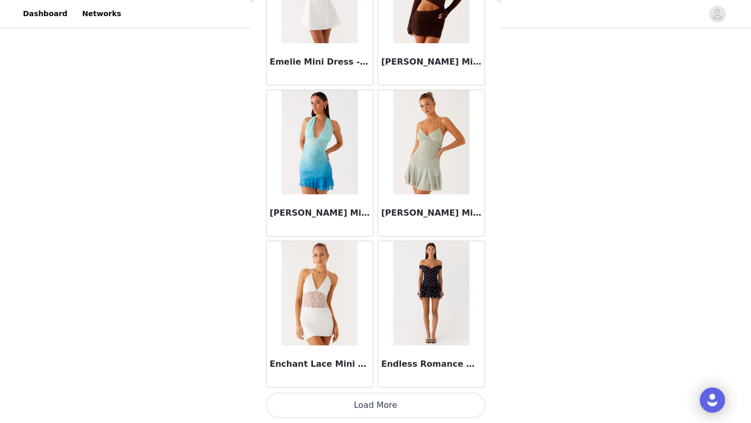
click at [330, 408] on button "Load More" at bounding box center [375, 405] width 219 height 25
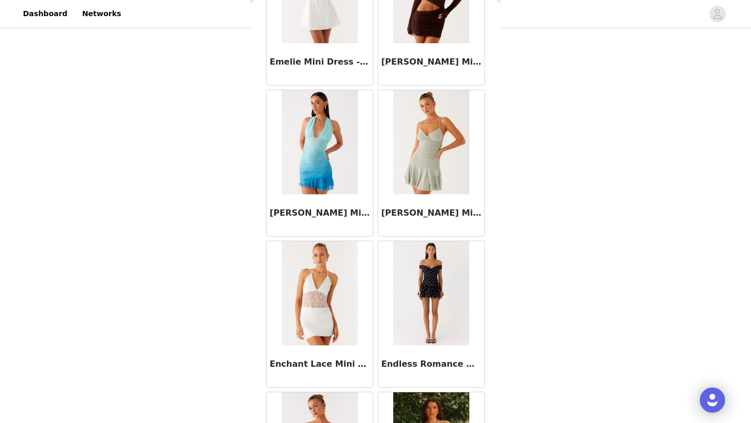
scroll to position [10567, 0]
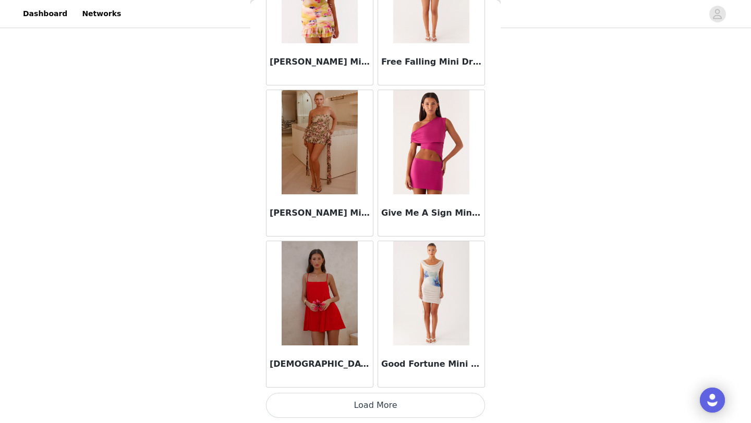
click at [329, 407] on button "Load More" at bounding box center [375, 405] width 219 height 25
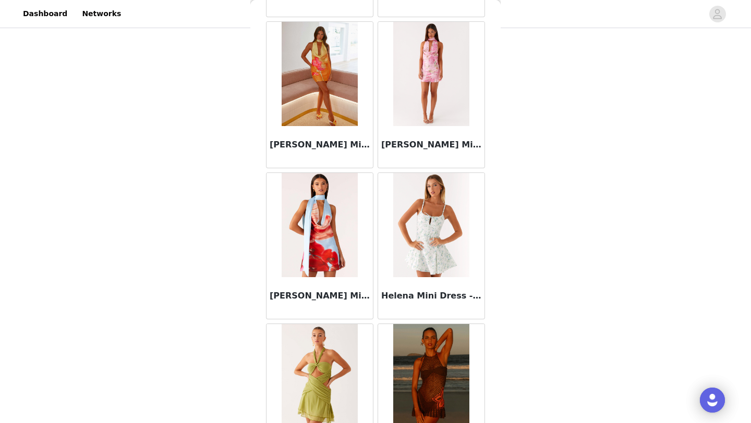
scroll to position [13268, 0]
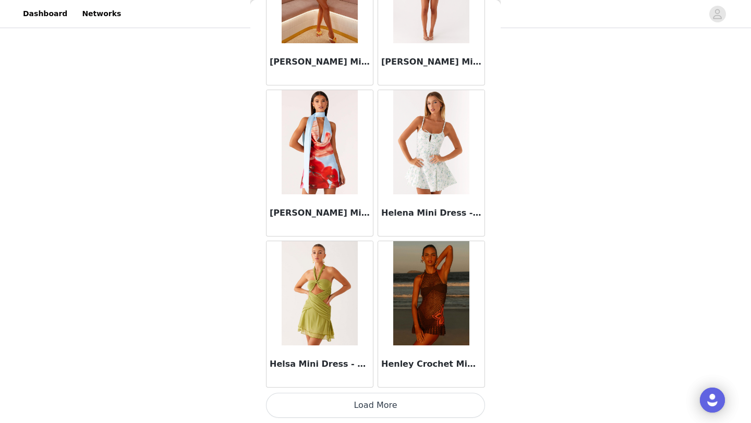
click at [329, 407] on button "Load More" at bounding box center [375, 405] width 219 height 25
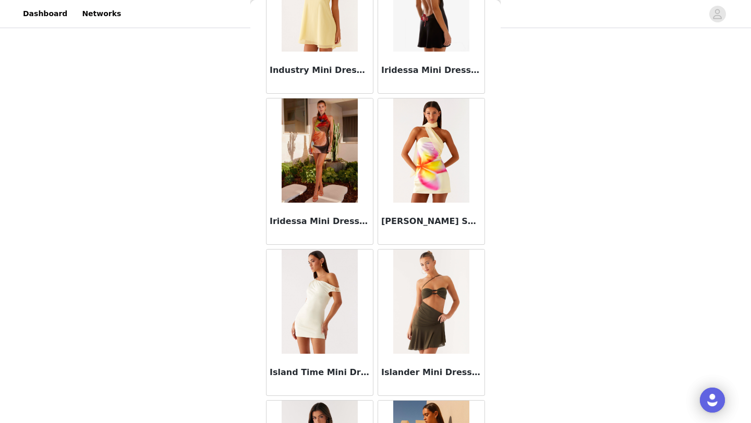
scroll to position [14780, 0]
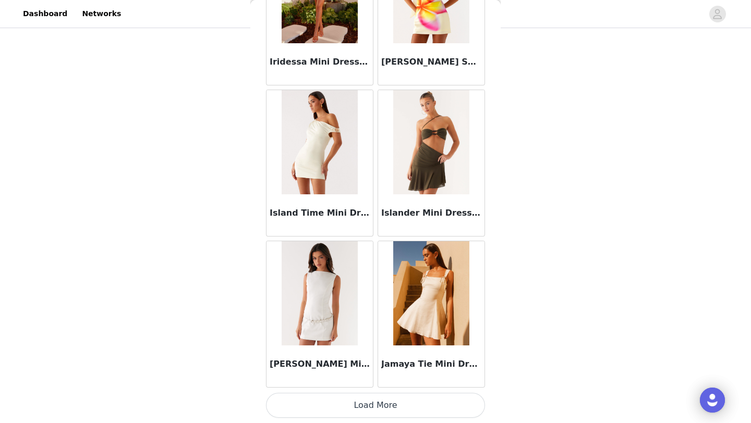
click at [329, 407] on button "Load More" at bounding box center [375, 405] width 219 height 25
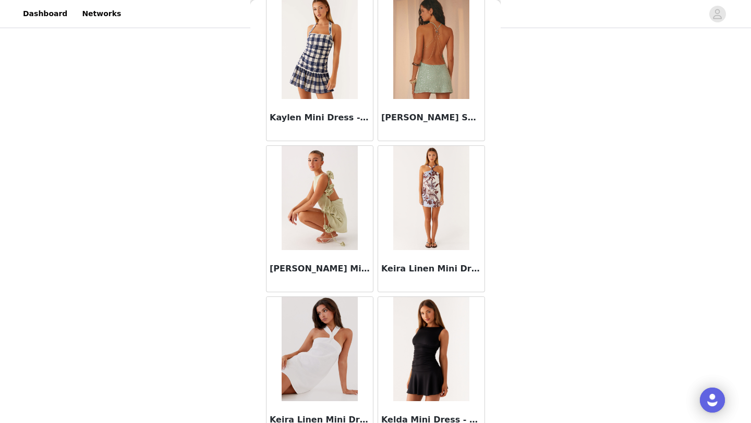
scroll to position [16292, 0]
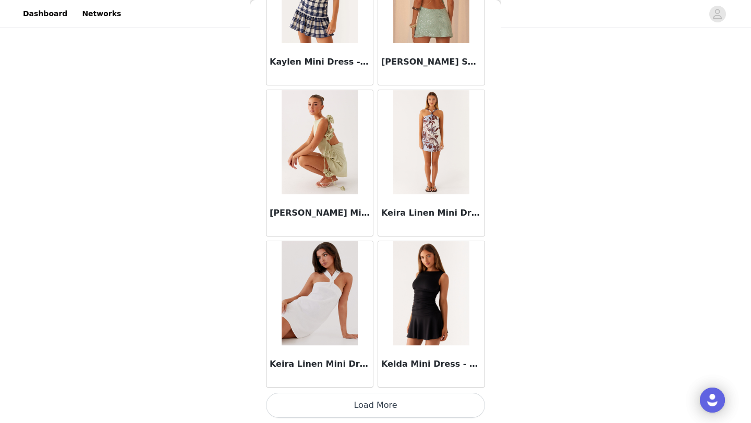
click at [355, 417] on button "Load More" at bounding box center [375, 405] width 219 height 25
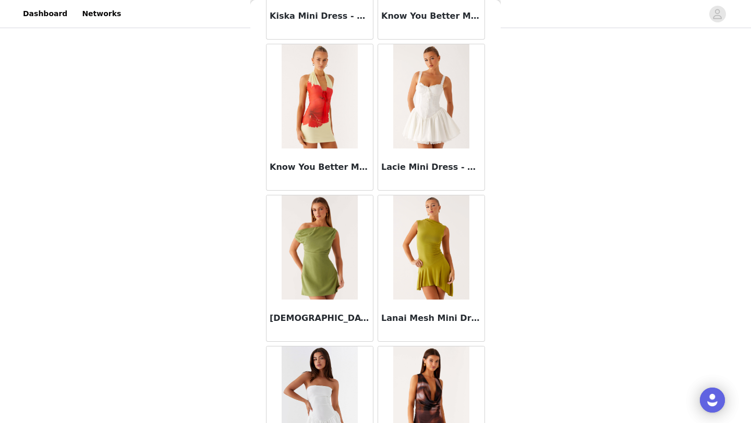
scroll to position [17804, 0]
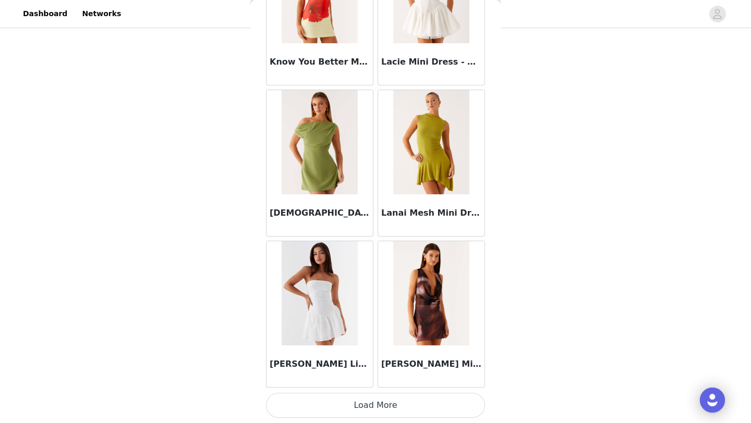
click at [355, 416] on button "Load More" at bounding box center [375, 405] width 219 height 25
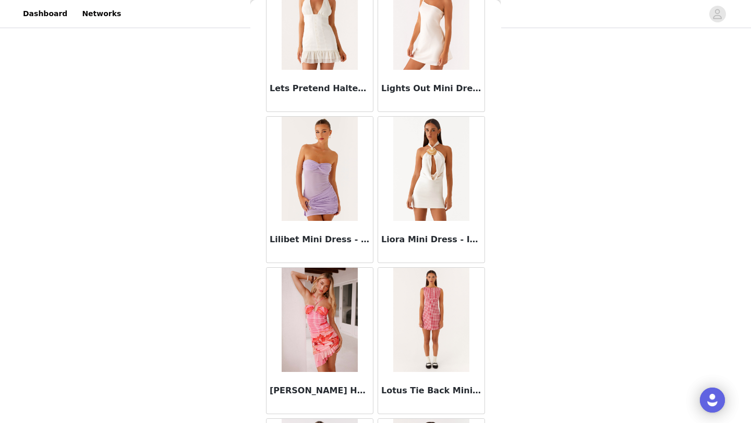
scroll to position [18533, 0]
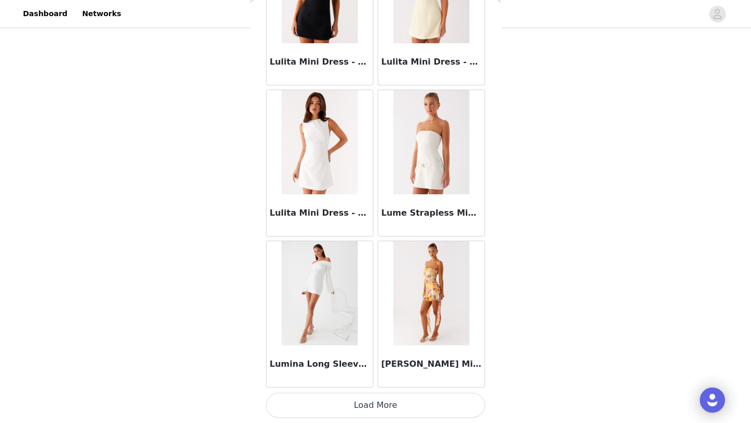
click at [379, 409] on button "Load More" at bounding box center [375, 405] width 219 height 25
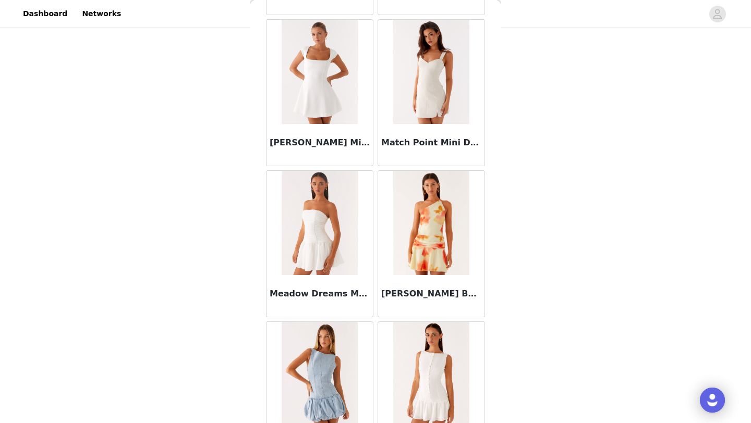
scroll to position [20828, 0]
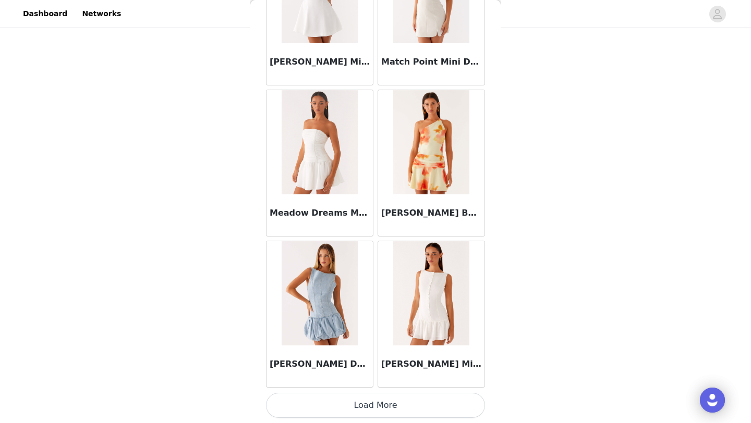
click at [312, 328] on img at bounding box center [320, 293] width 76 height 104
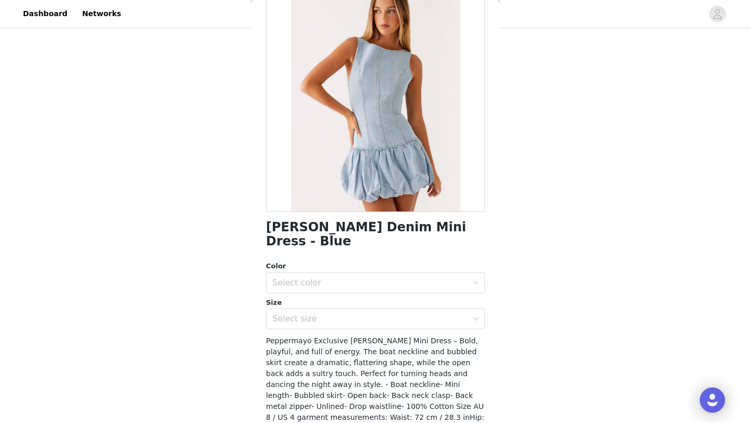
scroll to position [66, 0]
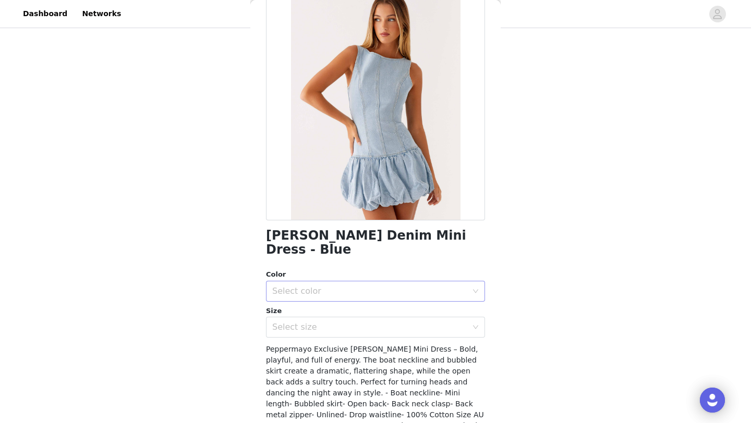
click at [333, 286] on div "Select color" at bounding box center [369, 291] width 195 height 10
click at [335, 297] on li "Blue" at bounding box center [375, 300] width 219 height 17
click at [335, 322] on div "Select size" at bounding box center [369, 327] width 195 height 10
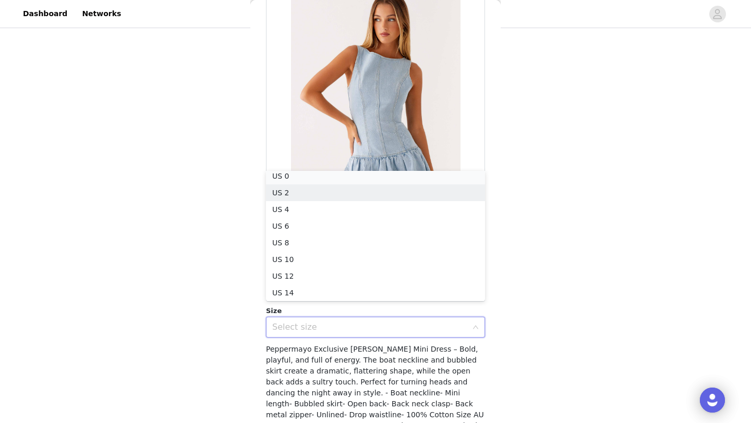
scroll to position [2, 0]
click at [335, 173] on li "US 0" at bounding box center [375, 179] width 219 height 17
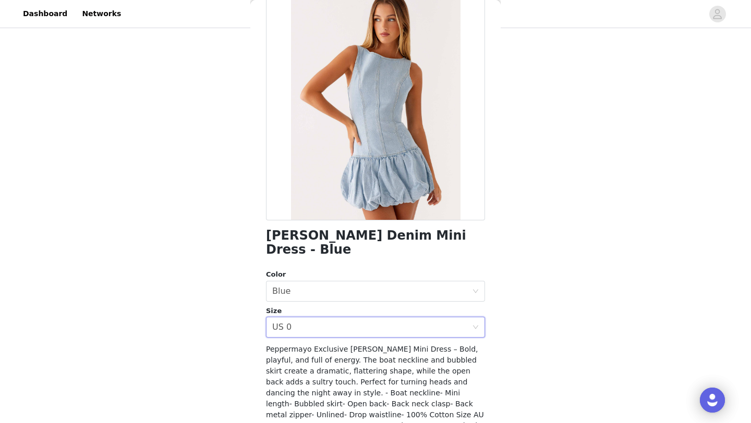
click at [339, 364] on span "Peppermayo Exclusive [PERSON_NAME] Mini Dress – Bold, playful, and full of ener…" at bounding box center [375, 404] width 218 height 118
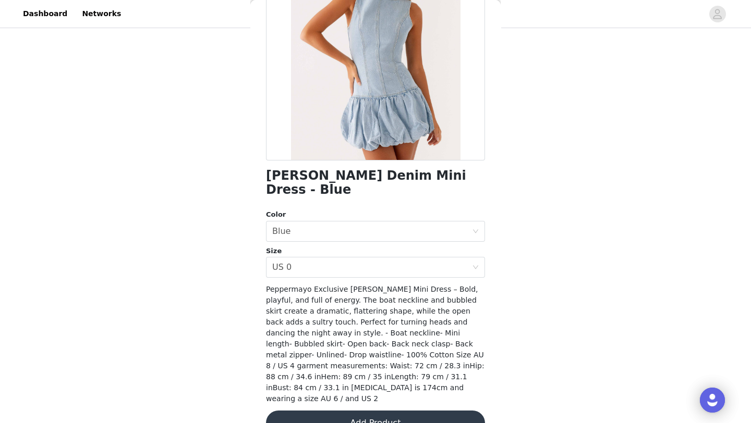
click at [333, 411] on button "Add Product" at bounding box center [375, 423] width 219 height 25
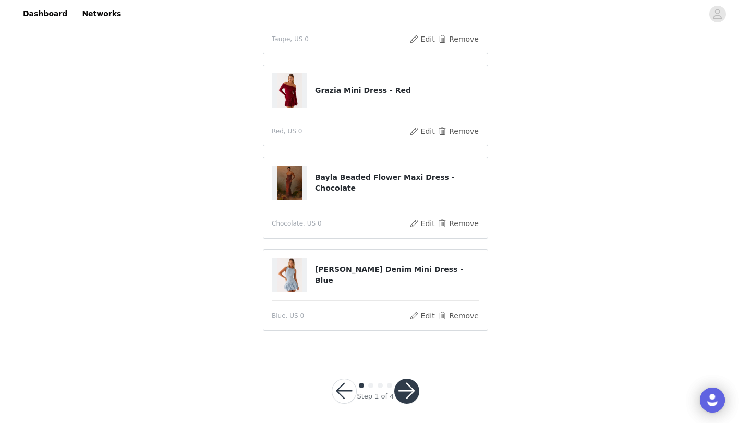
scroll to position [329, 0]
click at [428, 221] on button "Edit" at bounding box center [422, 222] width 27 height 13
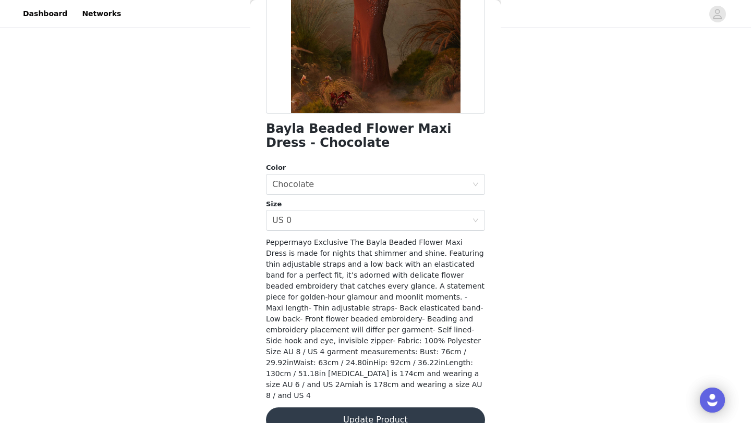
scroll to position [0, 0]
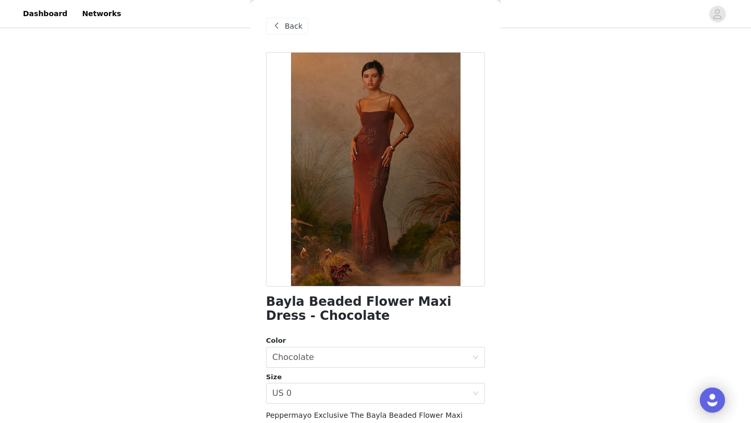
click at [277, 23] on span at bounding box center [276, 26] width 13 height 13
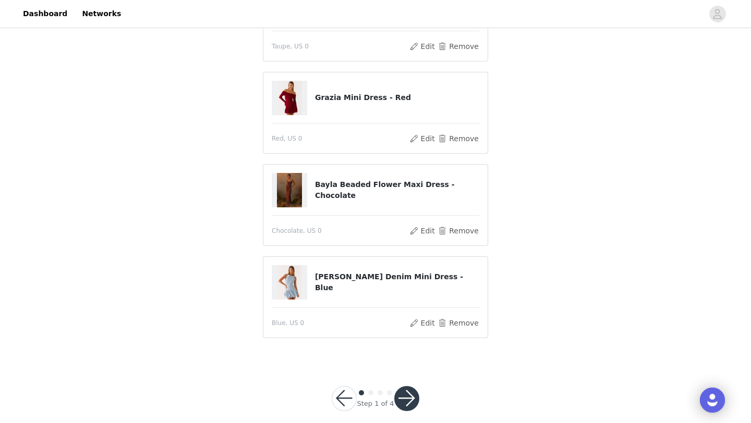
scroll to position [312, 0]
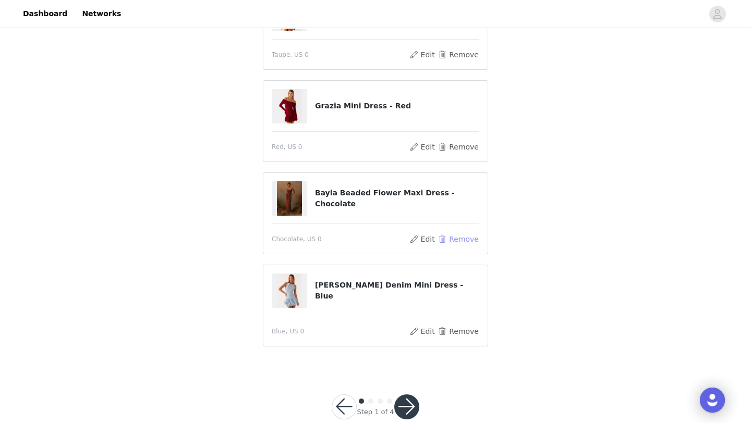
click at [462, 240] on button "Remove" at bounding box center [458, 239] width 42 height 13
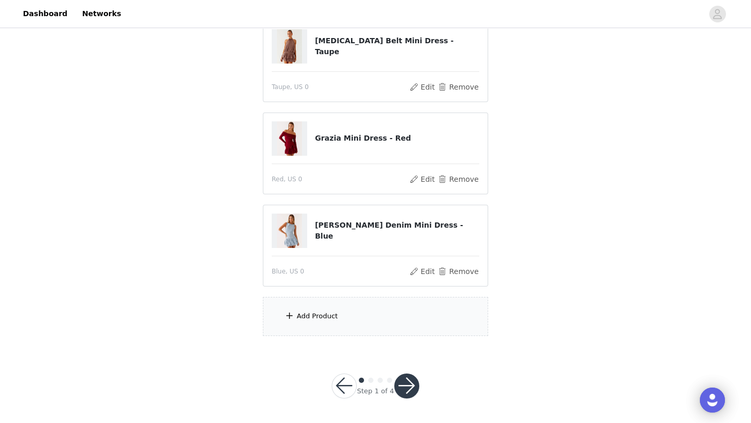
click at [363, 307] on div "Add Product" at bounding box center [375, 316] width 225 height 39
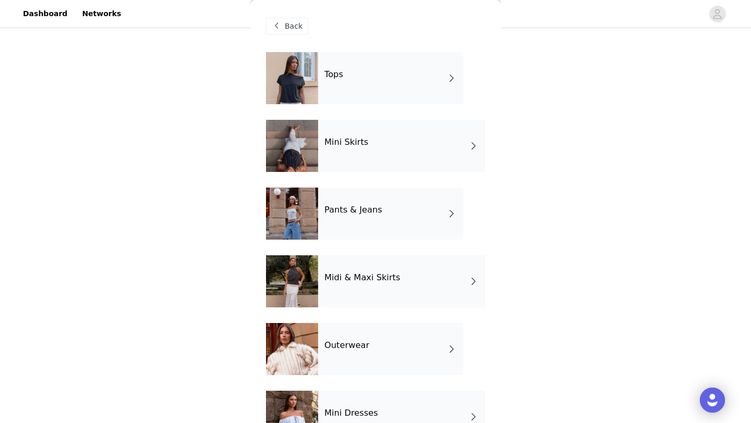
scroll to position [171, 0]
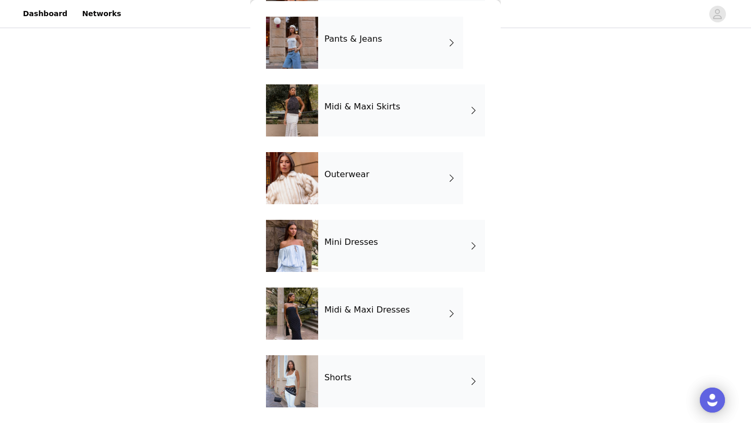
click at [339, 324] on div "Midi & Maxi Dresses" at bounding box center [390, 314] width 145 height 52
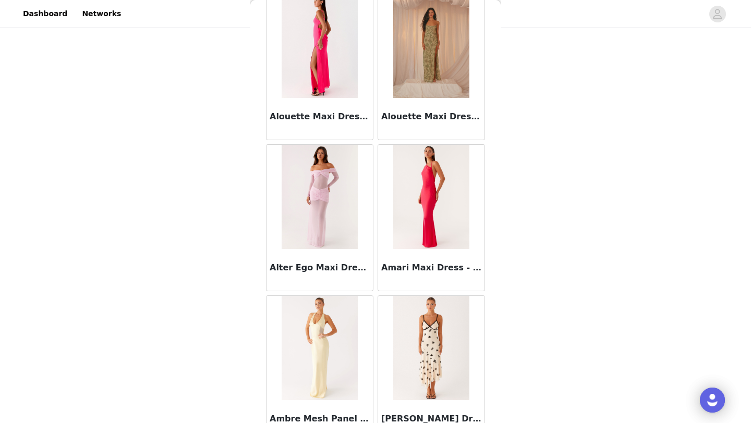
scroll to position [1172, 0]
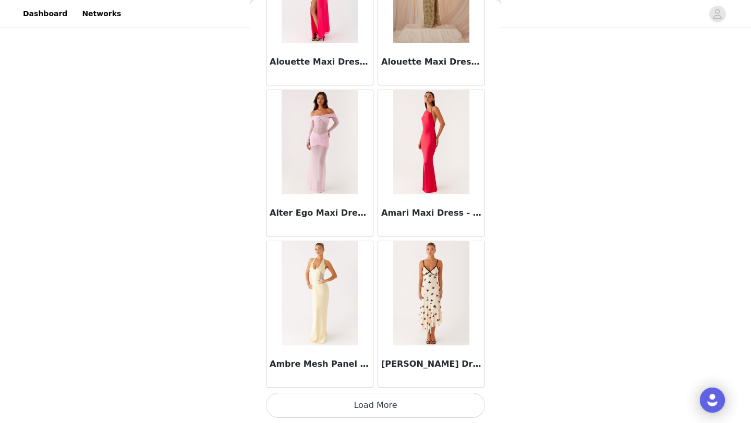
click at [352, 411] on button "Load More" at bounding box center [375, 405] width 219 height 25
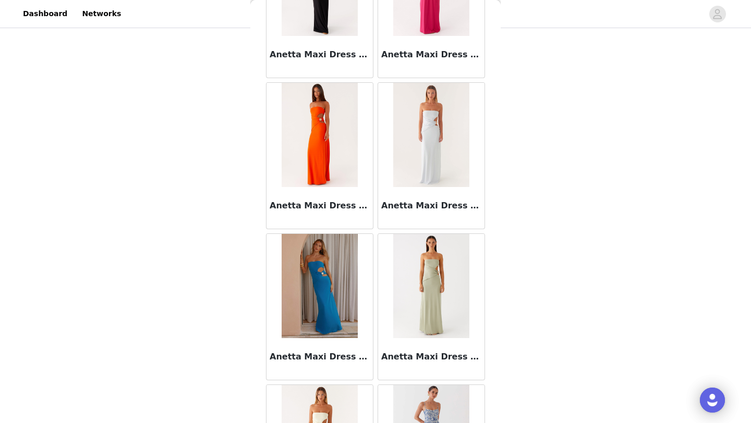
scroll to position [2684, 0]
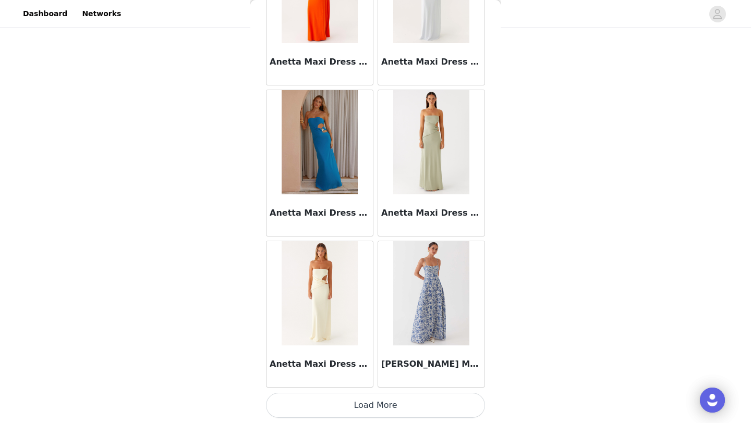
click at [334, 410] on button "Load More" at bounding box center [375, 405] width 219 height 25
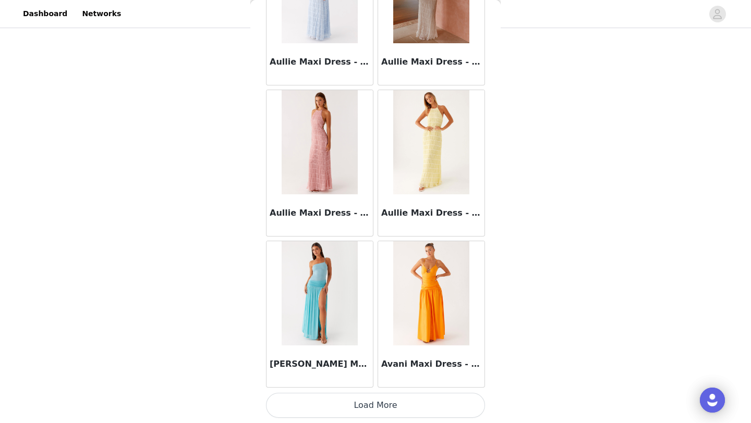
click at [335, 410] on button "Load More" at bounding box center [375, 405] width 219 height 25
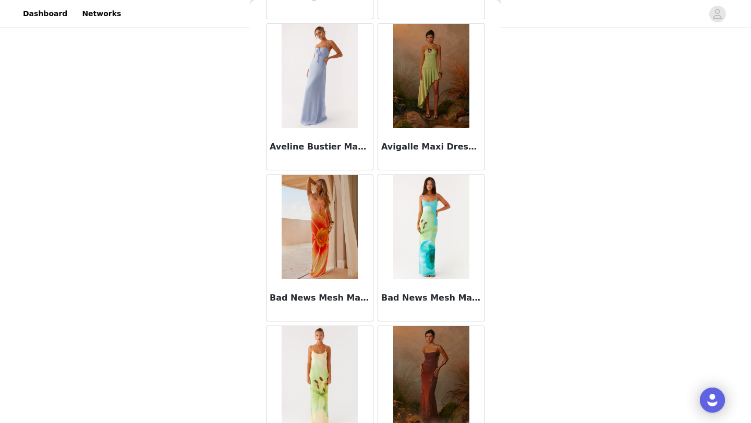
scroll to position [4605, 0]
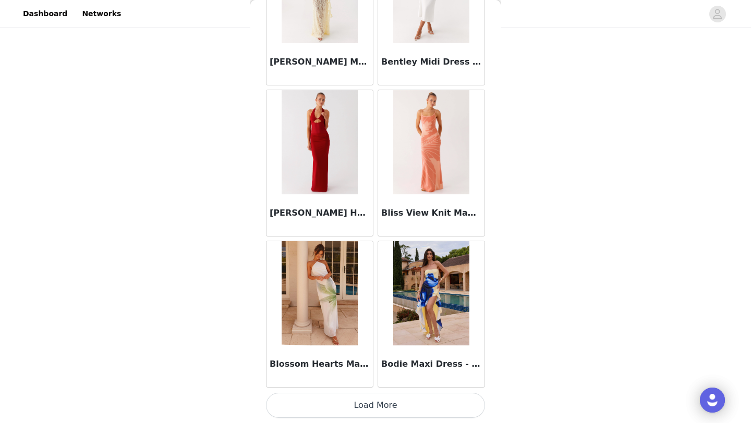
click at [335, 413] on button "Load More" at bounding box center [375, 405] width 219 height 25
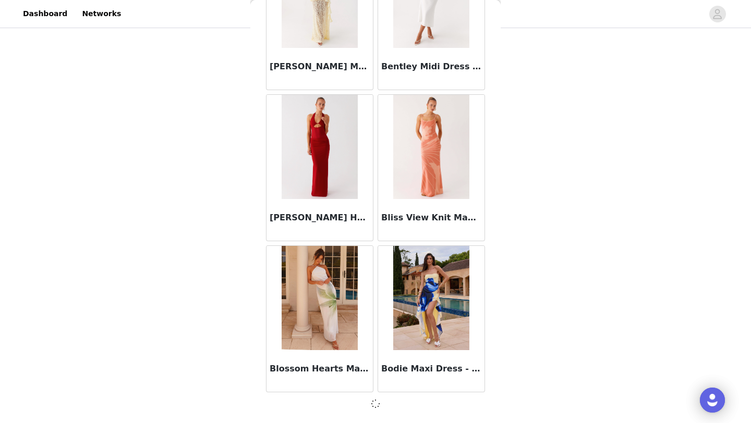
scroll to position [5703, 0]
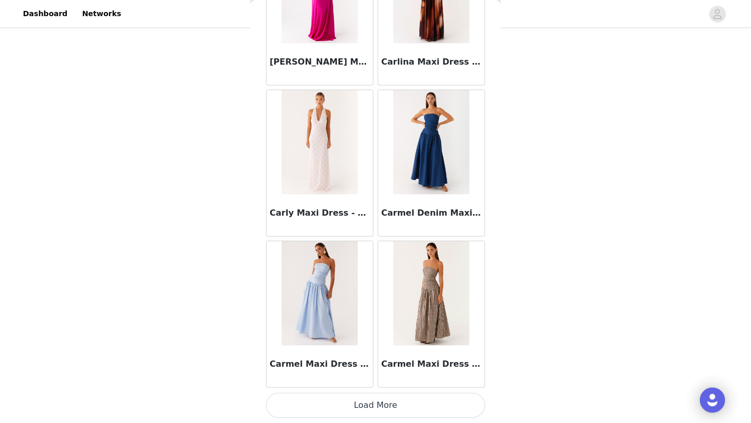
click at [332, 408] on button "Load More" at bounding box center [375, 405] width 219 height 25
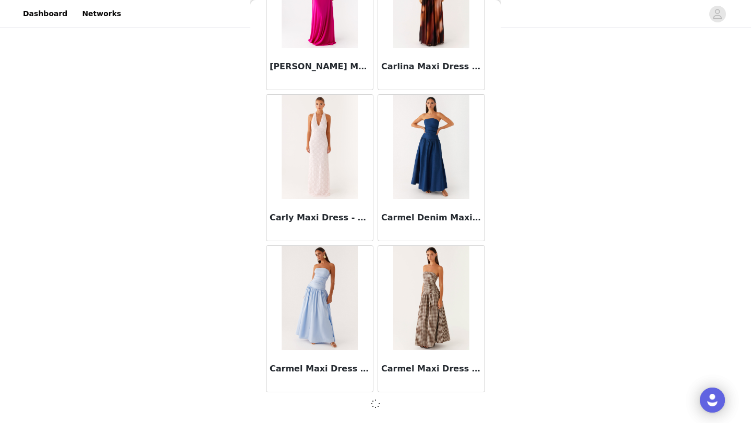
scroll to position [7215, 0]
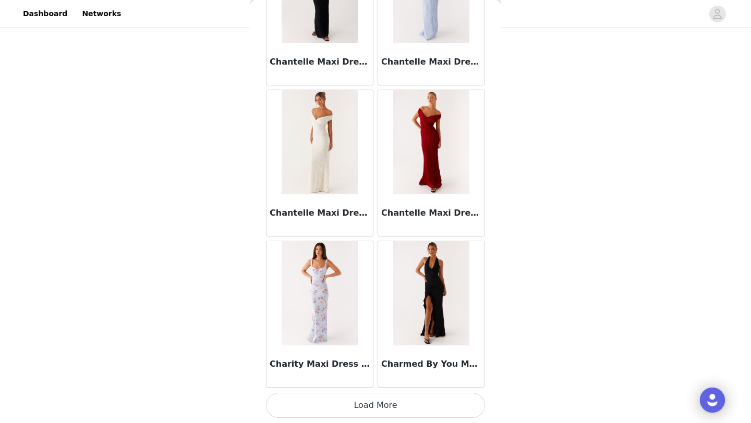
click at [332, 409] on button "Load More" at bounding box center [375, 405] width 219 height 25
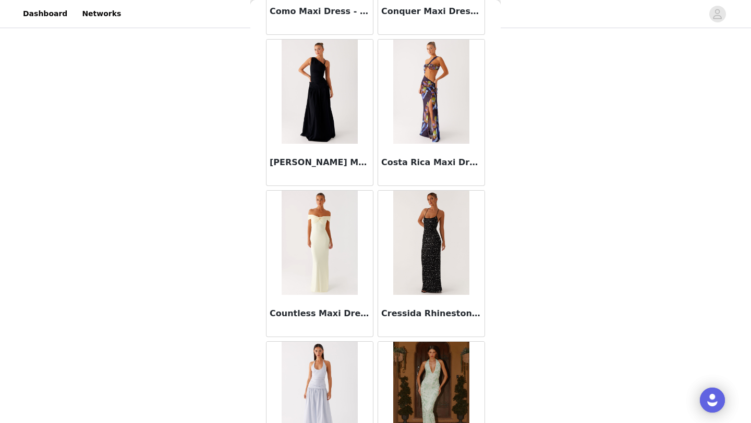
scroll to position [10244, 0]
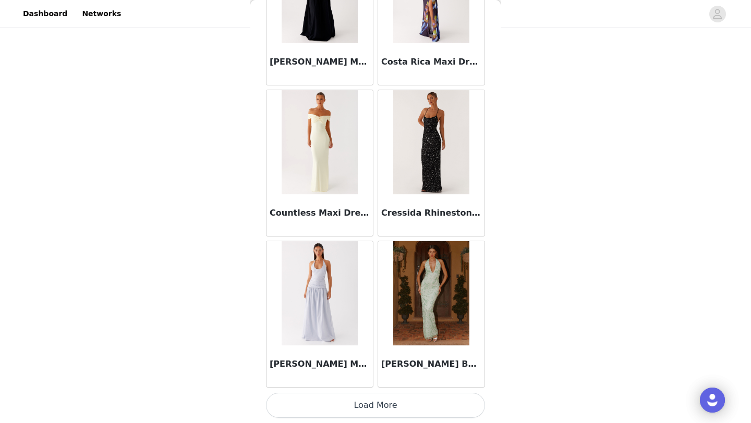
click at [331, 405] on button "Load More" at bounding box center [375, 405] width 219 height 25
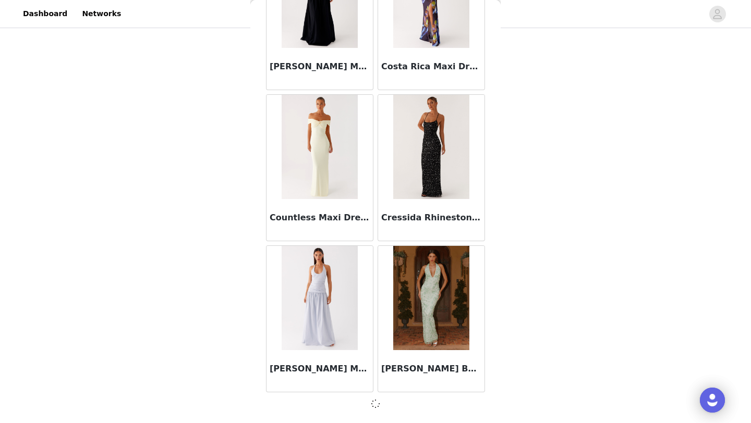
scroll to position [10239, 0]
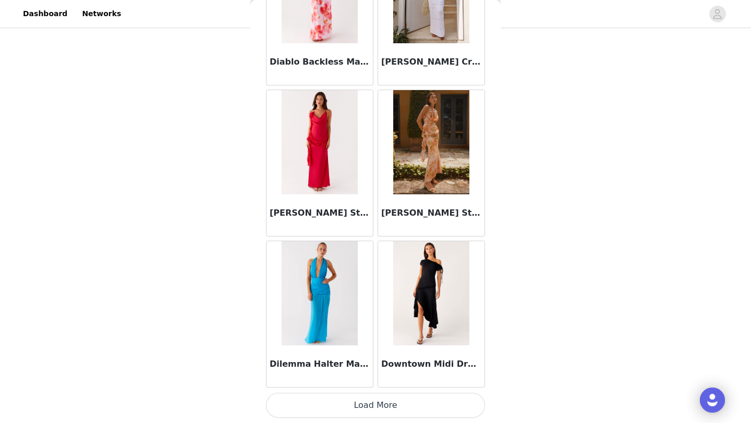
click at [330, 395] on button "Load More" at bounding box center [375, 405] width 219 height 25
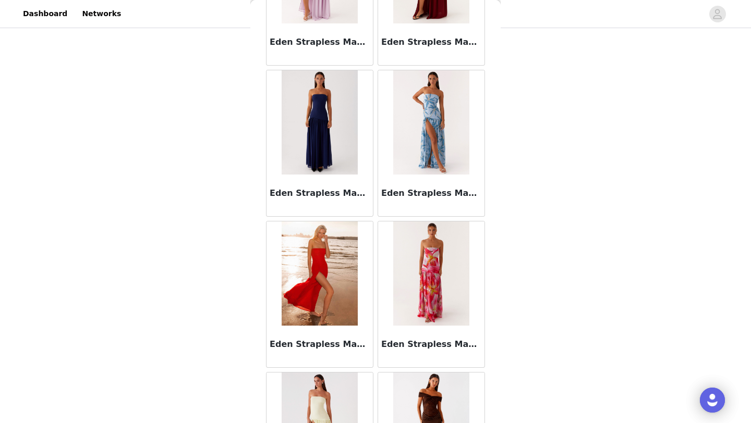
scroll to position [13268, 0]
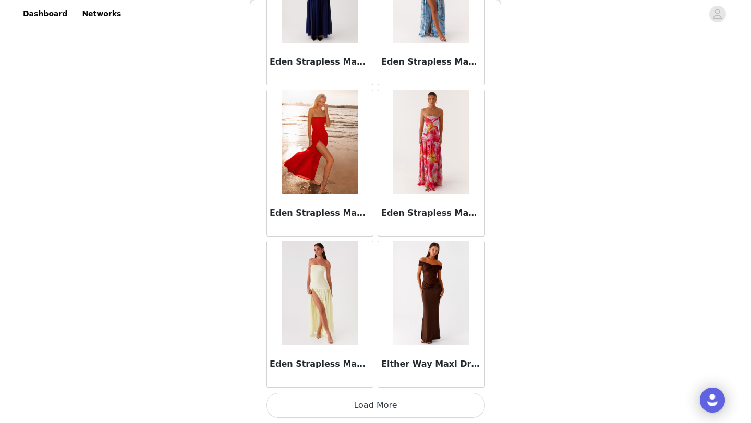
click at [330, 396] on button "Load More" at bounding box center [375, 405] width 219 height 25
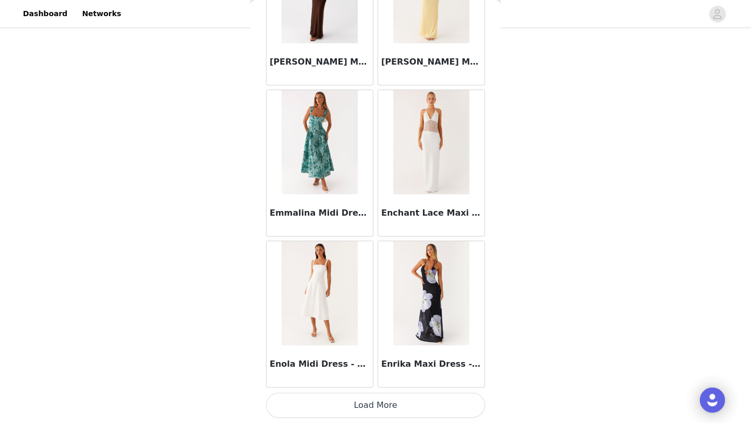
click at [330, 401] on button "Load More" at bounding box center [375, 405] width 219 height 25
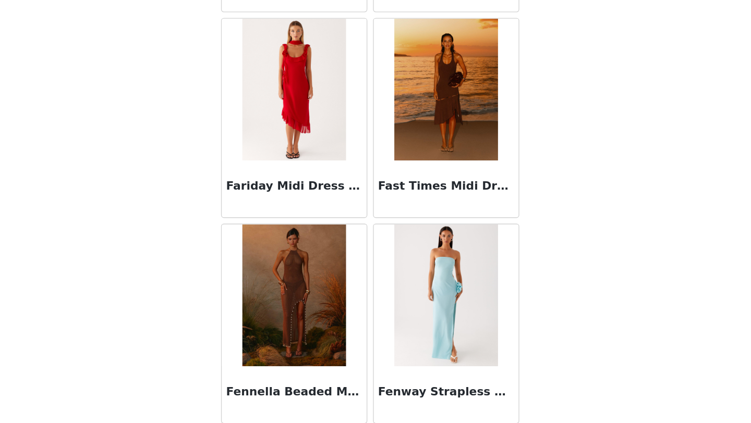
scroll to position [16292, 0]
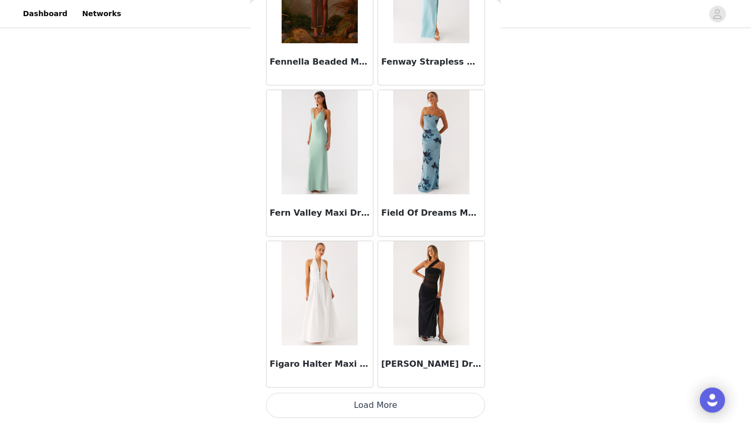
click at [360, 396] on button "Load More" at bounding box center [375, 405] width 219 height 25
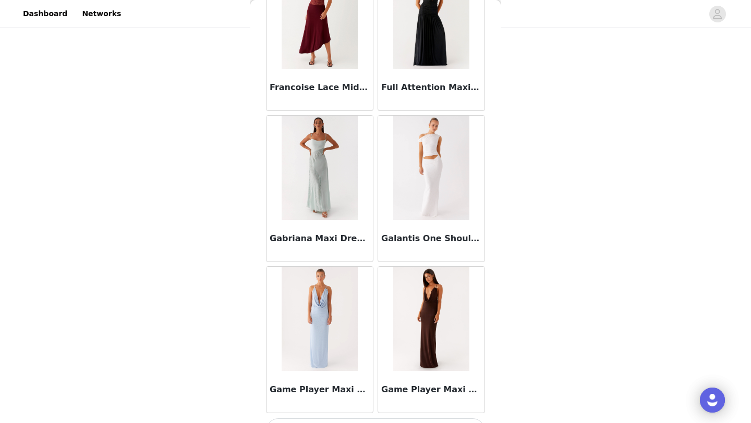
scroll to position [17804, 0]
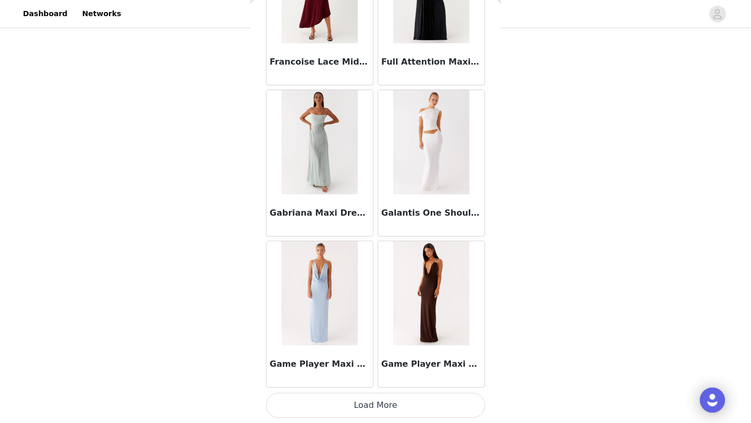
click at [280, 400] on button "Load More" at bounding box center [375, 405] width 219 height 25
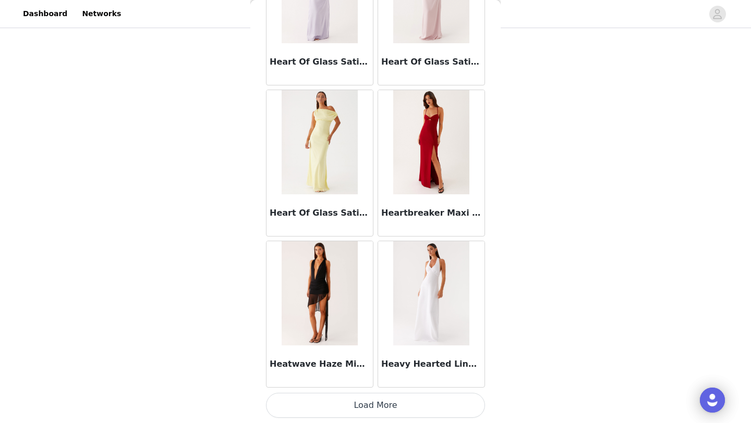
click at [328, 410] on button "Load More" at bounding box center [375, 405] width 219 height 25
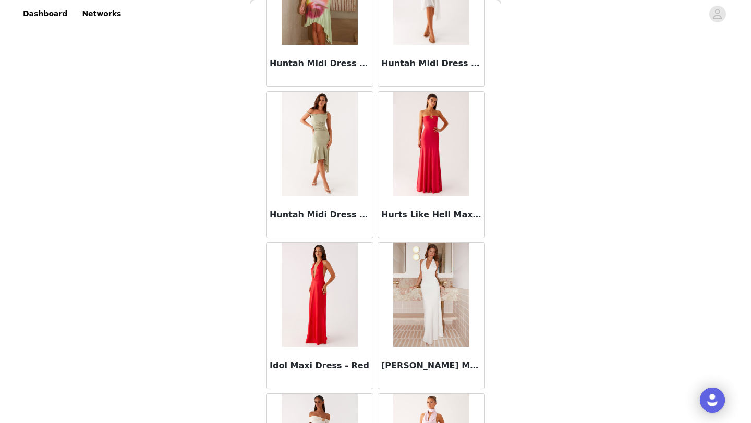
scroll to position [20828, 0]
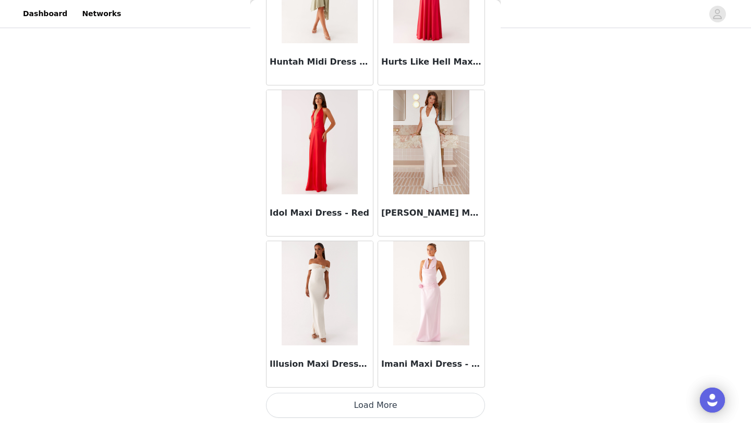
click at [327, 408] on button "Load More" at bounding box center [375, 405] width 219 height 25
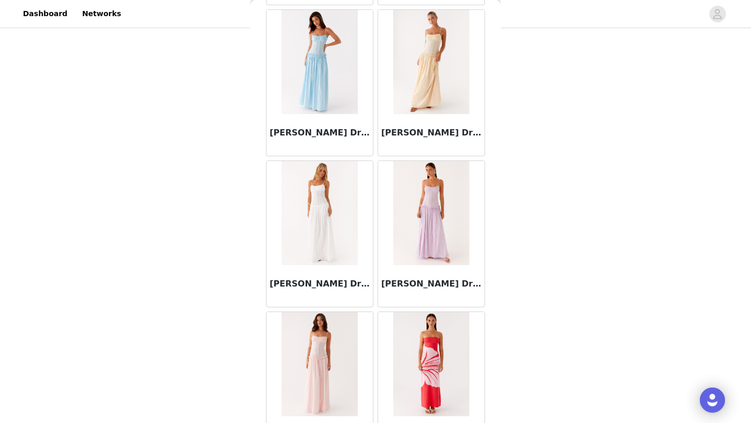
scroll to position [22340, 0]
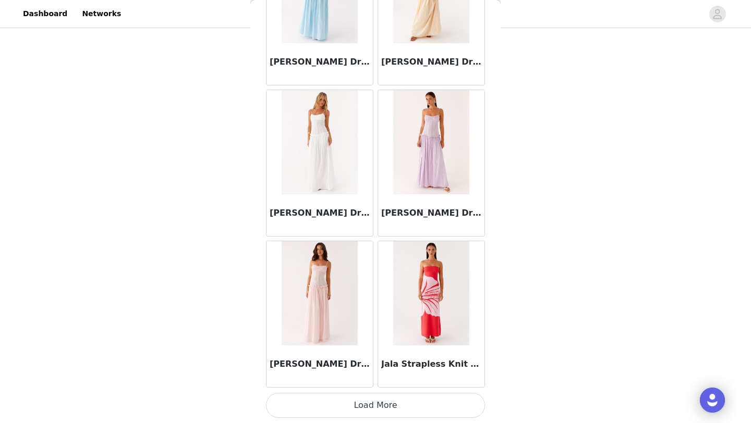
click at [360, 401] on button "Load More" at bounding box center [375, 405] width 219 height 25
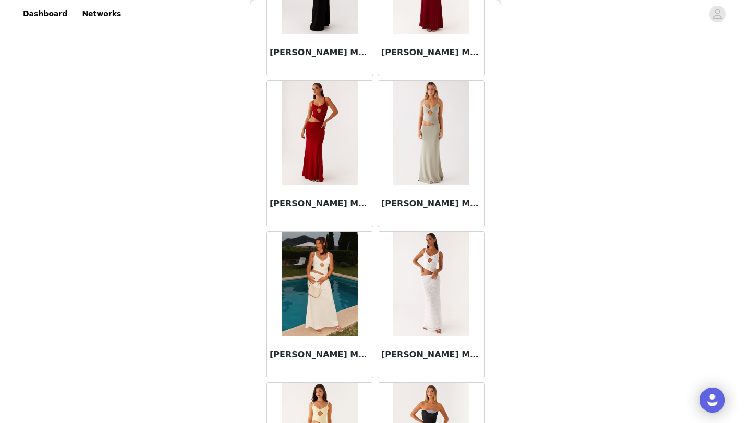
scroll to position [23851, 0]
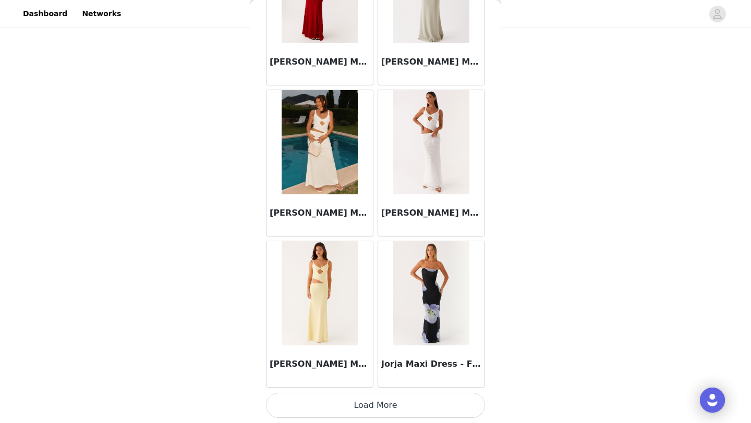
click at [345, 413] on button "Load More" at bounding box center [375, 405] width 219 height 25
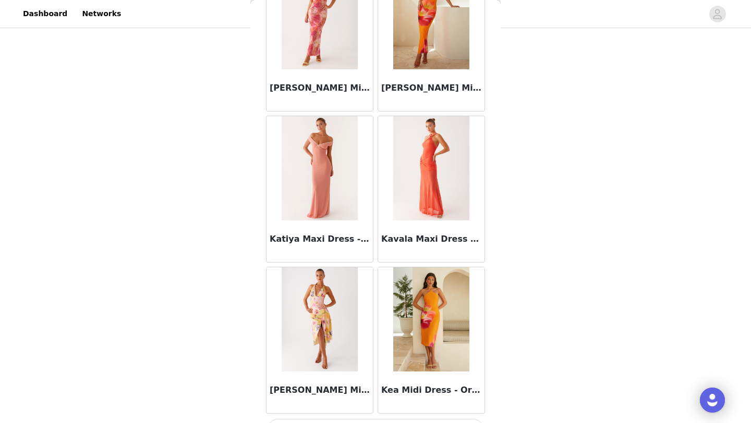
scroll to position [25363, 0]
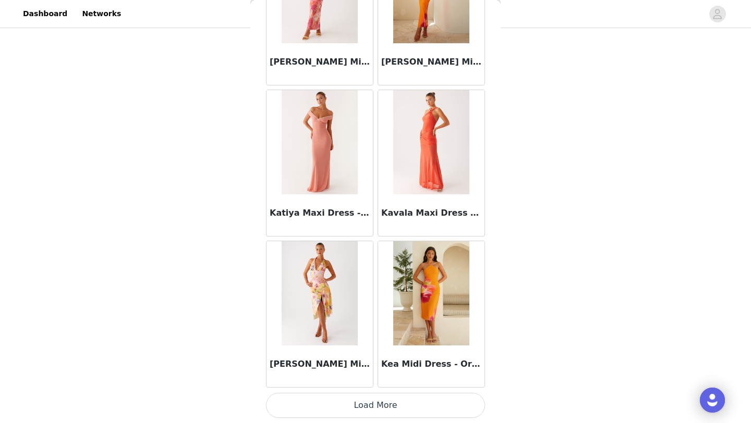
click at [308, 398] on button "Load More" at bounding box center [375, 405] width 219 height 25
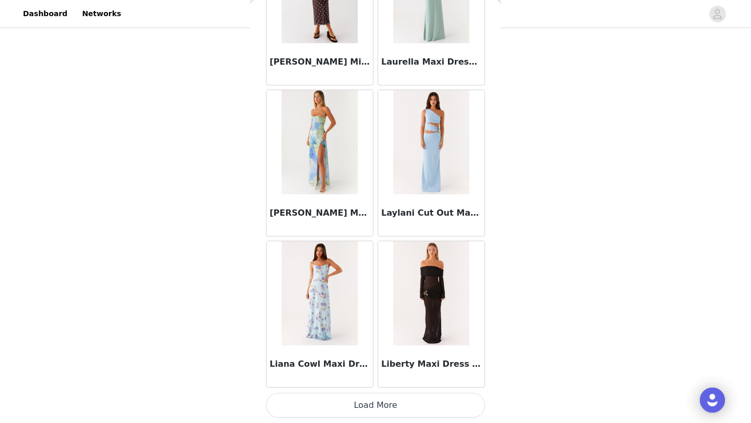
click at [308, 402] on button "Load More" at bounding box center [375, 405] width 219 height 25
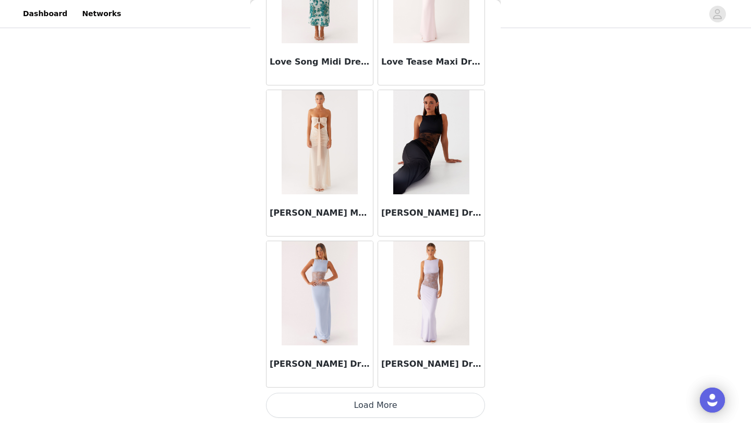
click at [308, 403] on button "Load More" at bounding box center [375, 405] width 219 height 25
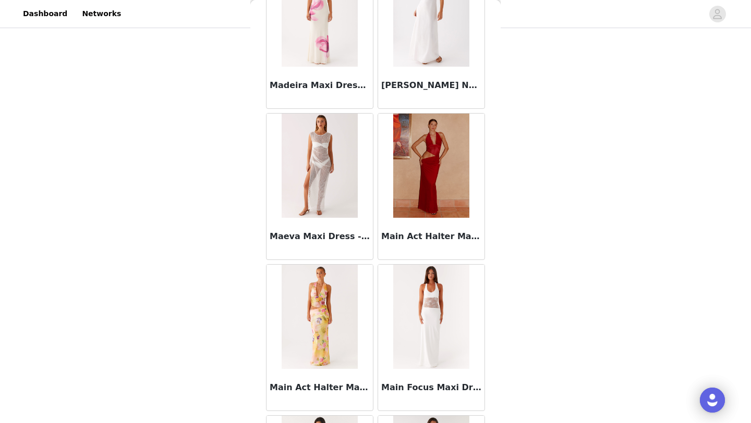
scroll to position [29527, 0]
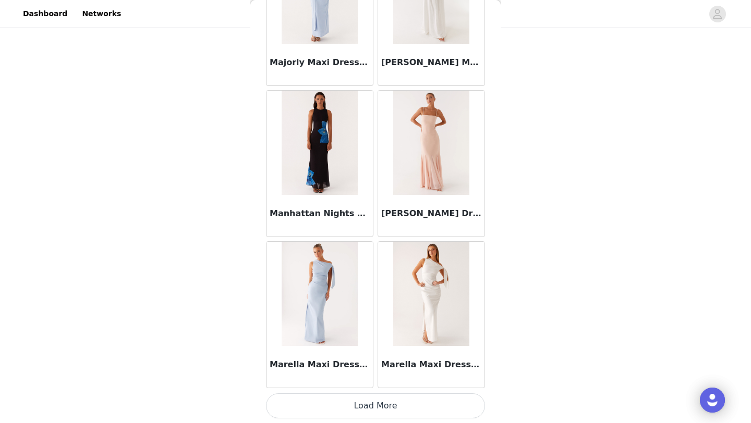
click at [308, 403] on button "Load More" at bounding box center [375, 406] width 219 height 25
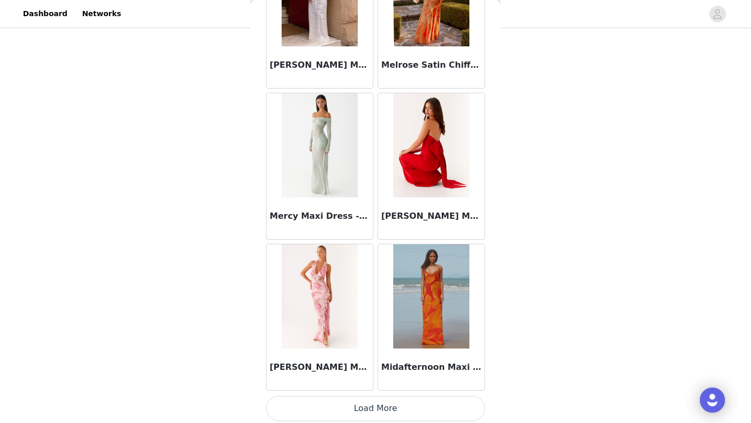
scroll to position [31411, 0]
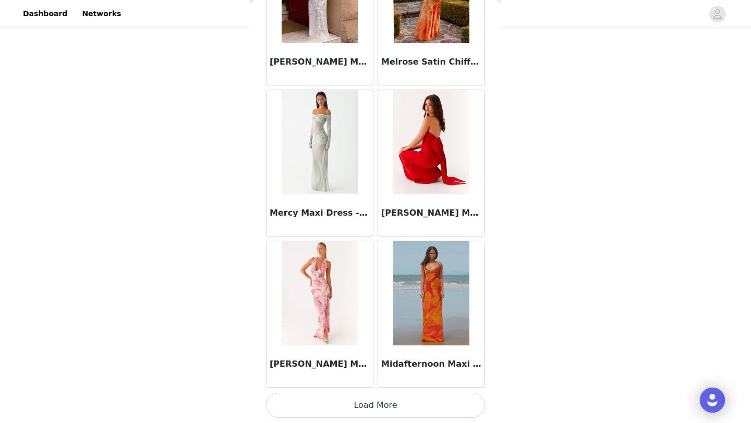
click at [308, 411] on button "Load More" at bounding box center [375, 405] width 219 height 25
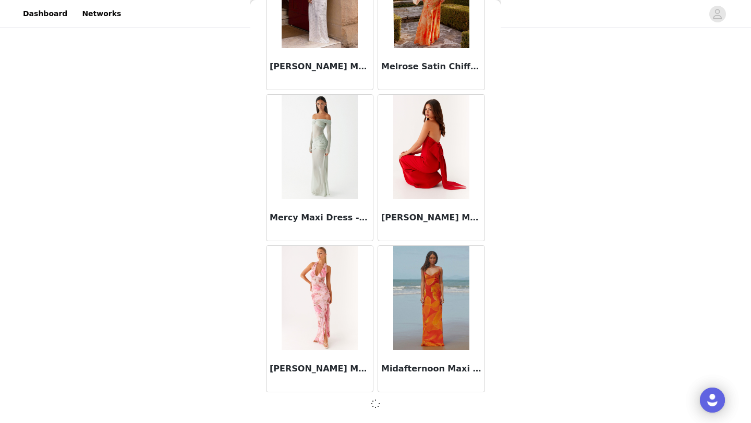
scroll to position [31407, 0]
drag, startPoint x: 361, startPoint y: 399, endPoint x: 252, endPoint y: 401, distance: 109.0
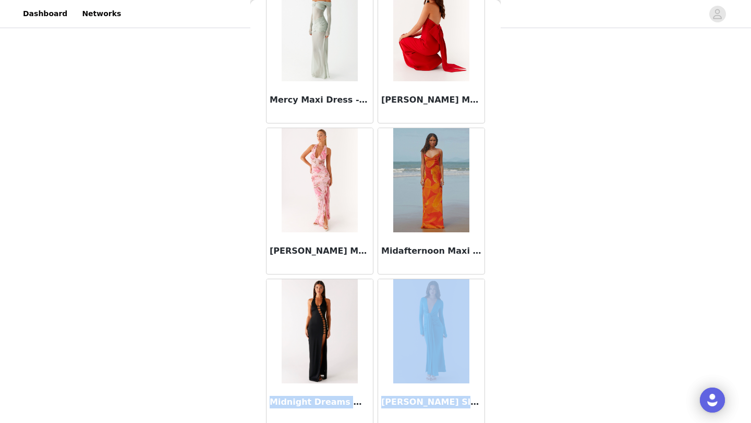
scroll to position [31791, 0]
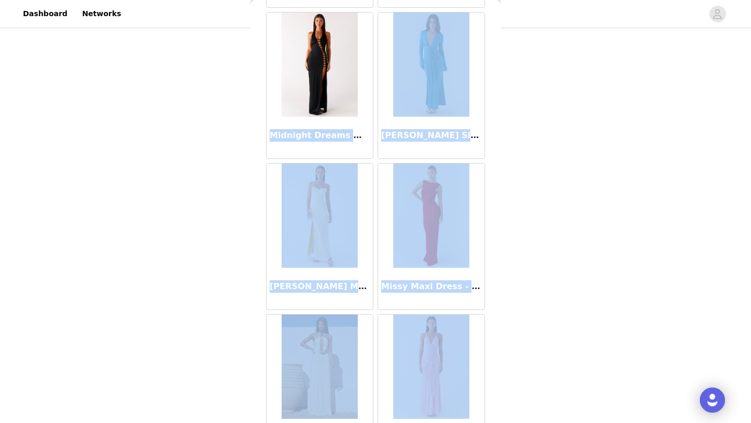
click at [252, 401] on div "Back Aamari Maxi Dress - Red [PERSON_NAME] Midi Dress - Yellow After Light Maxi…" at bounding box center [375, 211] width 250 height 423
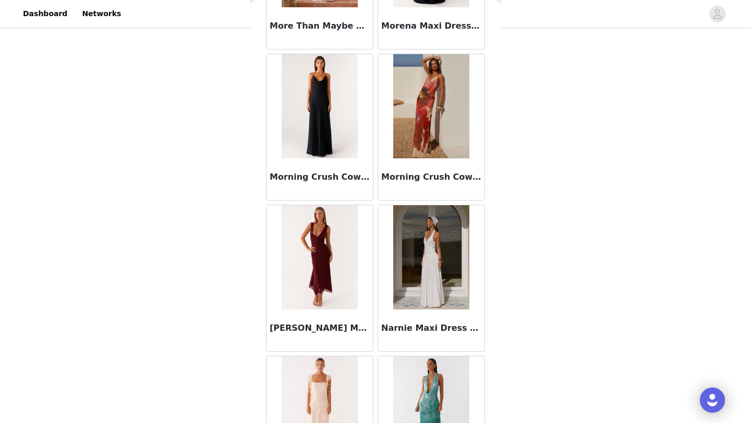
scroll to position [32923, 0]
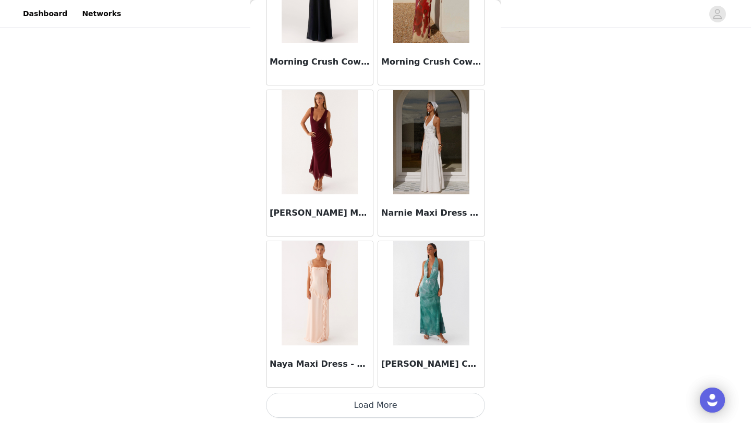
click at [339, 413] on button "Load More" at bounding box center [375, 405] width 219 height 25
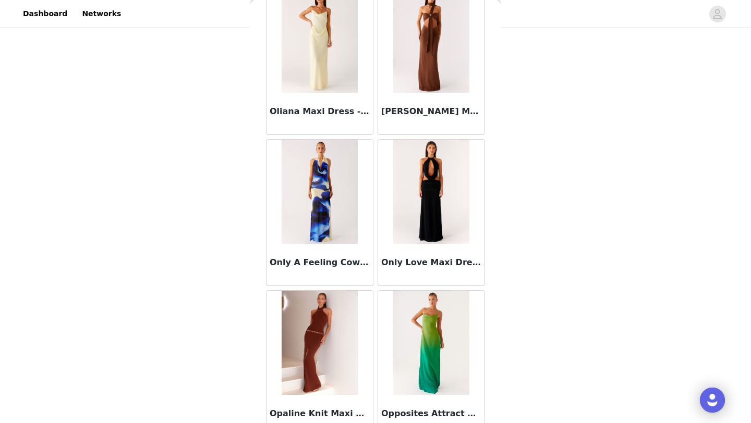
scroll to position [34435, 0]
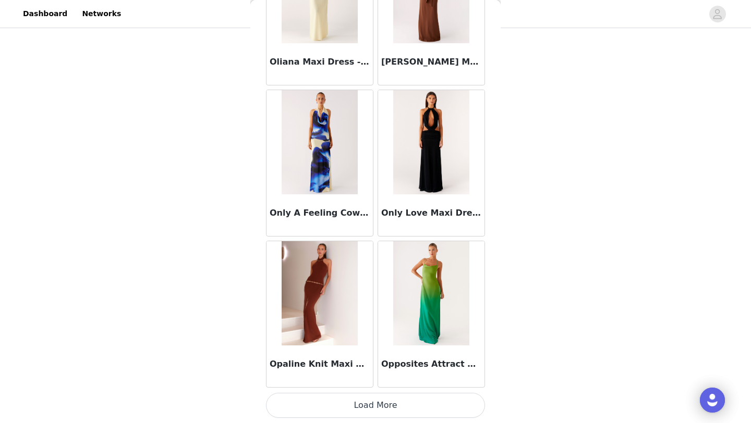
click at [338, 416] on button "Load More" at bounding box center [375, 405] width 219 height 25
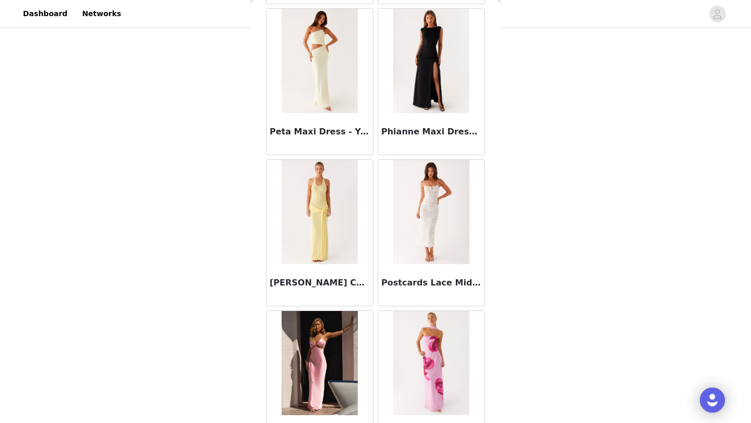
scroll to position [35947, 0]
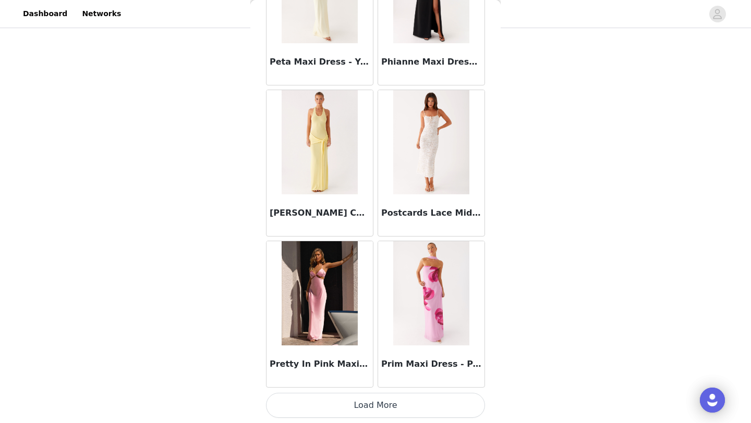
click at [334, 413] on button "Load More" at bounding box center [375, 405] width 219 height 25
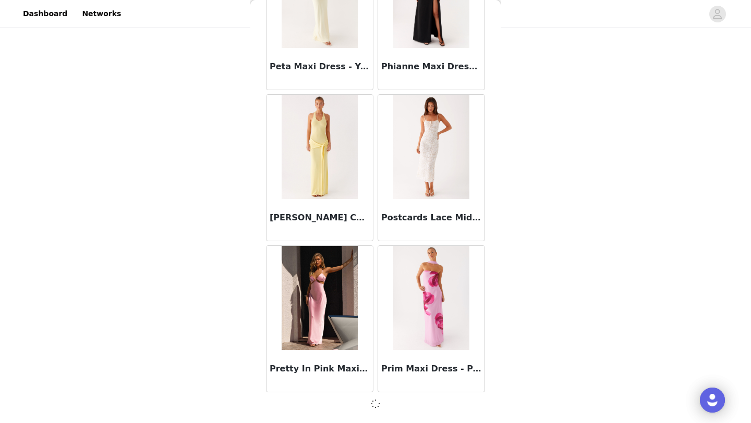
scroll to position [35943, 0]
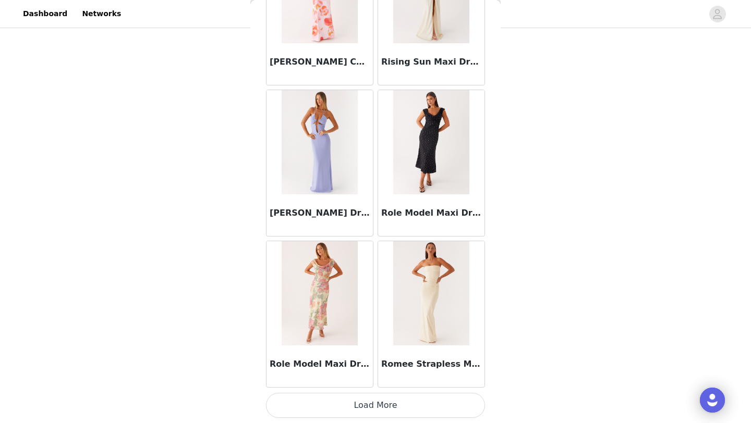
click at [334, 413] on button "Load More" at bounding box center [375, 405] width 219 height 25
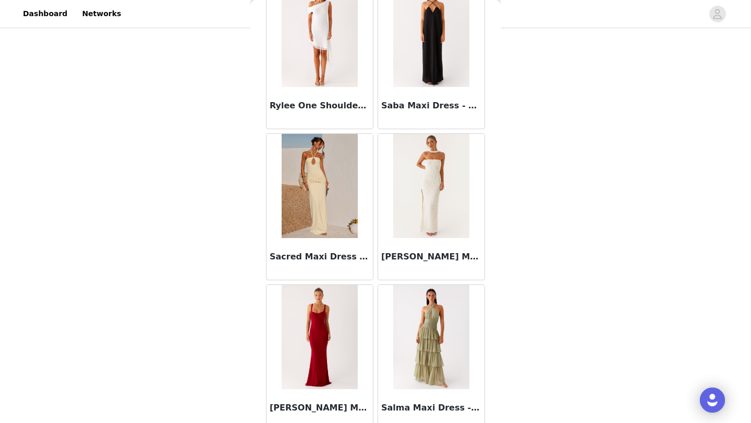
scroll to position [38971, 0]
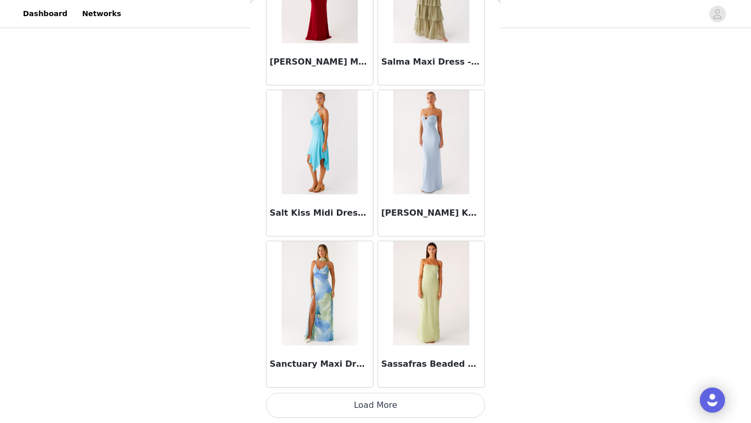
click at [327, 406] on button "Load More" at bounding box center [375, 405] width 219 height 25
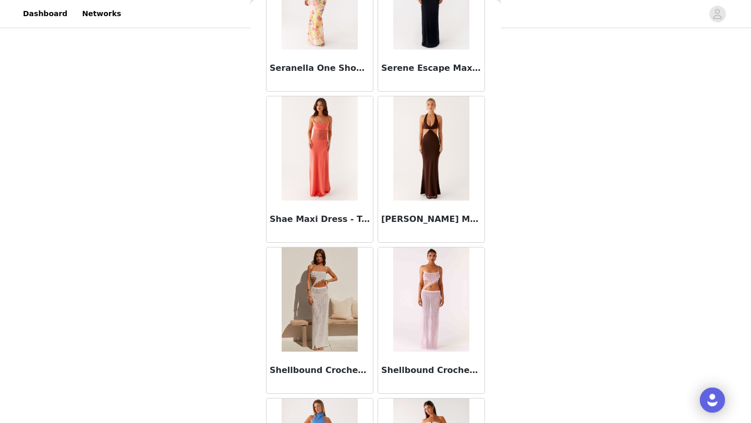
scroll to position [40483, 0]
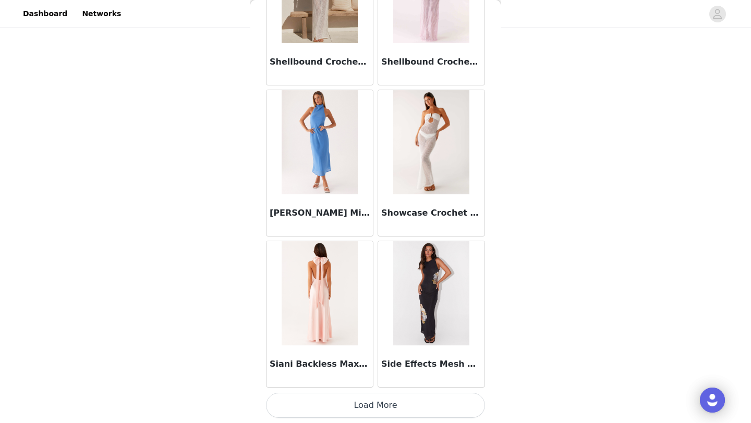
click at [337, 399] on button "Load More" at bounding box center [375, 405] width 219 height 25
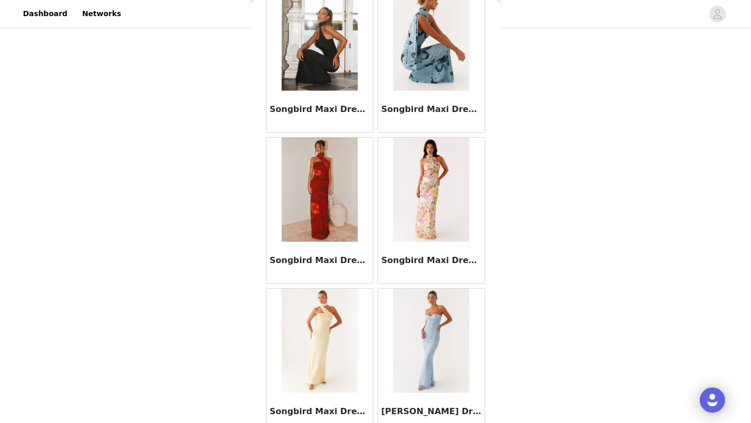
scroll to position [41995, 0]
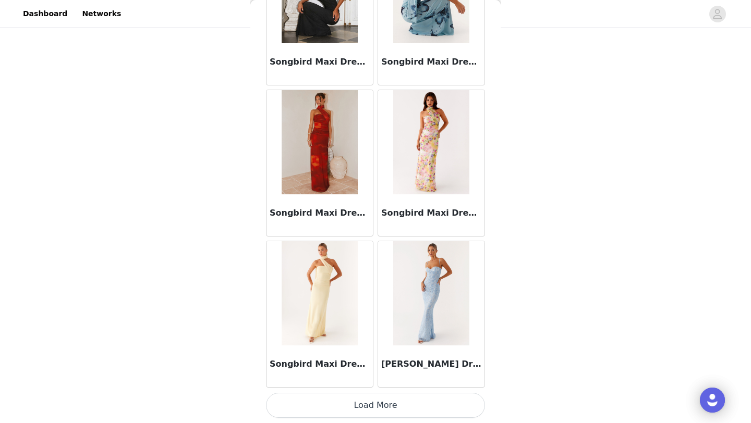
click at [334, 405] on button "Load More" at bounding box center [375, 405] width 219 height 25
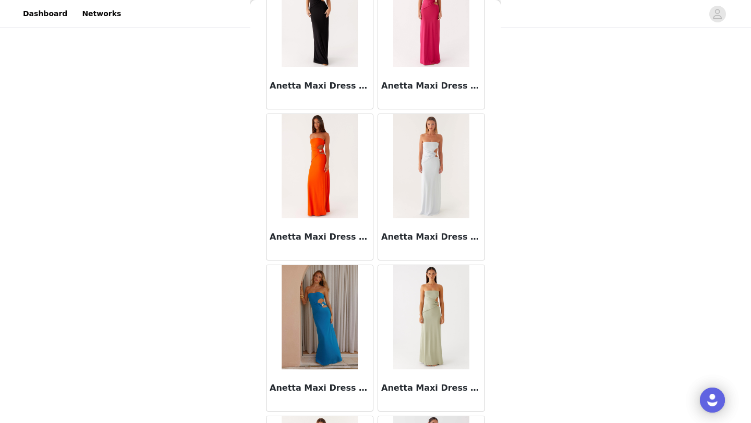
scroll to position [0, 0]
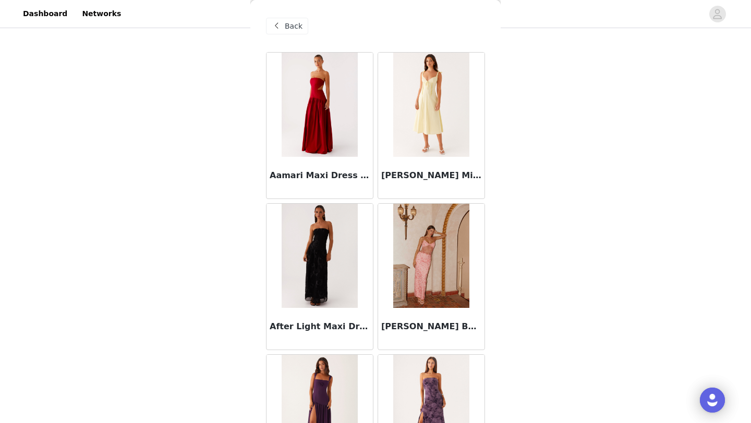
click at [300, 22] on span "Back" at bounding box center [294, 26] width 18 height 11
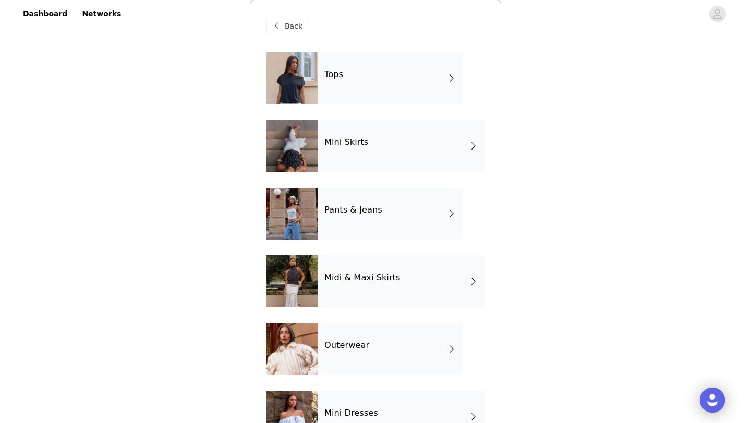
click at [357, 160] on div "Mini Skirts" at bounding box center [401, 146] width 167 height 52
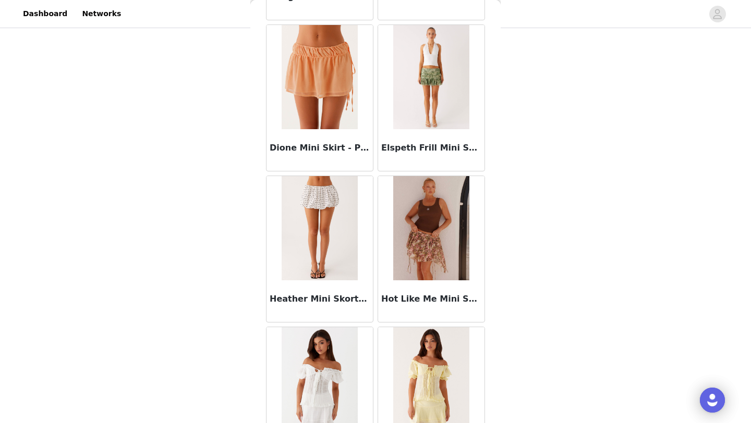
scroll to position [1172, 0]
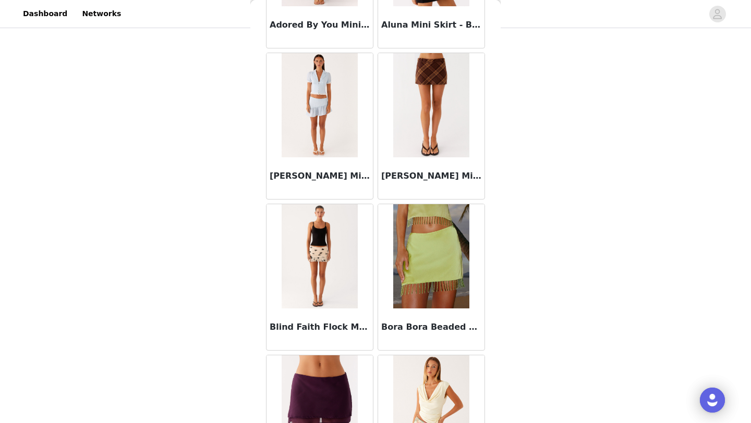
click at [318, 264] on img at bounding box center [320, 256] width 76 height 104
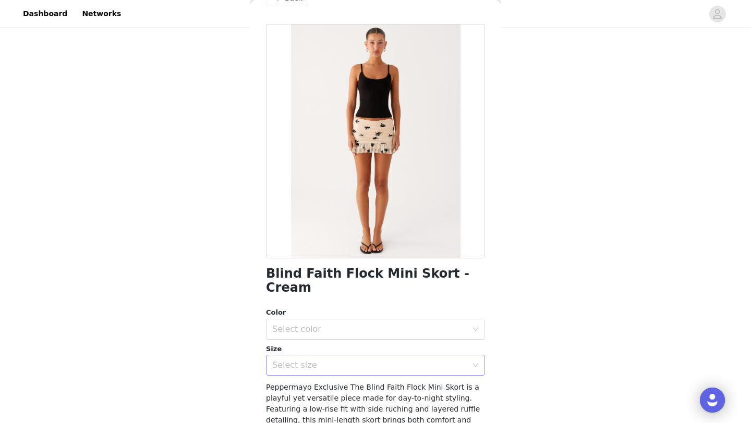
scroll to position [30, 0]
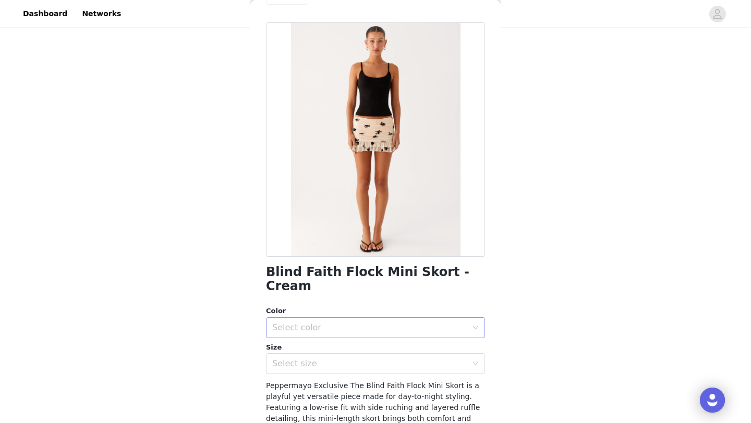
click at [315, 318] on div "Select color" at bounding box center [372, 328] width 200 height 20
click at [316, 332] on li "Cream" at bounding box center [375, 336] width 219 height 17
click at [316, 359] on div "Select size" at bounding box center [369, 364] width 195 height 10
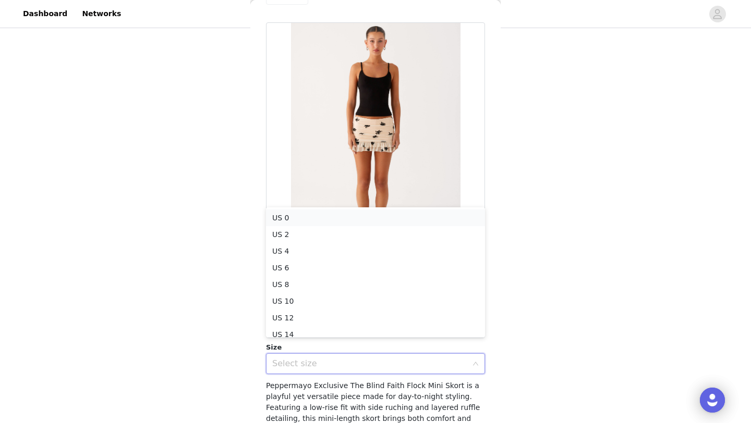
click at [303, 217] on li "US 0" at bounding box center [375, 218] width 219 height 17
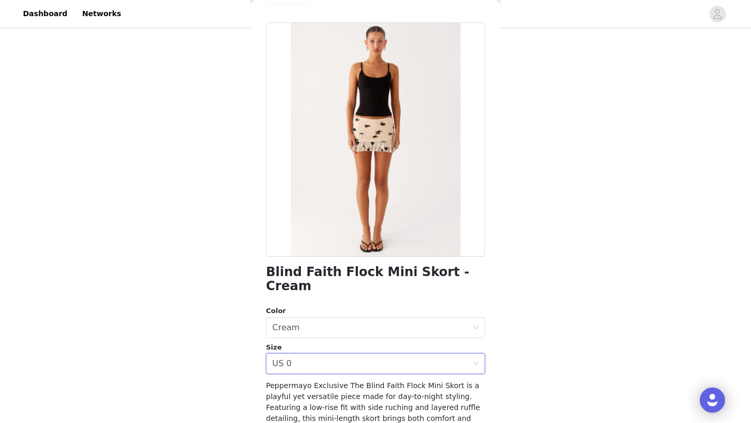
scroll to position [148, 0]
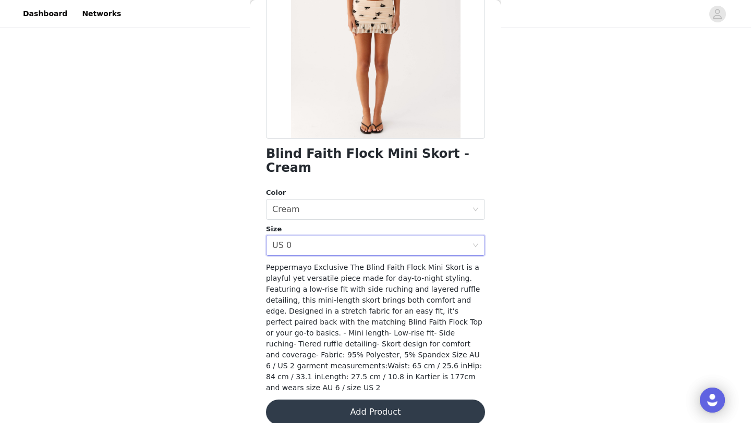
click at [312, 400] on button "Add Product" at bounding box center [375, 412] width 219 height 25
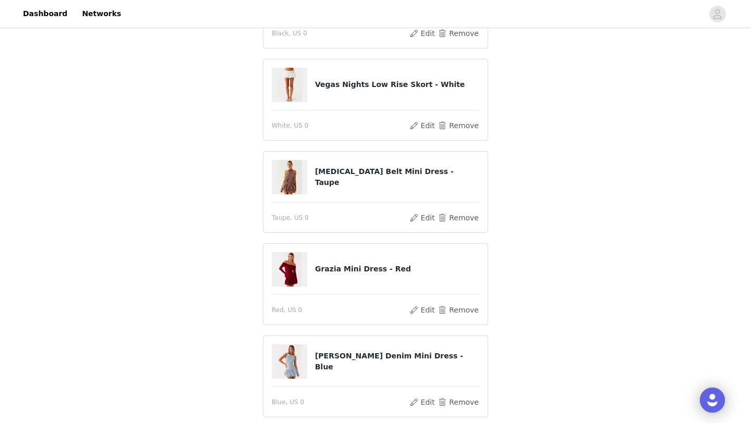
scroll to position [153, 0]
